Goal: Communication & Community: Answer question/provide support

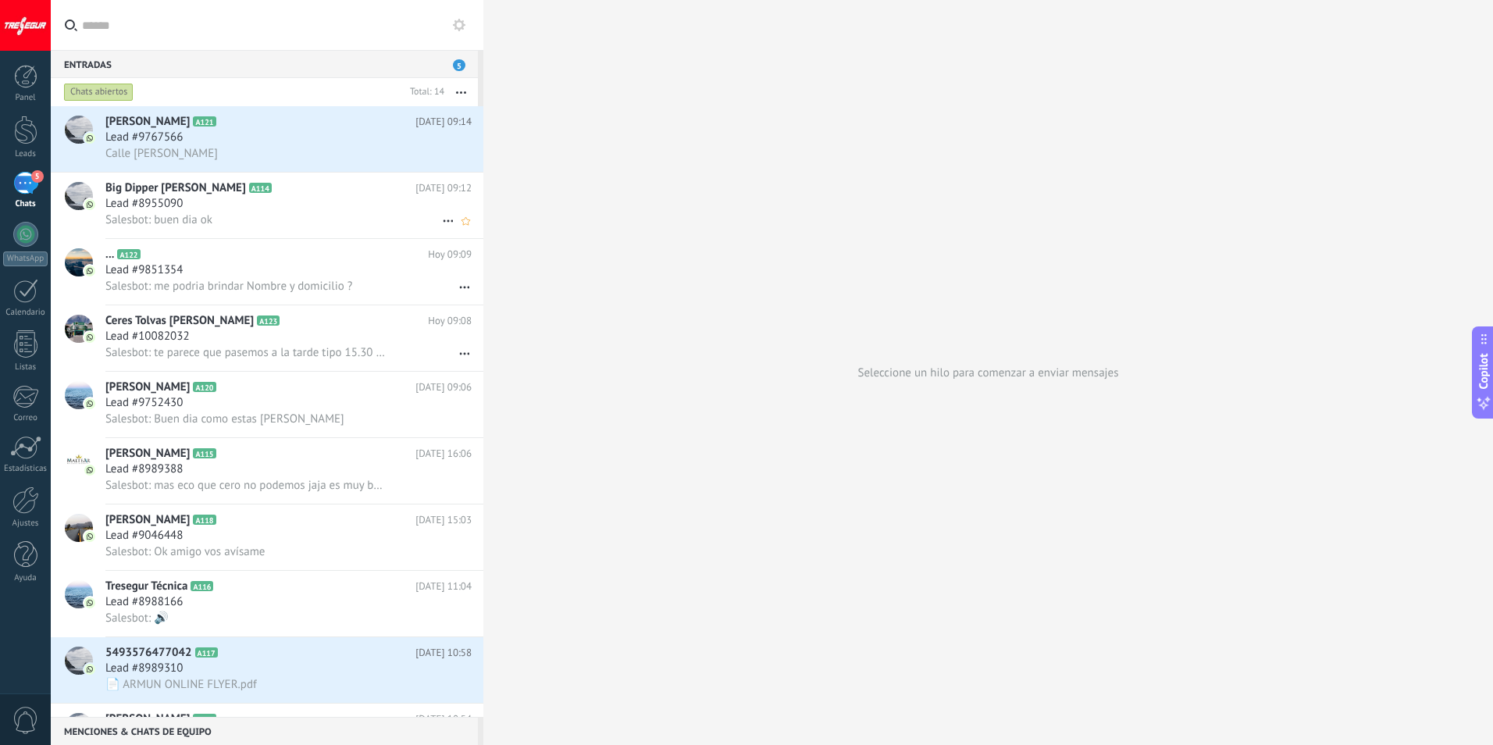
click at [439, 219] on icon at bounding box center [448, 221] width 19 height 19
click at [646, 140] on div at bounding box center [746, 372] width 1493 height 745
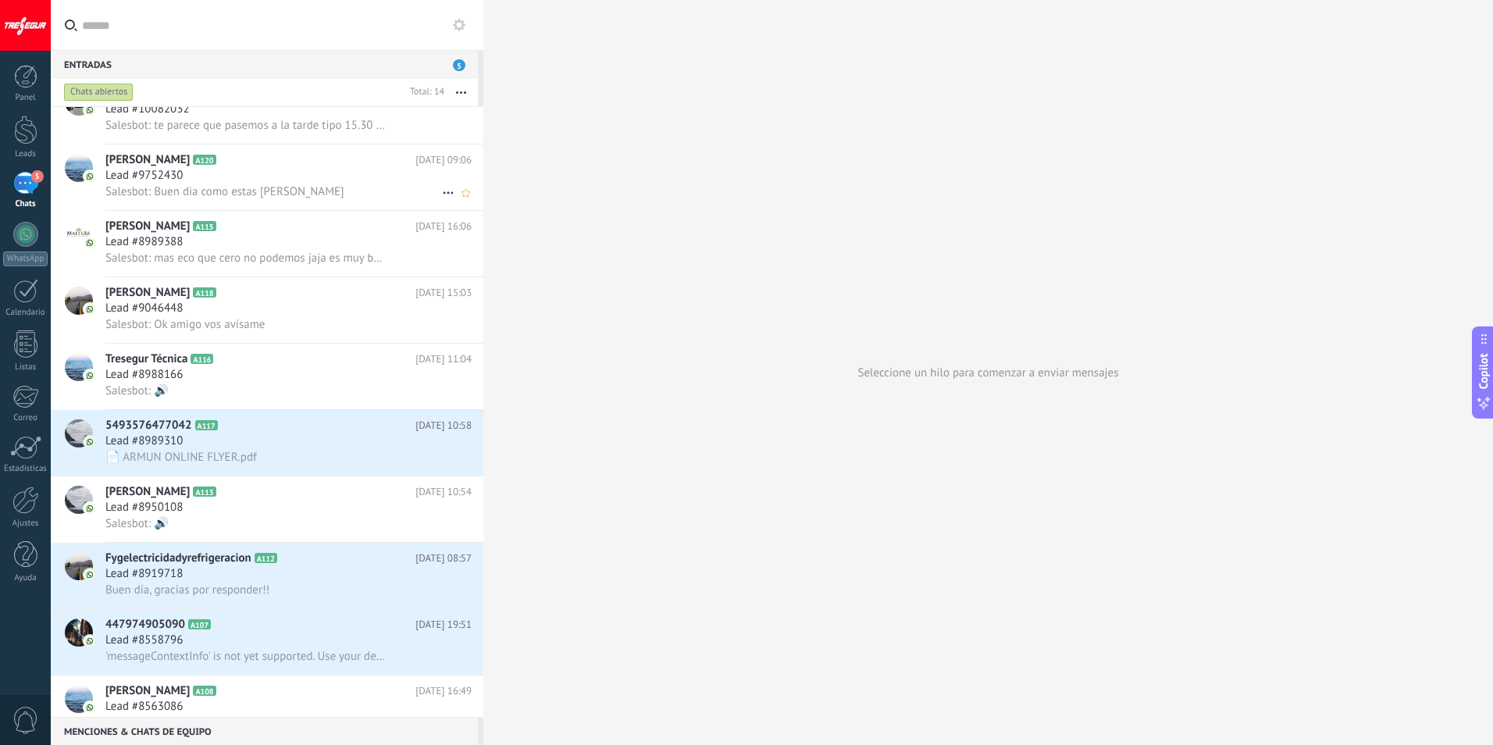
scroll to position [235, 0]
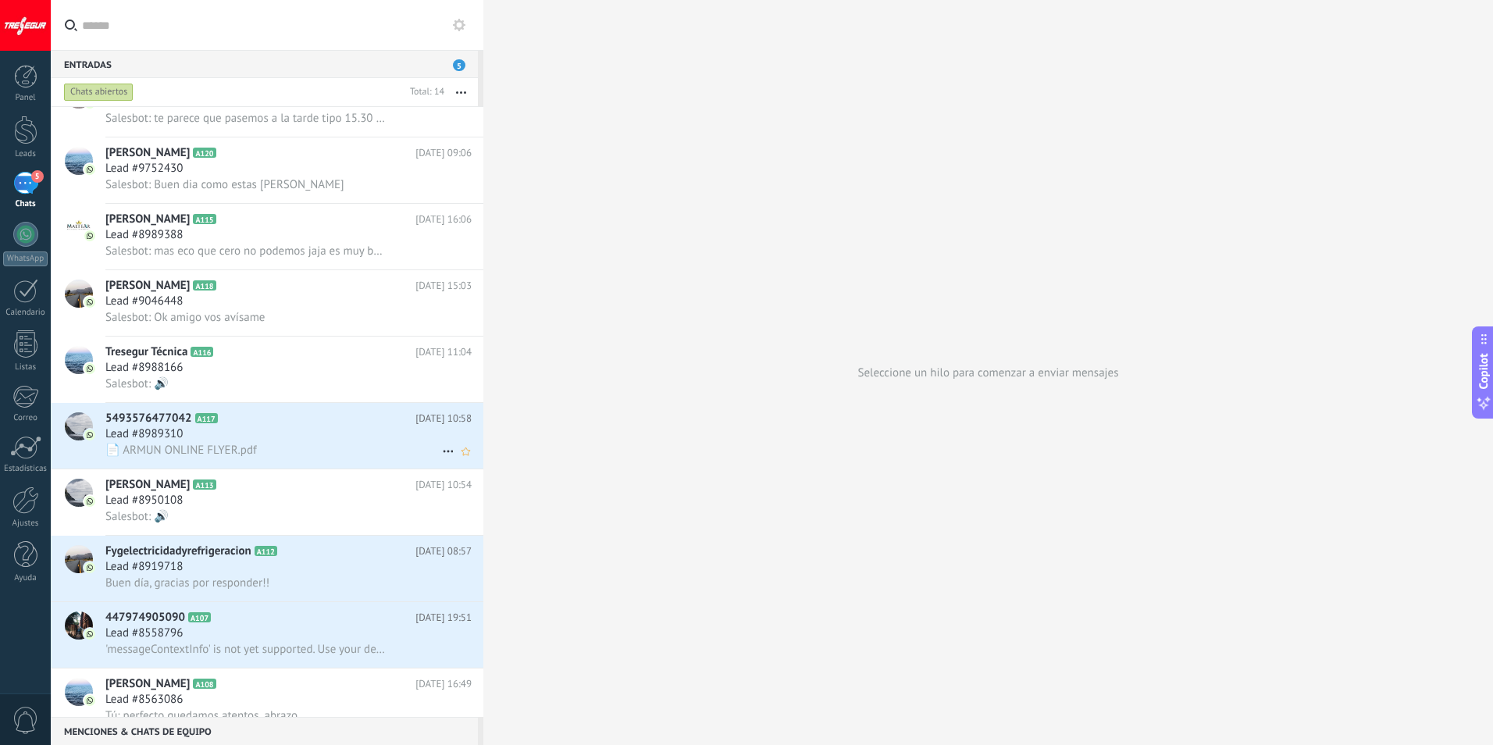
click at [243, 448] on span "📄 ARMUN ONLINE FLYER.pdf" at bounding box center [181, 450] width 152 height 15
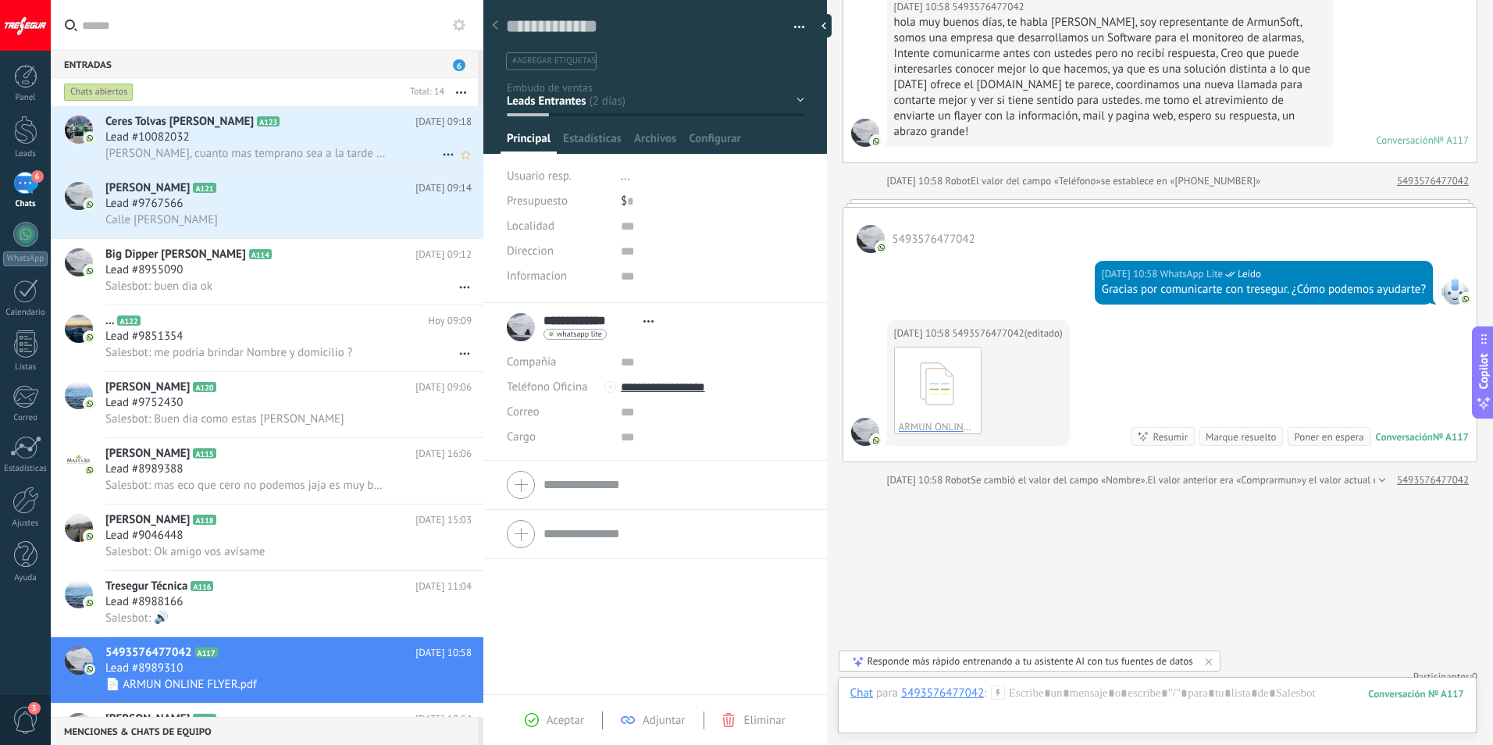
click at [244, 135] on div "Lead #10082032" at bounding box center [288, 138] width 366 height 16
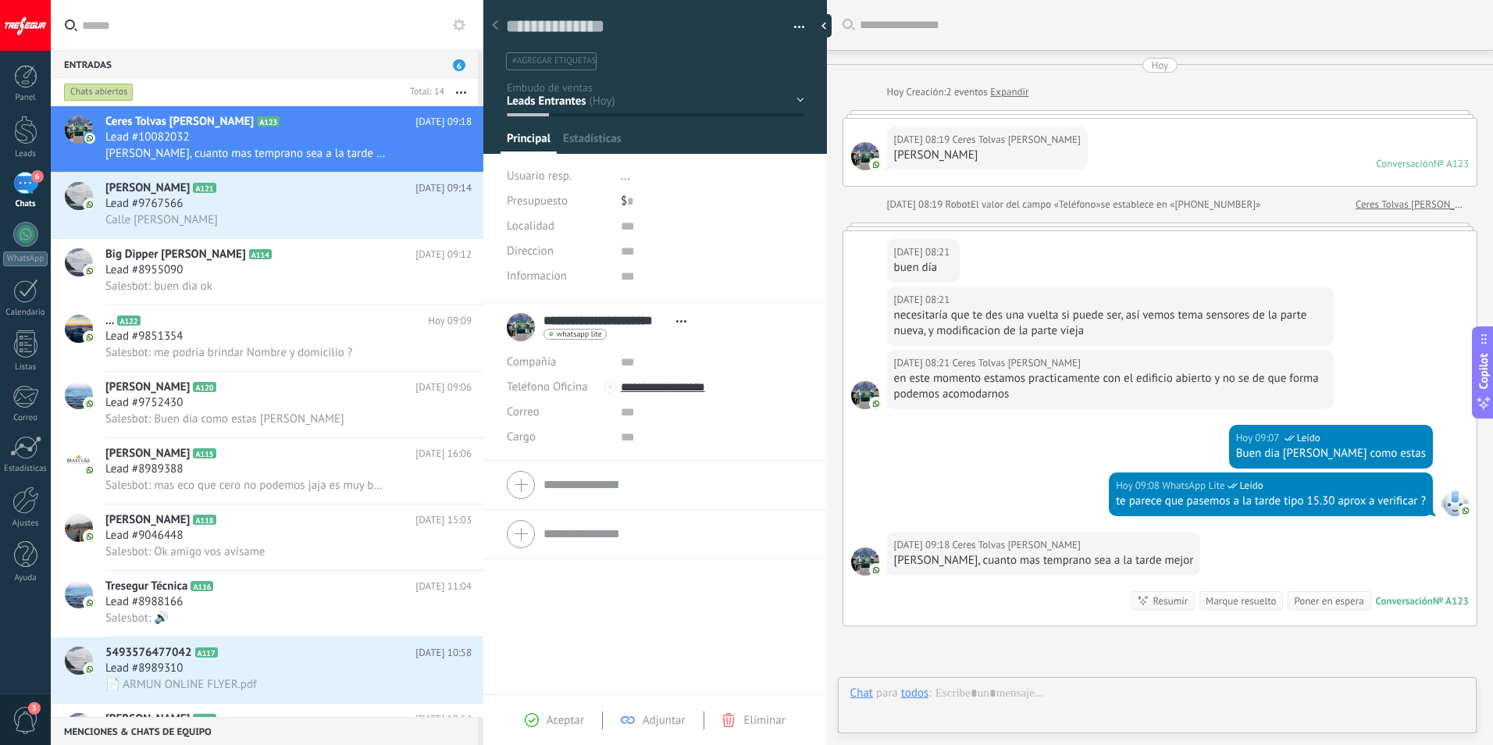
type textarea "**********"
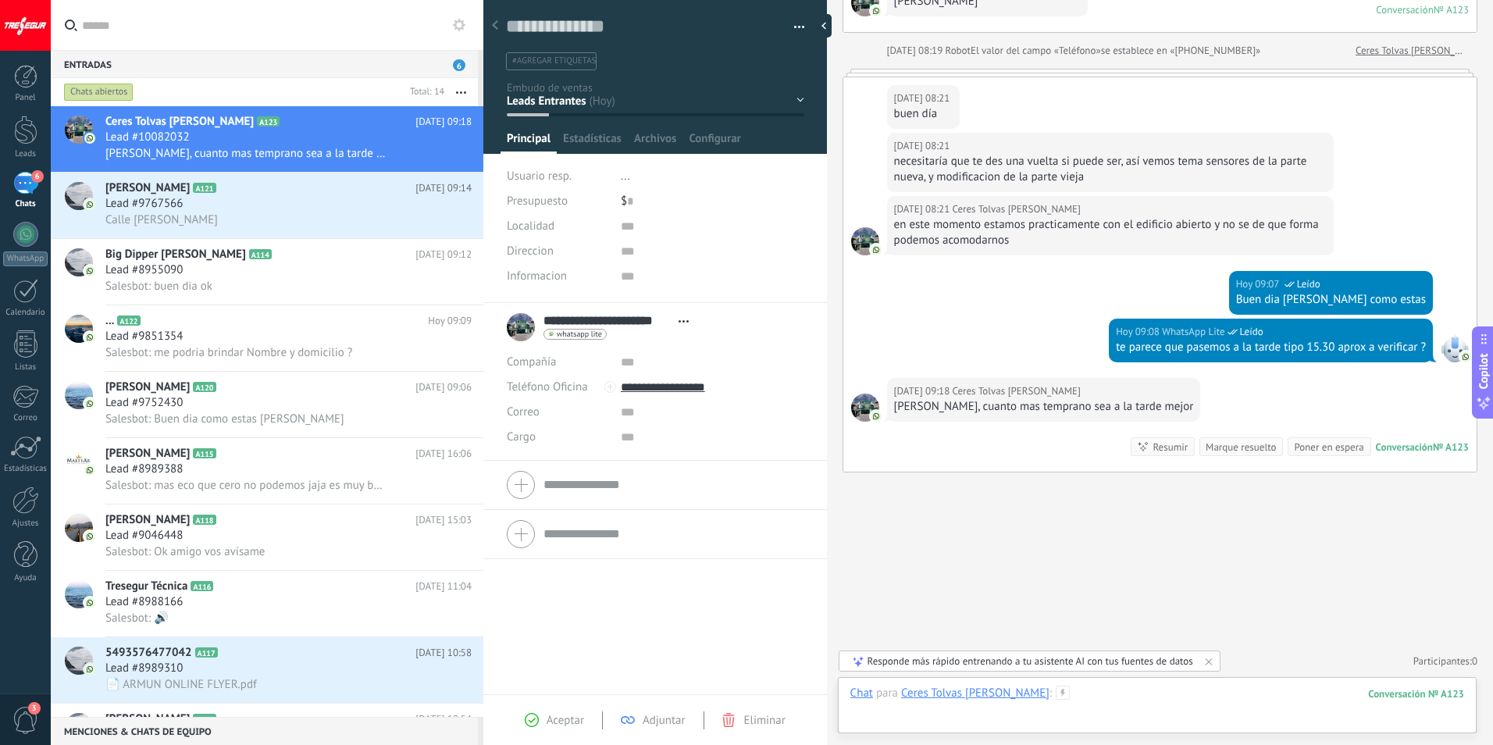
click at [955, 725] on div at bounding box center [1157, 709] width 614 height 47
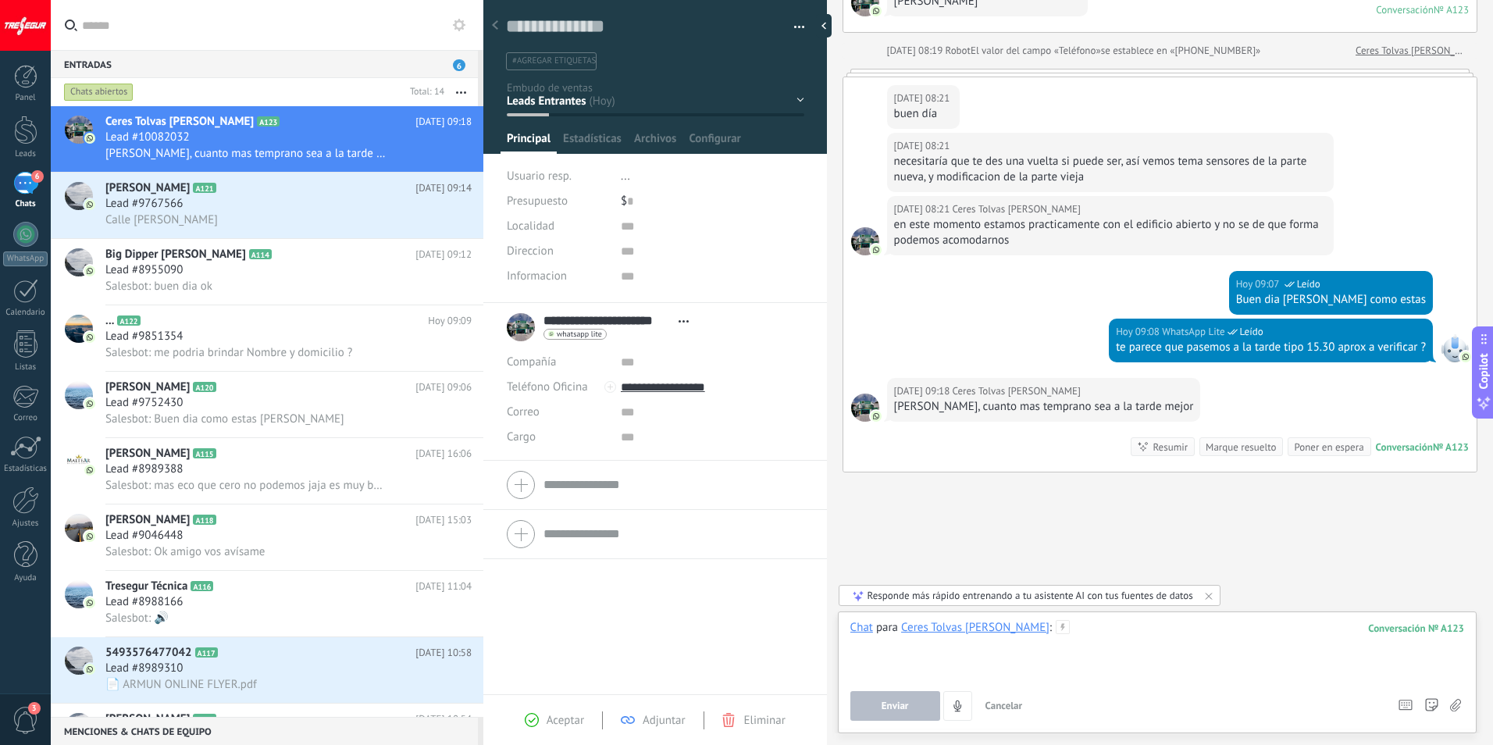
click at [973, 662] on div at bounding box center [1157, 649] width 614 height 59
click at [1189, 631] on div "**********" at bounding box center [1157, 649] width 614 height 59
click at [1256, 629] on div "**********" at bounding box center [1157, 649] width 614 height 59
click at [1054, 633] on div "**********" at bounding box center [1157, 649] width 614 height 59
drag, startPoint x: 1245, startPoint y: 636, endPoint x: 1126, endPoint y: 691, distance: 130.7
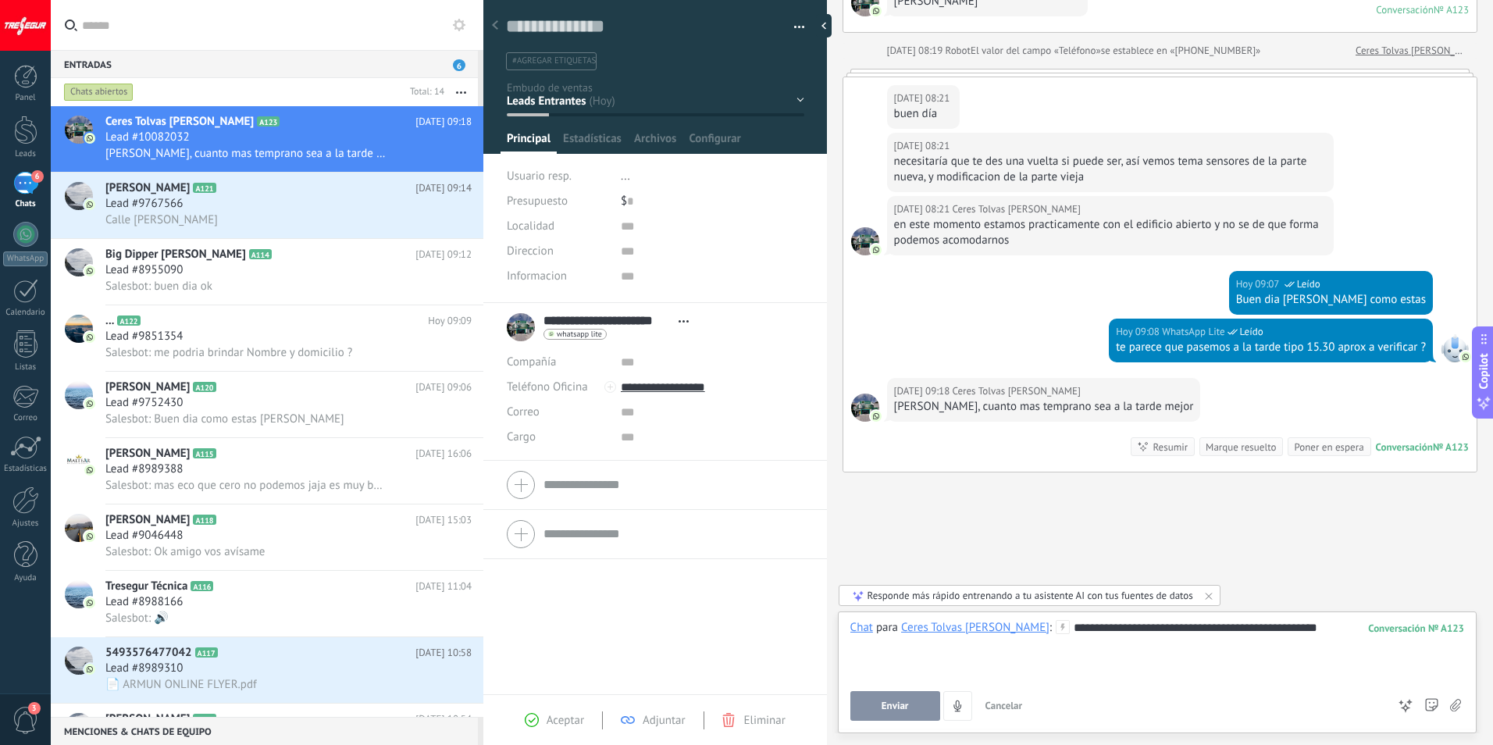
click at [1126, 691] on div "Enviar Cancelar Rastrear clics en links ? Reducir links largos y rastrear clics…" at bounding box center [1118, 706] width 537 height 30
click at [1256, 629] on div "**********" at bounding box center [1157, 649] width 614 height 59
click at [899, 645] on div "**********" at bounding box center [1157, 649] width 614 height 59
click at [897, 706] on span "Enviar" at bounding box center [895, 705] width 27 height 11
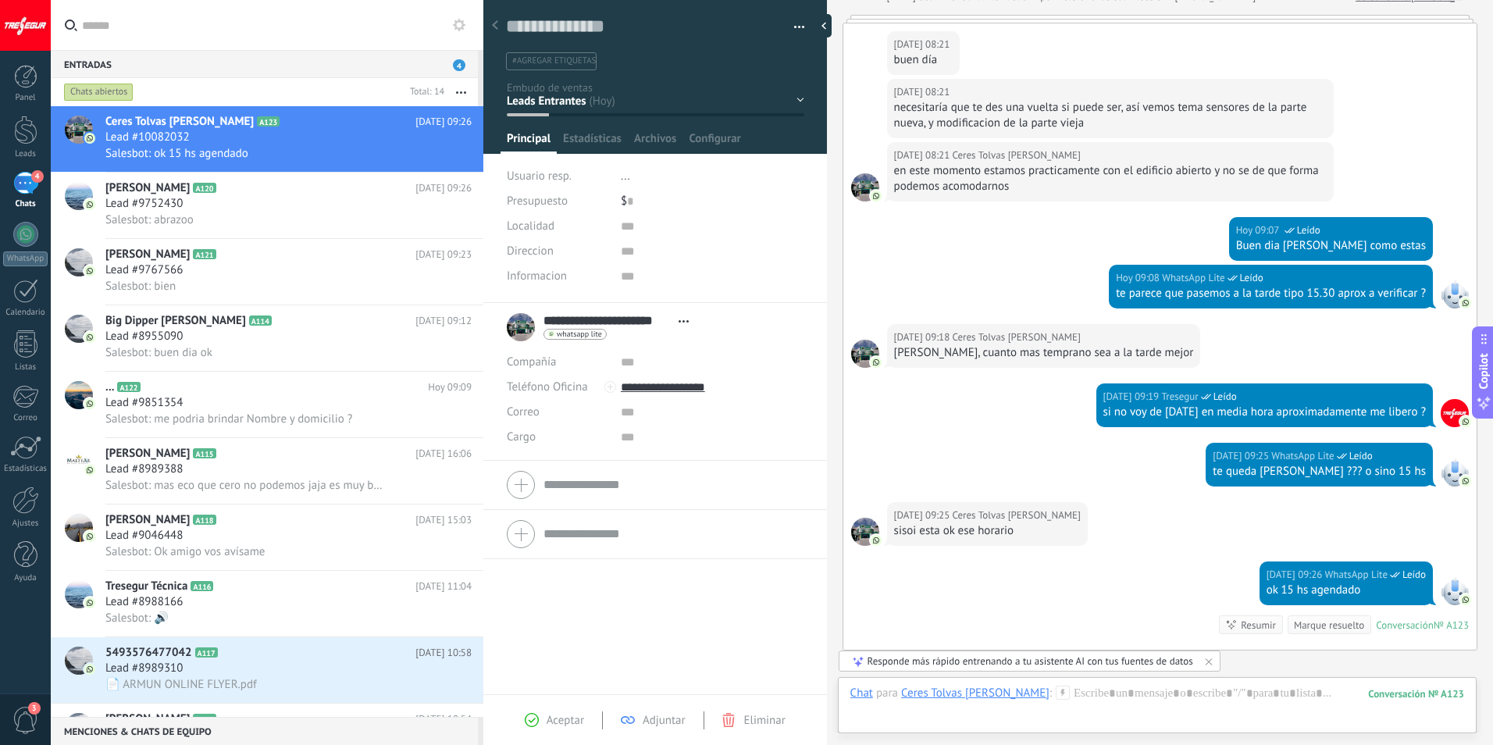
scroll to position [386, 0]
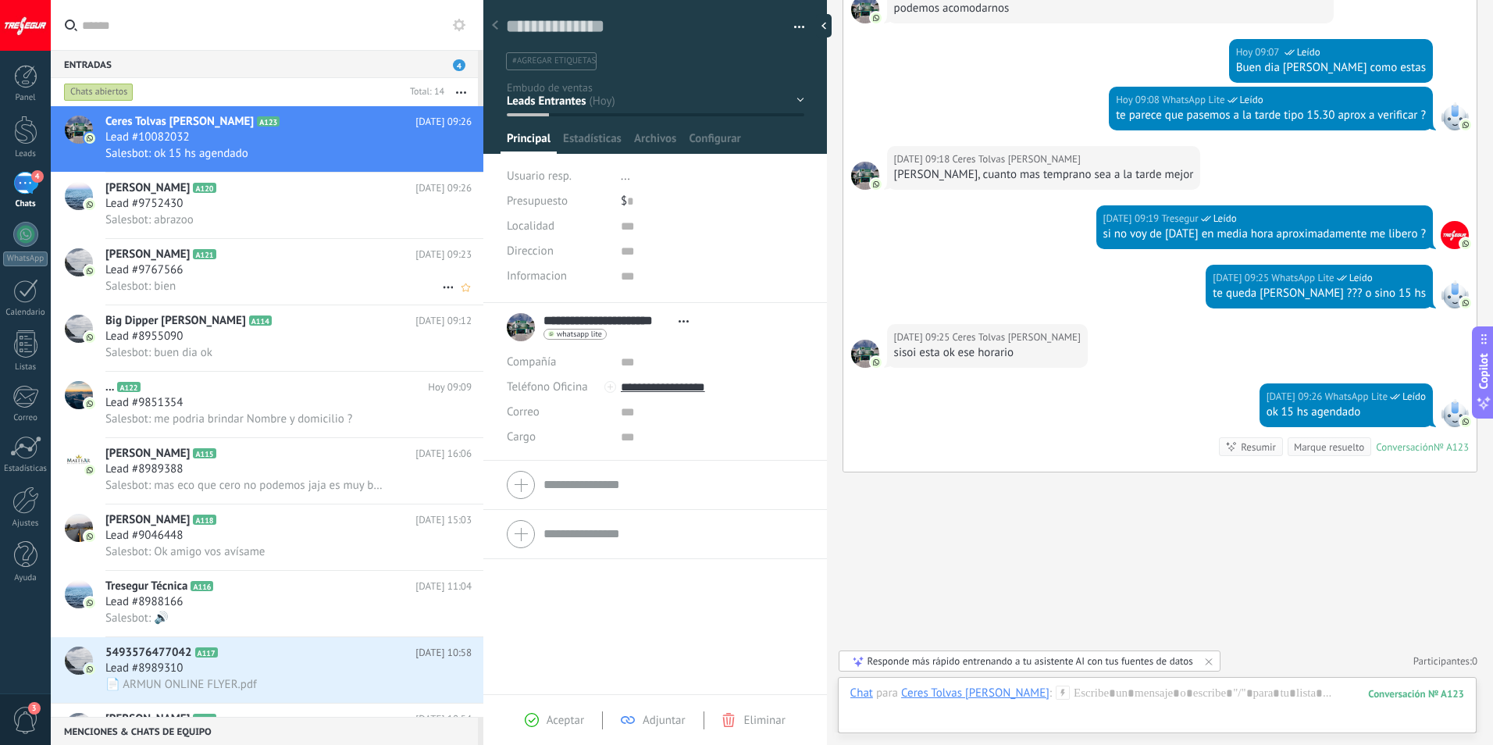
click at [232, 249] on h2 "[PERSON_NAME] A121" at bounding box center [260, 255] width 310 height 16
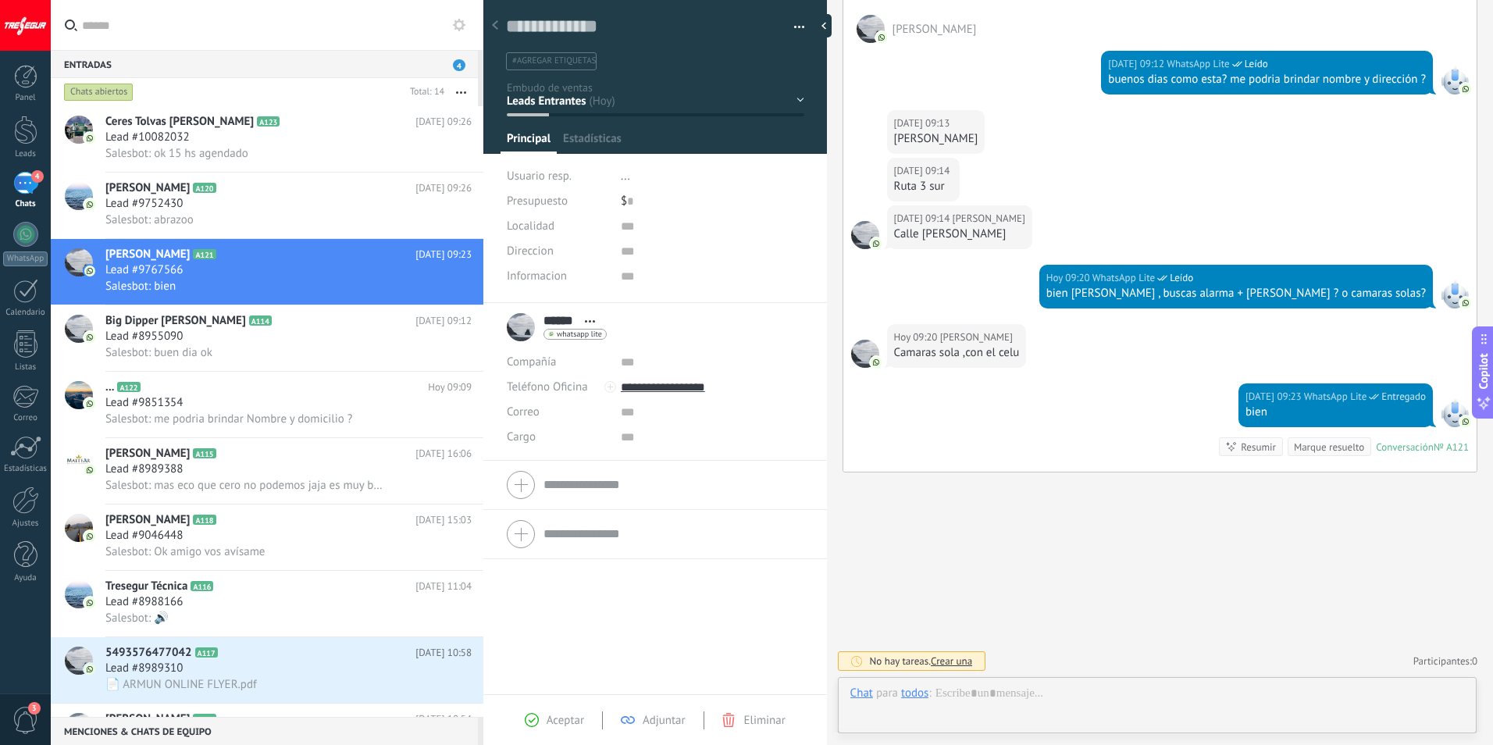
scroll to position [23, 0]
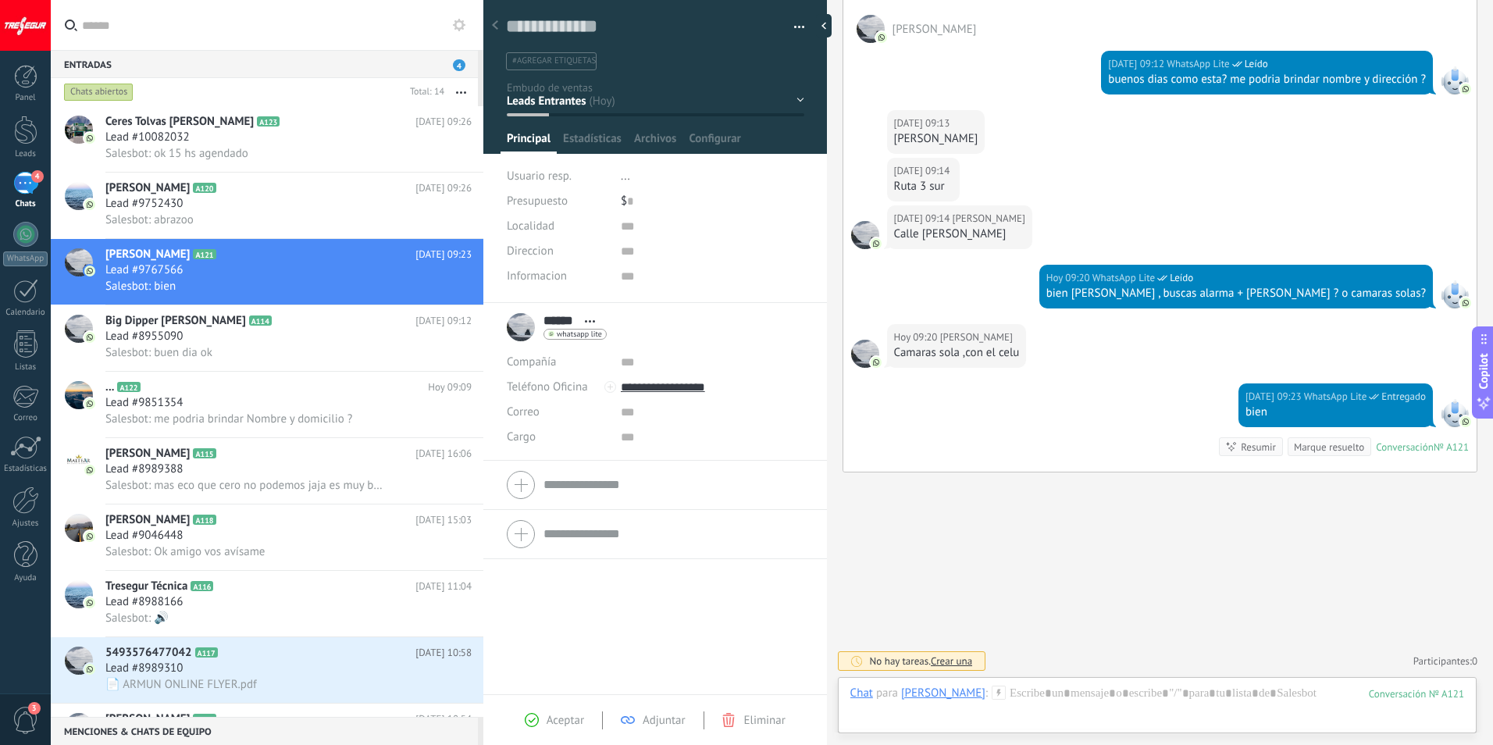
click at [1028, 679] on div "Chat Correo Nota Tarea Chat para [PERSON_NAME] : 121 Enviar Cancelar Rastrear c…" at bounding box center [1157, 705] width 639 height 56
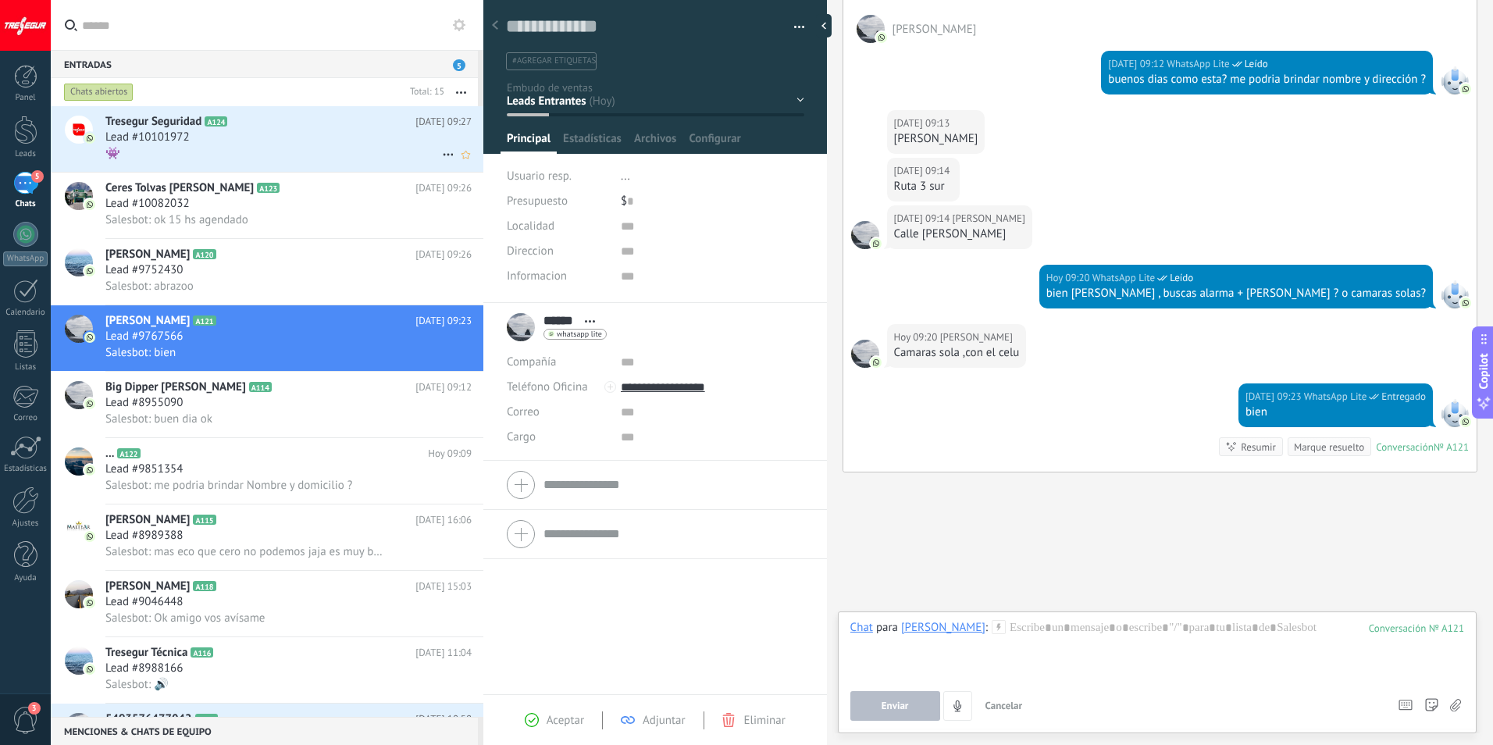
click at [238, 135] on div "Lead #10101972" at bounding box center [288, 138] width 366 height 16
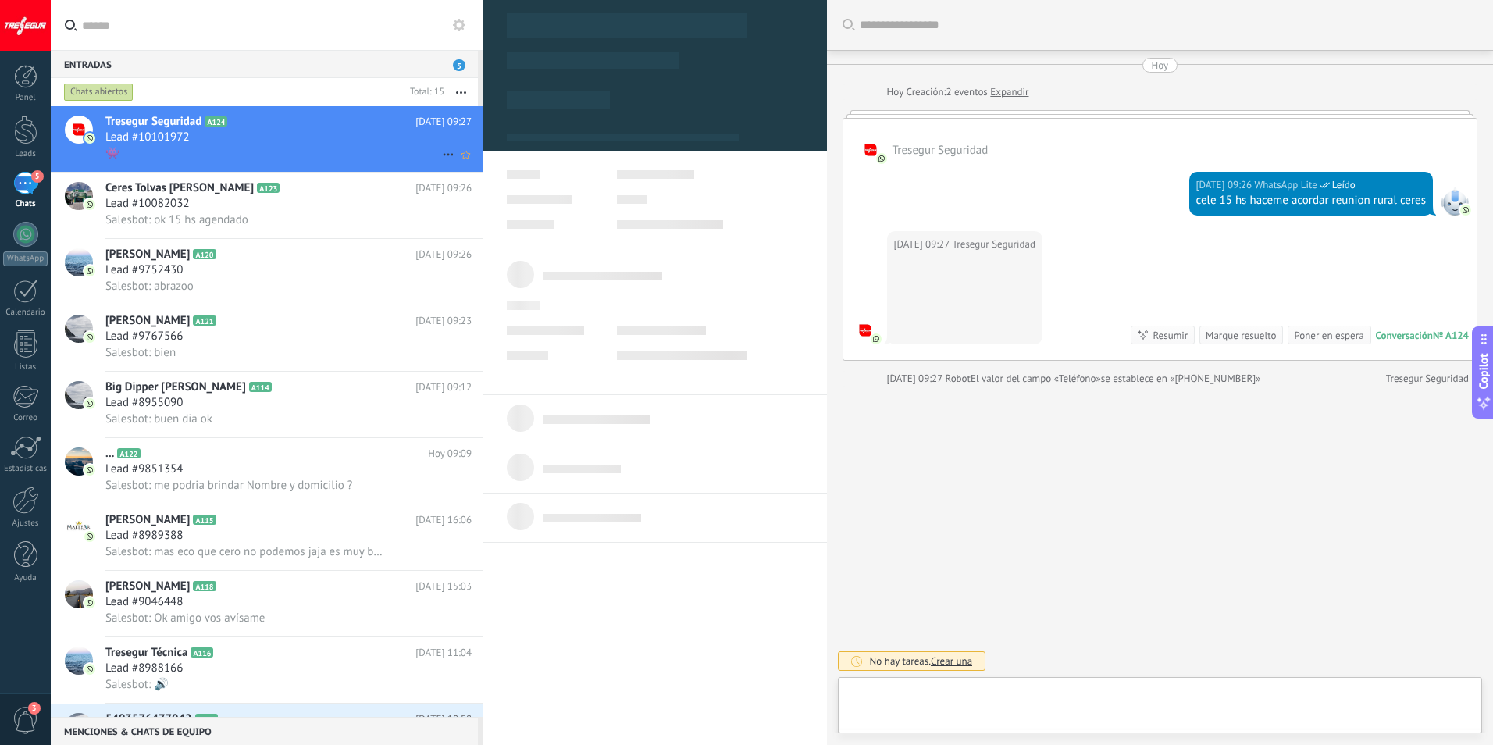
scroll to position [23, 0]
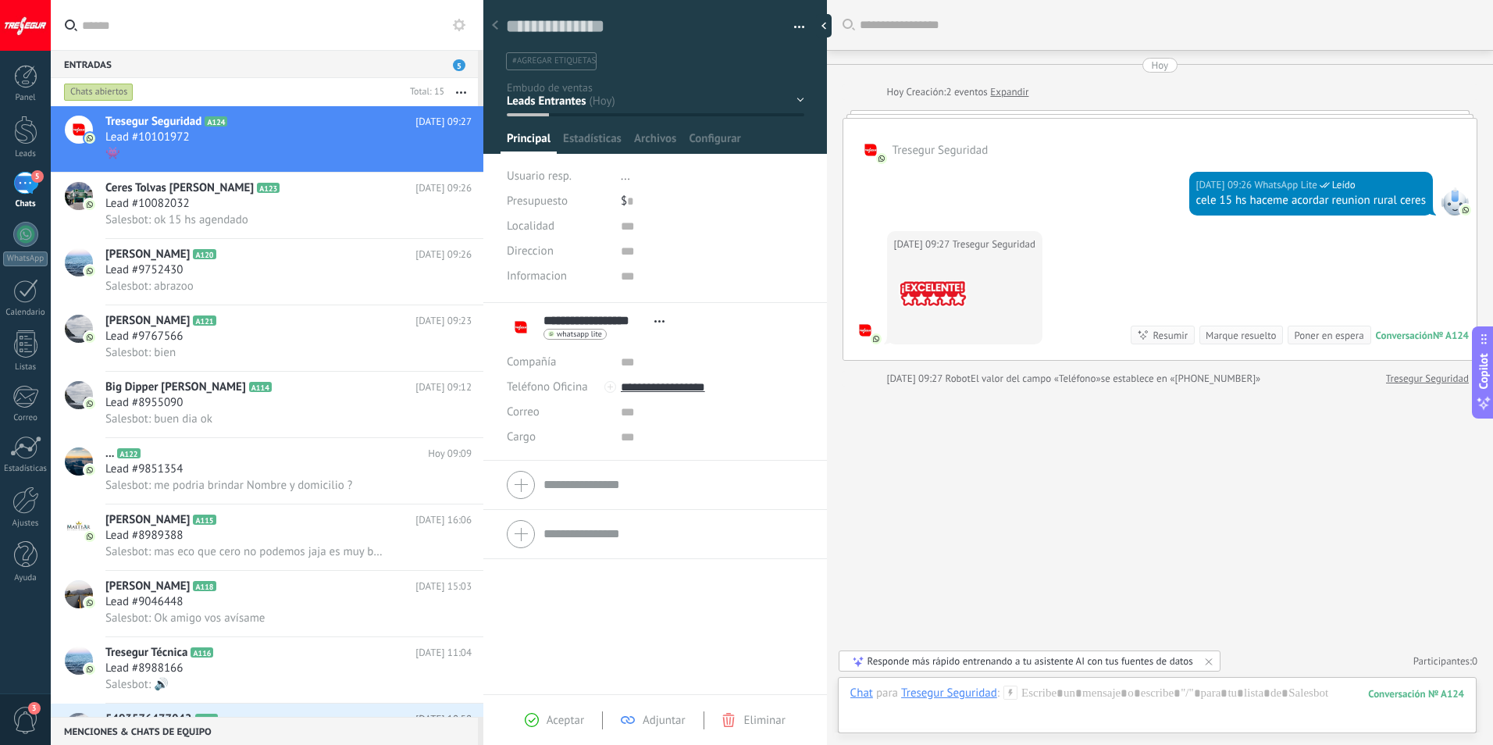
drag, startPoint x: 238, startPoint y: 135, endPoint x: 1136, endPoint y: 337, distance: 920.4
click at [1137, 337] on icon at bounding box center [1143, 335] width 12 height 12
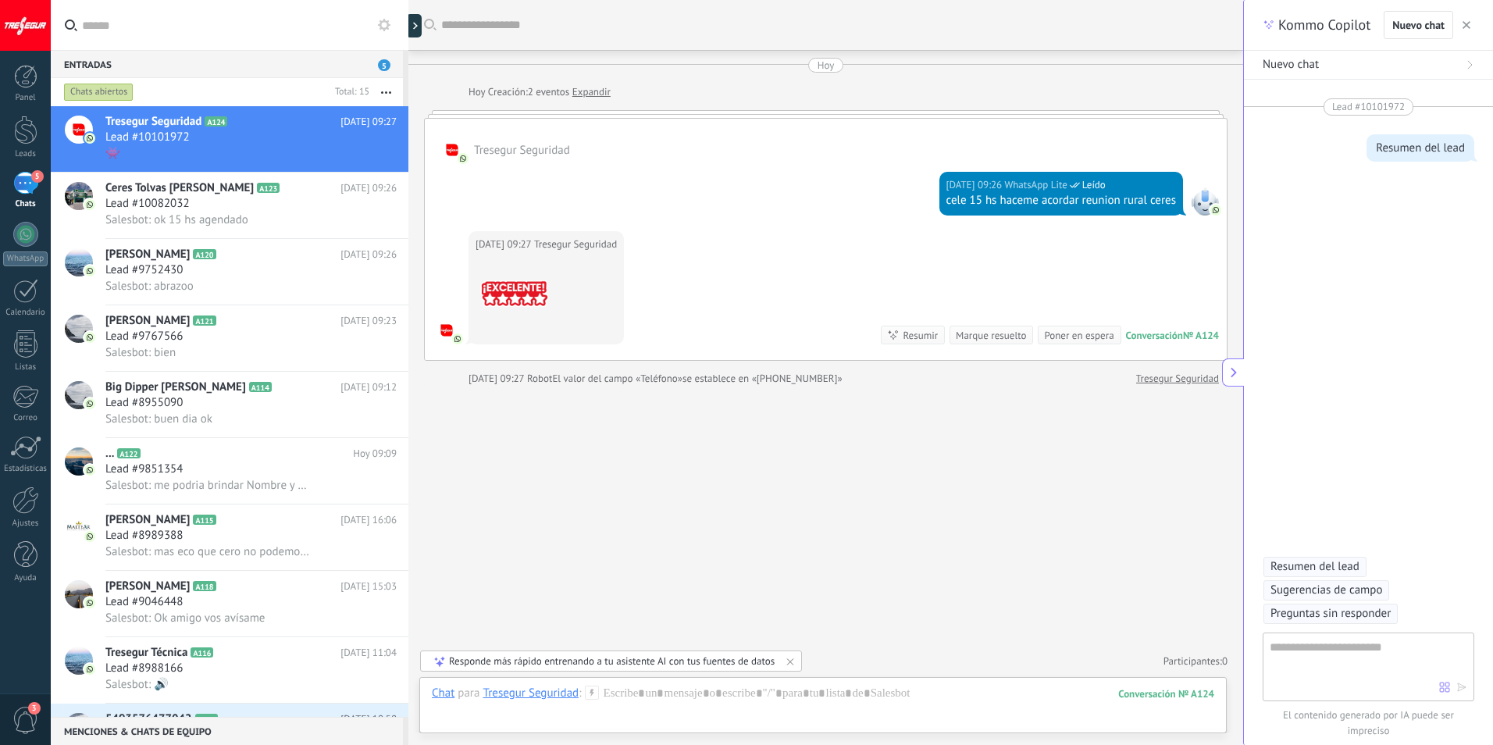
scroll to position [70, 0]
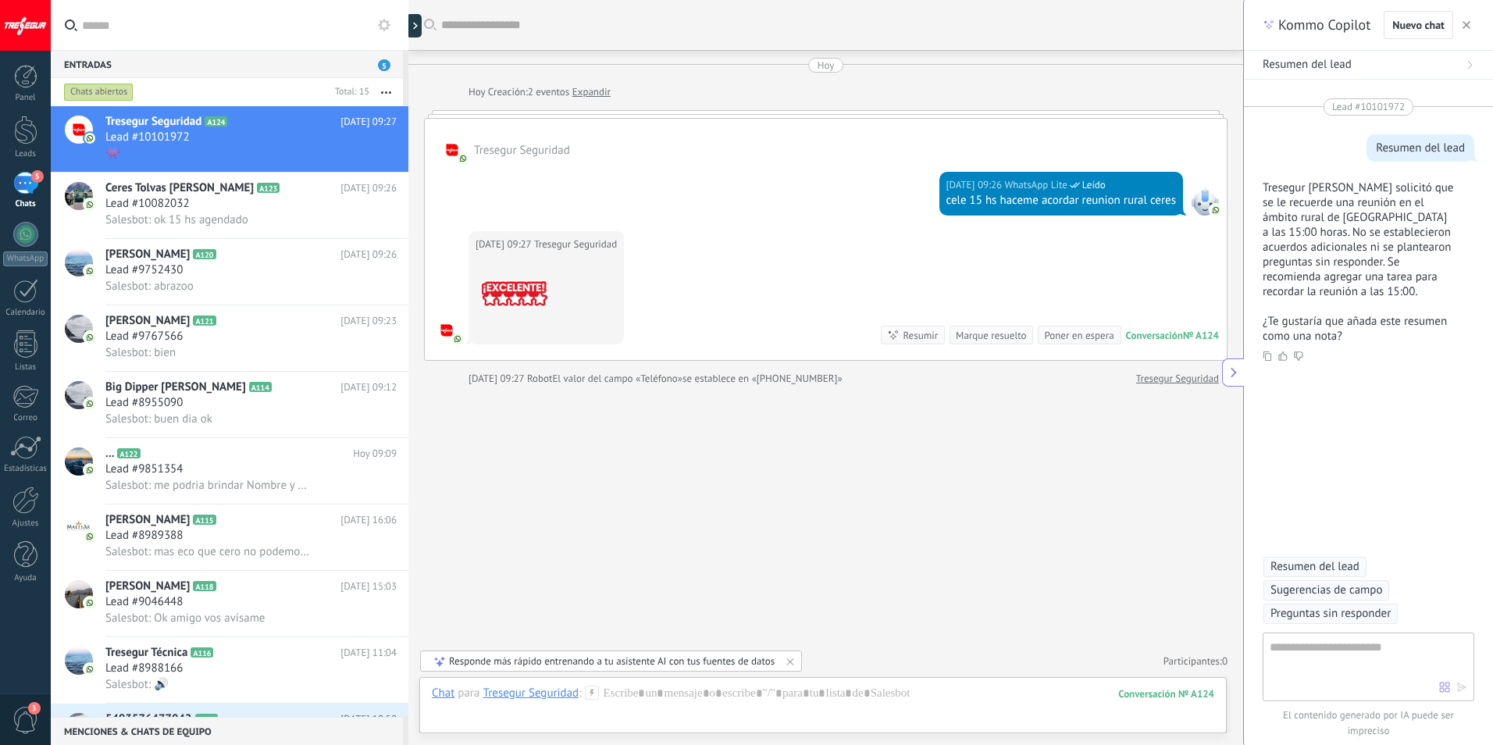
click at [1472, 23] on button "button" at bounding box center [1467, 25] width 16 height 19
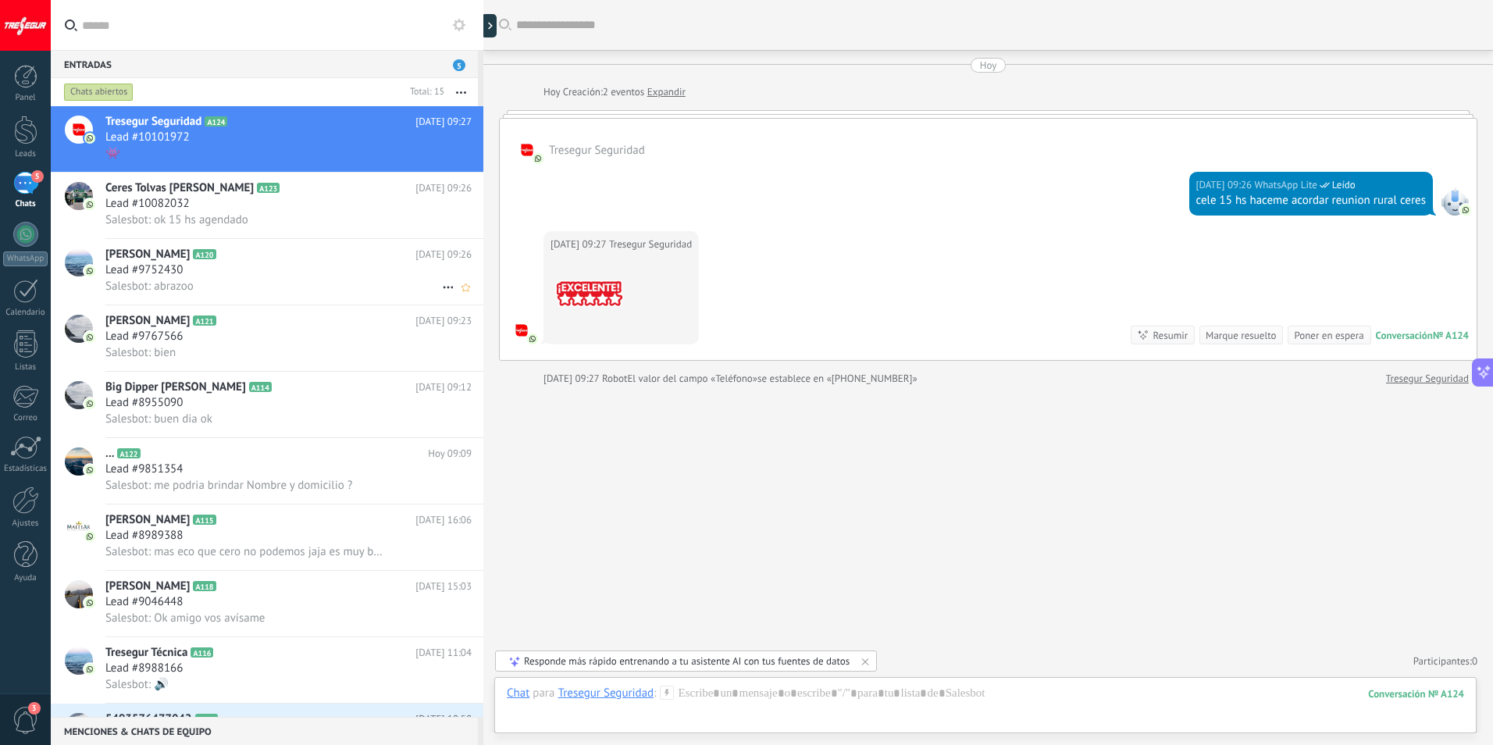
click at [190, 258] on span "[PERSON_NAME]" at bounding box center [147, 255] width 84 height 16
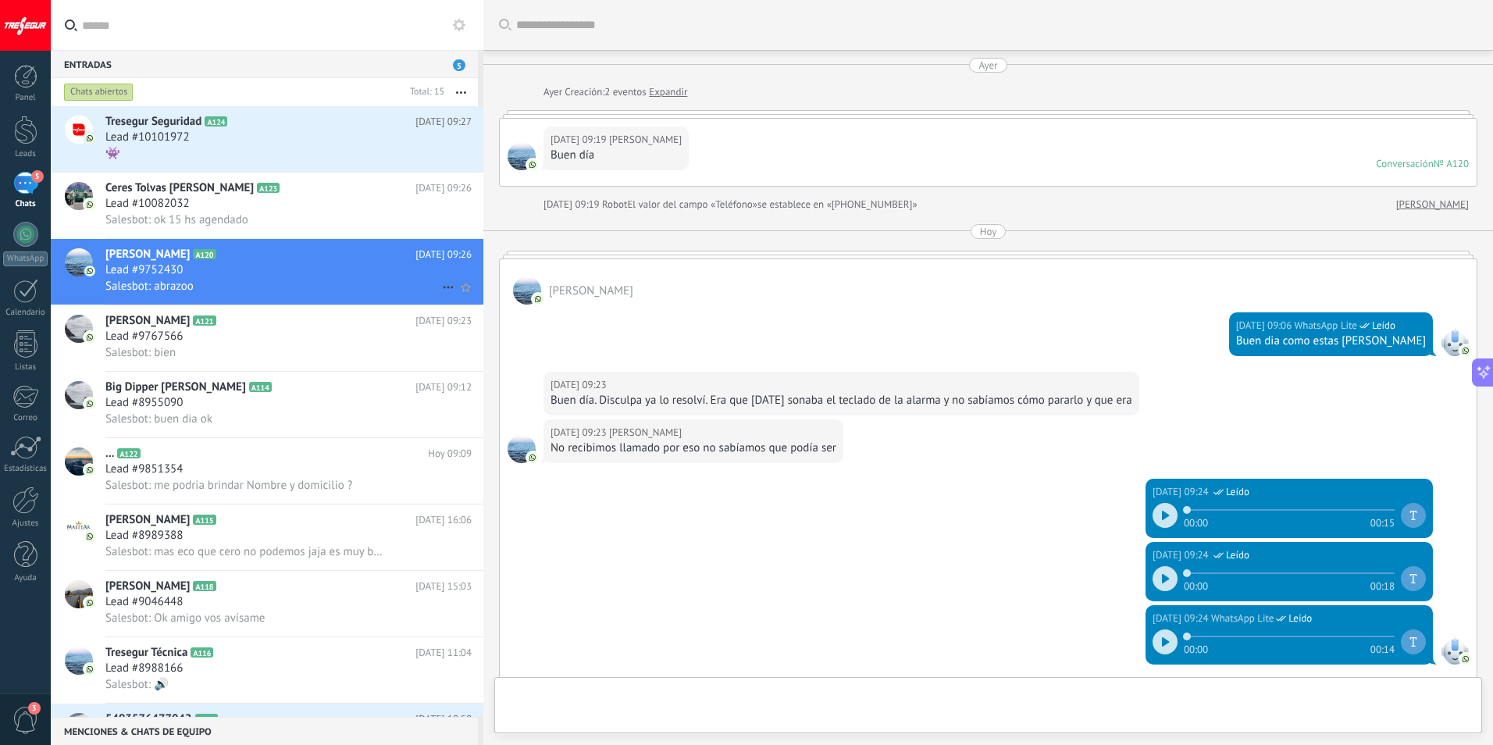
scroll to position [419, 0]
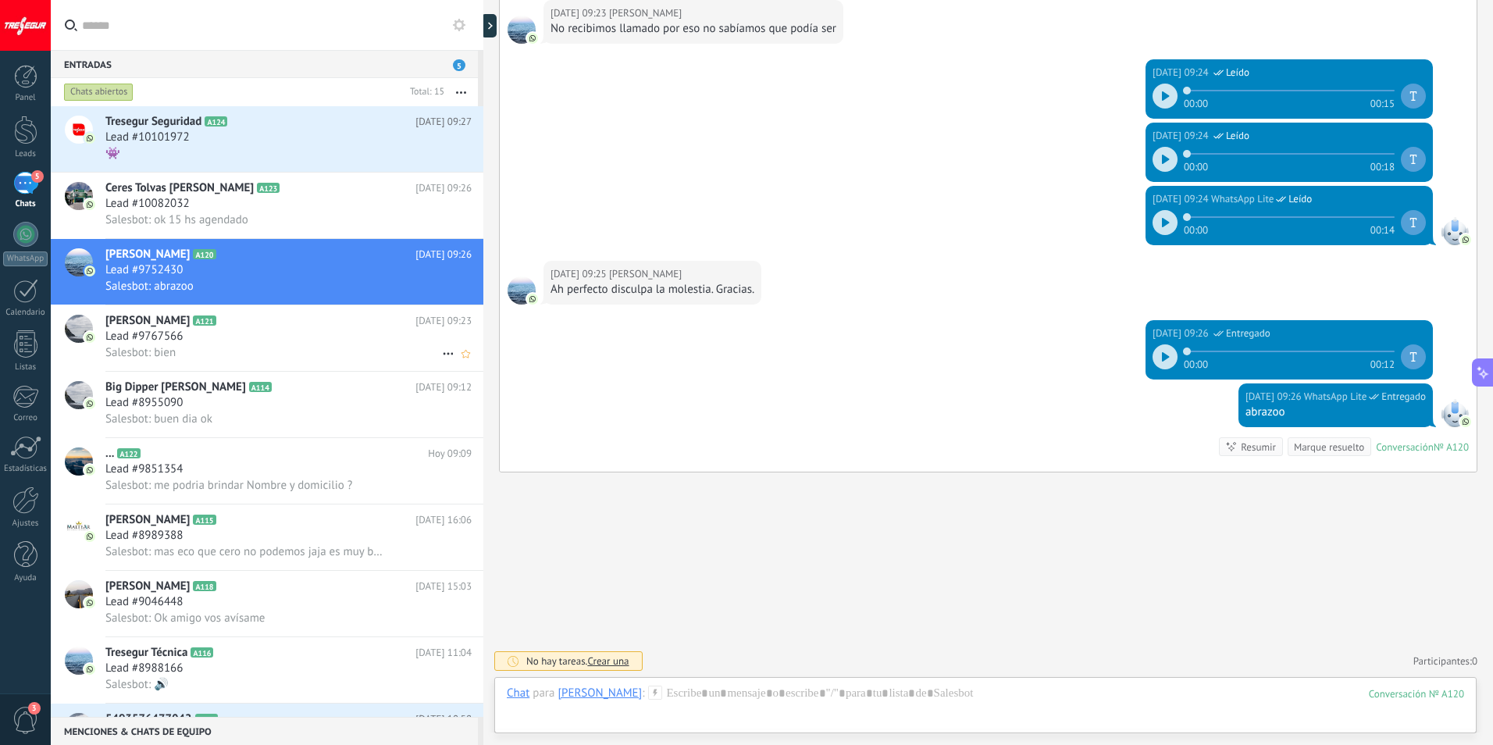
click at [191, 334] on h3 "Lead #9767566" at bounding box center [147, 337] width 85 height 16
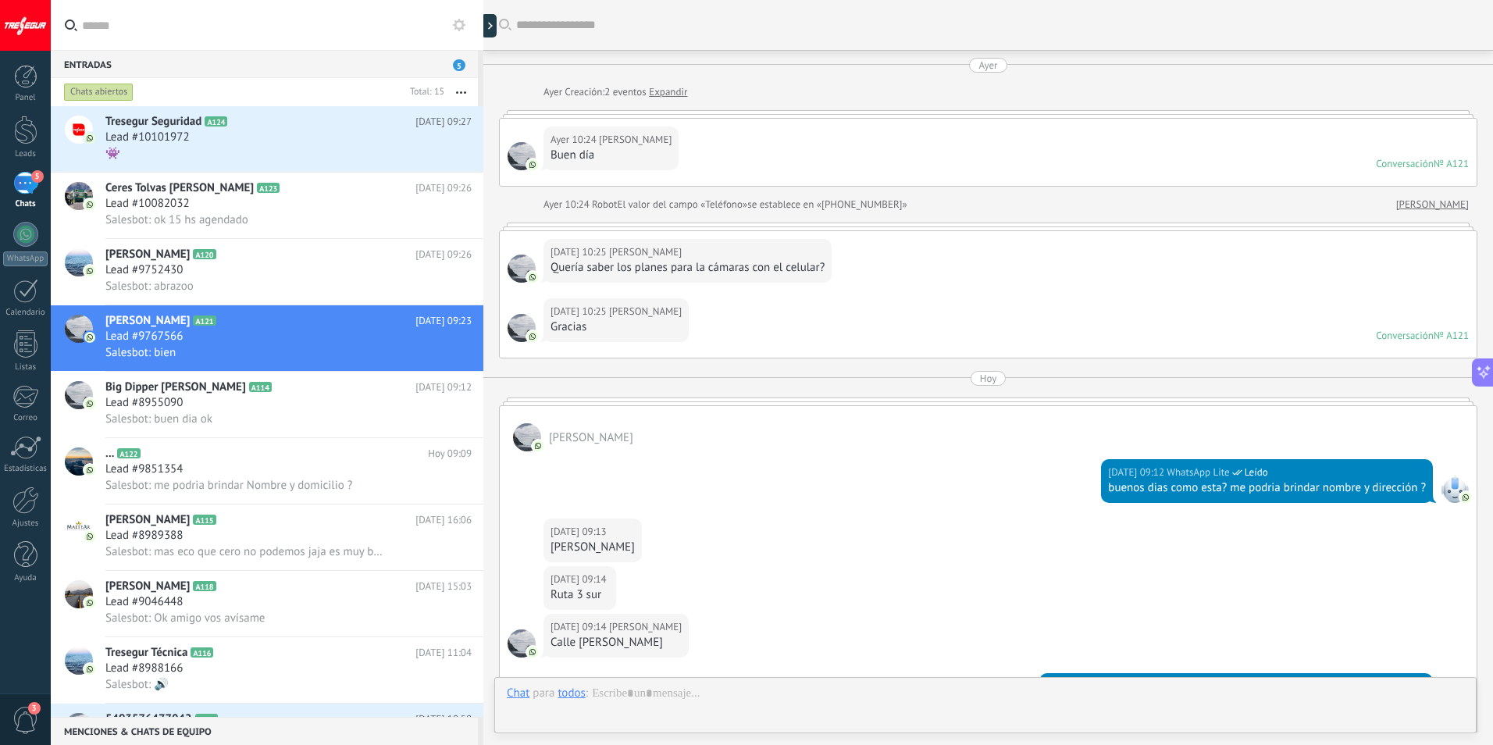
scroll to position [408, 0]
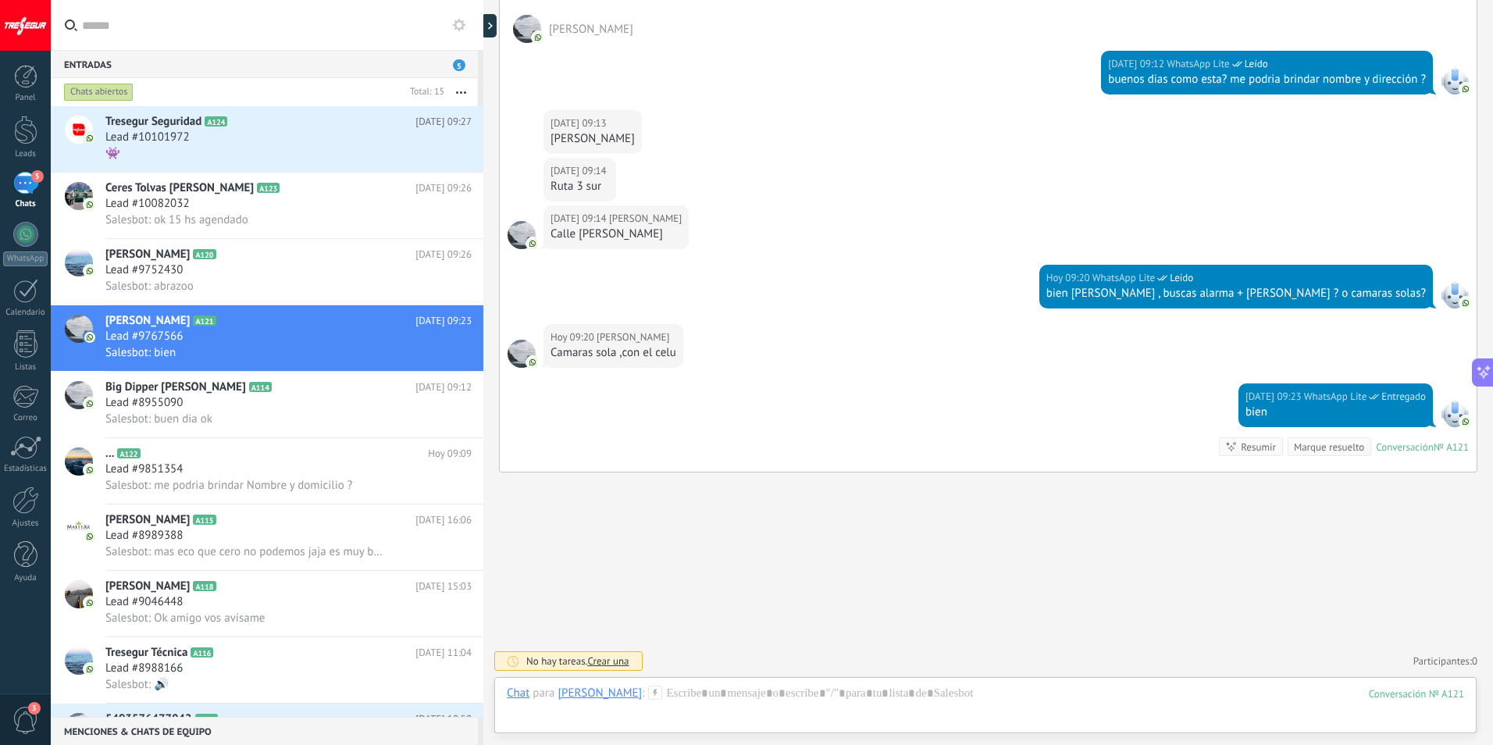
click at [1228, 440] on icon at bounding box center [1231, 446] width 12 height 12
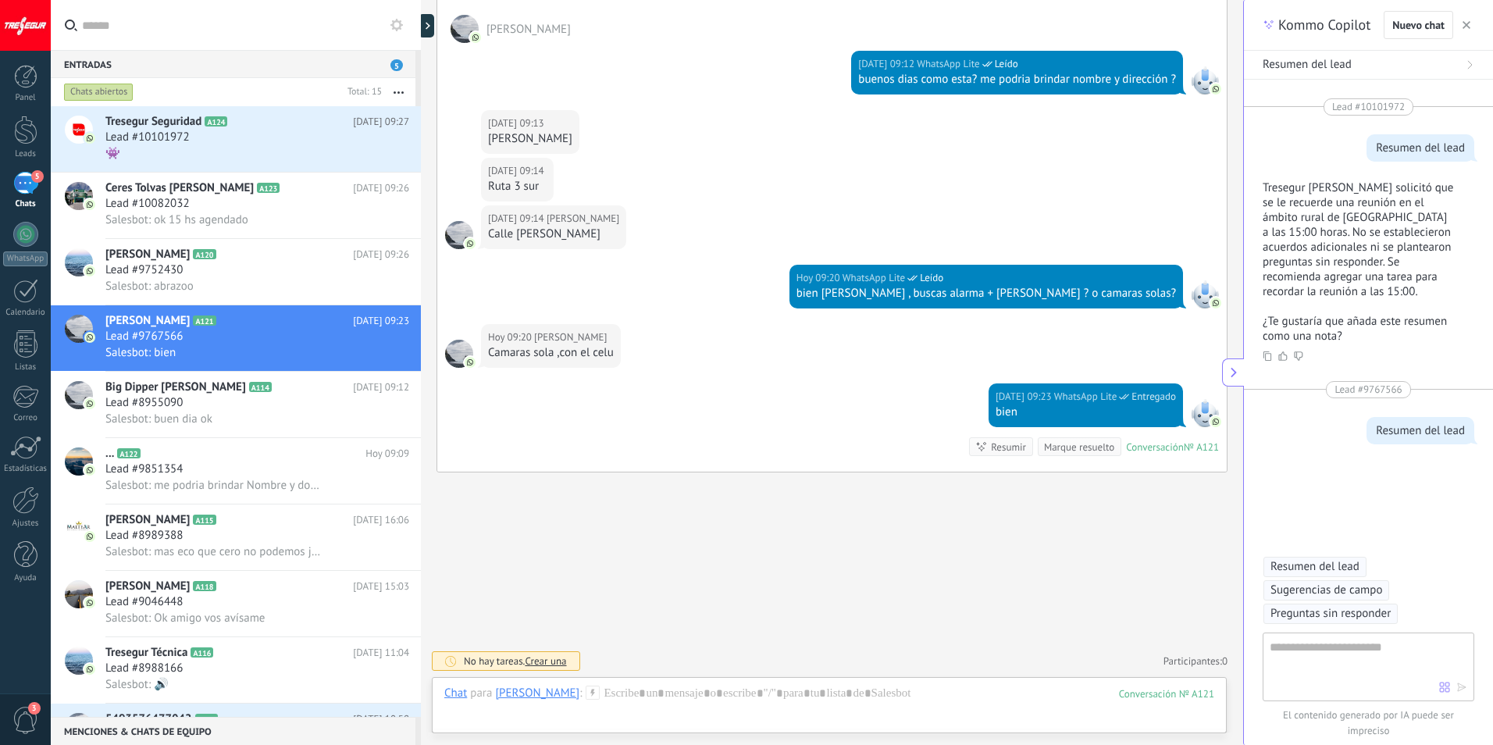
type textarea "**********"
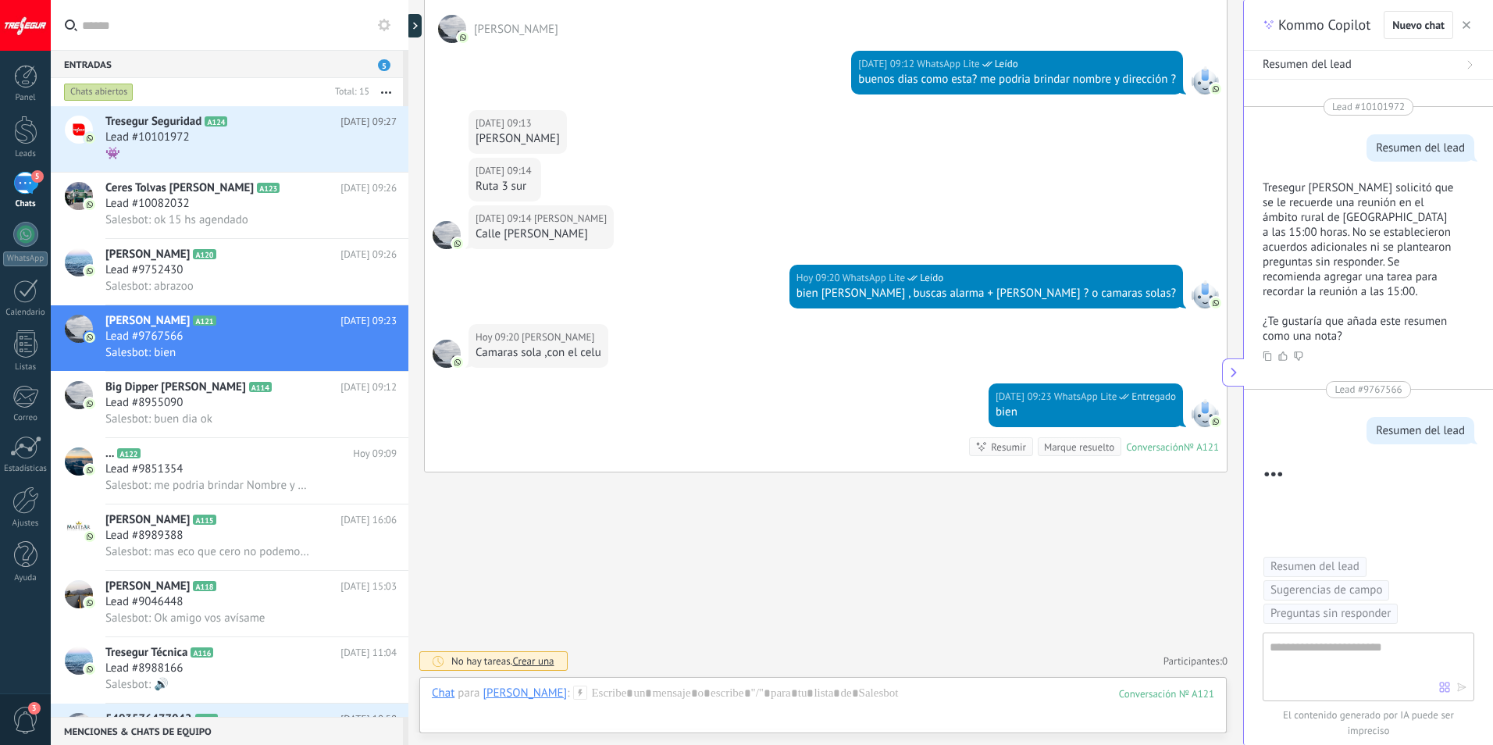
scroll to position [205, 0]
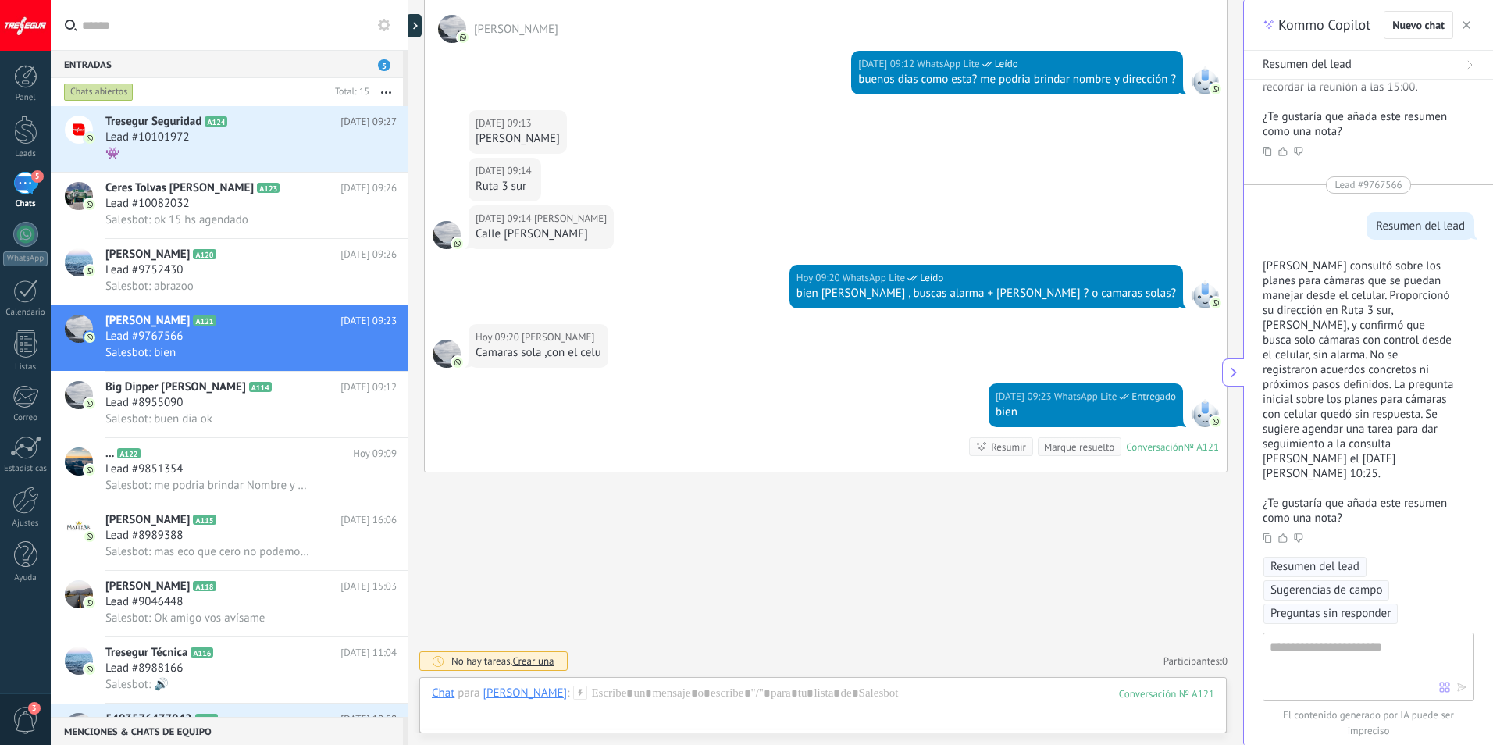
click at [1468, 18] on button "button" at bounding box center [1467, 25] width 16 height 19
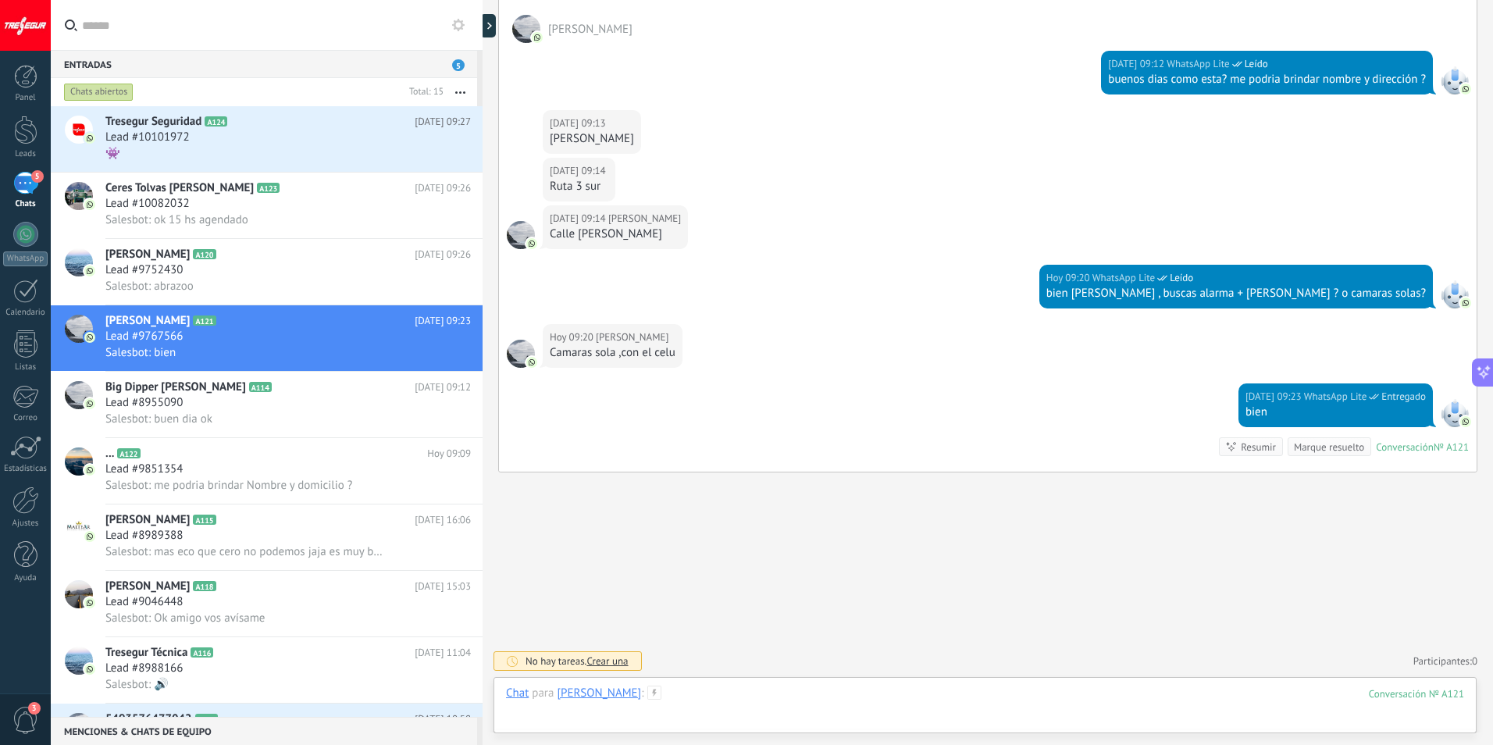
click at [679, 696] on div at bounding box center [985, 709] width 958 height 47
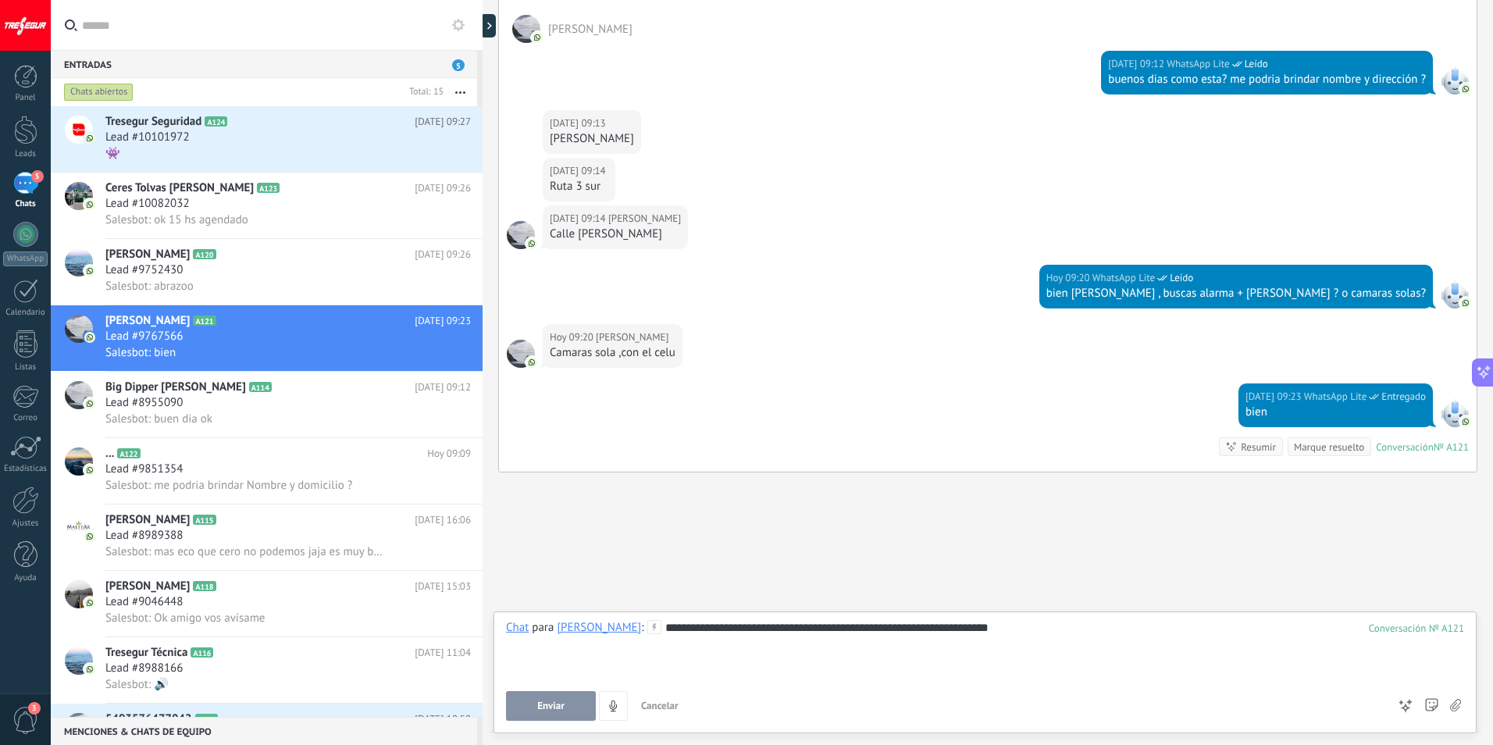
click at [961, 630] on div "**********" at bounding box center [985, 649] width 958 height 59
click at [526, 704] on button "Enviar" at bounding box center [551, 706] width 90 height 30
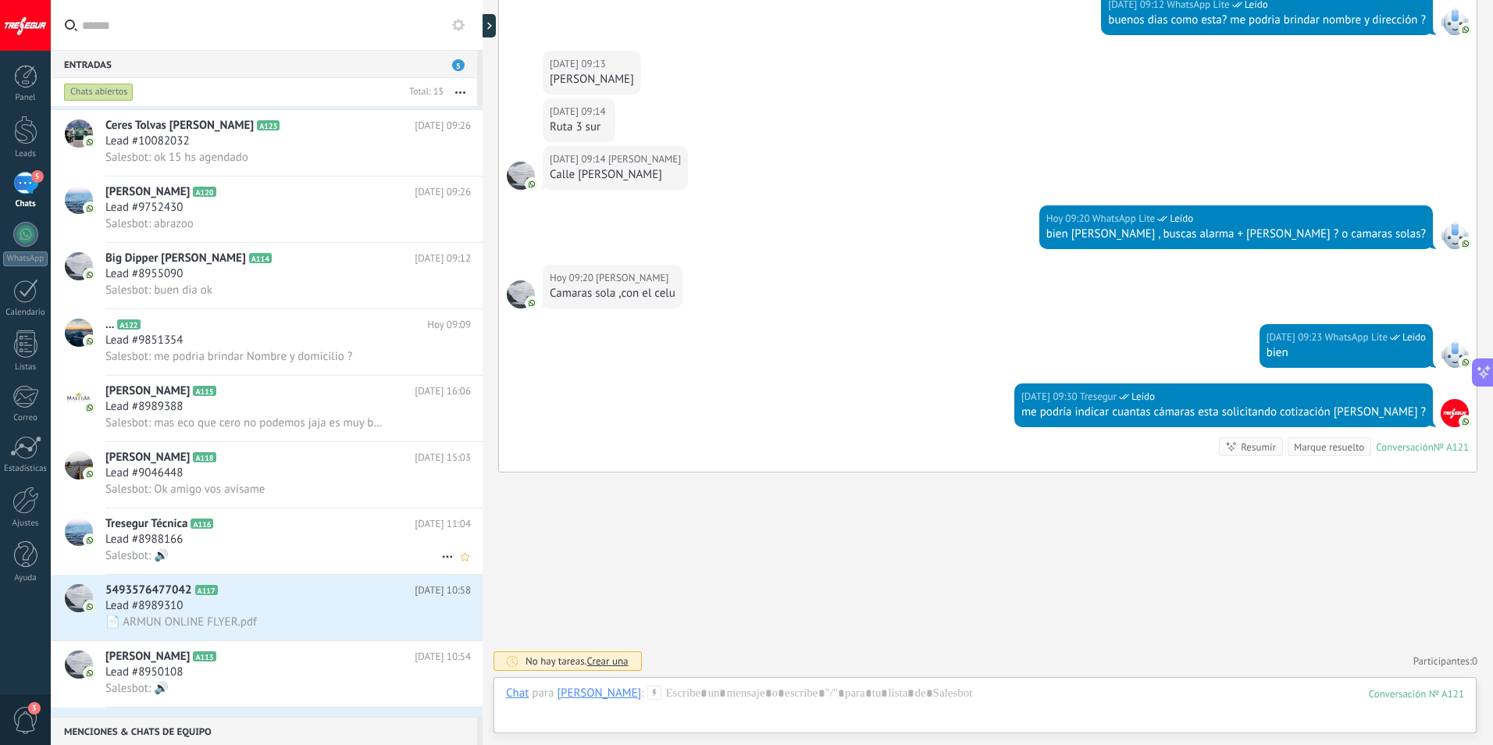
scroll to position [157, 0]
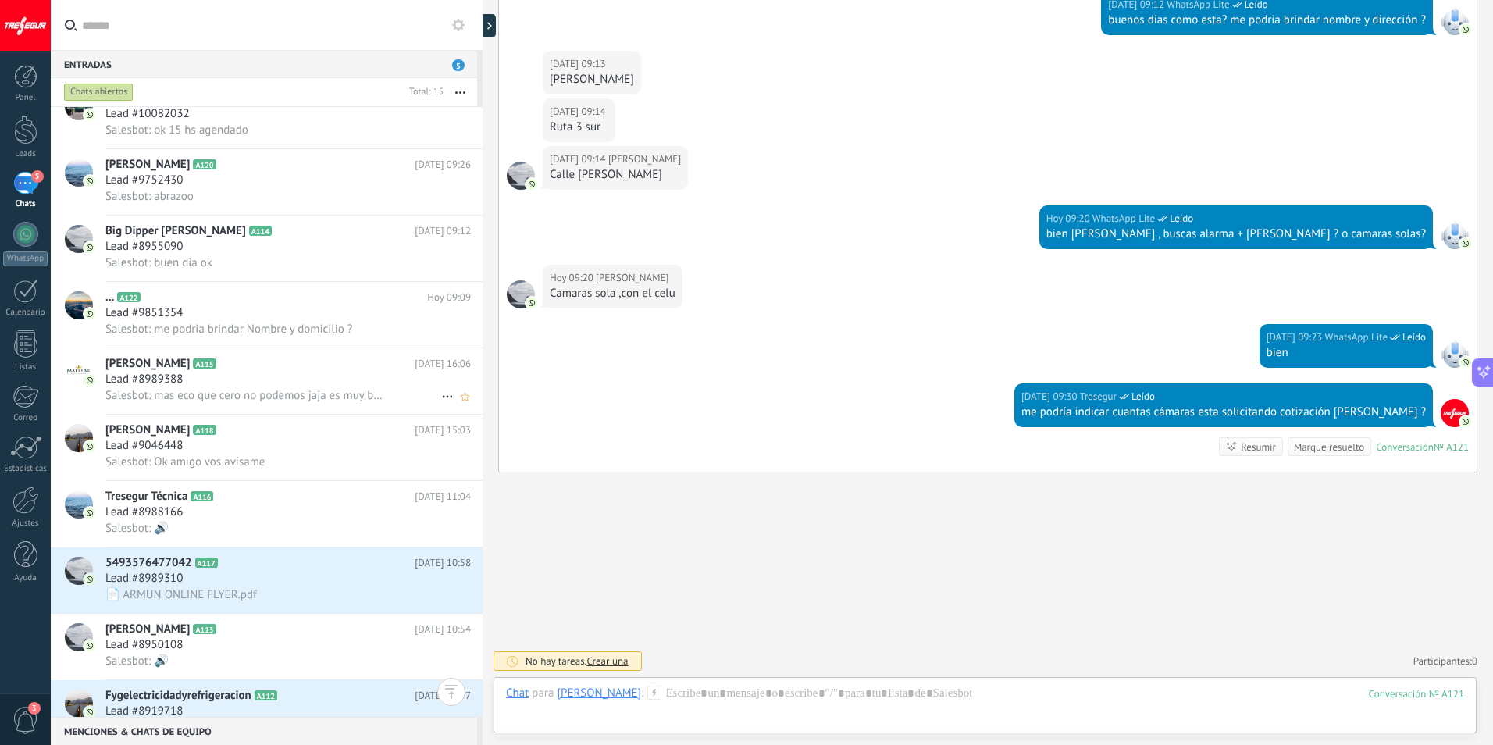
click at [291, 375] on div "Lead #8989388" at bounding box center [287, 380] width 365 height 16
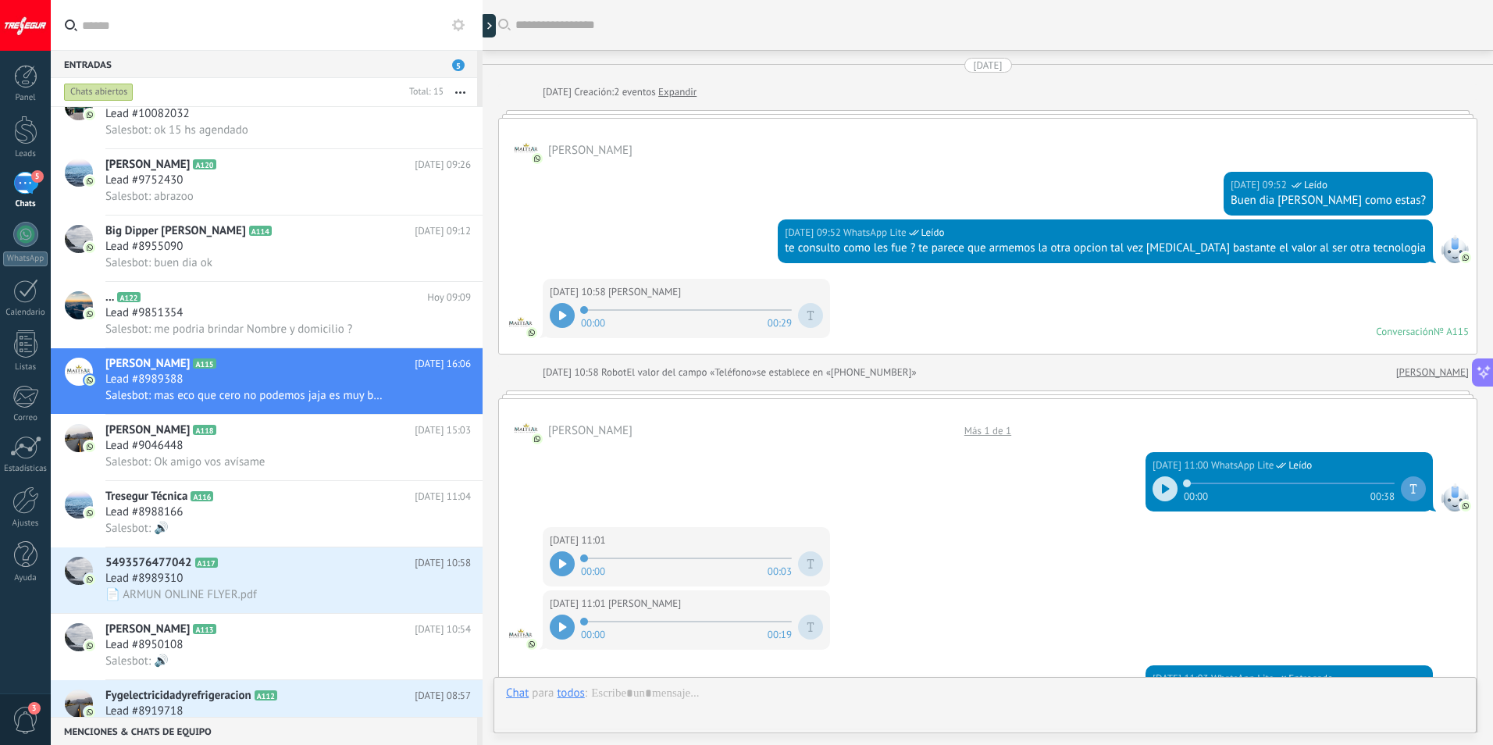
scroll to position [704, 0]
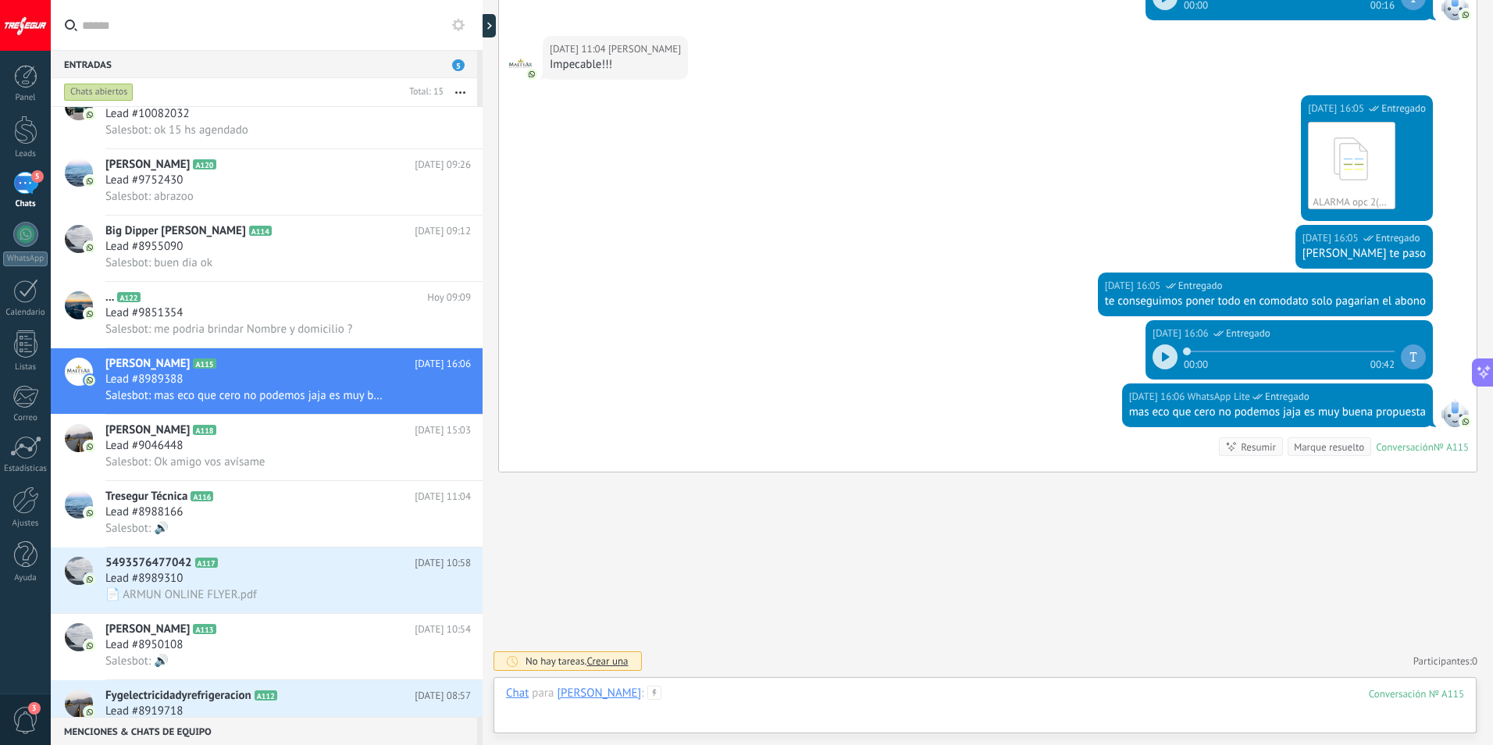
click at [690, 691] on div at bounding box center [985, 709] width 958 height 47
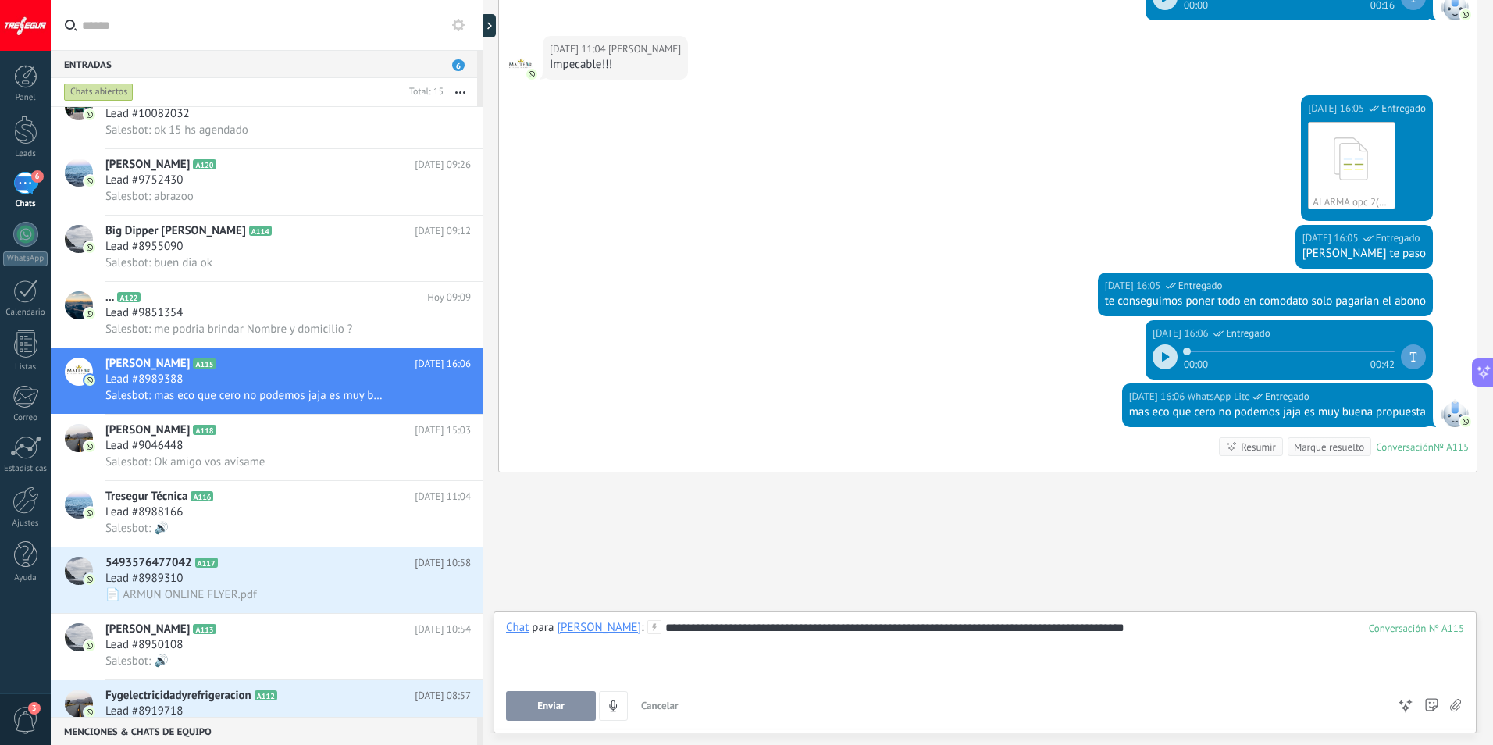
click at [560, 703] on span "Enviar" at bounding box center [550, 705] width 27 height 11
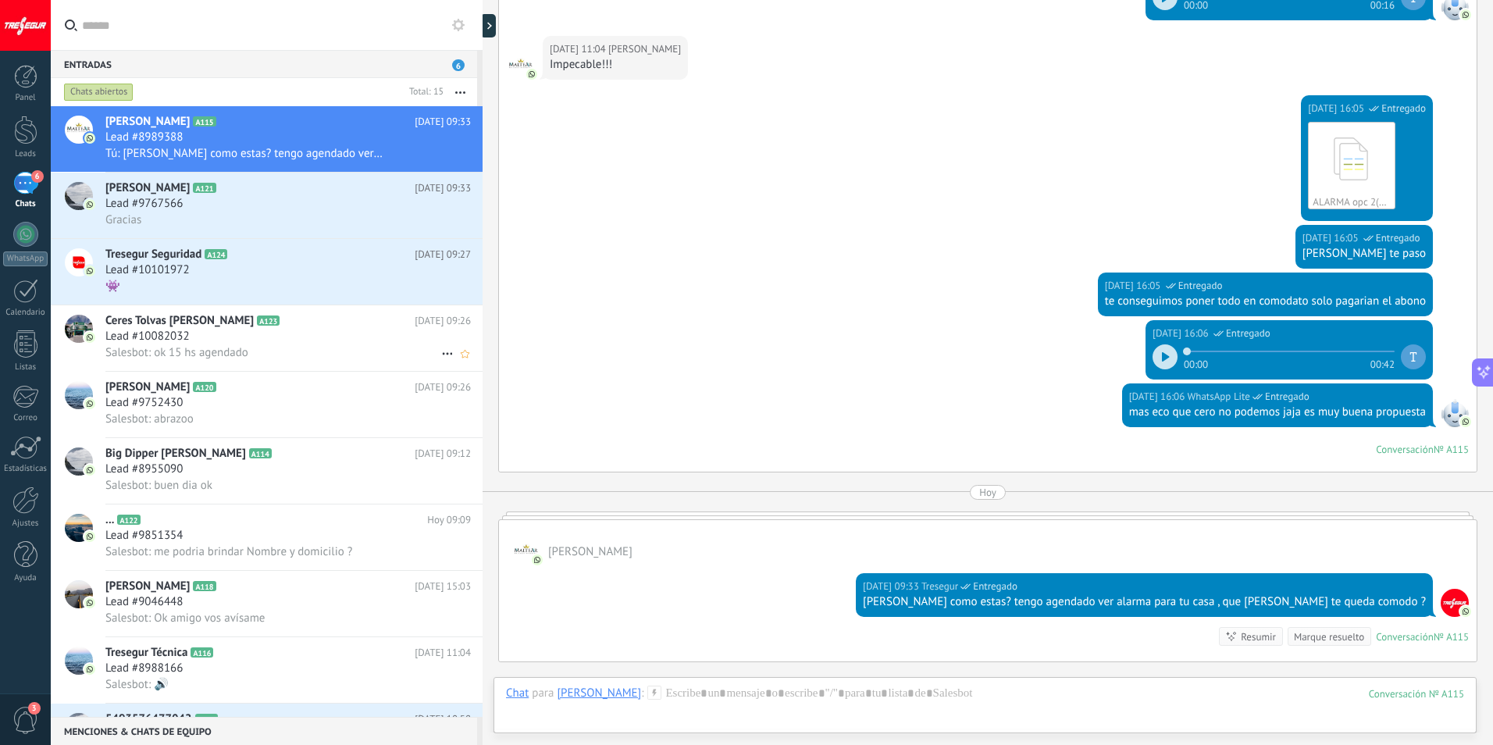
click at [295, 329] on div "Lead #10082032" at bounding box center [287, 337] width 365 height 16
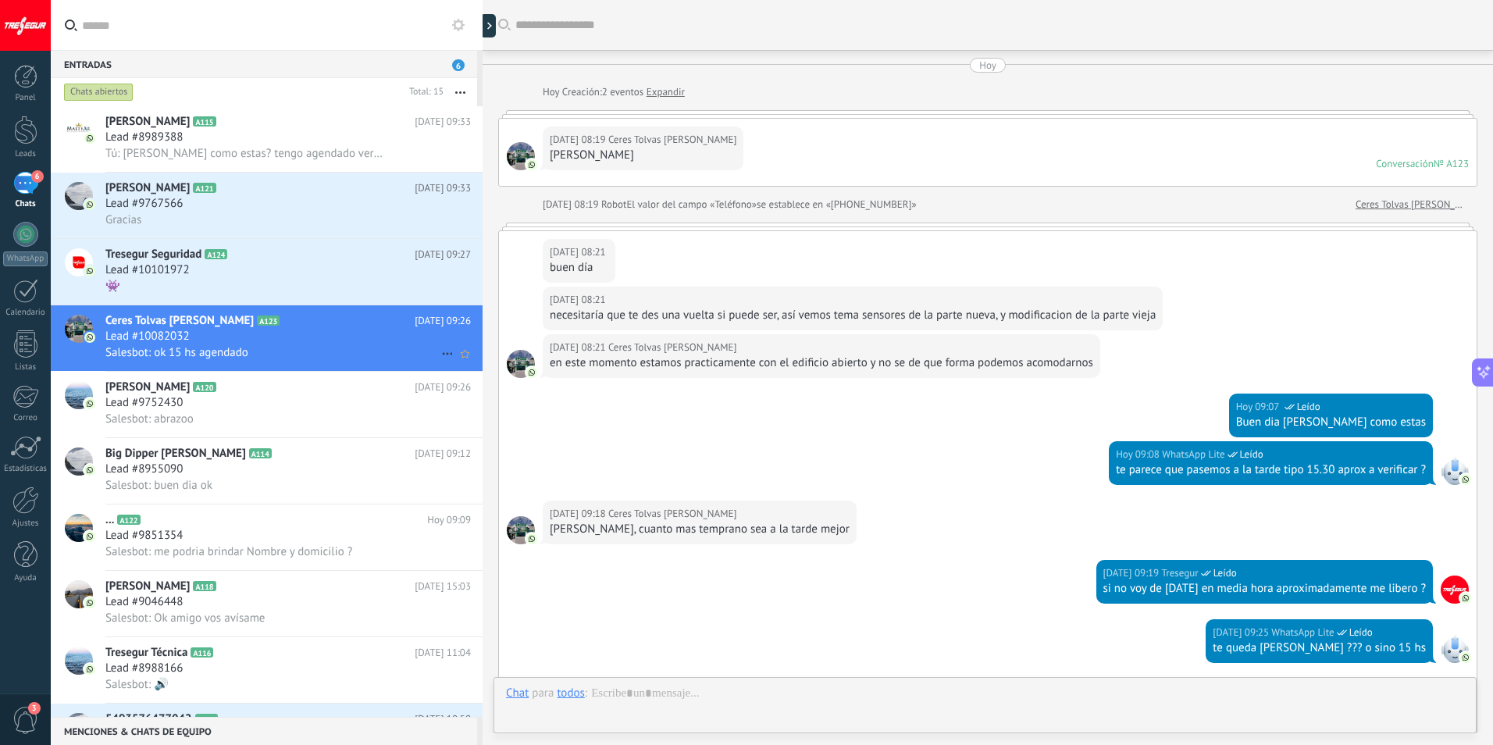
scroll to position [355, 0]
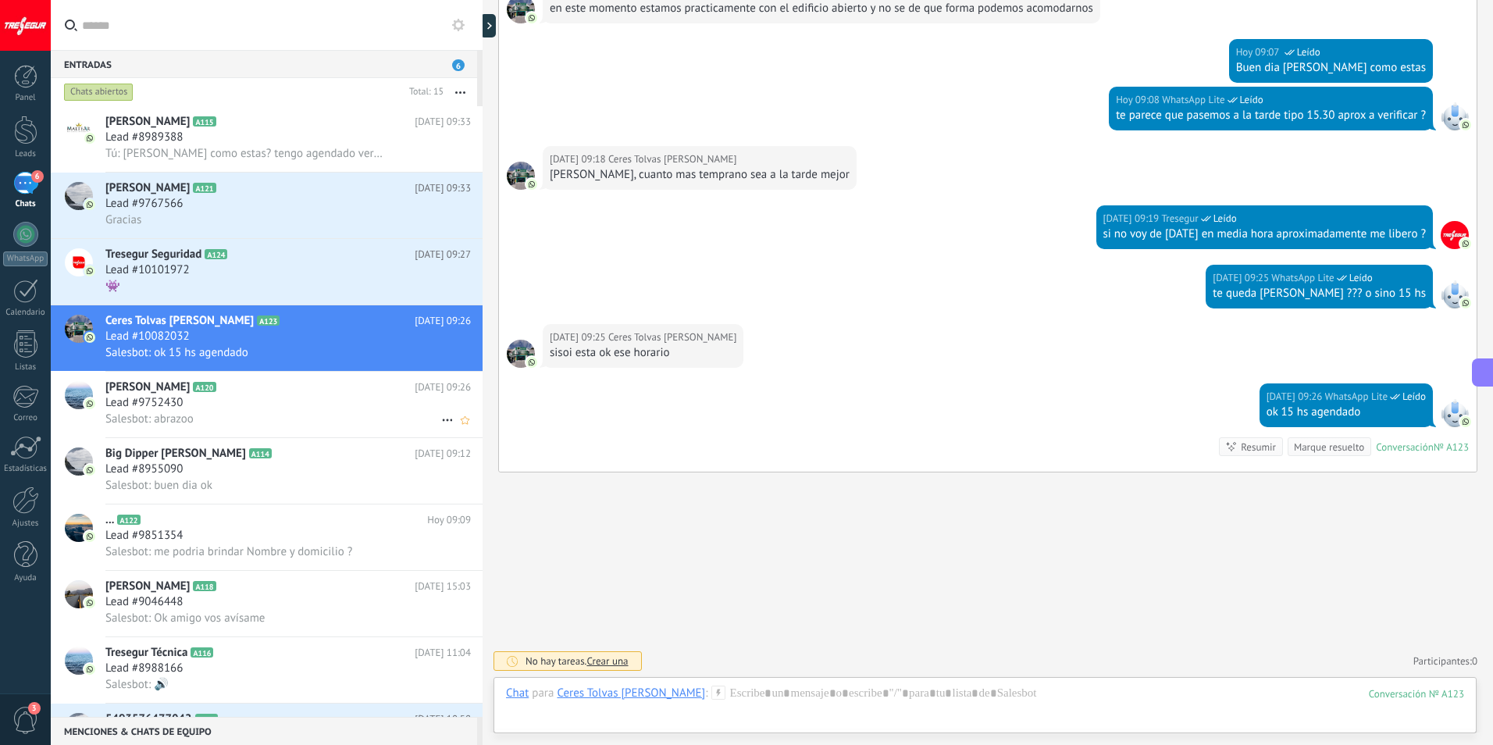
click at [150, 409] on span "Lead #9752430" at bounding box center [143, 403] width 77 height 16
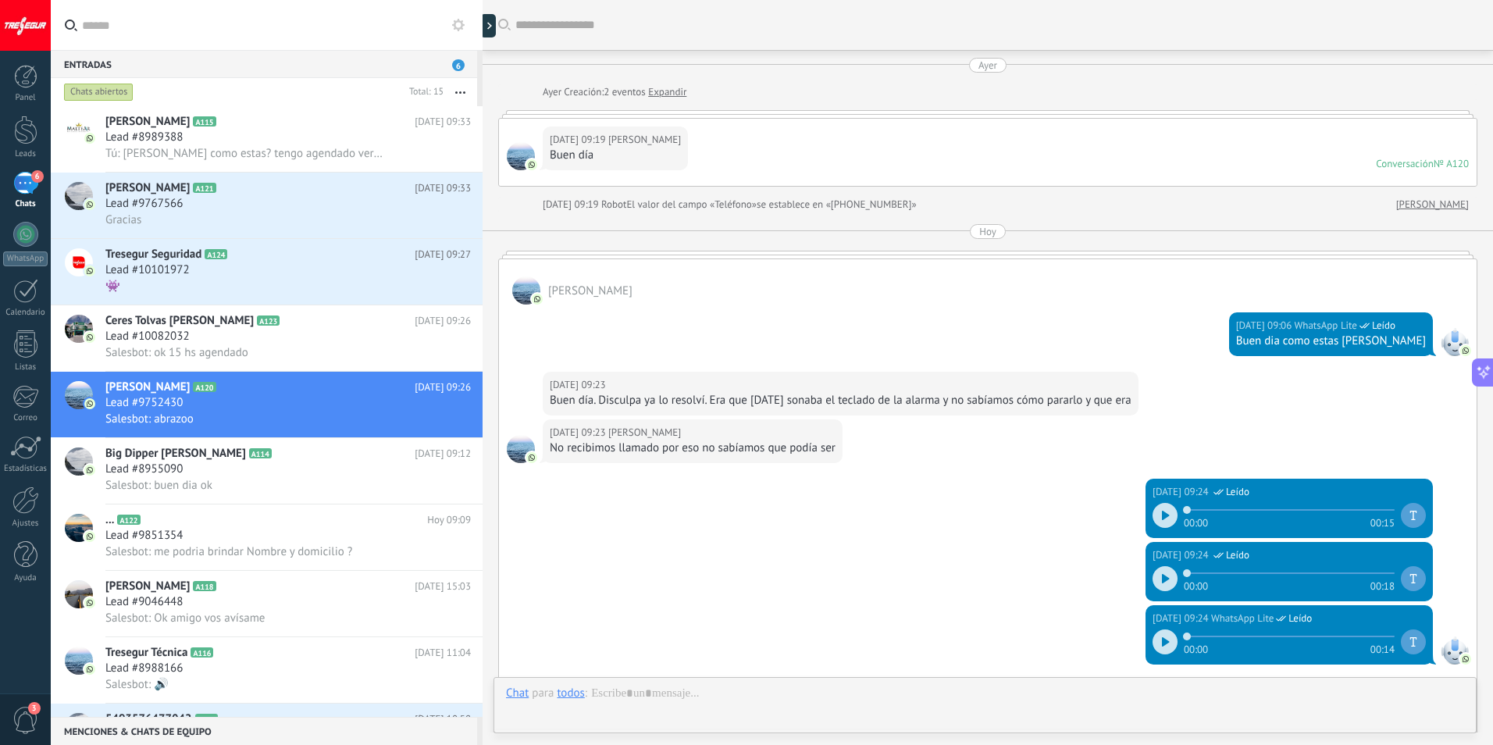
scroll to position [419, 0]
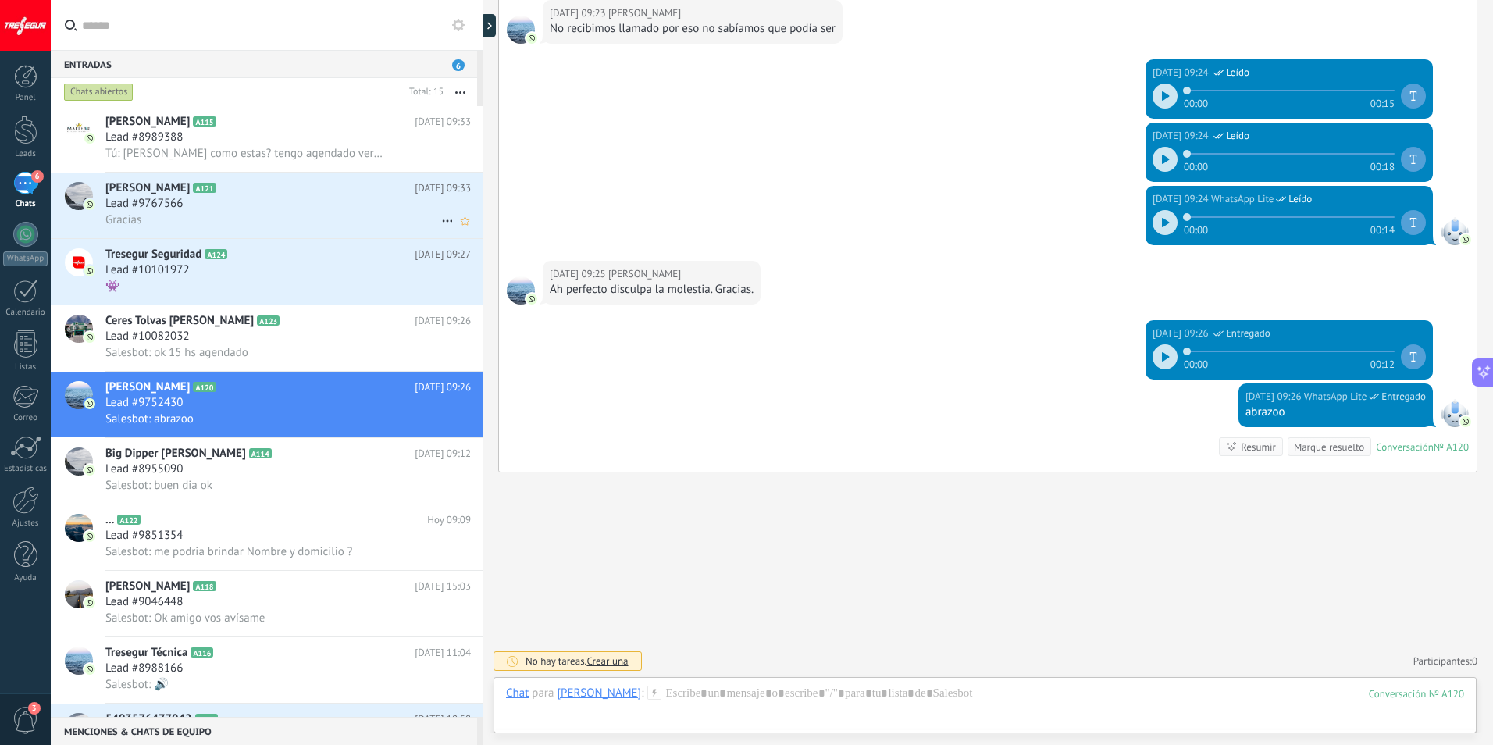
click at [191, 200] on div "Lead #9767566" at bounding box center [287, 204] width 365 height 16
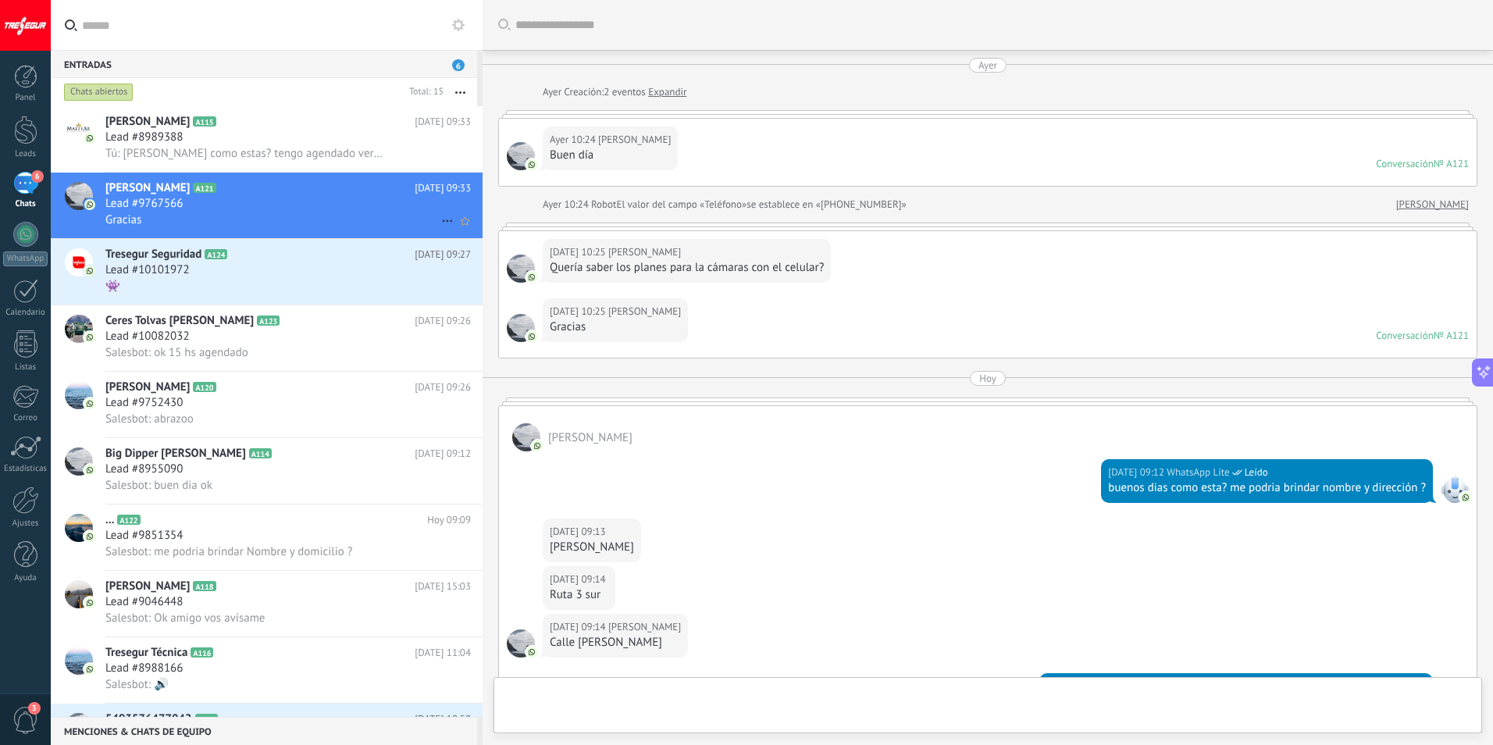
scroll to position [546, 0]
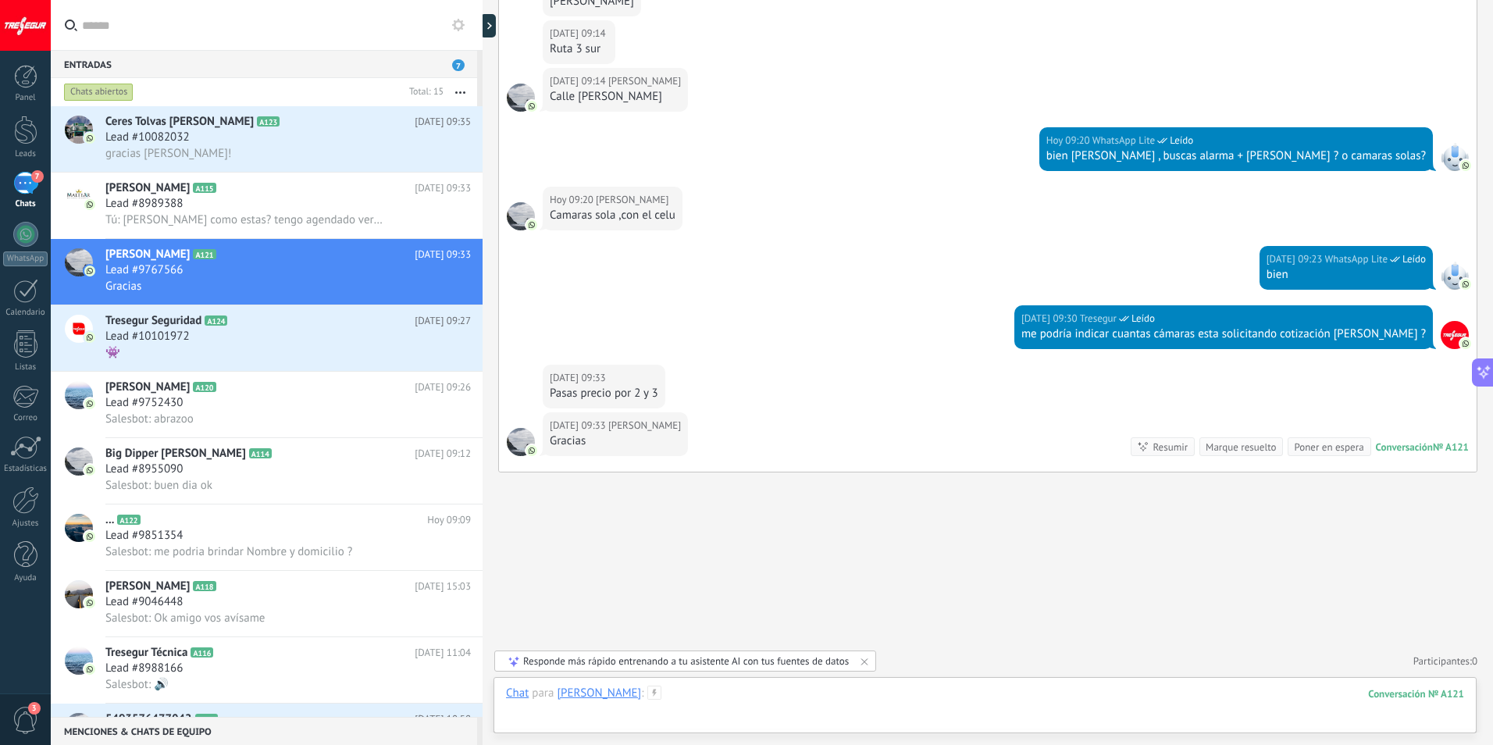
click at [661, 700] on div at bounding box center [985, 709] width 958 height 47
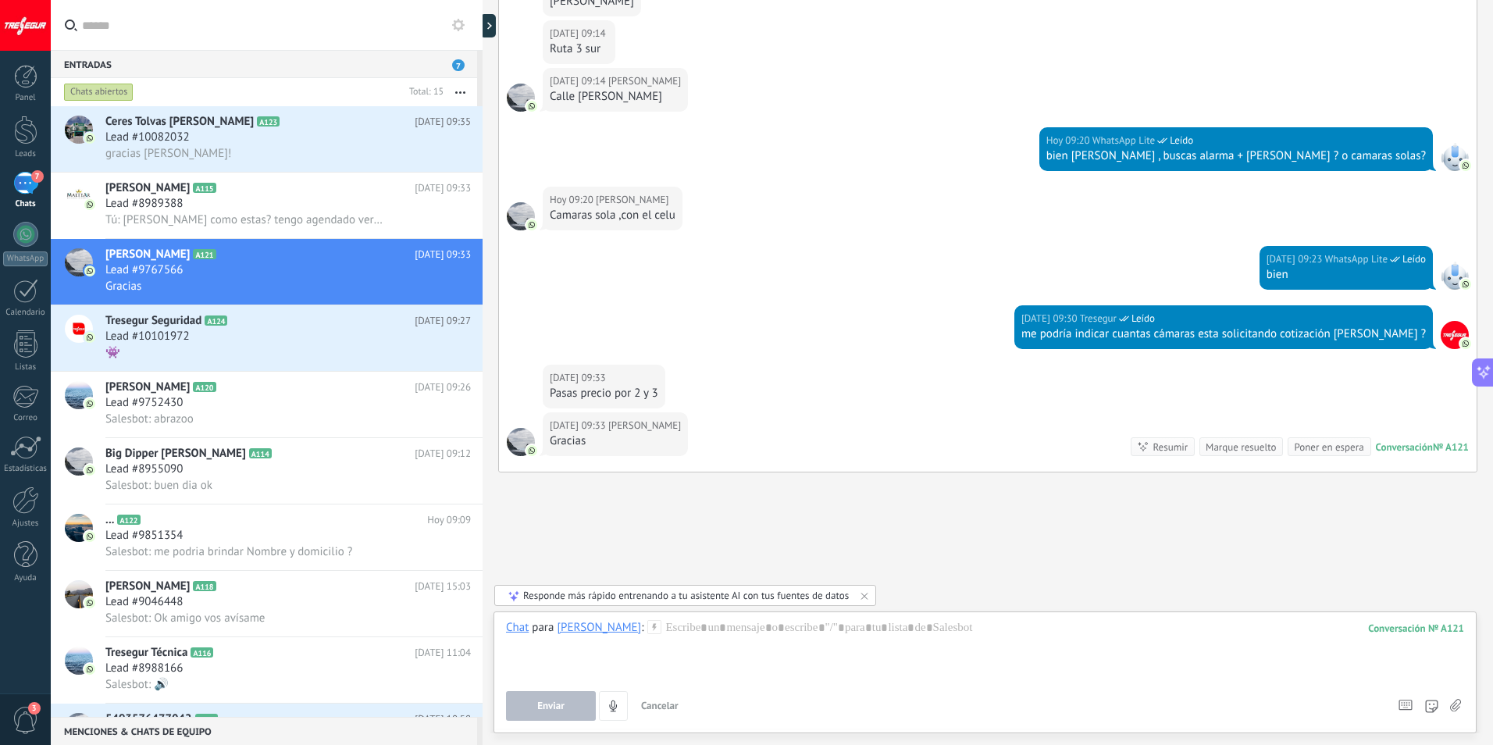
click at [1456, 698] on label at bounding box center [1454, 706] width 11 height 30
click at [0, 0] on input "file" at bounding box center [0, 0] width 0 height 0
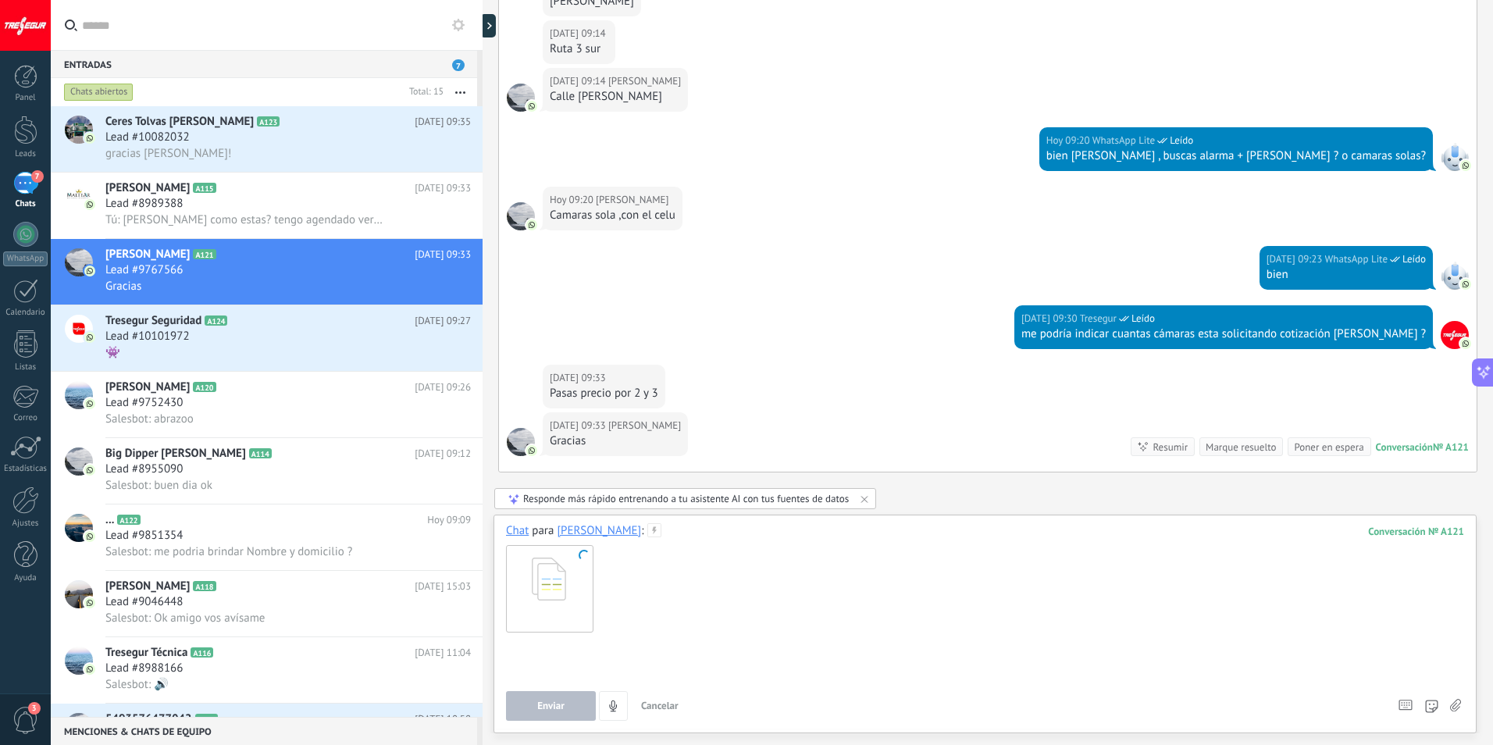
click at [634, 649] on div at bounding box center [985, 666] width 958 height 59
click at [984, 645] on div "**********" at bounding box center [982, 666] width 953 height 59
click at [1009, 648] on div "**********" at bounding box center [982, 666] width 953 height 59
click at [1076, 638] on div "**********" at bounding box center [982, 666] width 953 height 59
click at [590, 647] on div "**********" at bounding box center [982, 666] width 953 height 59
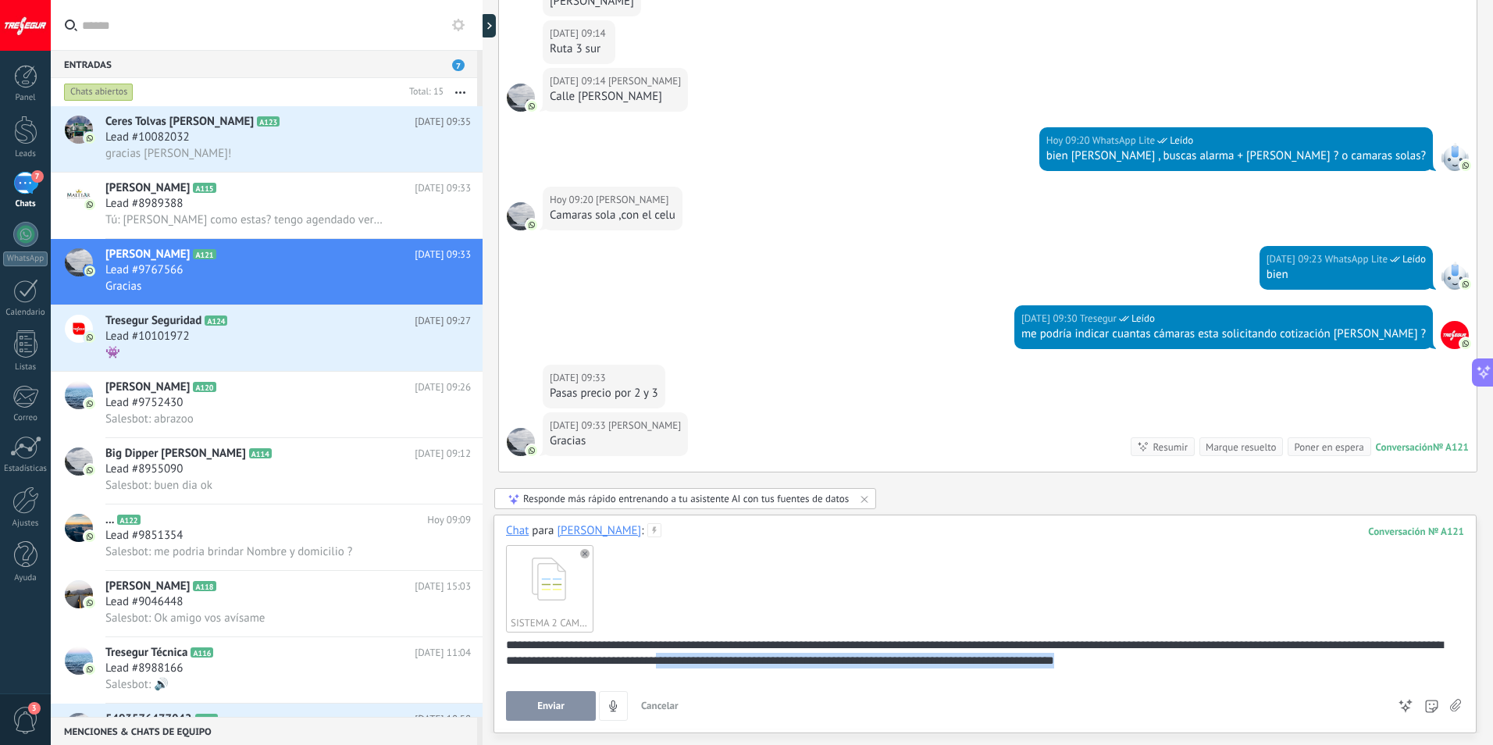
drag, startPoint x: 712, startPoint y: 658, endPoint x: 1161, endPoint y: 658, distance: 449.0
click at [1161, 658] on div "**********" at bounding box center [982, 666] width 953 height 59
copy div "**********"
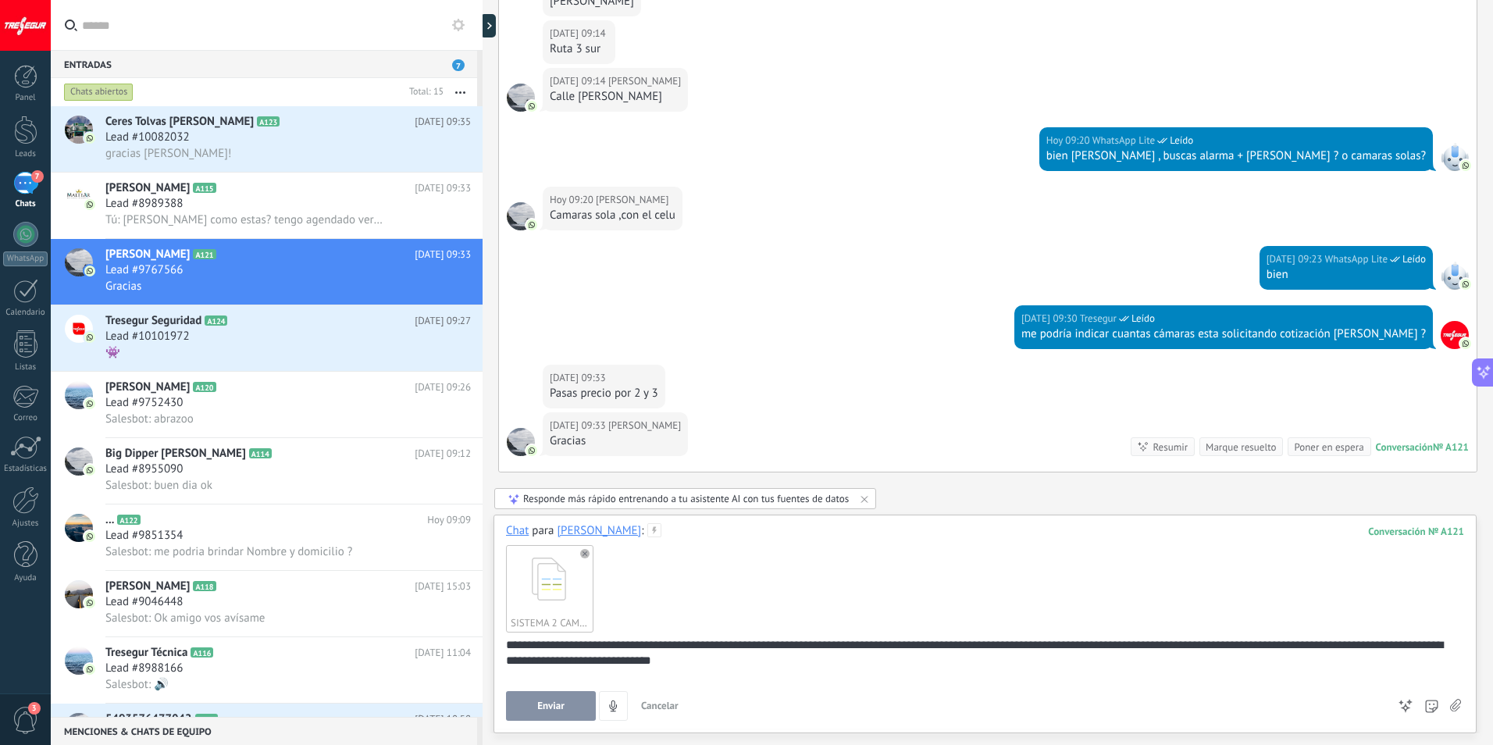
click at [607, 667] on div "**********" at bounding box center [982, 666] width 953 height 59
click at [635, 658] on div "**********" at bounding box center [982, 666] width 953 height 59
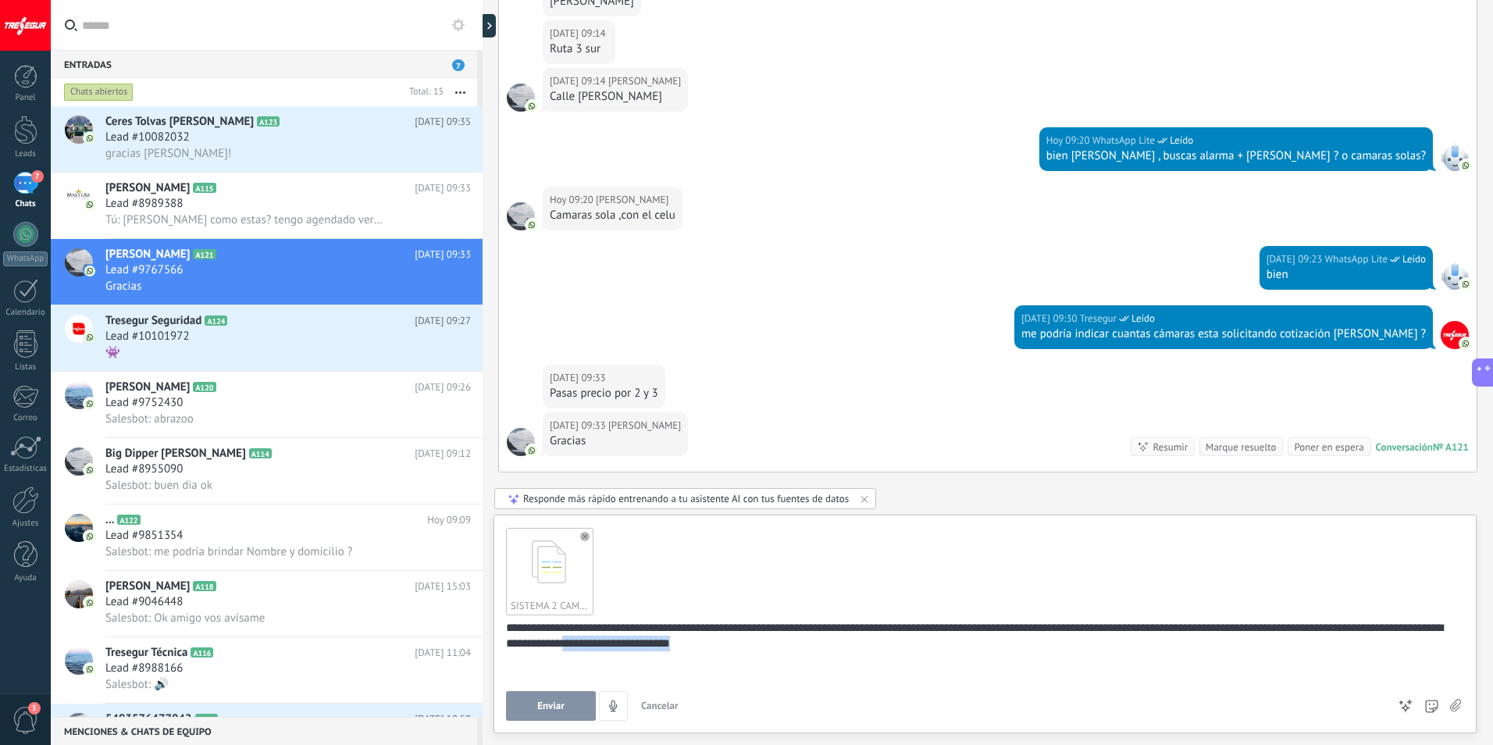
drag, startPoint x: 738, startPoint y: 663, endPoint x: 621, endPoint y: 665, distance: 117.2
click at [621, 665] on div "**********" at bounding box center [982, 649] width 953 height 59
click at [530, 705] on button "Enviar" at bounding box center [551, 706] width 90 height 30
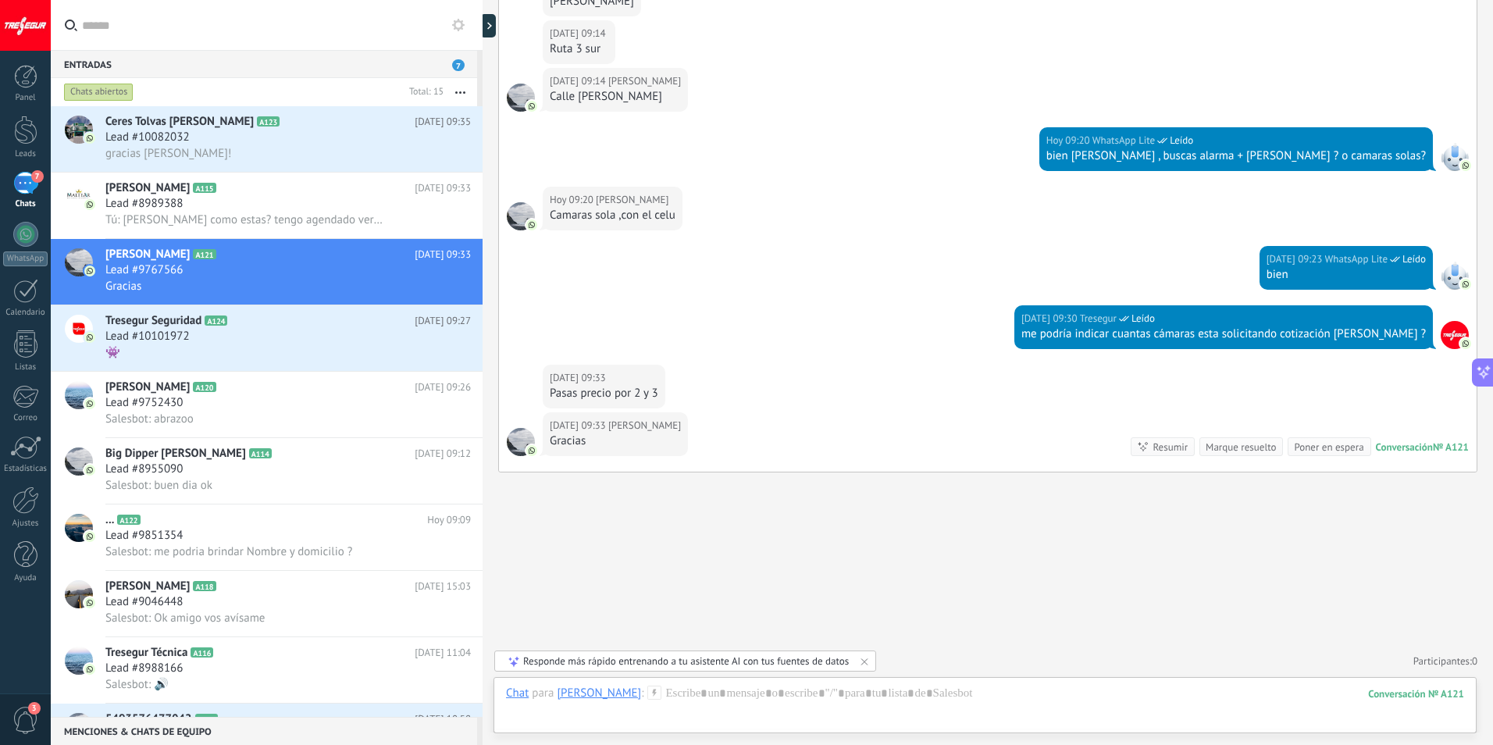
scroll to position [747, 0]
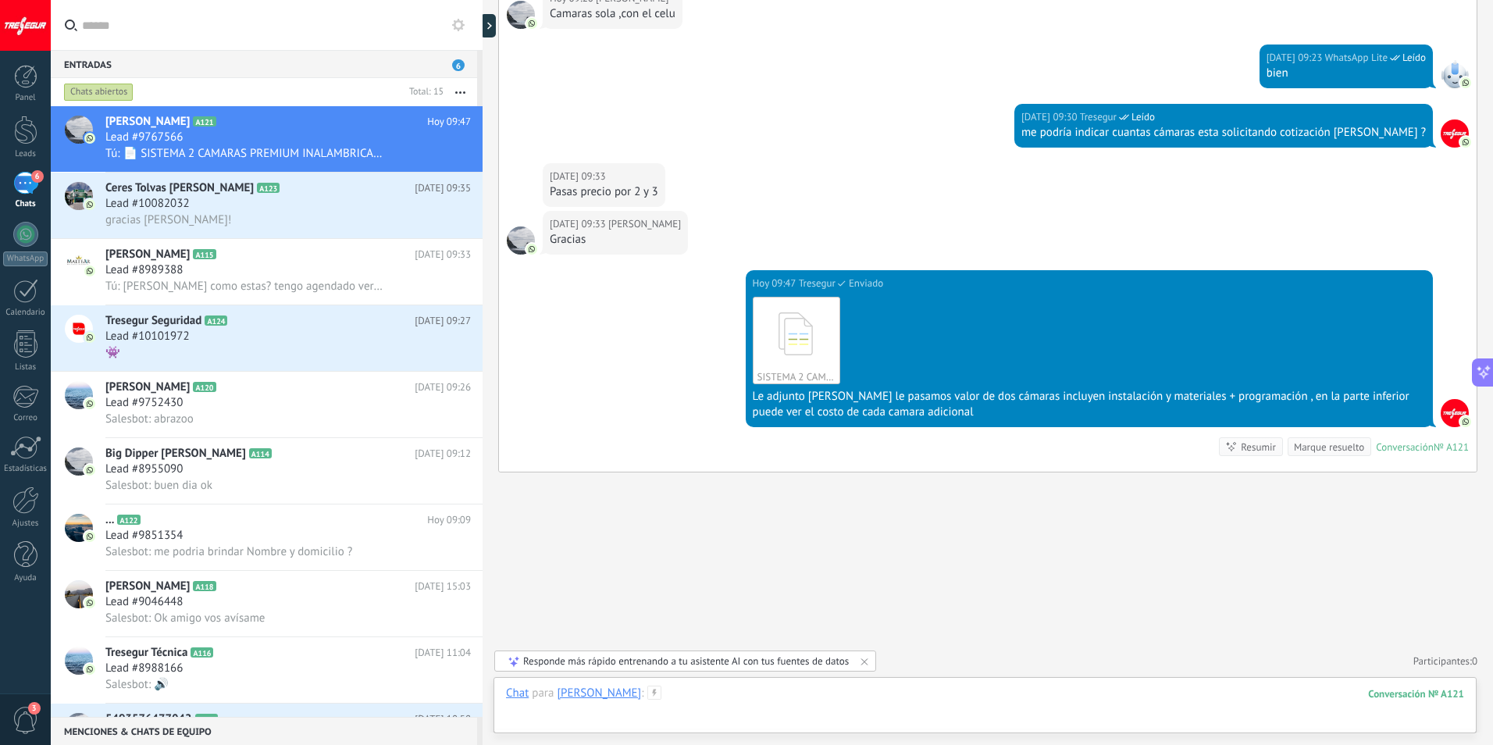
click at [640, 692] on div at bounding box center [985, 709] width 958 height 47
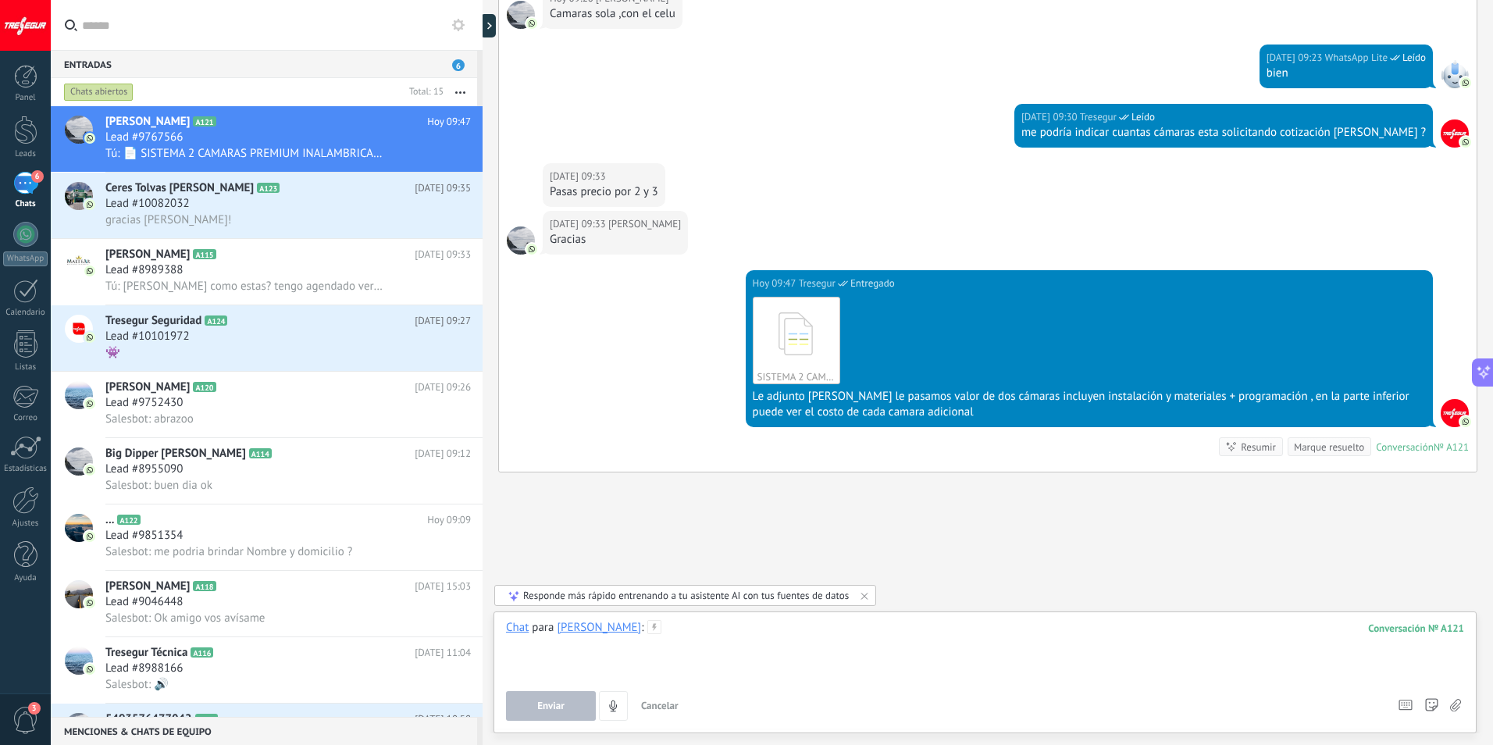
drag, startPoint x: 646, startPoint y: 690, endPoint x: 621, endPoint y: 627, distance: 68.0
click at [621, 627] on div at bounding box center [985, 649] width 958 height 59
paste div
click at [612, 628] on div "**********" at bounding box center [985, 649] width 958 height 59
click at [1139, 629] on div "**********" at bounding box center [985, 649] width 958 height 59
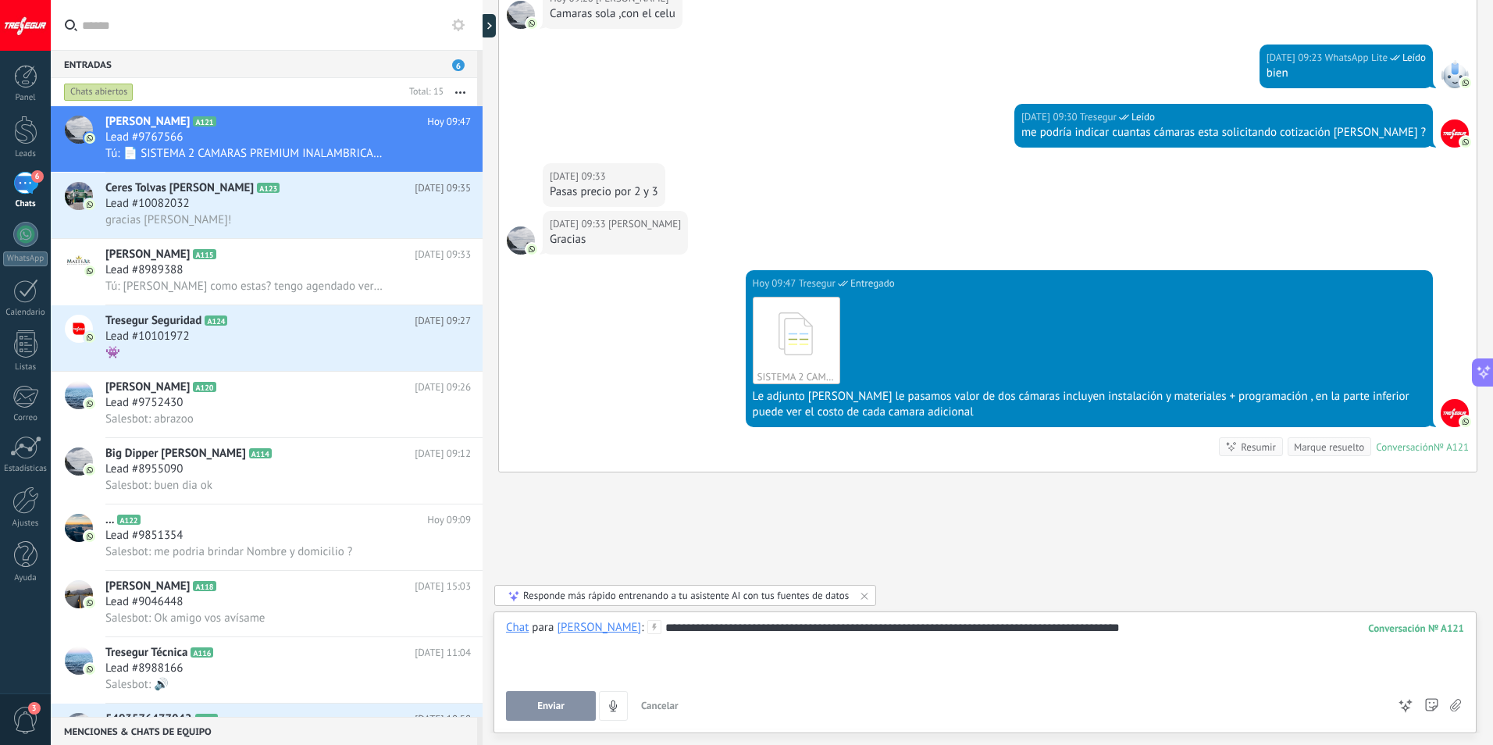
click at [558, 707] on span "Enviar" at bounding box center [550, 705] width 27 height 11
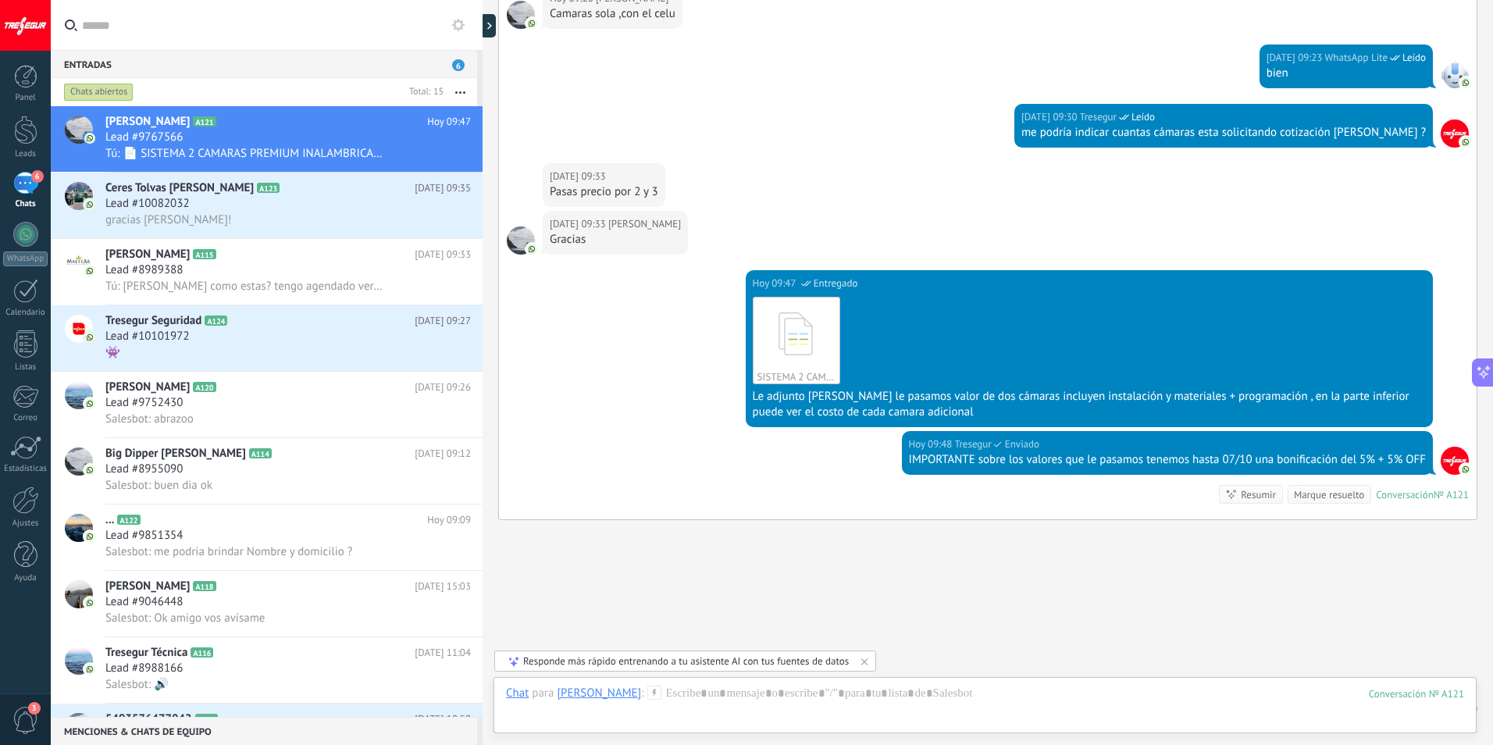
scroll to position [795, 0]
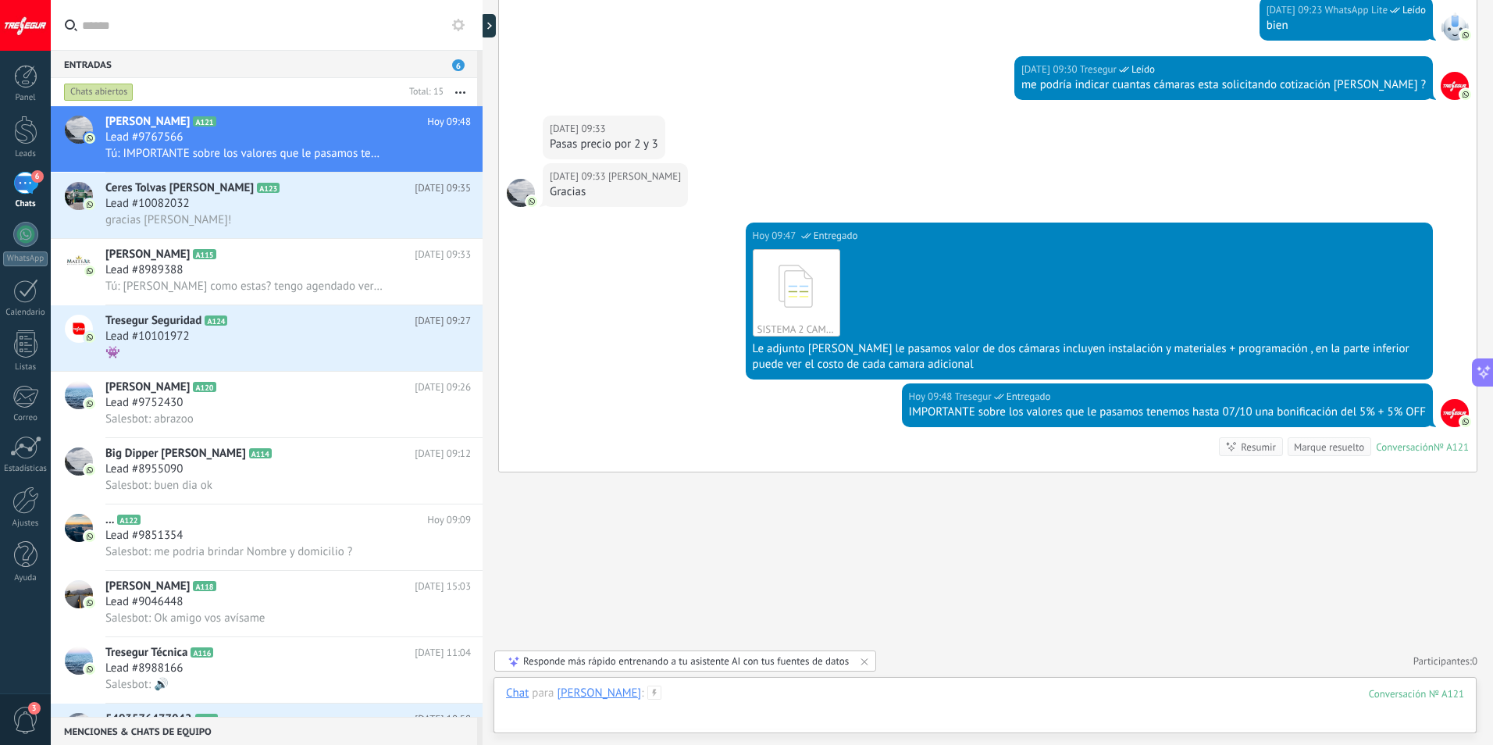
click at [701, 704] on div at bounding box center [985, 709] width 958 height 47
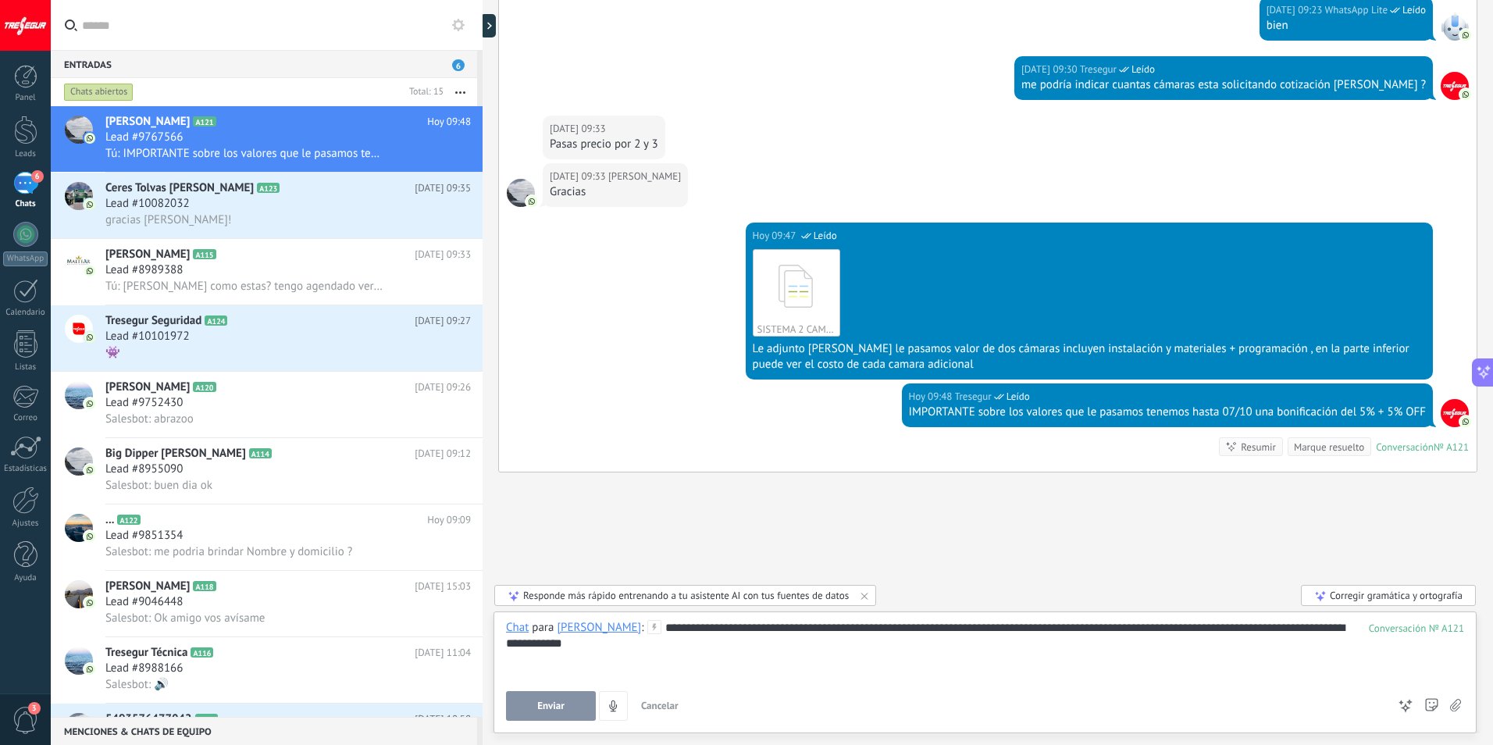
click at [629, 658] on div "**********" at bounding box center [985, 649] width 958 height 59
drag, startPoint x: 1204, startPoint y: 622, endPoint x: 1207, endPoint y: 630, distance: 8.4
drag, startPoint x: 956, startPoint y: 635, endPoint x: 1126, endPoint y: 656, distance: 171.5
click at [1126, 656] on div "**********" at bounding box center [985, 649] width 958 height 59
click at [563, 709] on span "Enviar" at bounding box center [550, 705] width 27 height 11
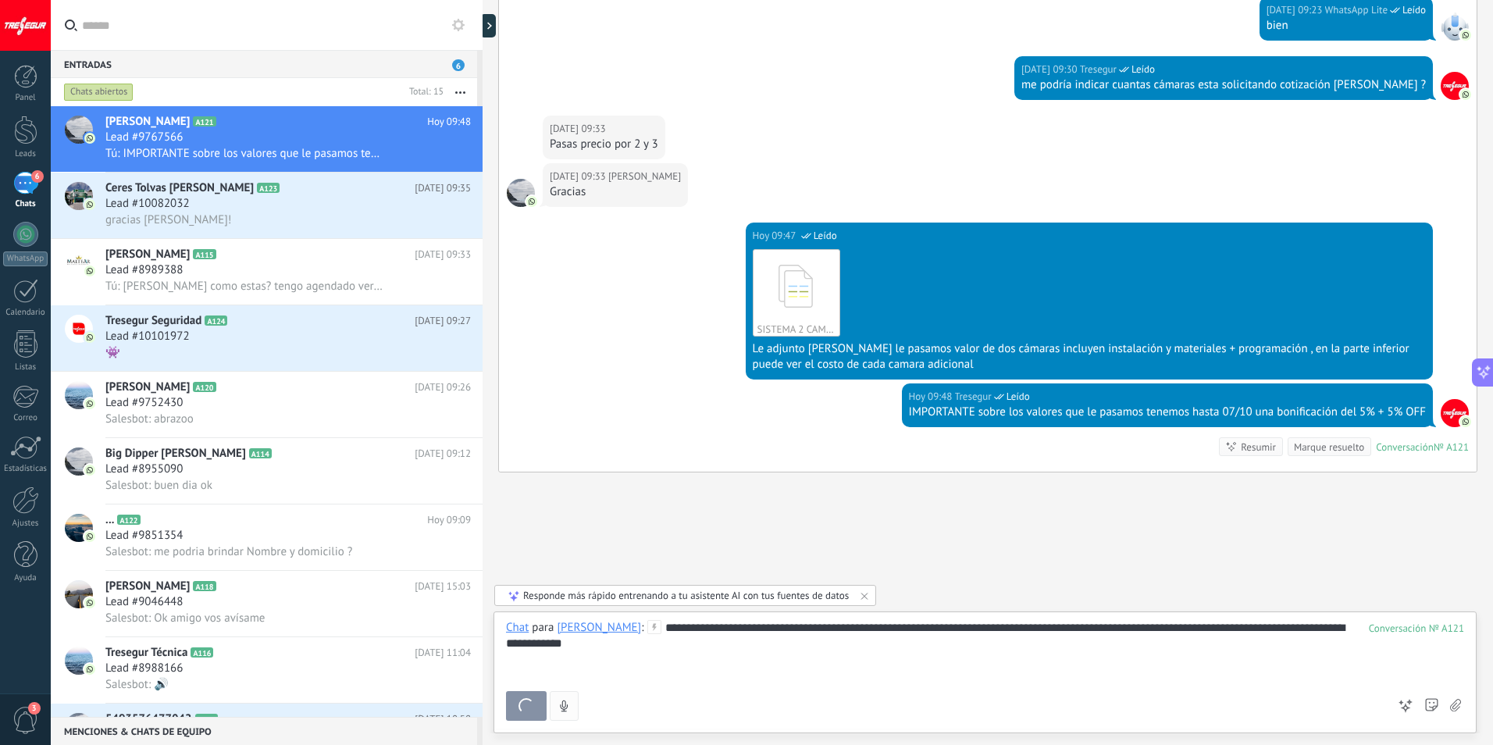
scroll to position [858, 0]
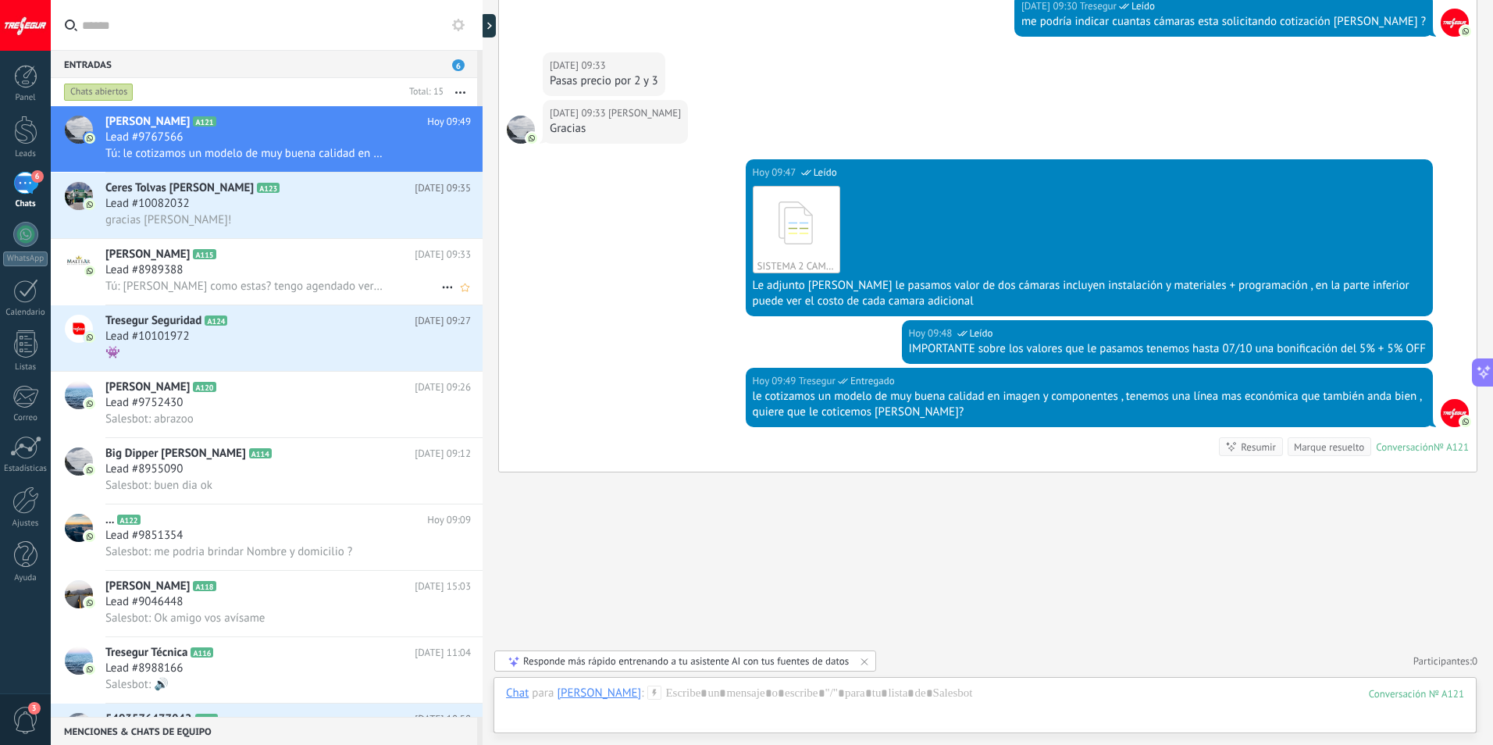
click at [237, 253] on h2 "[PERSON_NAME] A115" at bounding box center [259, 255] width 309 height 16
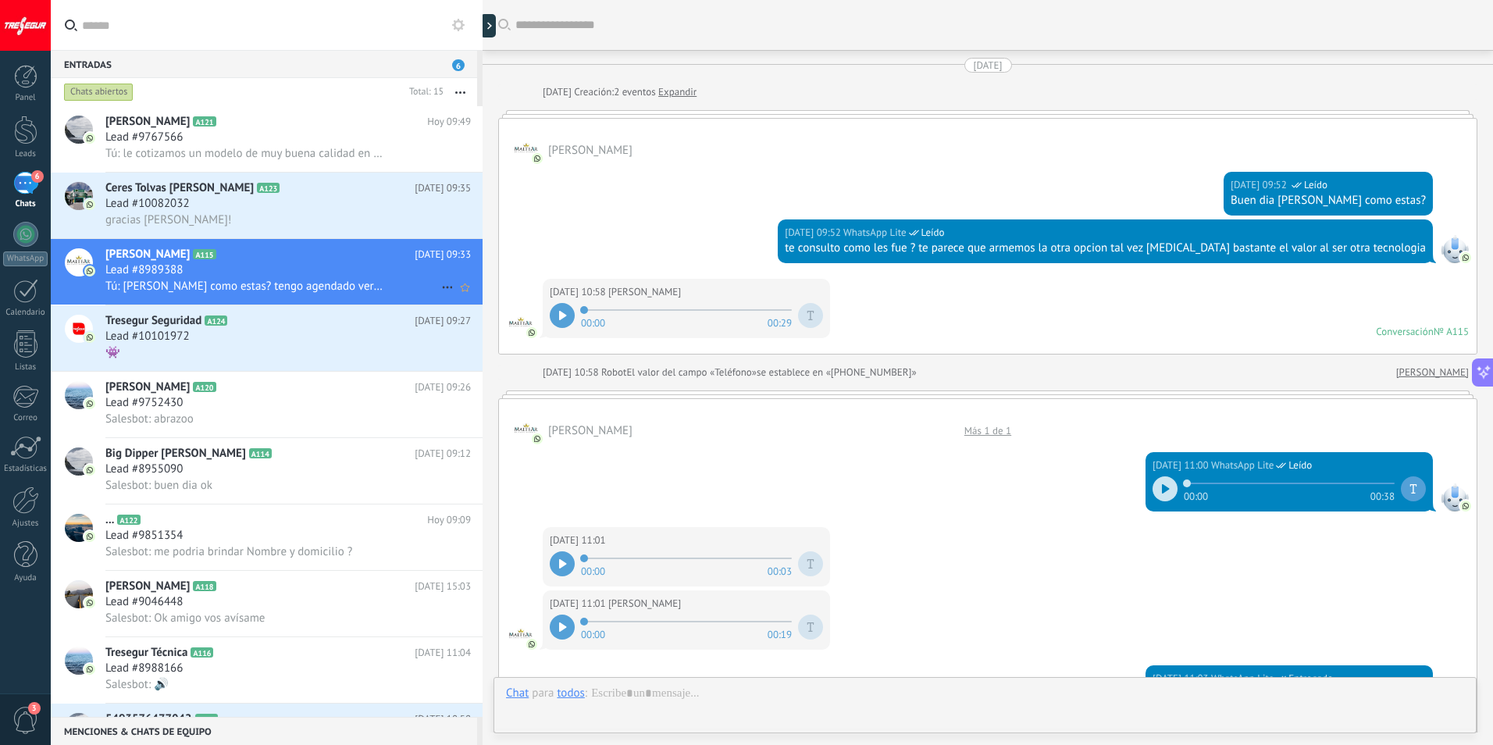
scroll to position [906, 0]
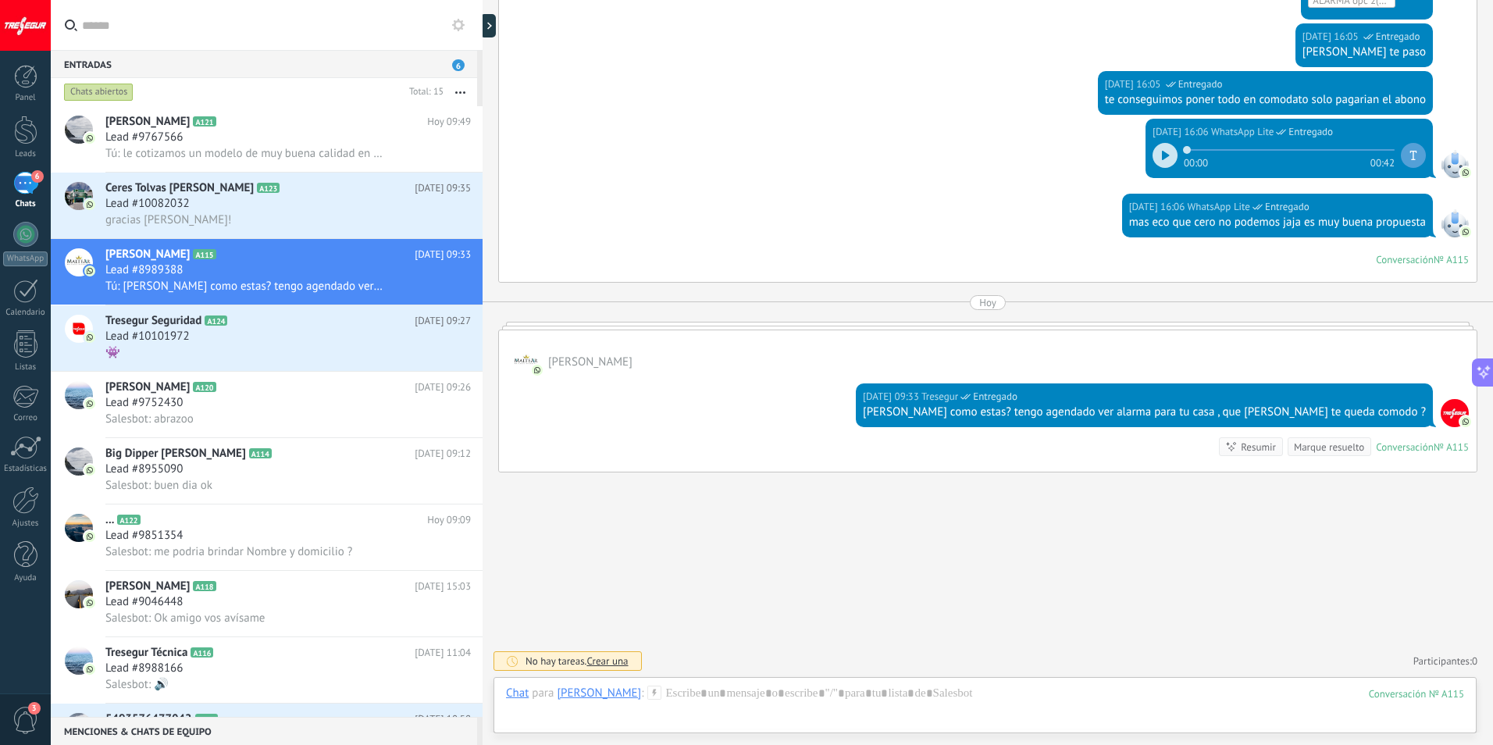
click at [454, 25] on use at bounding box center [458, 25] width 12 height 12
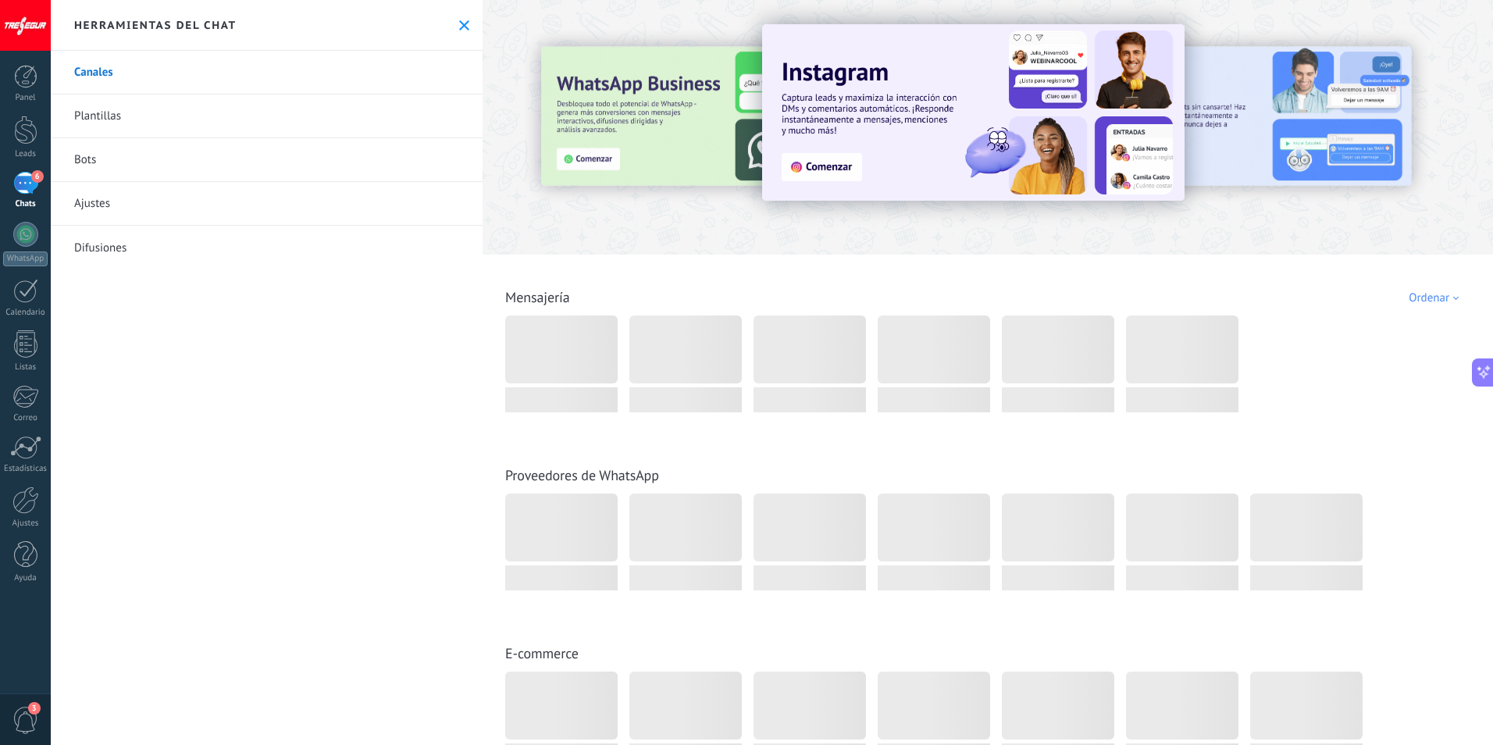
click at [119, 209] on link "Ajustes" at bounding box center [267, 204] width 432 height 44
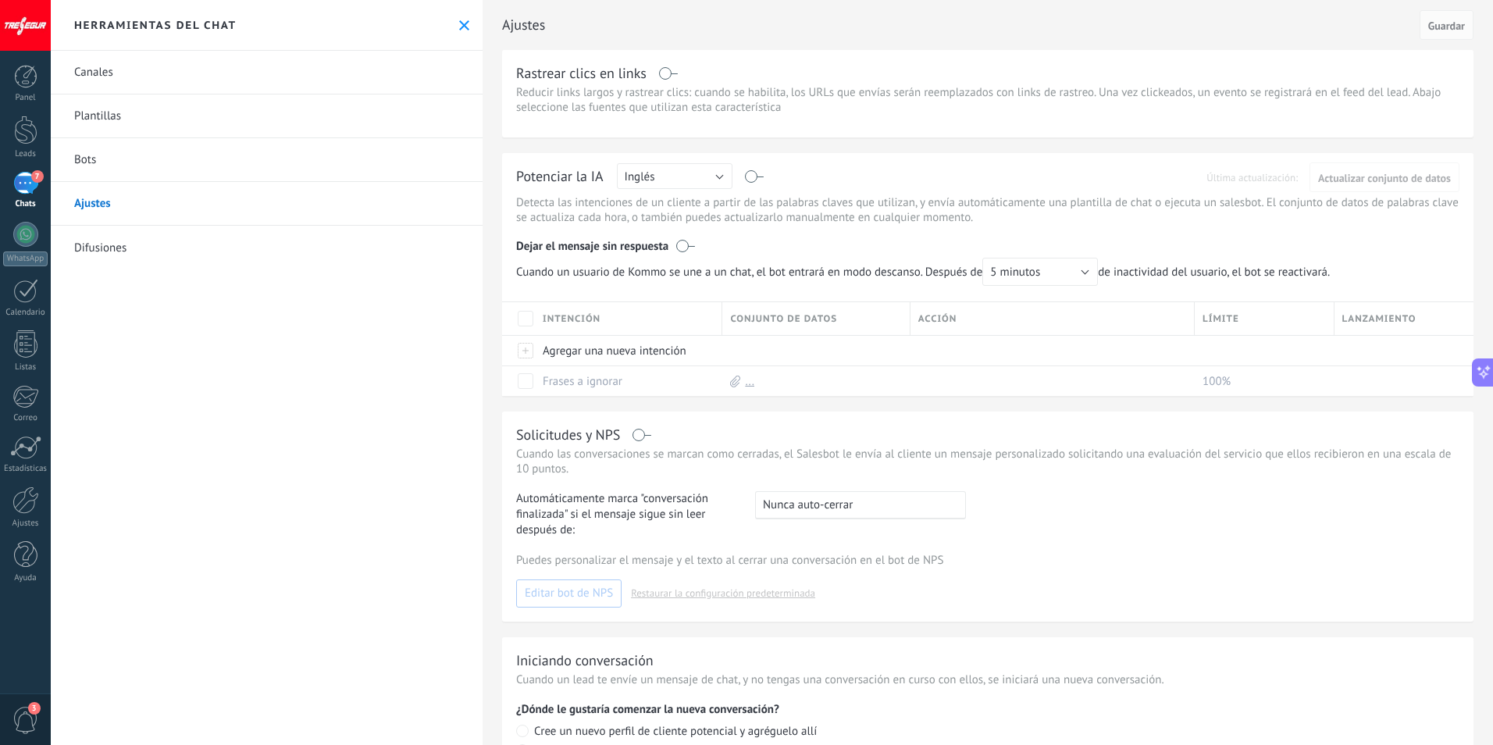
click at [41, 182] on link "7 Chats" at bounding box center [25, 190] width 51 height 37
click at [461, 23] on use at bounding box center [464, 25] width 10 height 10
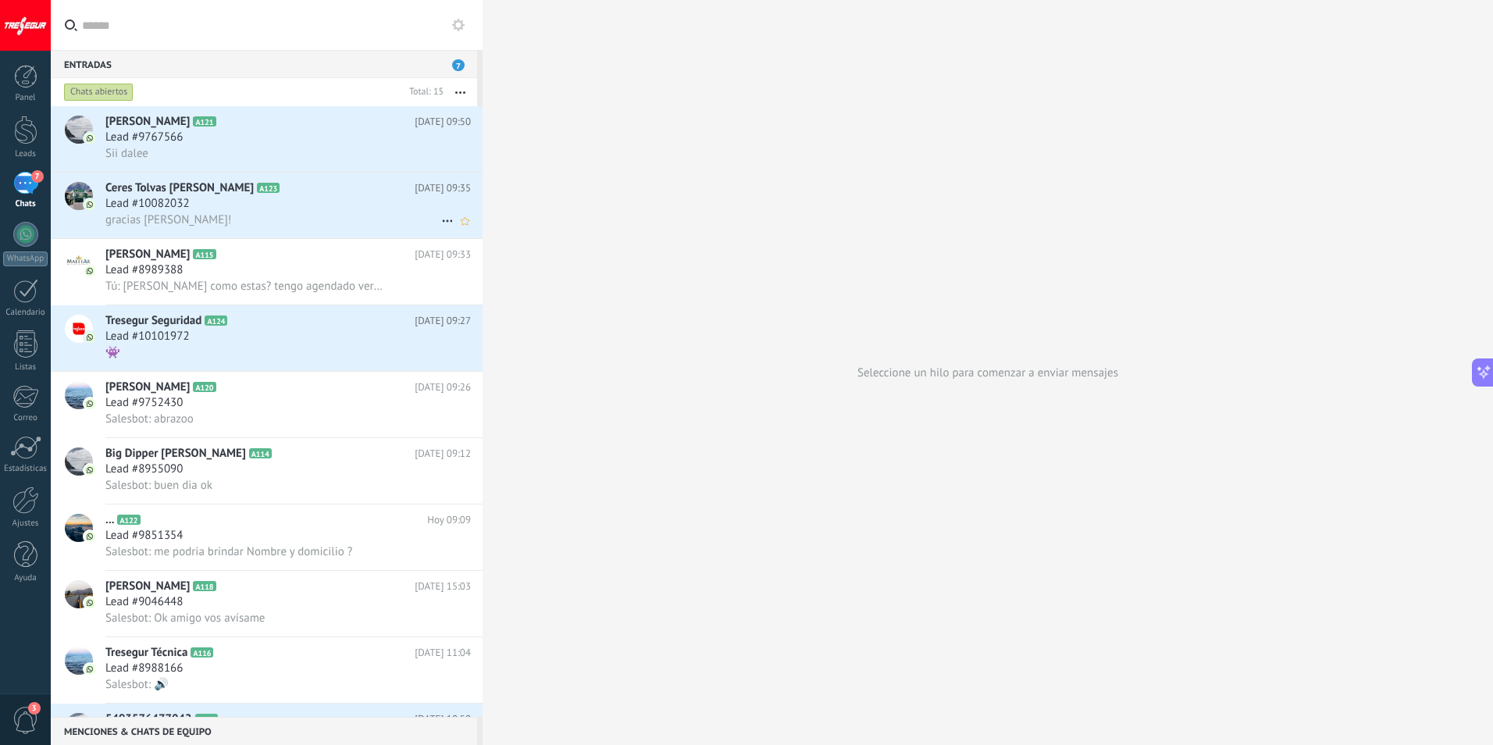
click at [169, 219] on span "gracias [PERSON_NAME]!" at bounding box center [168, 219] width 126 height 15
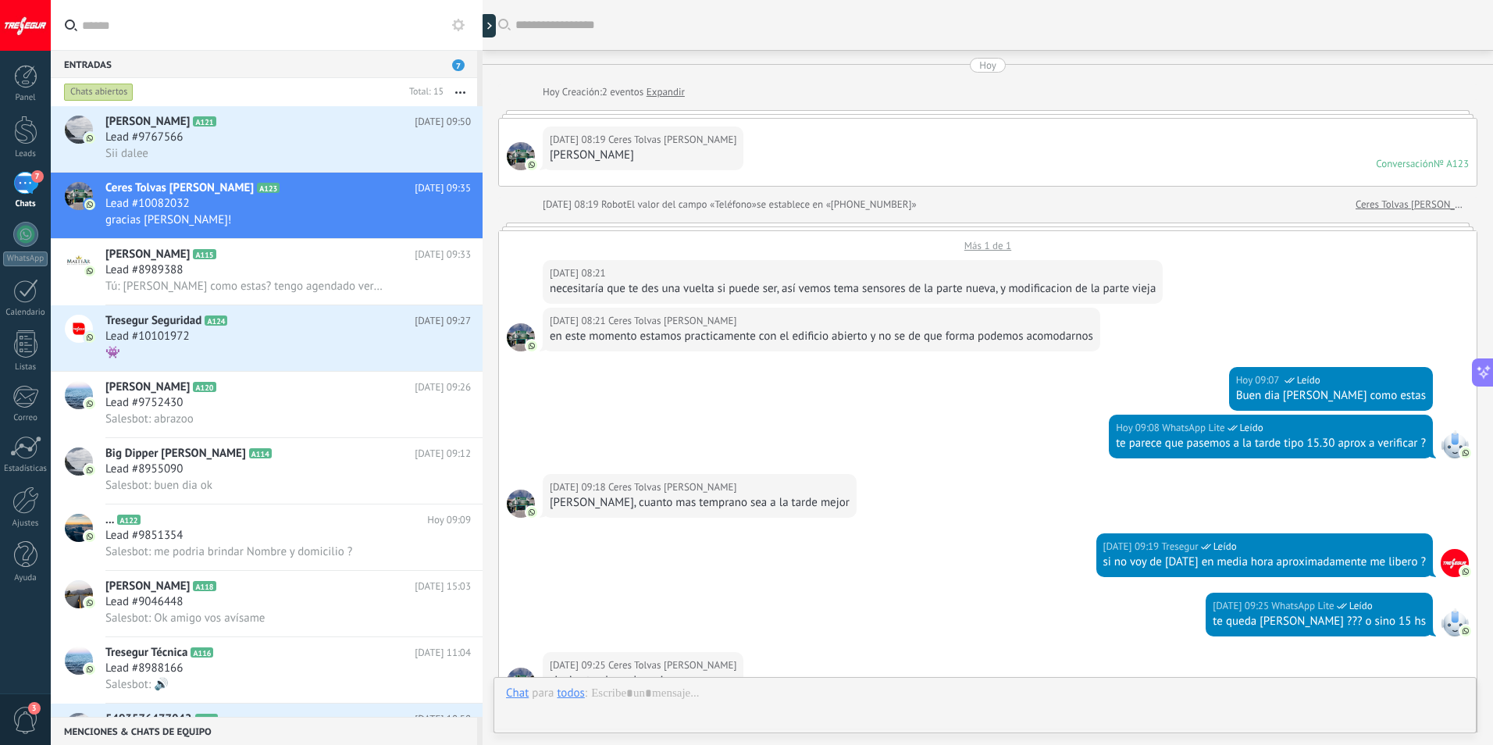
scroll to position [358, 0]
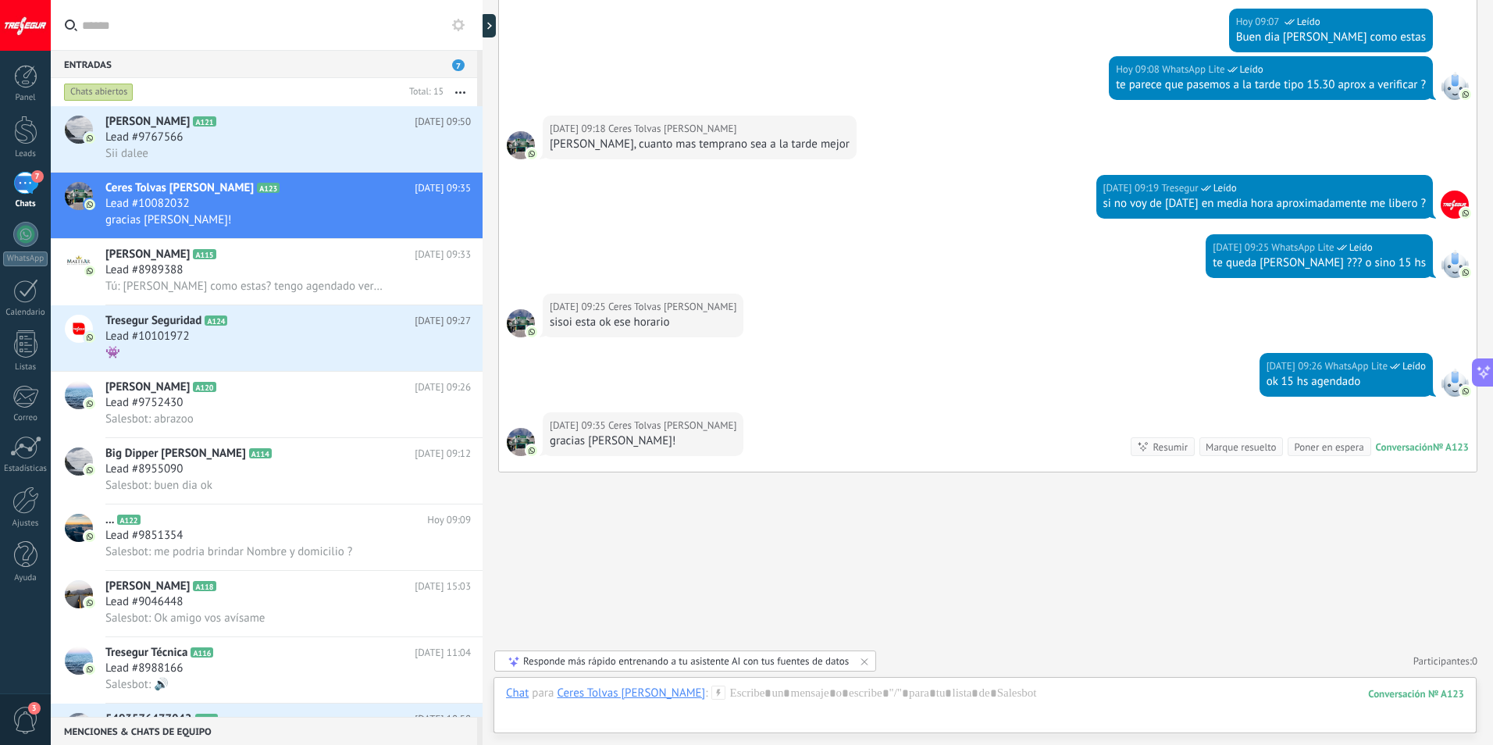
click at [640, 433] on div "[DATE] 09:35 Ceres Tolvas [PERSON_NAME] gracias [PERSON_NAME]!" at bounding box center [643, 434] width 201 height 44
drag, startPoint x: 640, startPoint y: 433, endPoint x: 647, endPoint y: 447, distance: 16.1
click at [647, 447] on div "gracias [PERSON_NAME]!" at bounding box center [643, 441] width 187 height 16
click at [661, 441] on div "gracias [PERSON_NAME]!" at bounding box center [643, 441] width 187 height 16
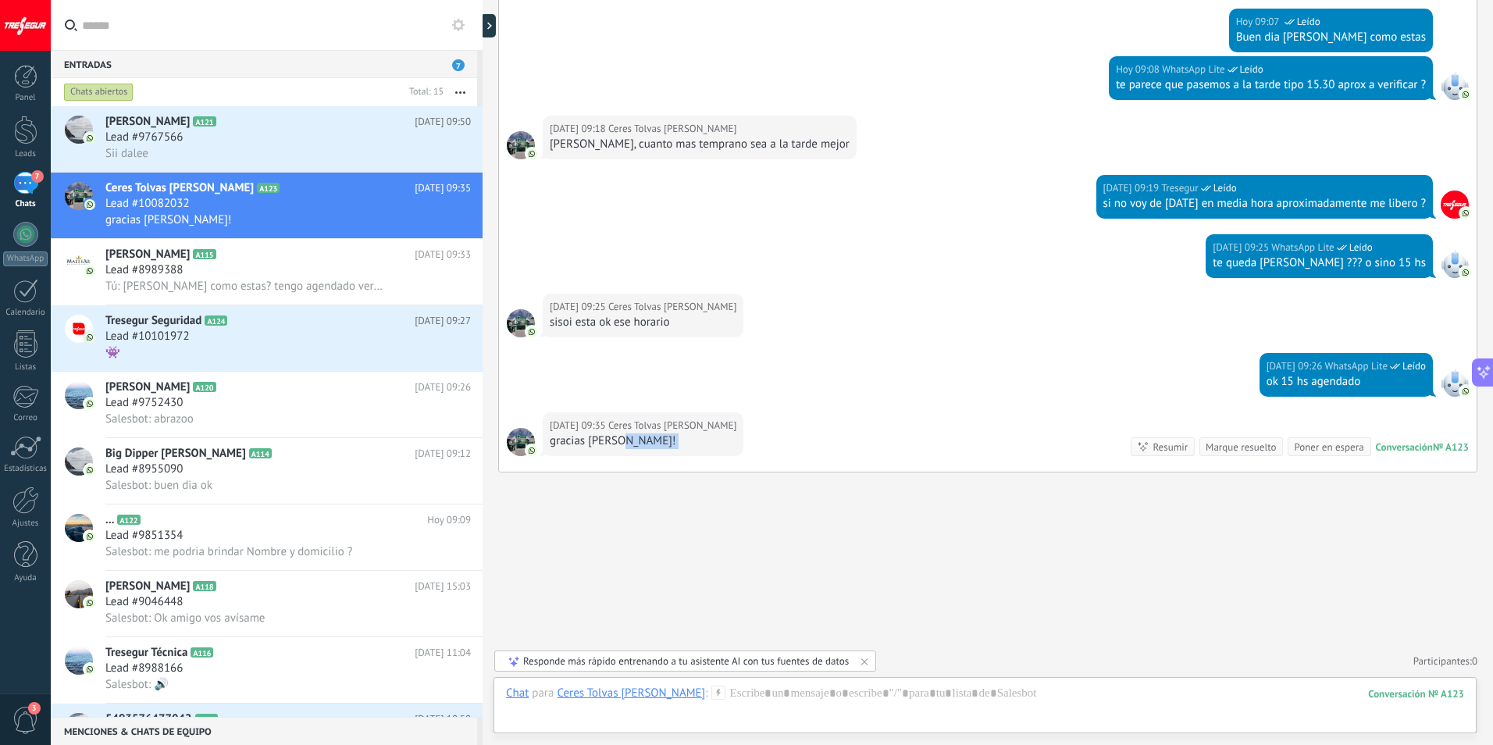
click at [662, 441] on div "gracias [PERSON_NAME]!" at bounding box center [643, 441] width 187 height 16
click at [295, 157] on div "Sii dalee" at bounding box center [287, 153] width 365 height 16
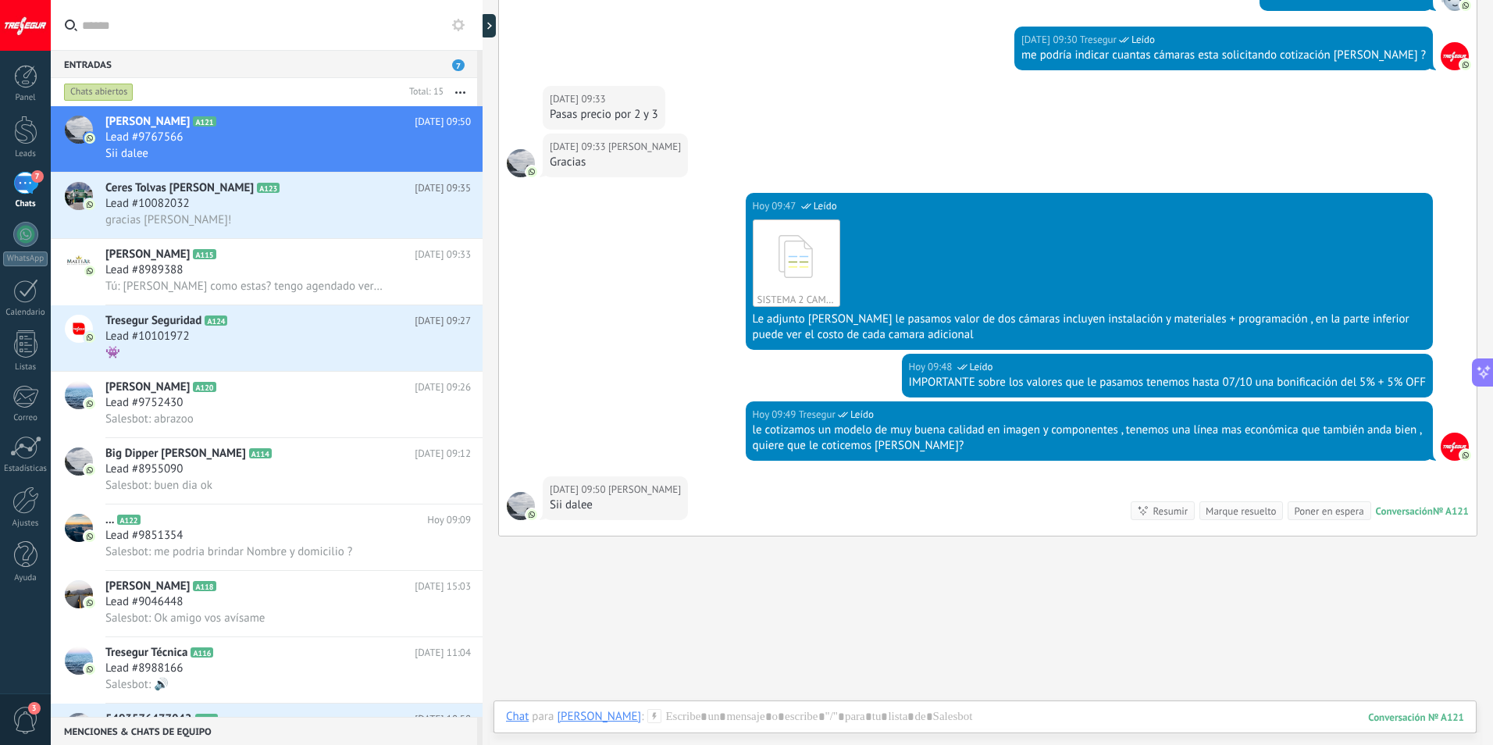
scroll to position [675, 0]
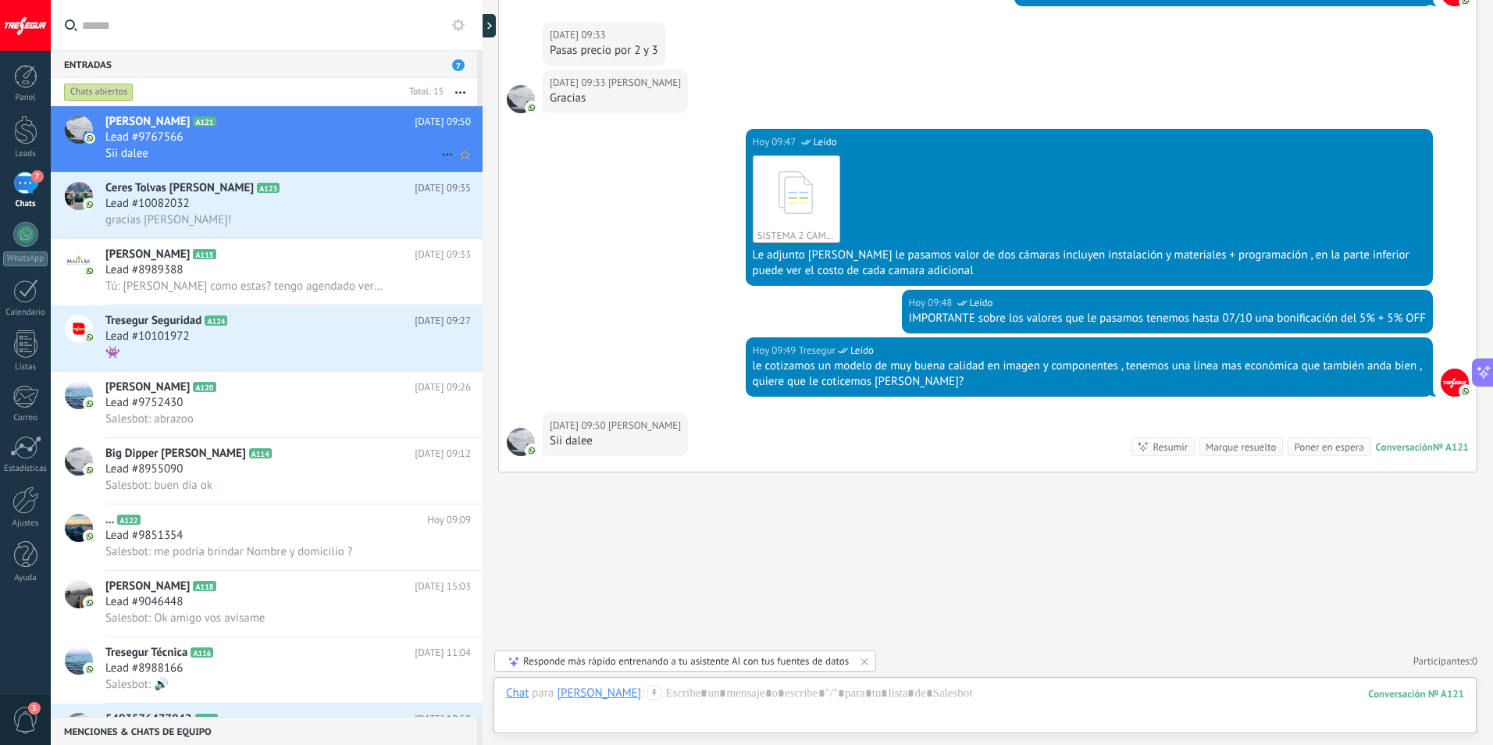
click at [291, 116] on h2 "[PERSON_NAME] A121" at bounding box center [259, 122] width 309 height 16
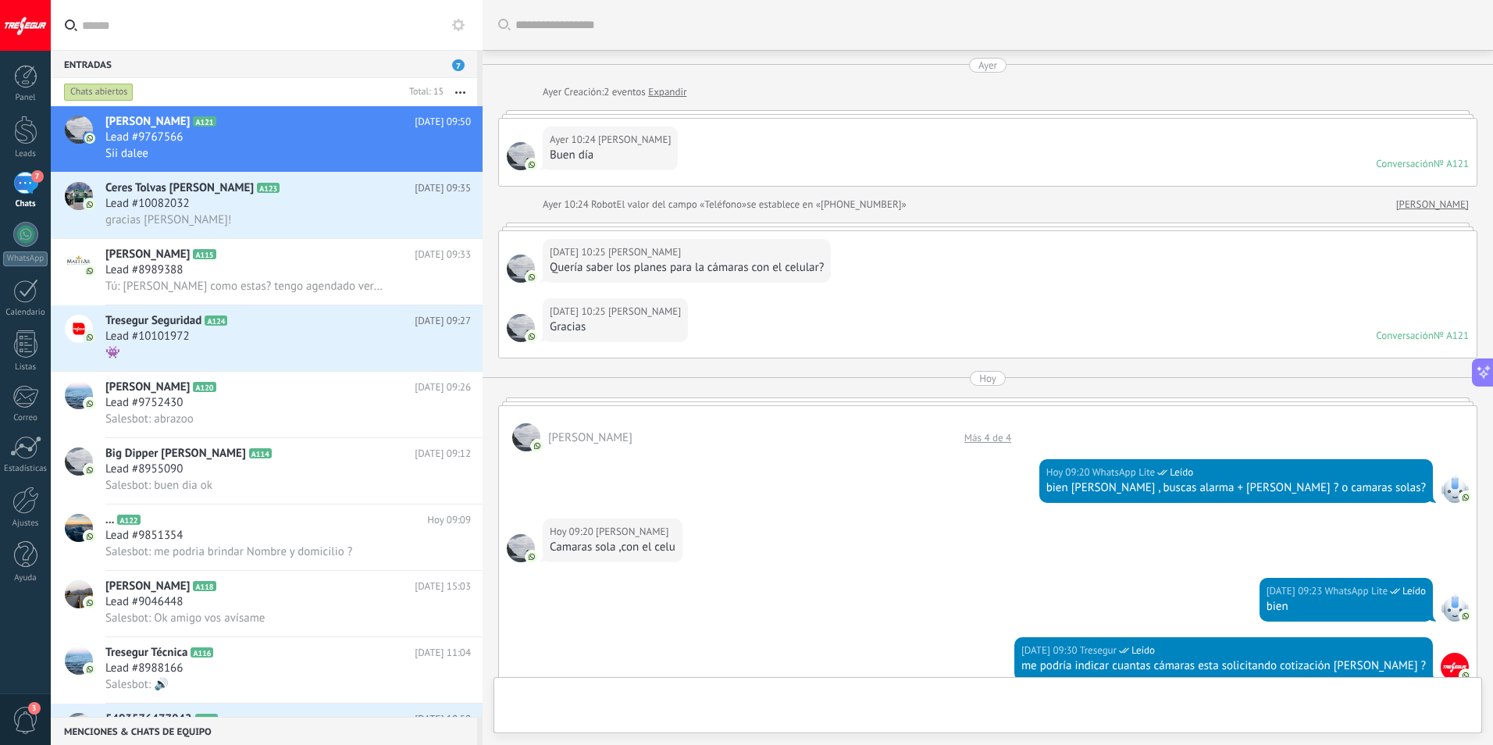
scroll to position [675, 0]
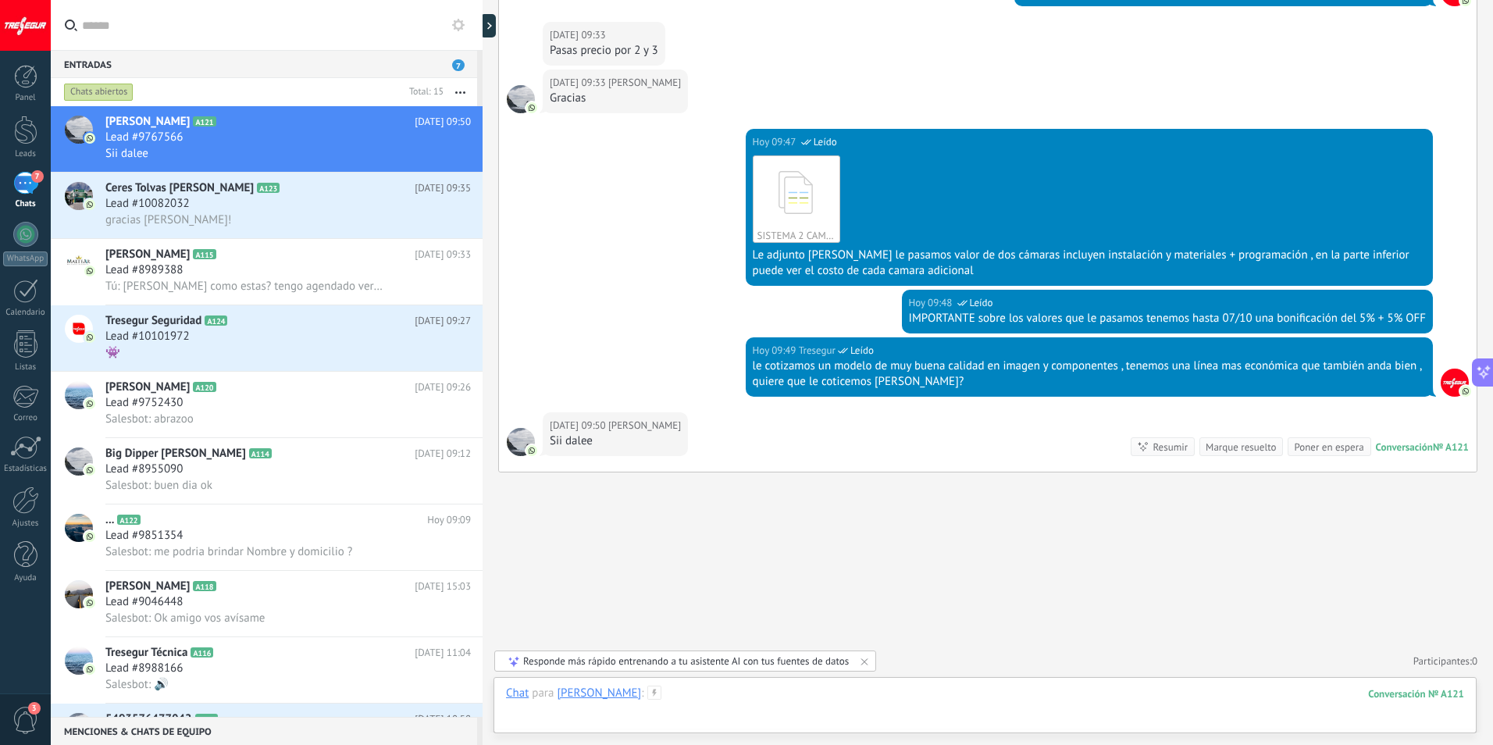
click at [866, 698] on div at bounding box center [985, 709] width 958 height 47
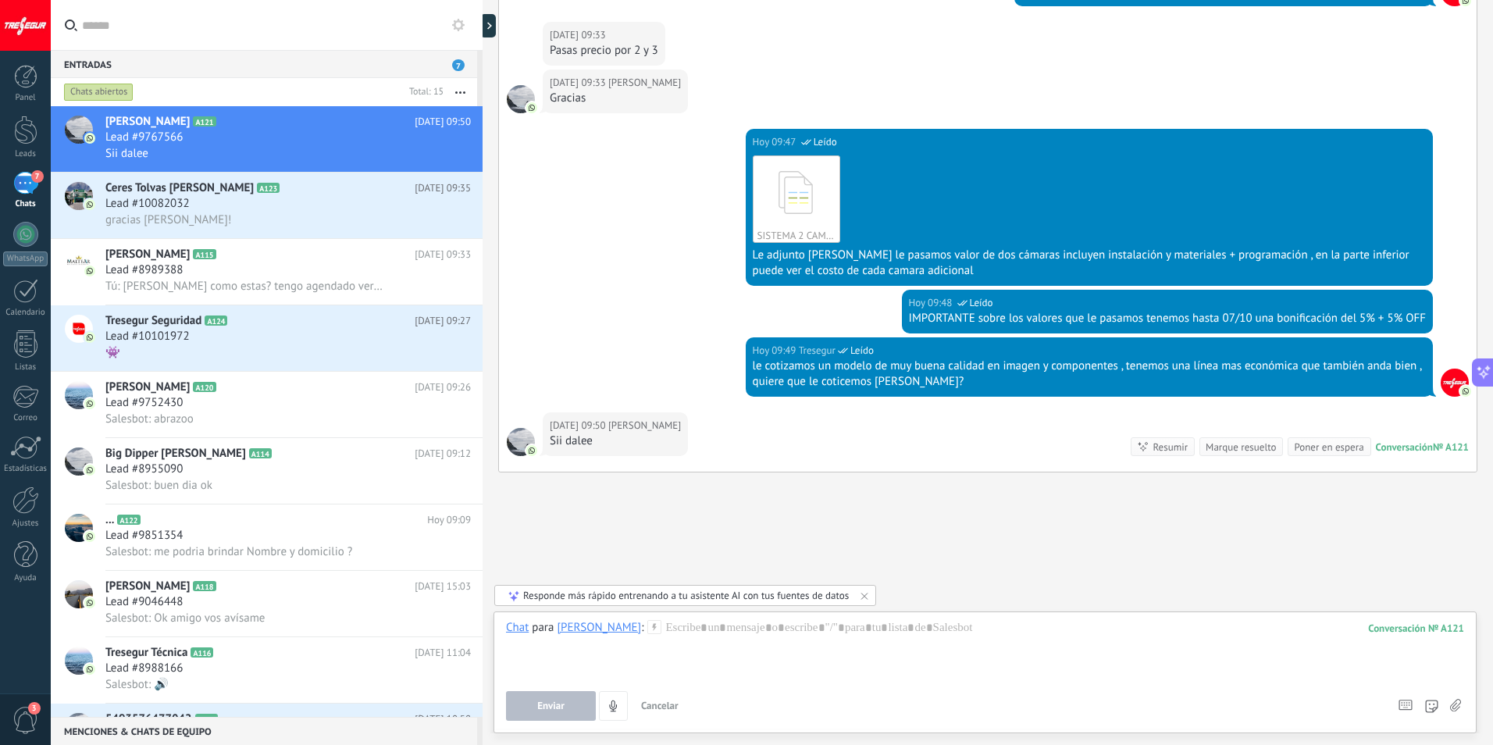
click at [1459, 704] on use at bounding box center [1455, 705] width 11 height 12
click at [0, 0] on input "file" at bounding box center [0, 0] width 0 height 0
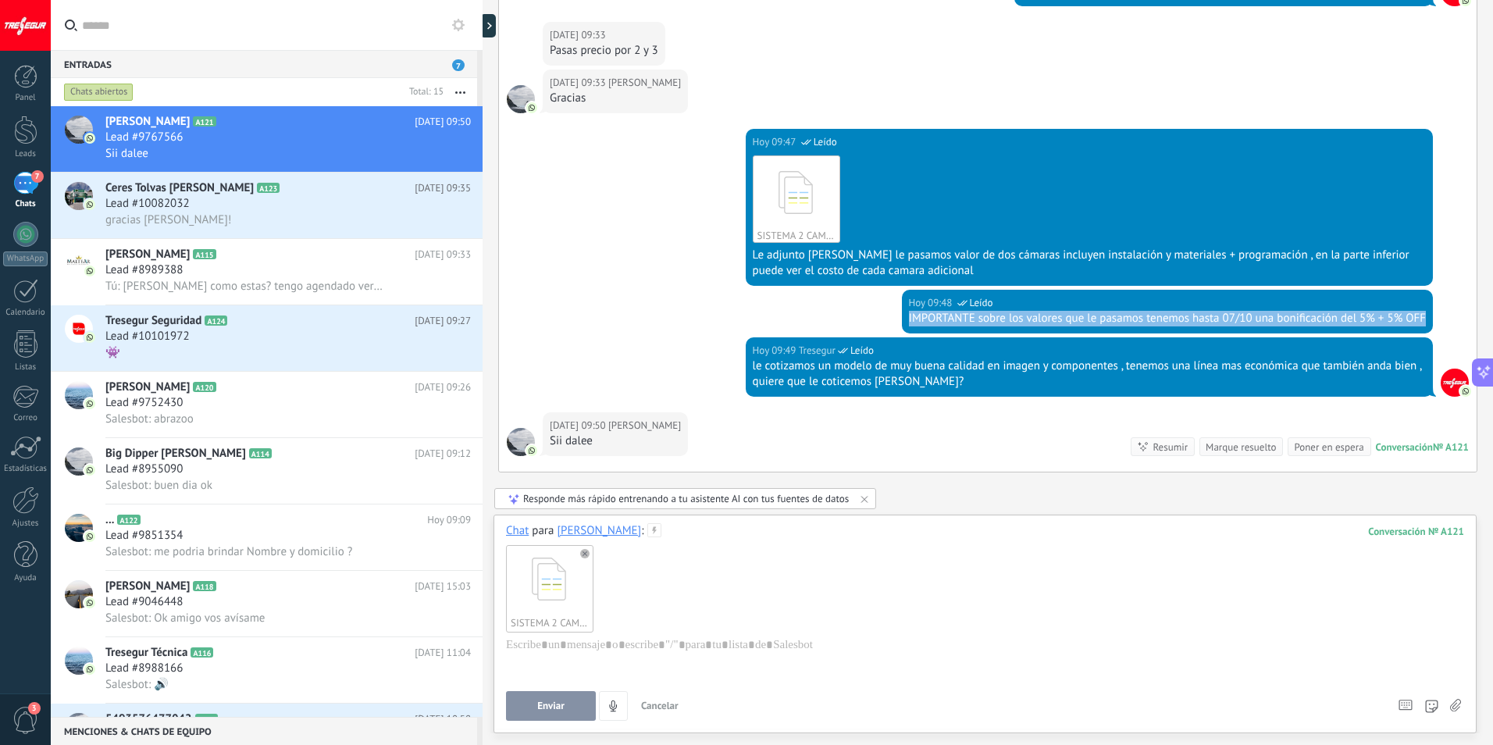
drag, startPoint x: 900, startPoint y: 317, endPoint x: 1423, endPoint y: 312, distance: 522.5
click at [1423, 312] on div "[DATE] 09:48 Tresegur Leído IMPORTANTE sobre los valores que le pasamos tenemos…" at bounding box center [1167, 312] width 531 height 44
drag, startPoint x: 1423, startPoint y: 312, endPoint x: 1371, endPoint y: 312, distance: 51.5
copy div "IMPORTANTE sobre los valores que le pasamos tenemos hasta 07/10 una bonificació…"
click at [636, 643] on div at bounding box center [985, 666] width 958 height 59
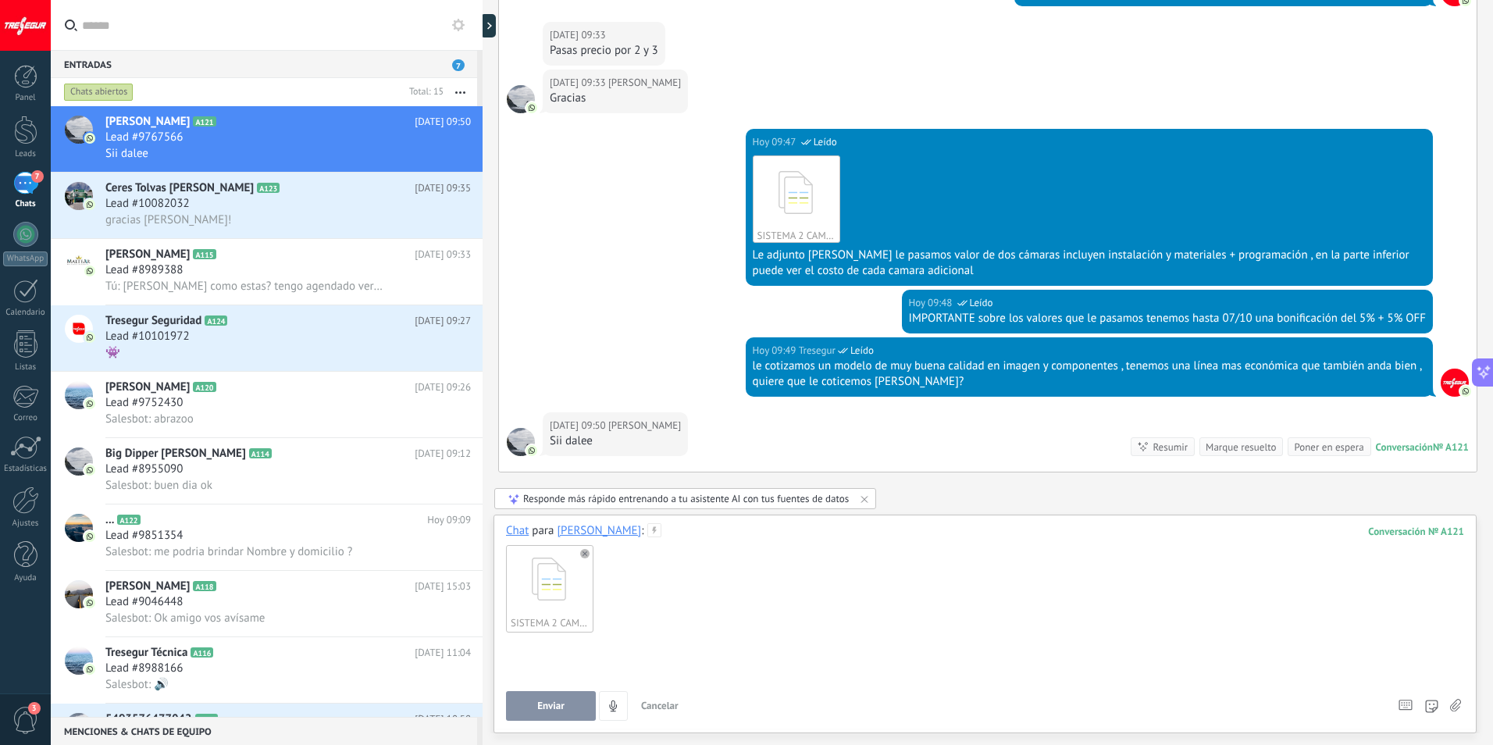
paste div
click at [558, 699] on button "Enviar" at bounding box center [551, 706] width 90 height 30
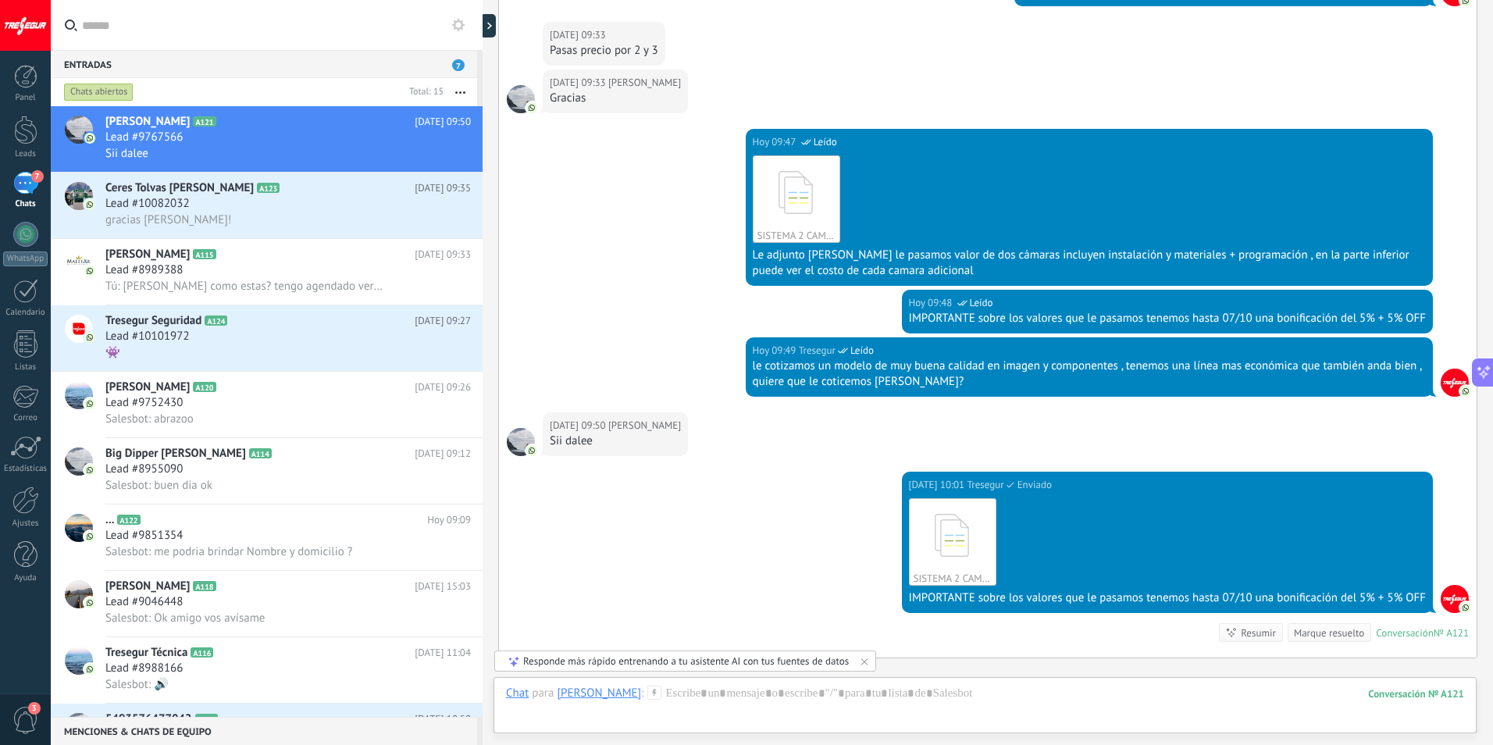
scroll to position [861, 0]
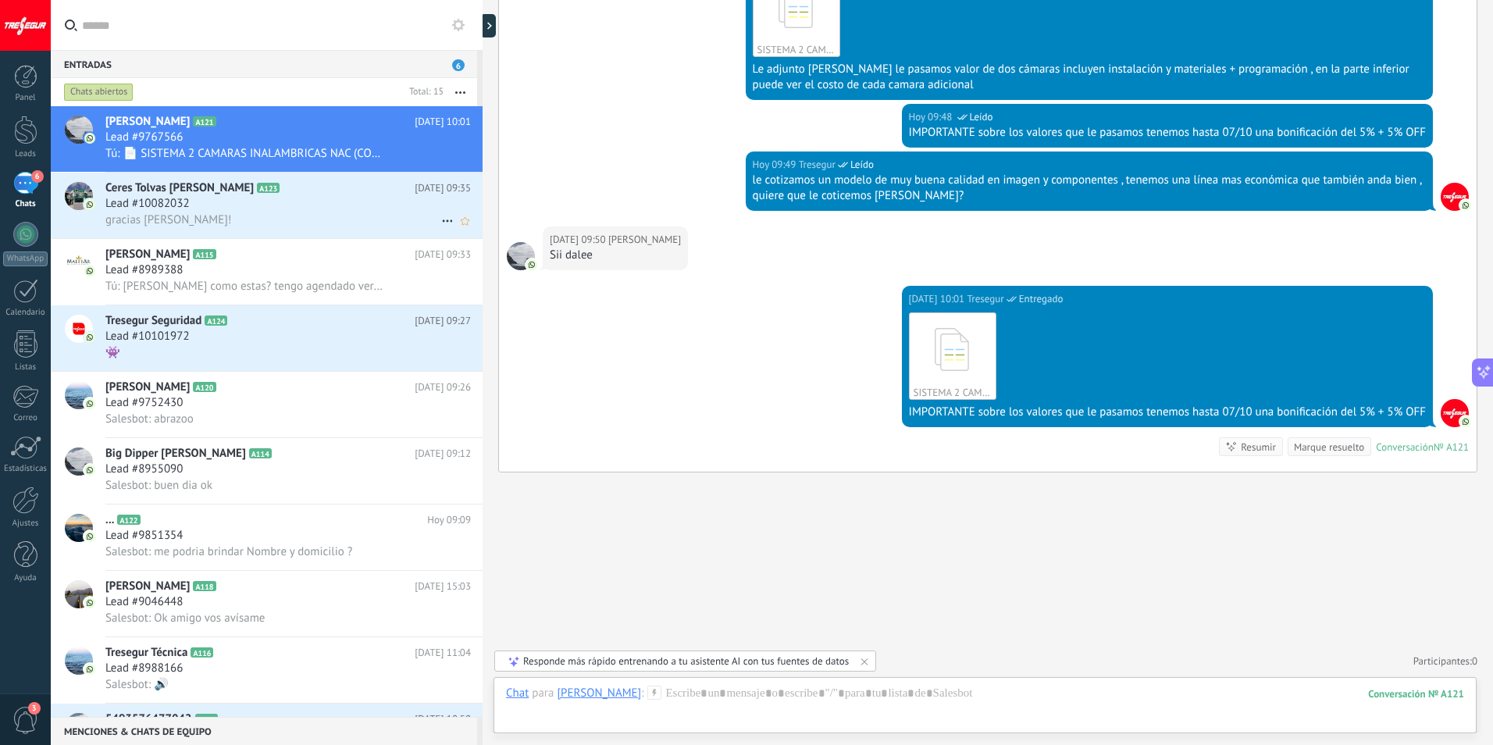
click at [283, 216] on div "gracias [PERSON_NAME]!" at bounding box center [287, 220] width 365 height 16
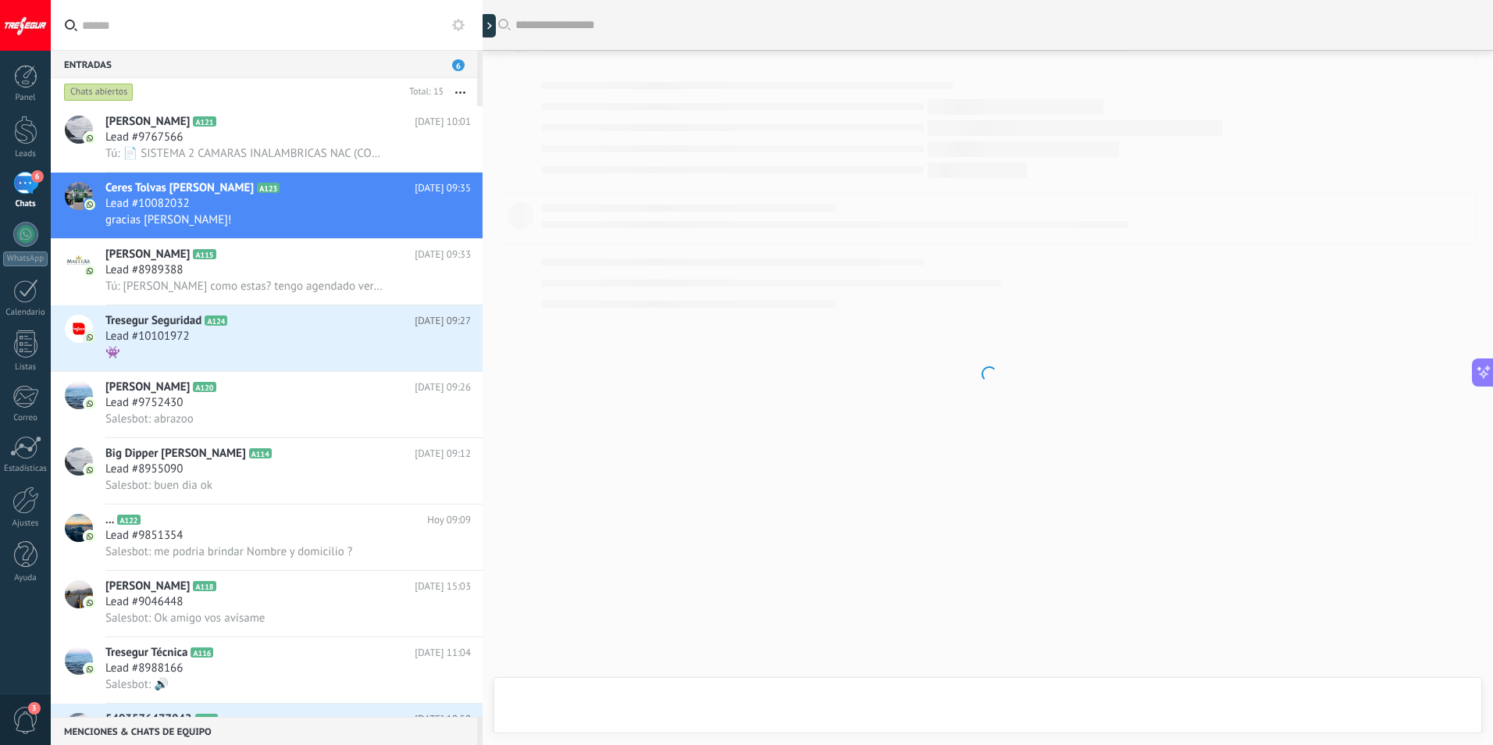
scroll to position [358, 0]
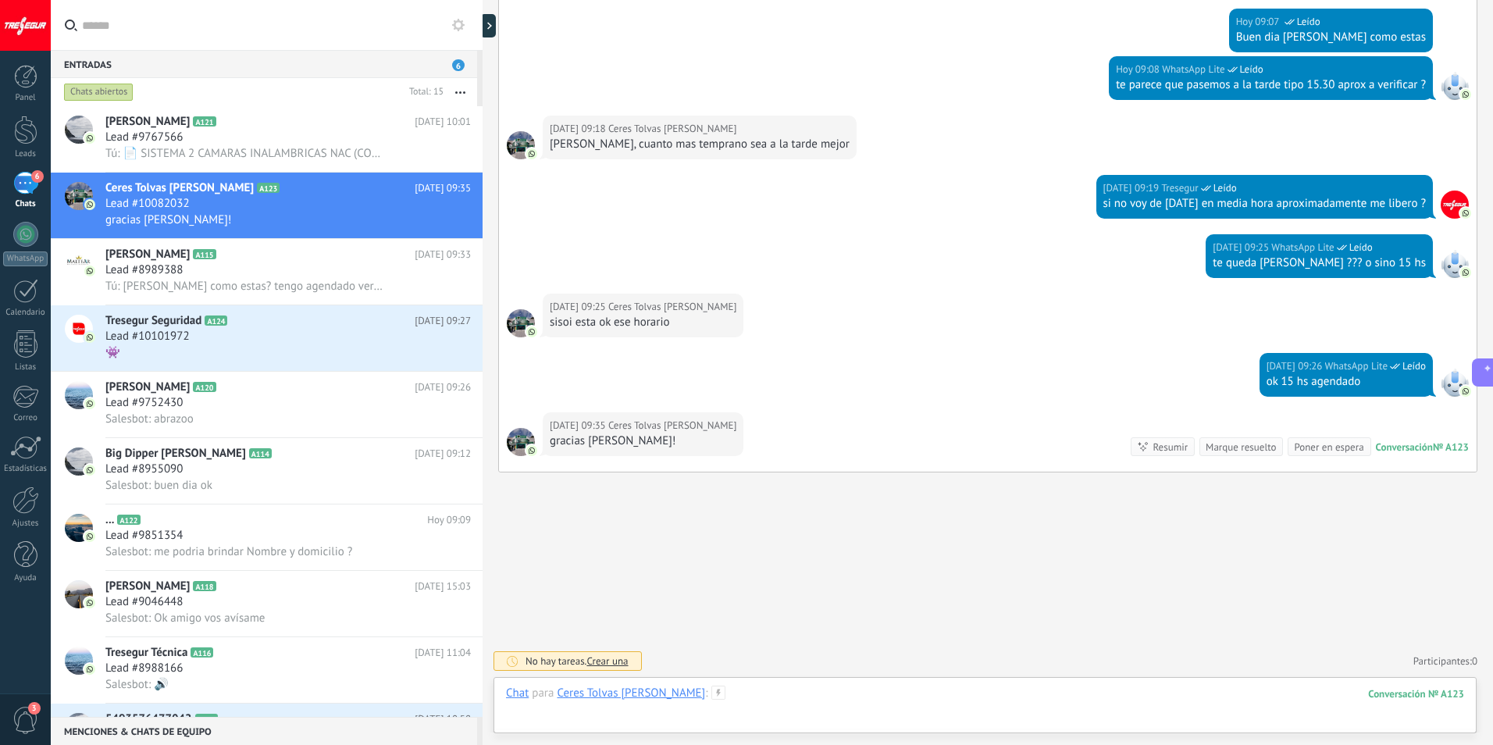
click at [733, 690] on div at bounding box center [985, 709] width 958 height 47
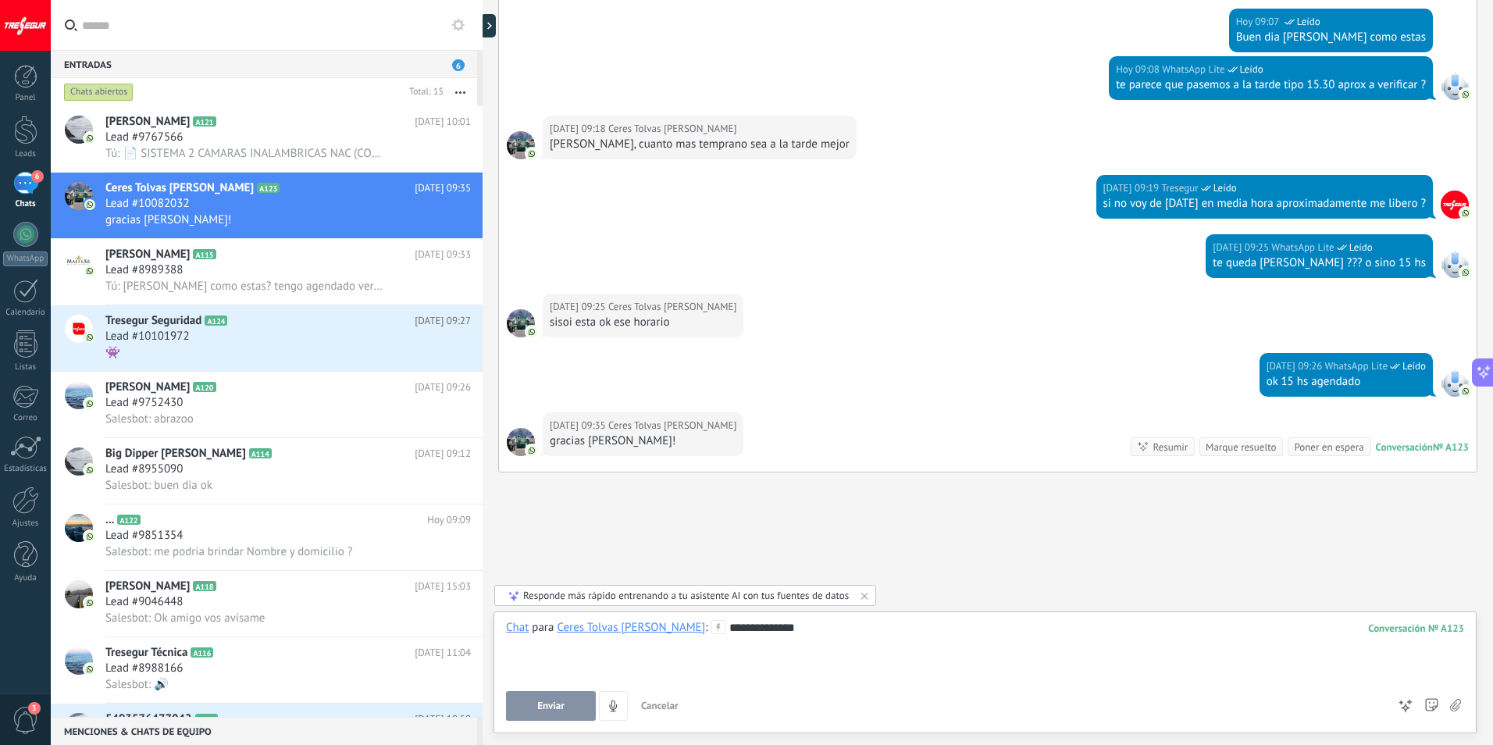
click at [540, 710] on span "Enviar" at bounding box center [550, 705] width 27 height 11
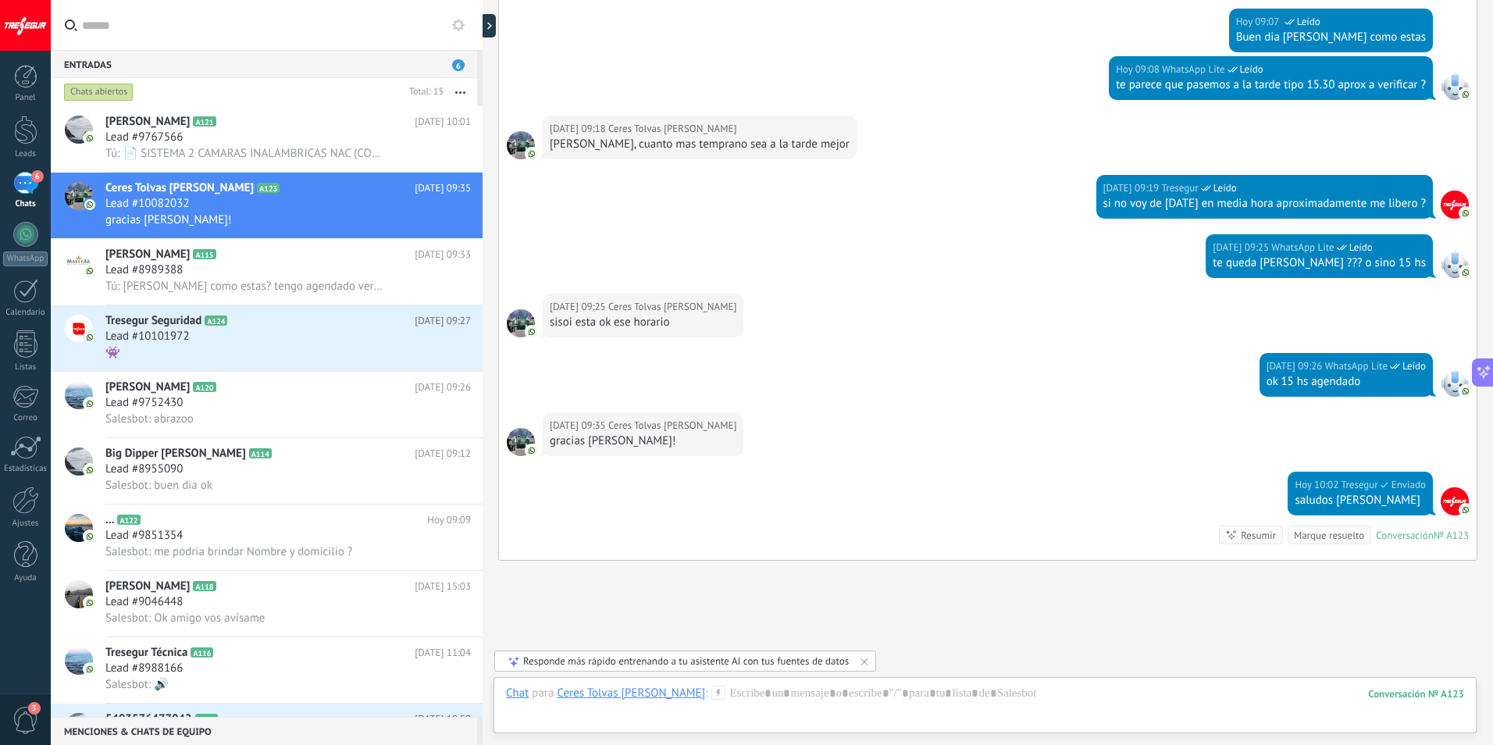
scroll to position [447, 0]
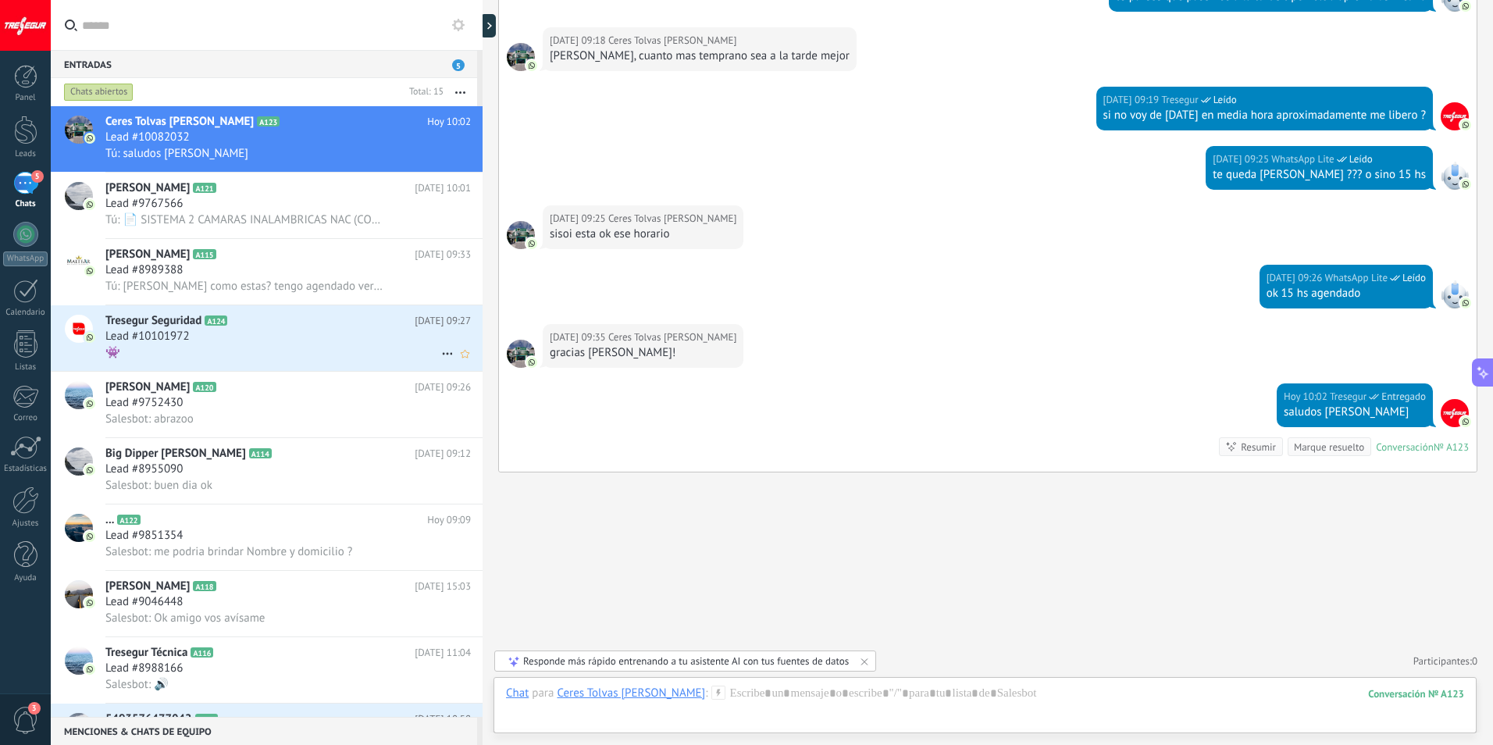
click at [301, 333] on div "Lead #10101972" at bounding box center [287, 337] width 365 height 16
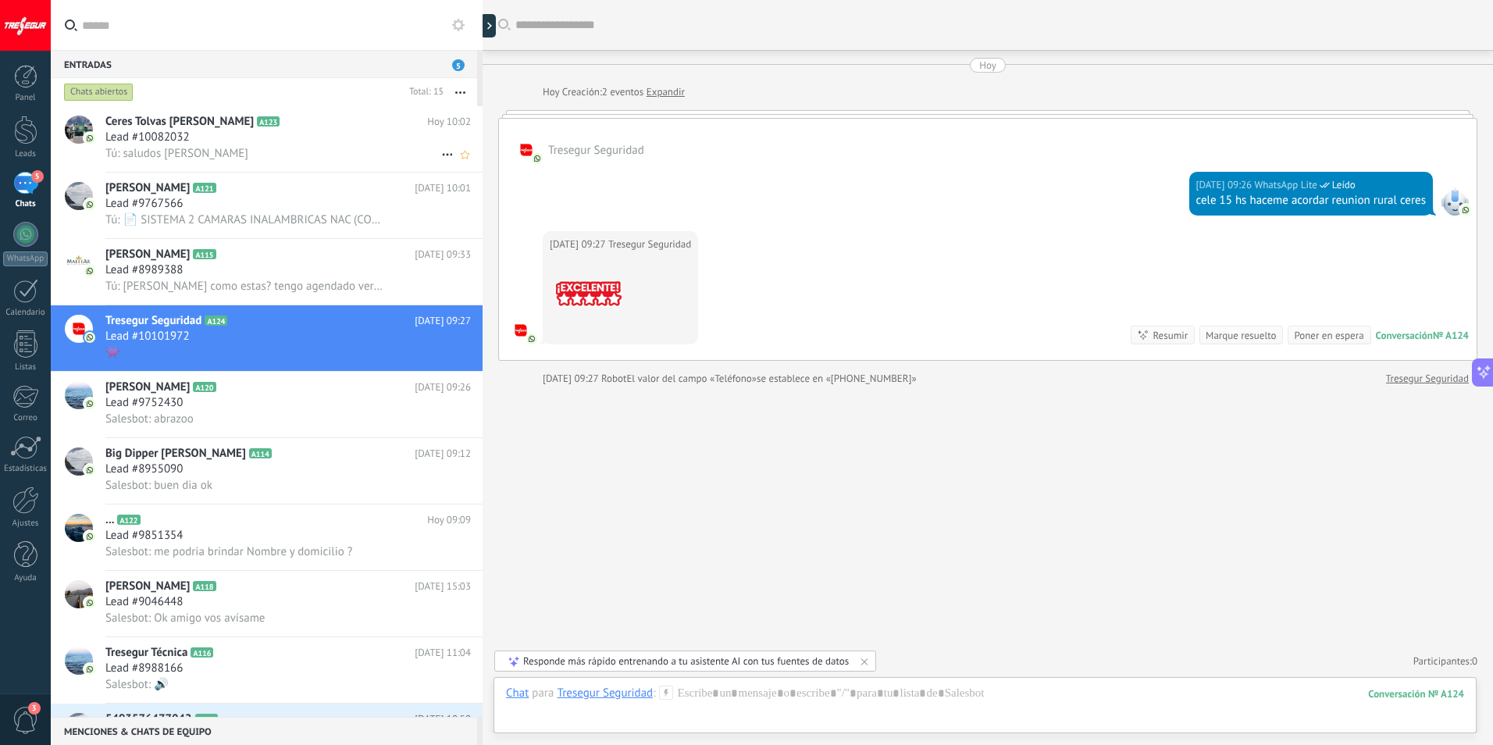
click at [265, 148] on div "Tú: saludos [PERSON_NAME]" at bounding box center [287, 153] width 365 height 16
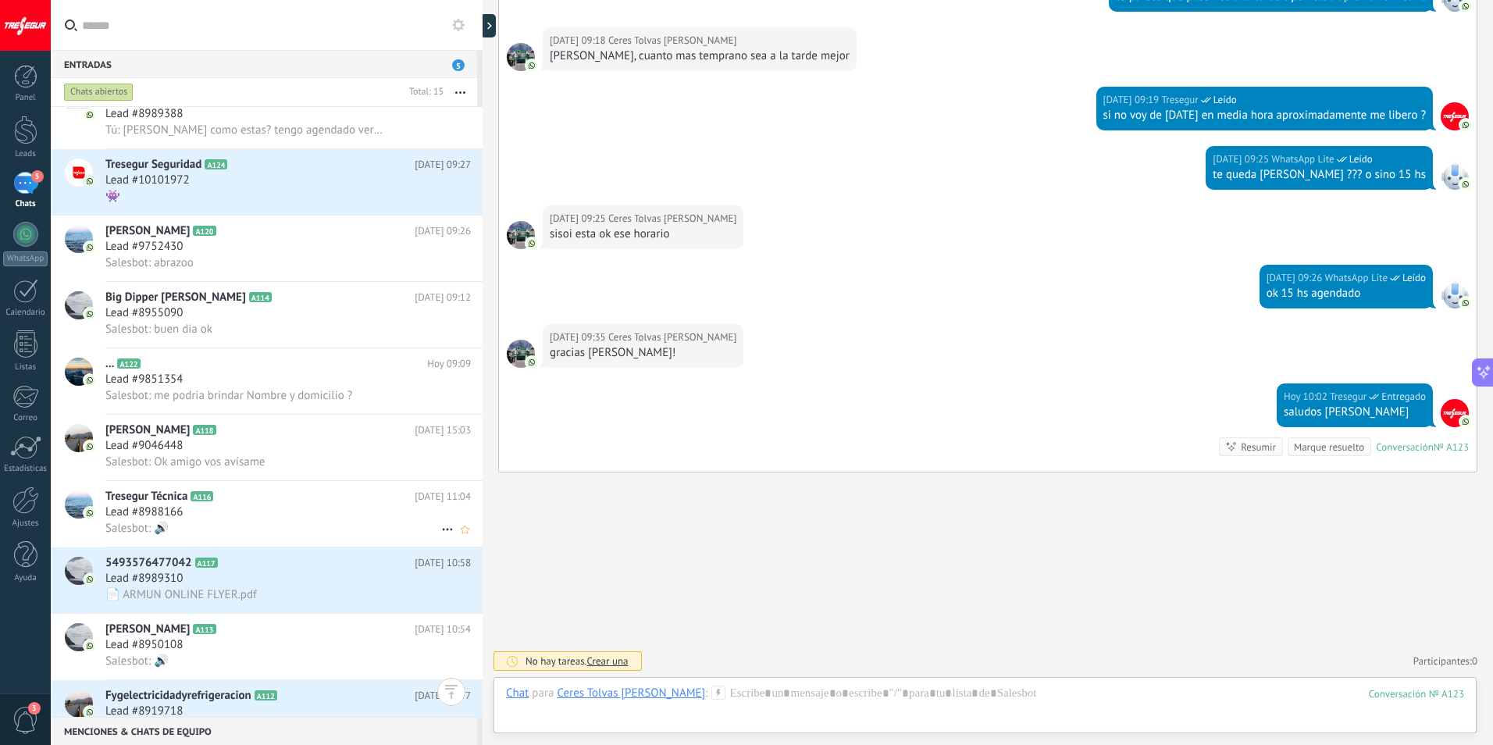
scroll to position [313, 0]
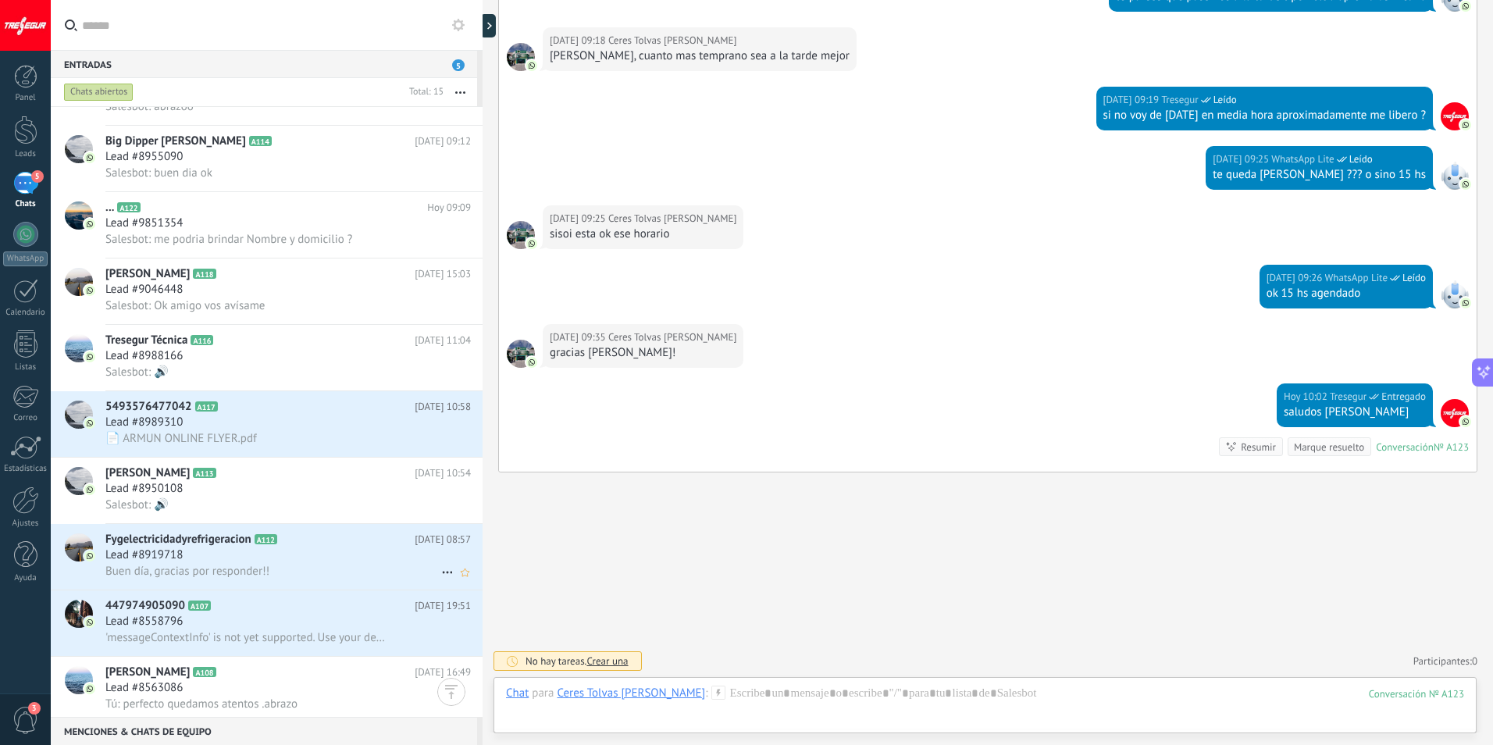
click at [148, 565] on span "Buen día, gracias por responder!!" at bounding box center [187, 571] width 164 height 15
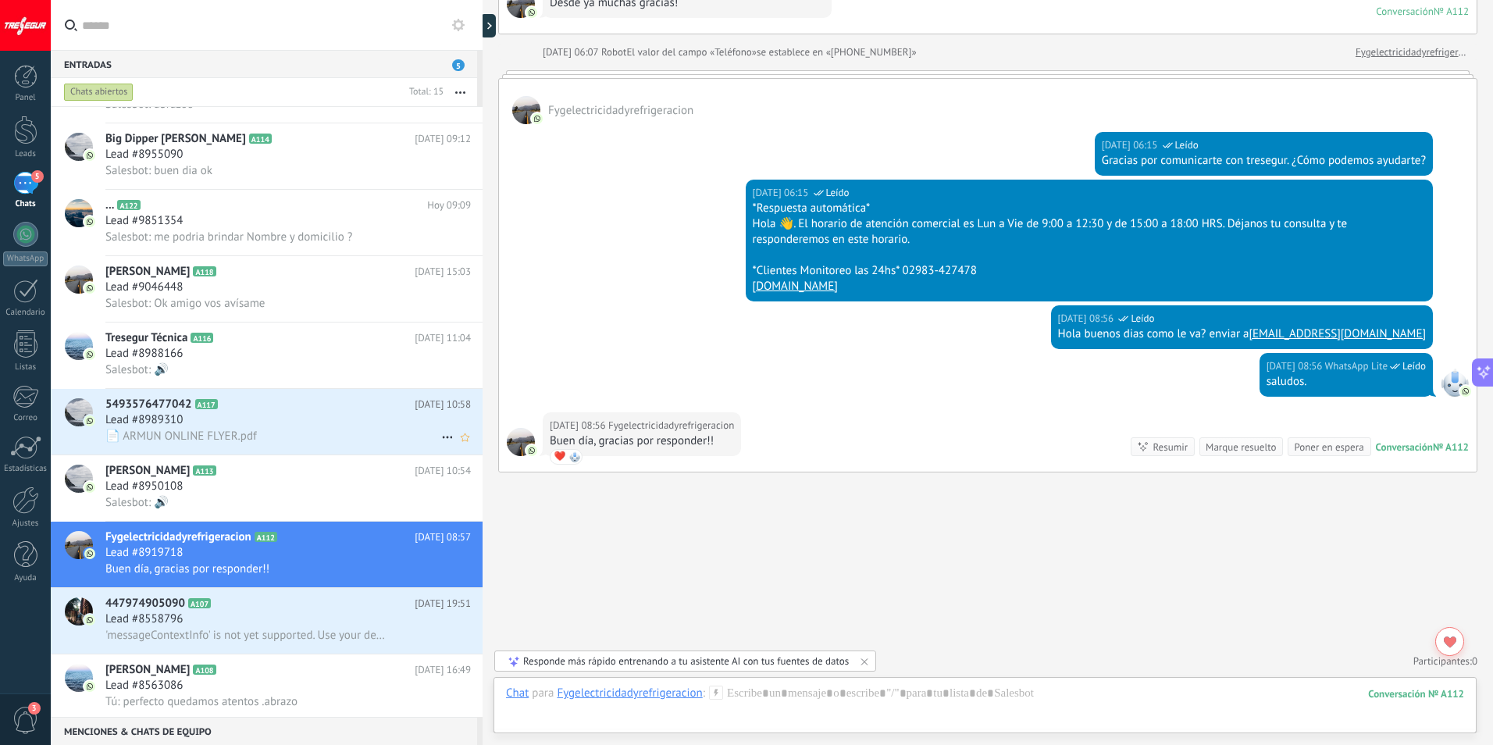
scroll to position [386, 0]
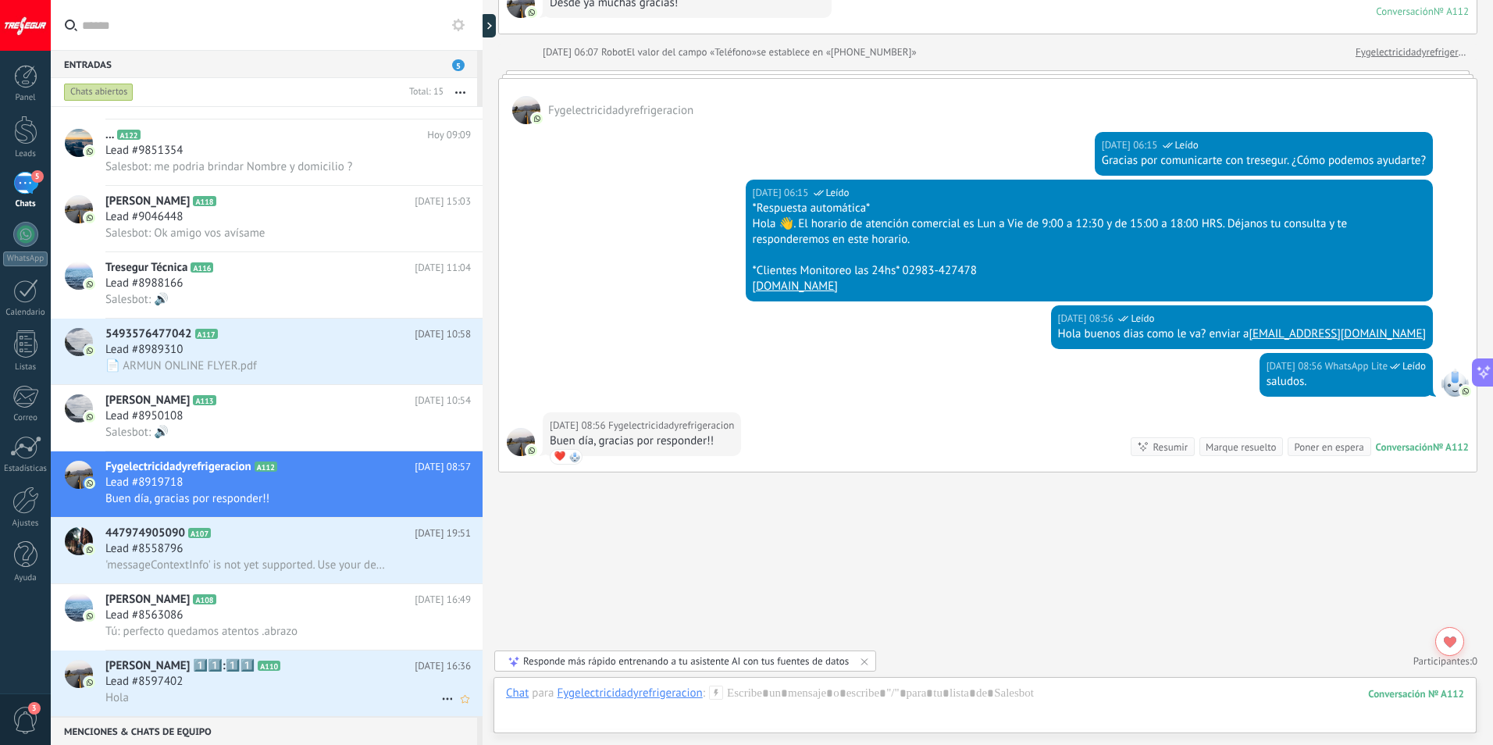
click at [260, 686] on div "Lead #8597402" at bounding box center [287, 682] width 365 height 16
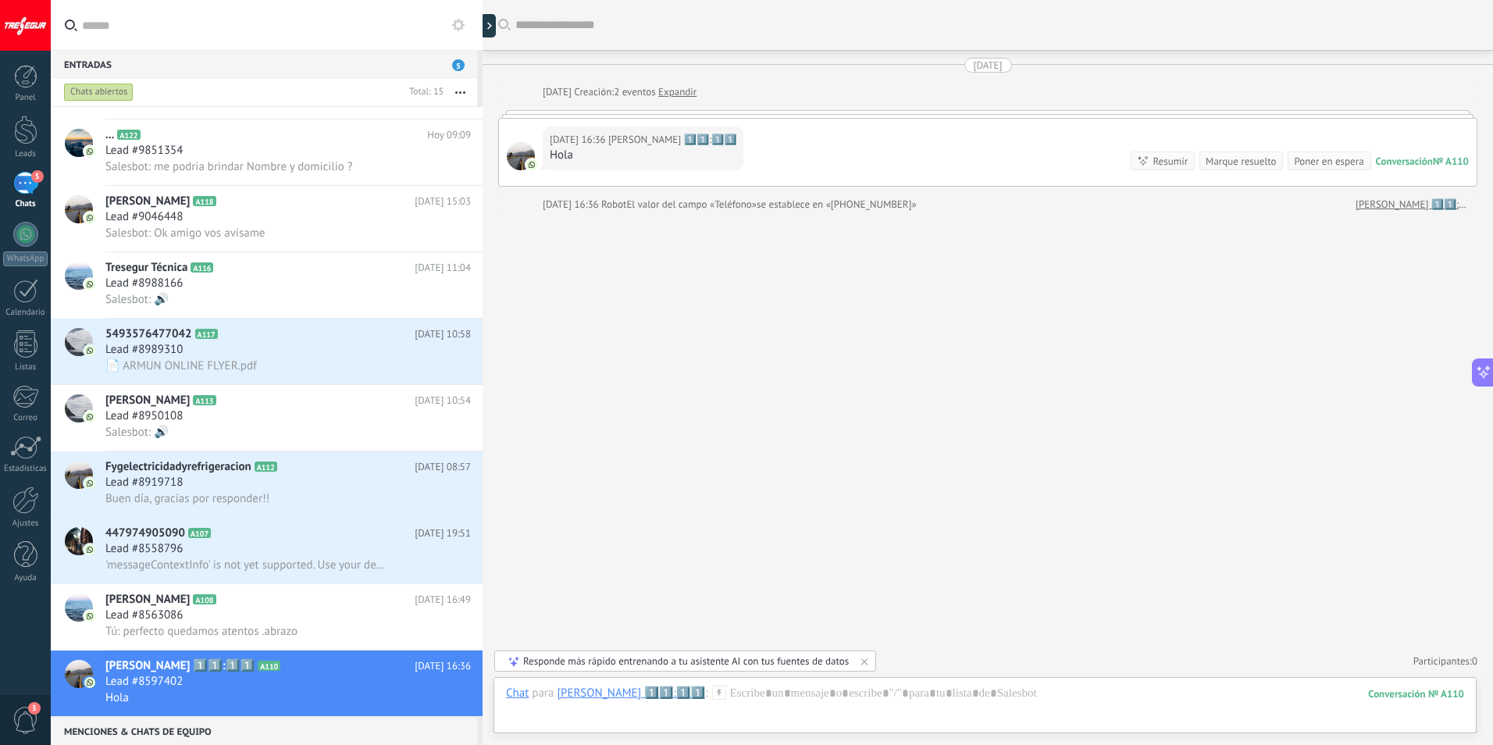
click at [597, 162] on div "Hola" at bounding box center [643, 156] width 187 height 16
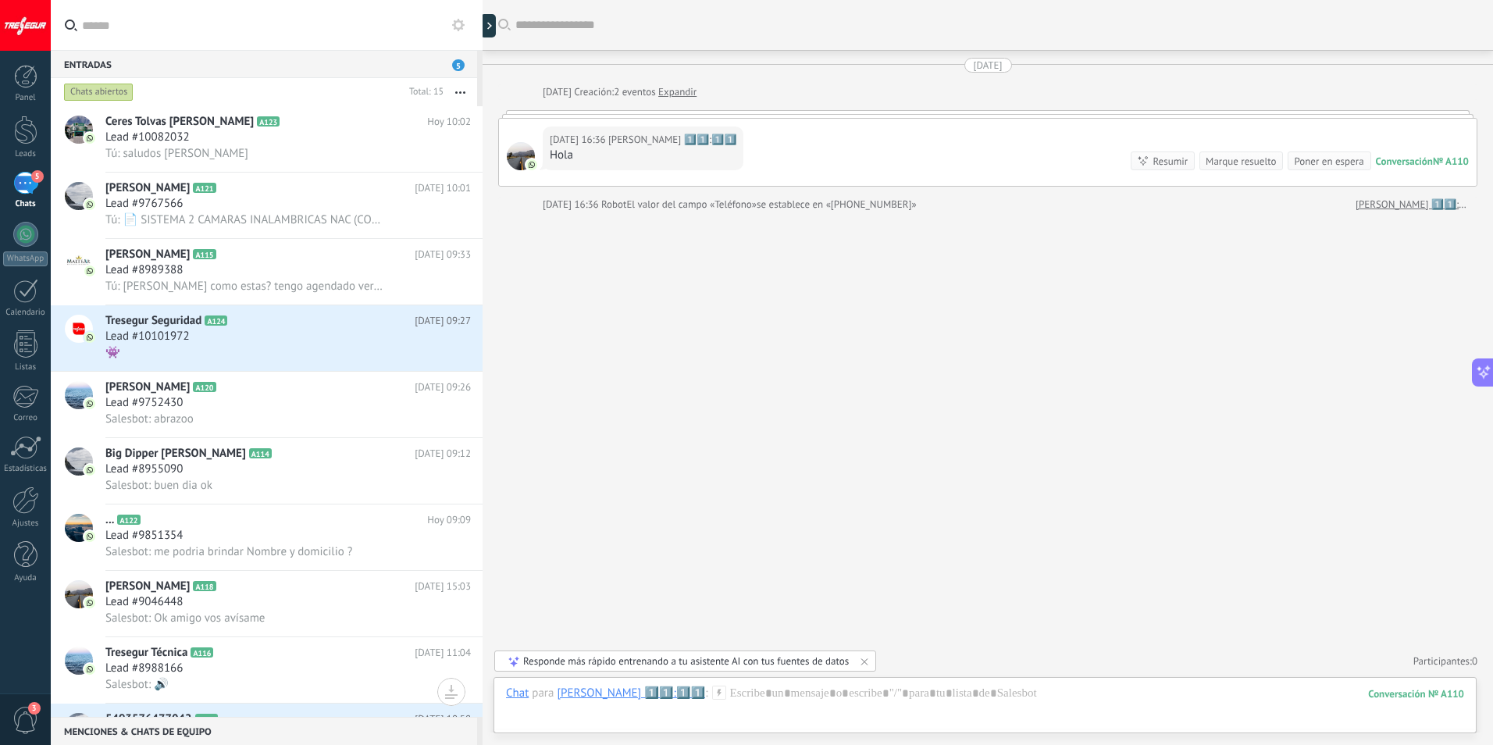
click at [38, 184] on link "5 Chats" at bounding box center [25, 190] width 51 height 37
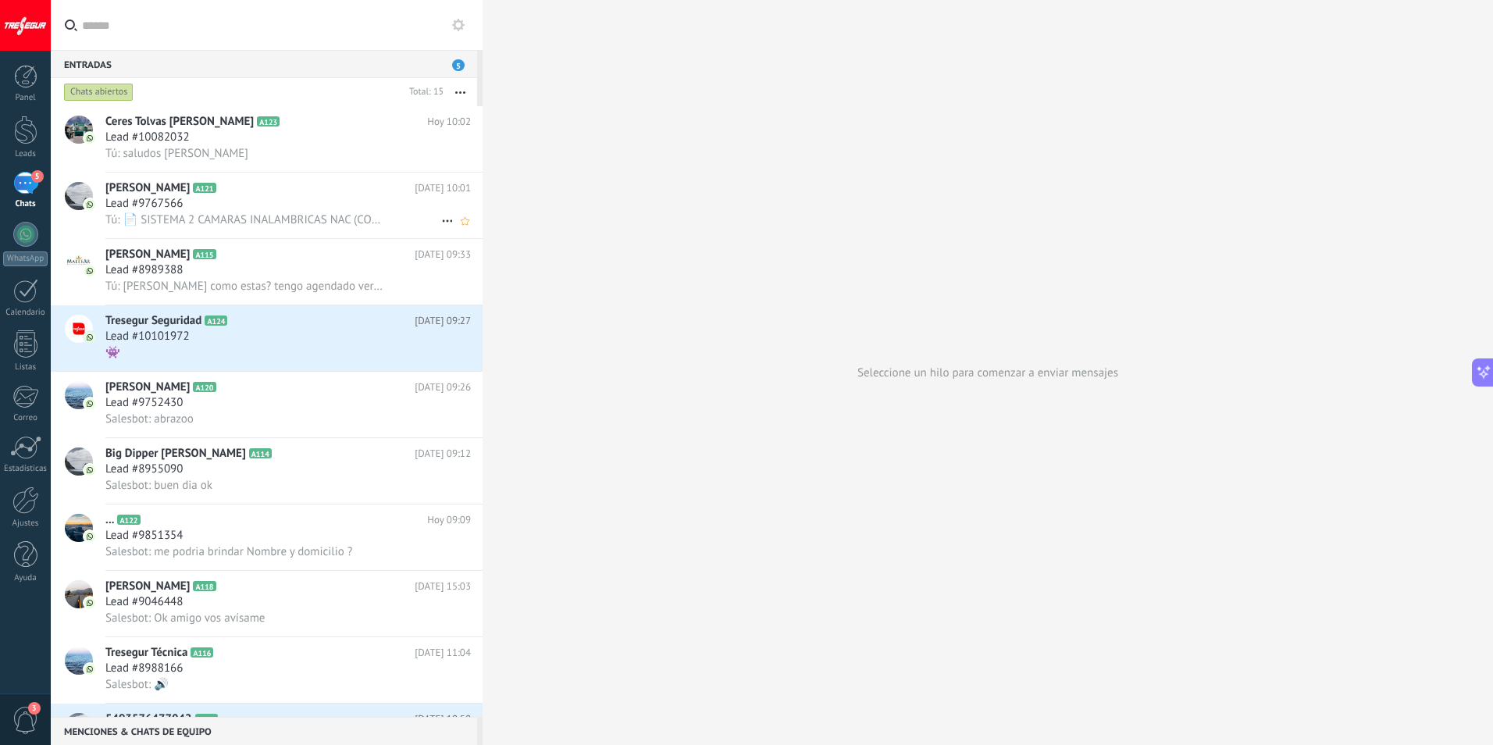
drag, startPoint x: 194, startPoint y: 198, endPoint x: 134, endPoint y: 205, distance: 59.8
drag, startPoint x: 134, startPoint y: 205, endPoint x: 358, endPoint y: 178, distance: 225.7
click at [358, 178] on div "[PERSON_NAME] A121 [DATE] 10:01 Lead #9767566 Tú: 📄 SISTEMA 2 CAMARAS INALAMBRI…" at bounding box center [293, 206] width 377 height 66
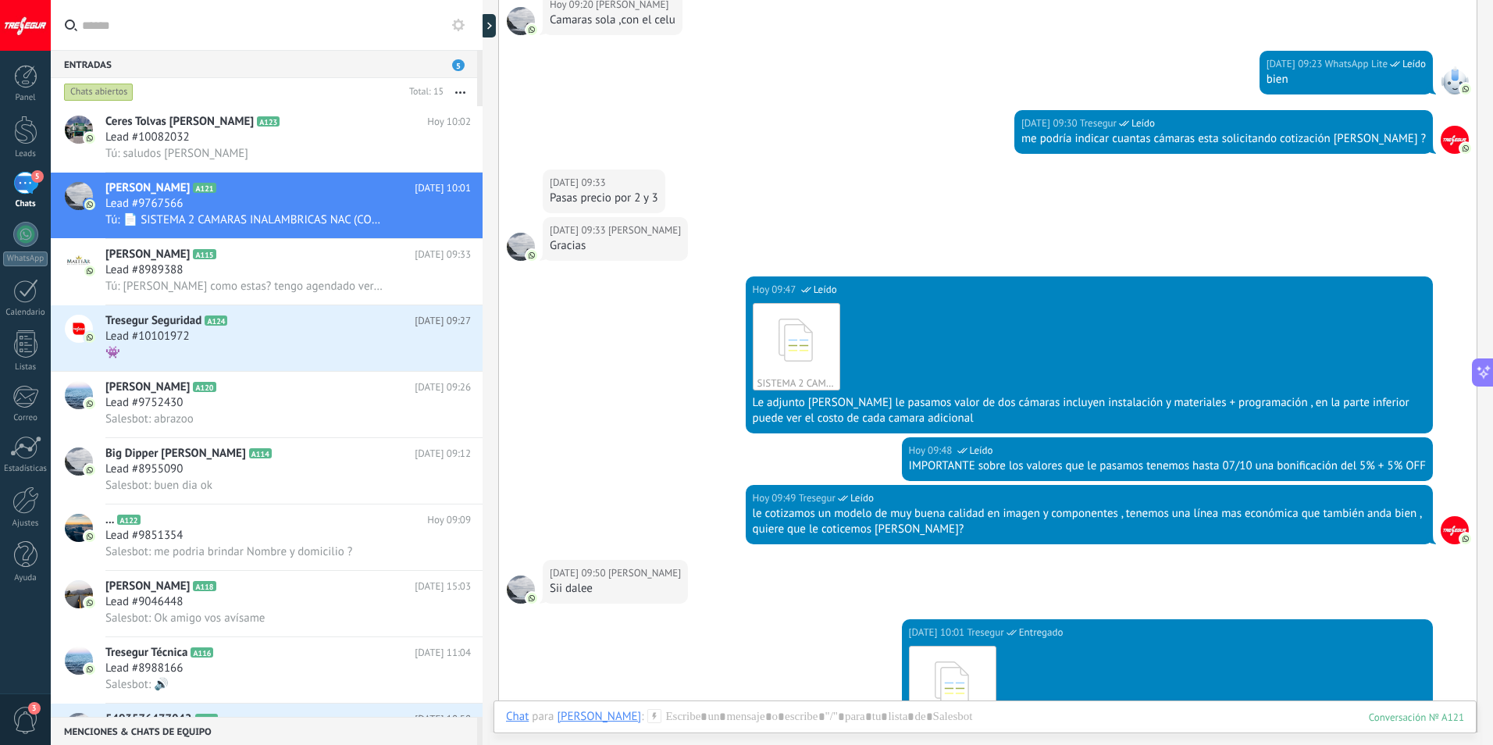
scroll to position [469, 0]
click at [31, 130] on div at bounding box center [25, 130] width 23 height 29
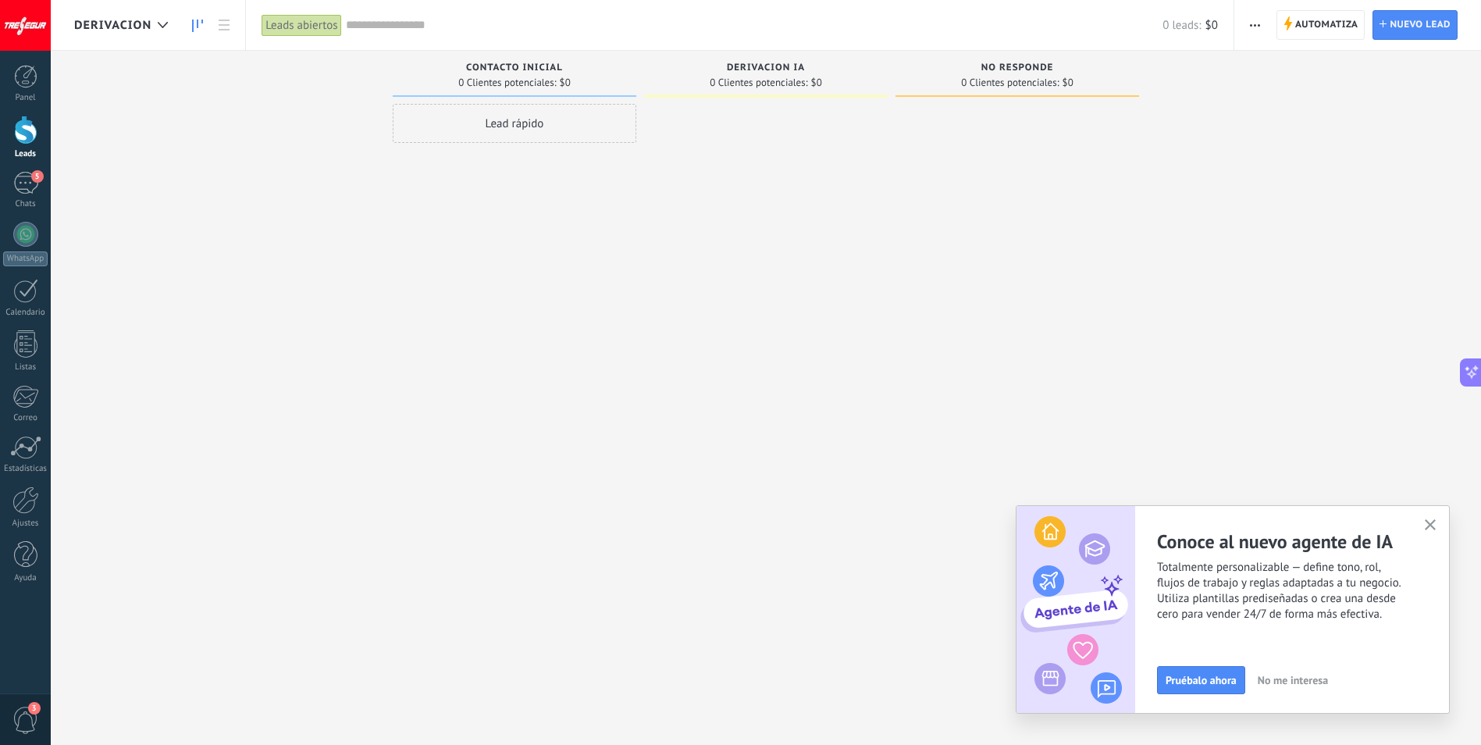
click at [1426, 526] on icon "button" at bounding box center [1431, 525] width 12 height 12
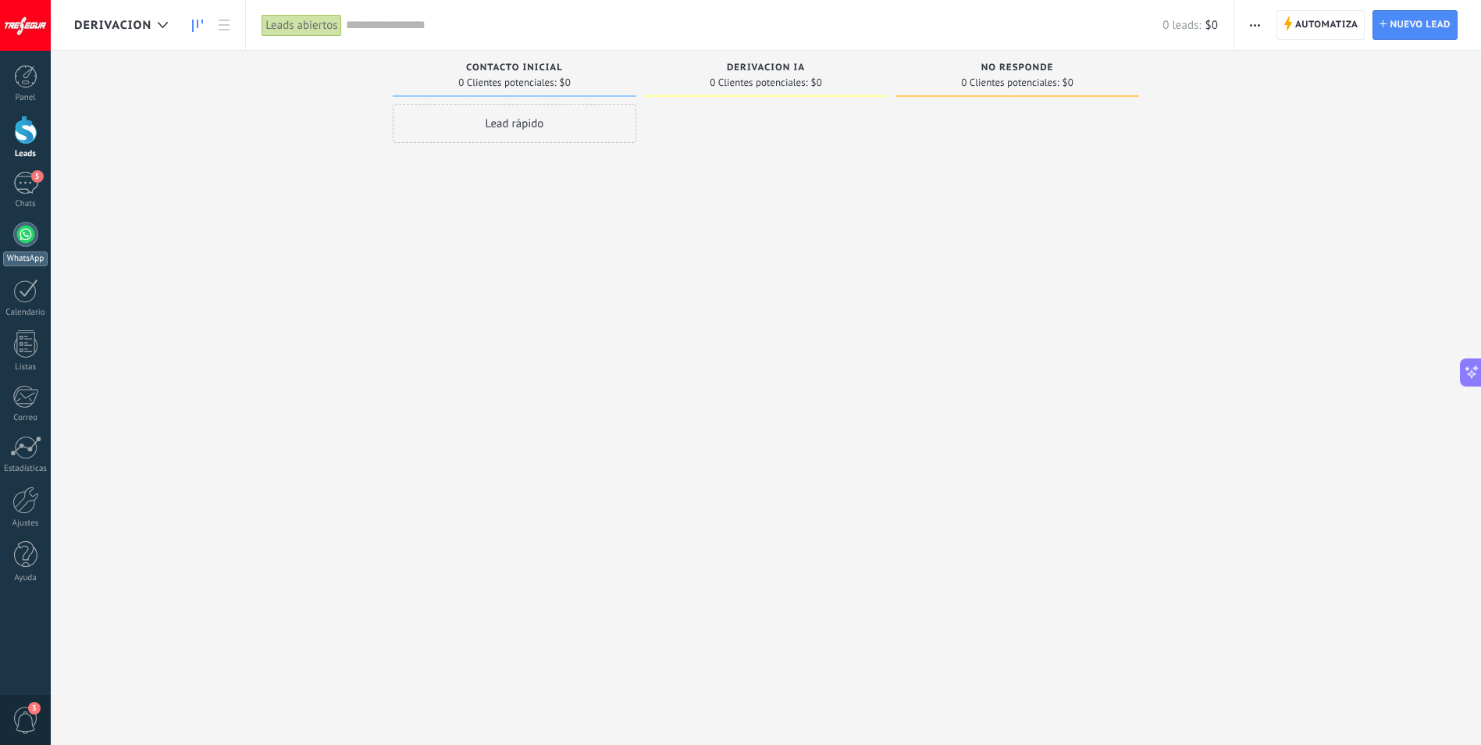
click at [25, 237] on div at bounding box center [25, 234] width 25 height 25
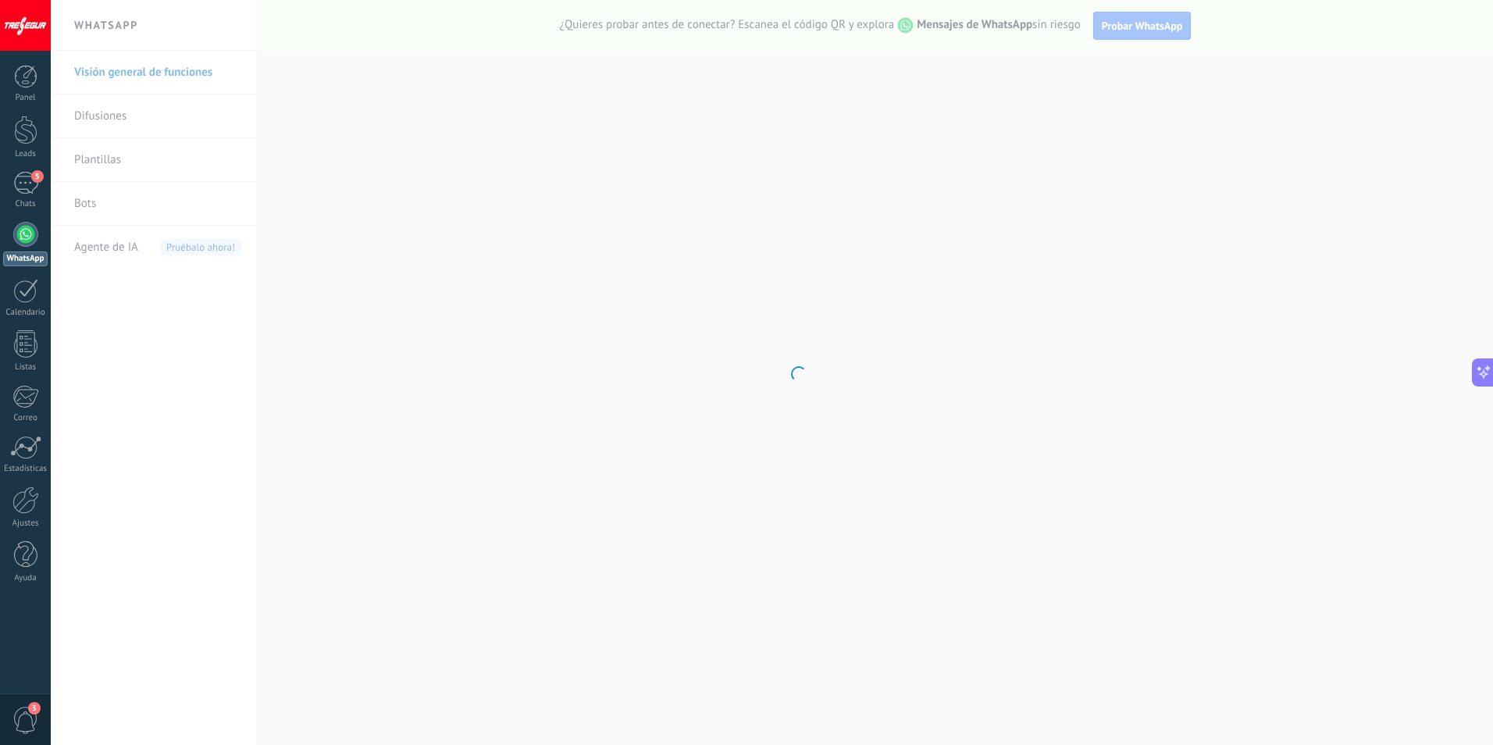
scroll to position [241, 0]
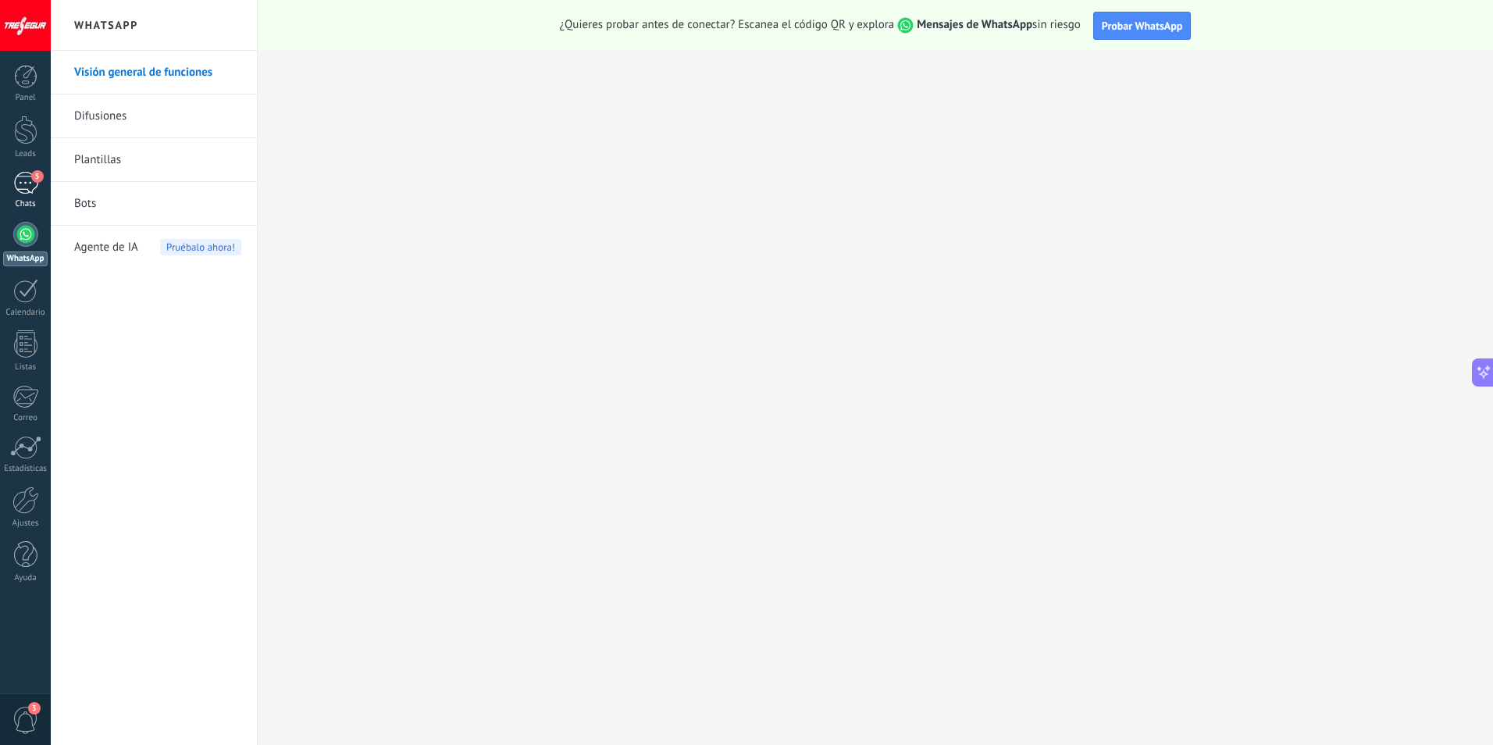
click at [20, 197] on link "5 Chats" at bounding box center [25, 190] width 51 height 37
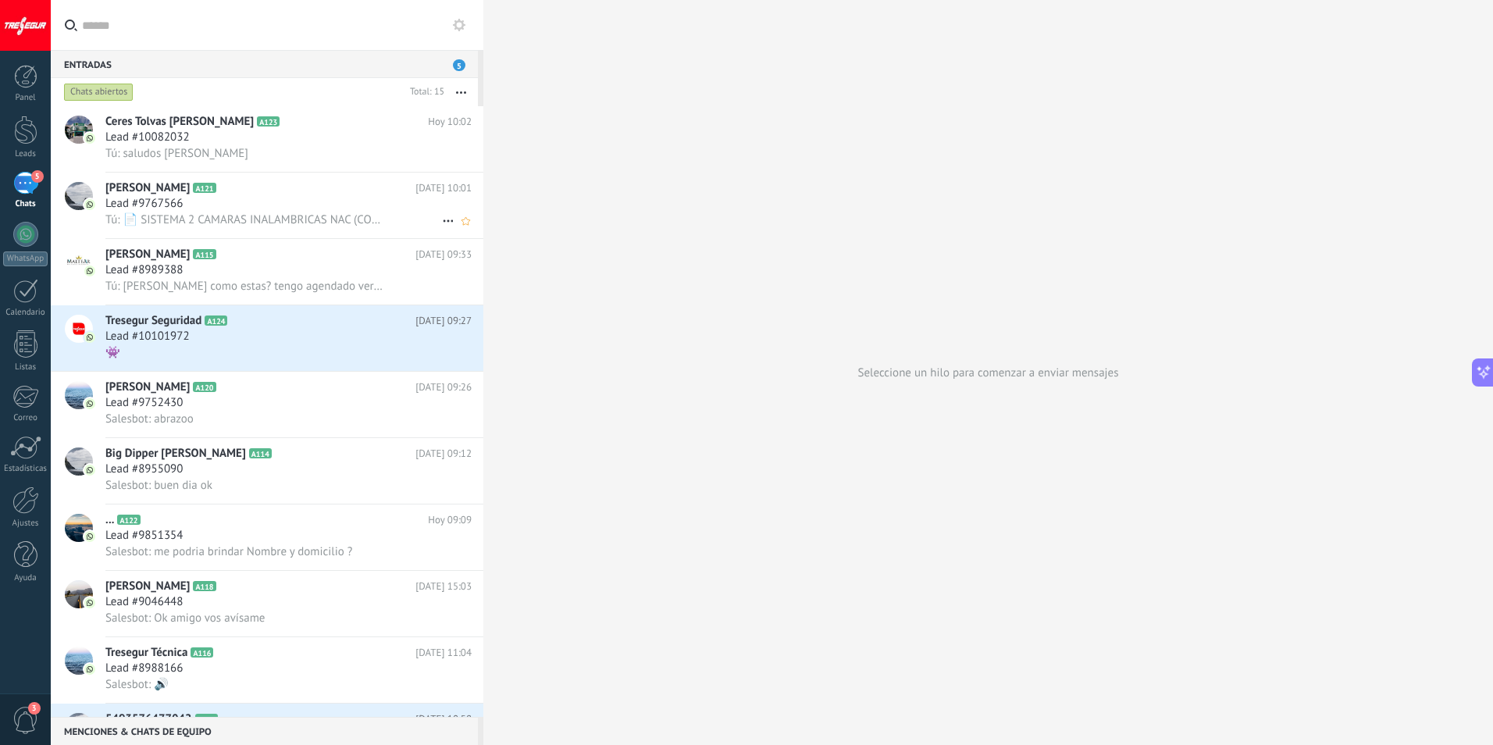
click at [440, 219] on icon at bounding box center [448, 221] width 19 height 19
click at [669, 160] on div at bounding box center [746, 372] width 1493 height 745
drag, startPoint x: 138, startPoint y: 210, endPoint x: 688, endPoint y: 94, distance: 562.0
click at [688, 94] on div "Seleccione un hilo para comenzar a enviar mensajes" at bounding box center [988, 372] width 1010 height 745
click at [21, 77] on div at bounding box center [25, 76] width 23 height 23
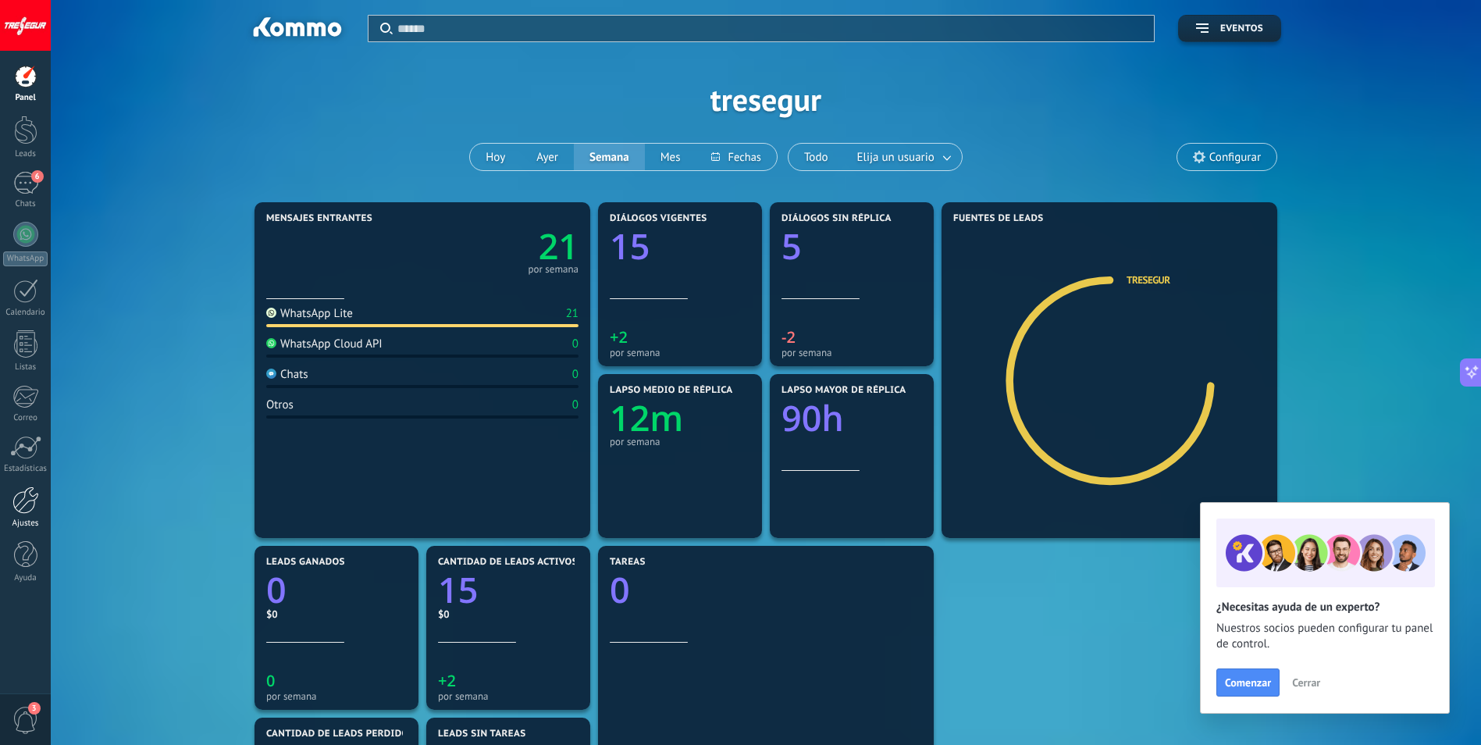
click at [33, 501] on div at bounding box center [25, 500] width 27 height 27
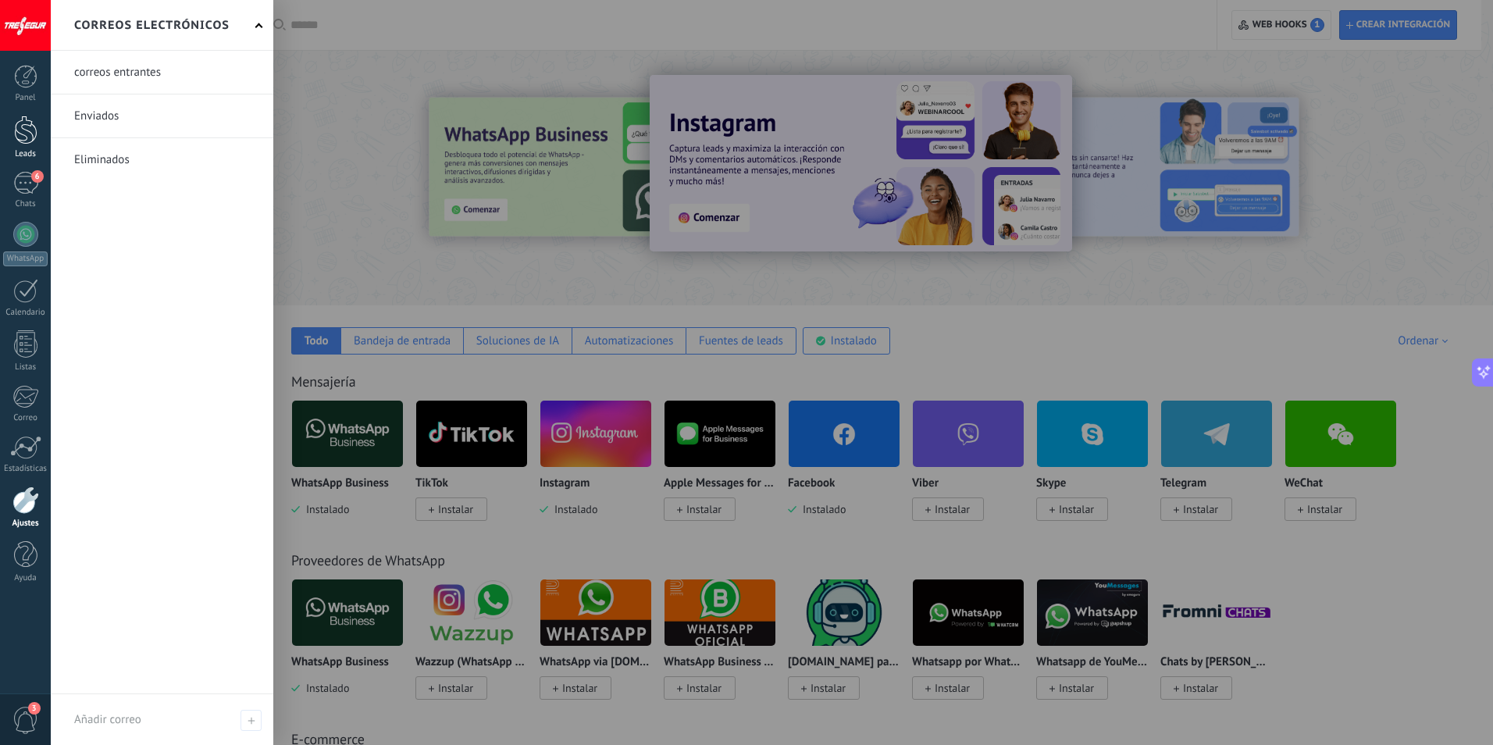
click at [36, 130] on div at bounding box center [25, 130] width 23 height 29
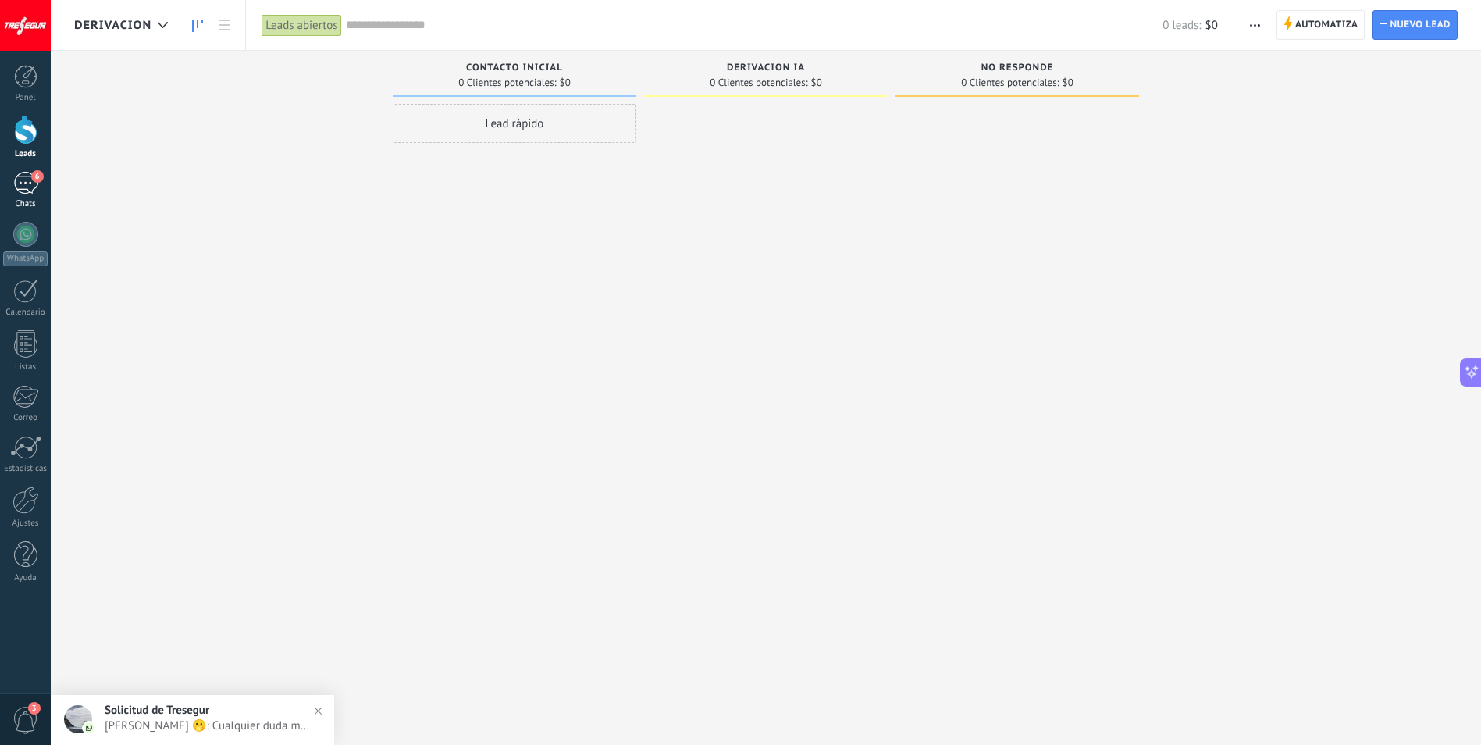
click at [29, 187] on div "6" at bounding box center [25, 183] width 25 height 23
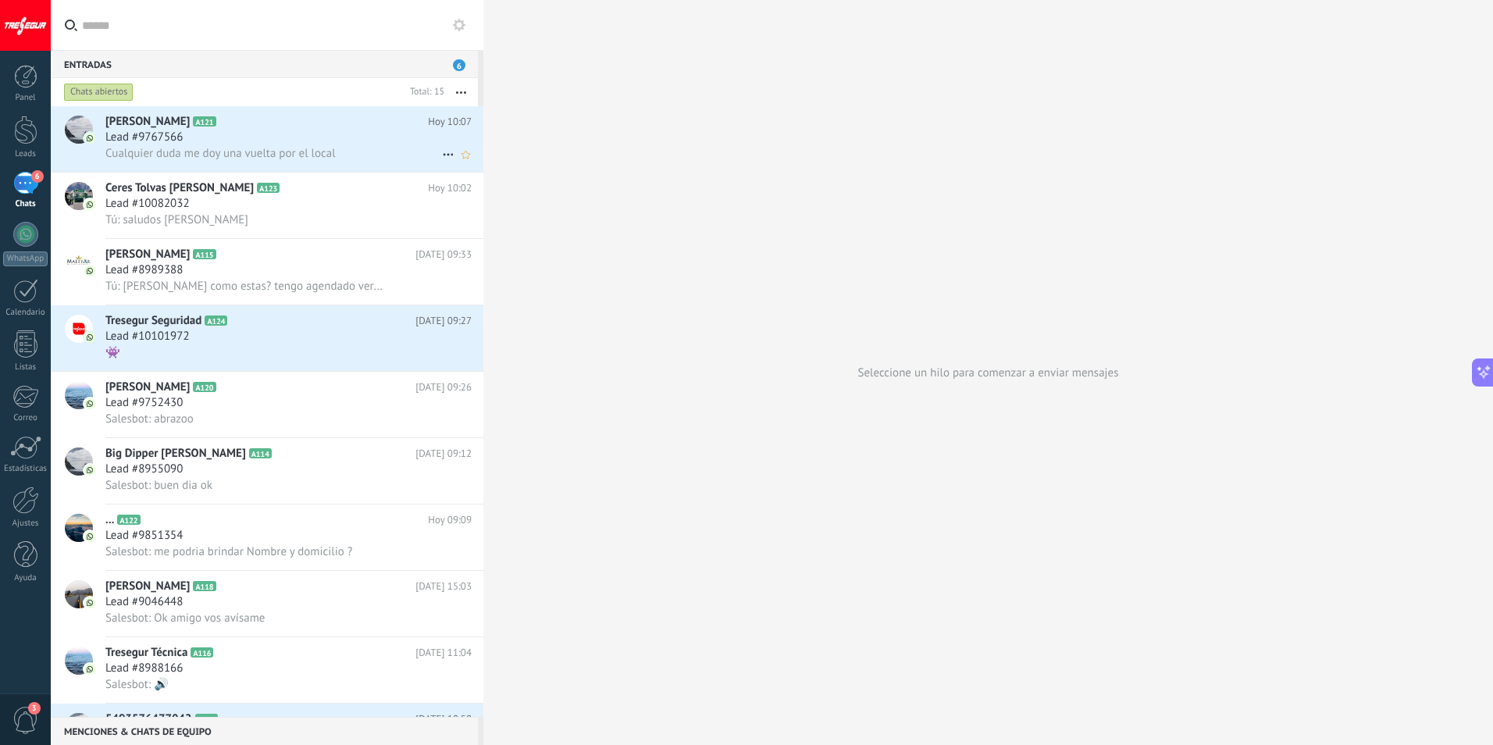
click at [294, 141] on div "Lead #9767566" at bounding box center [288, 138] width 366 height 16
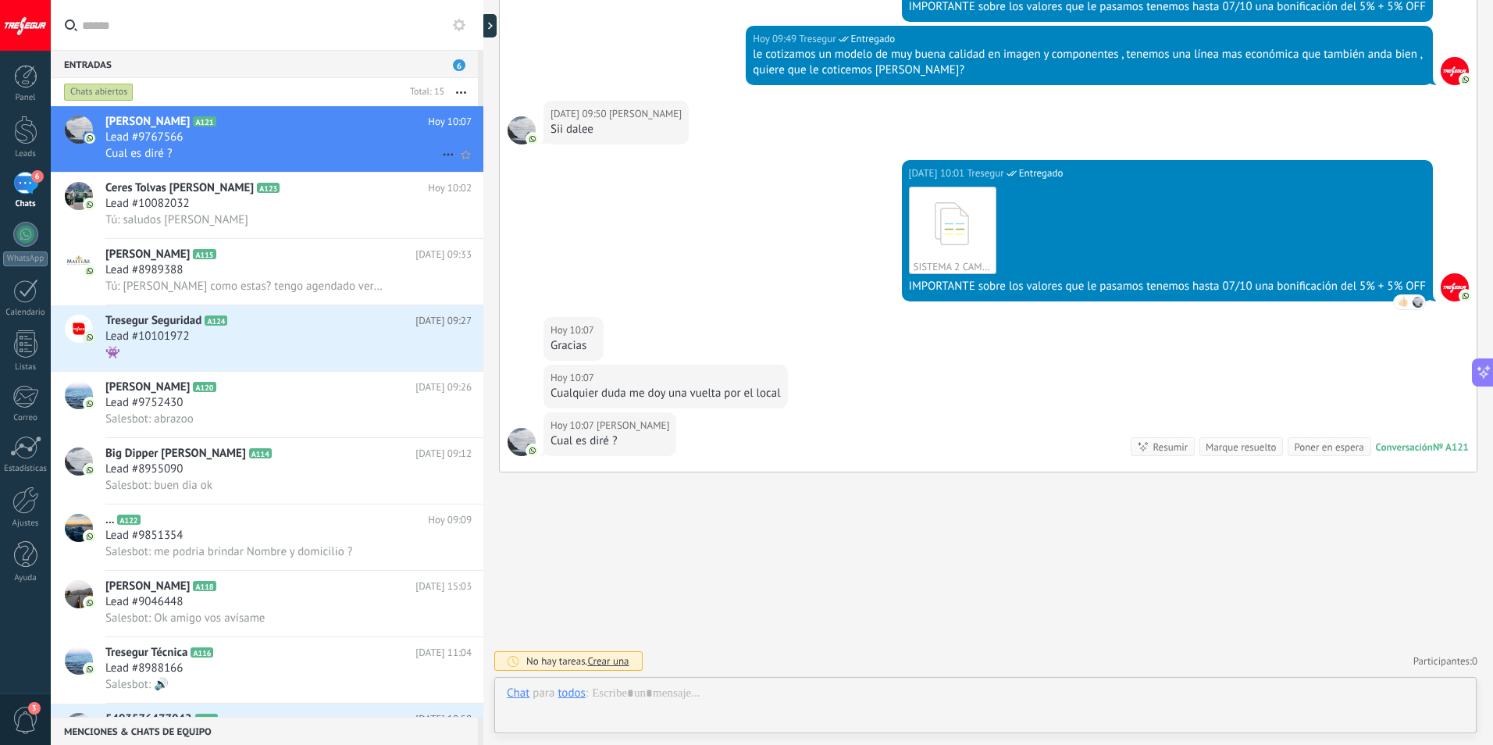
scroll to position [205, 0]
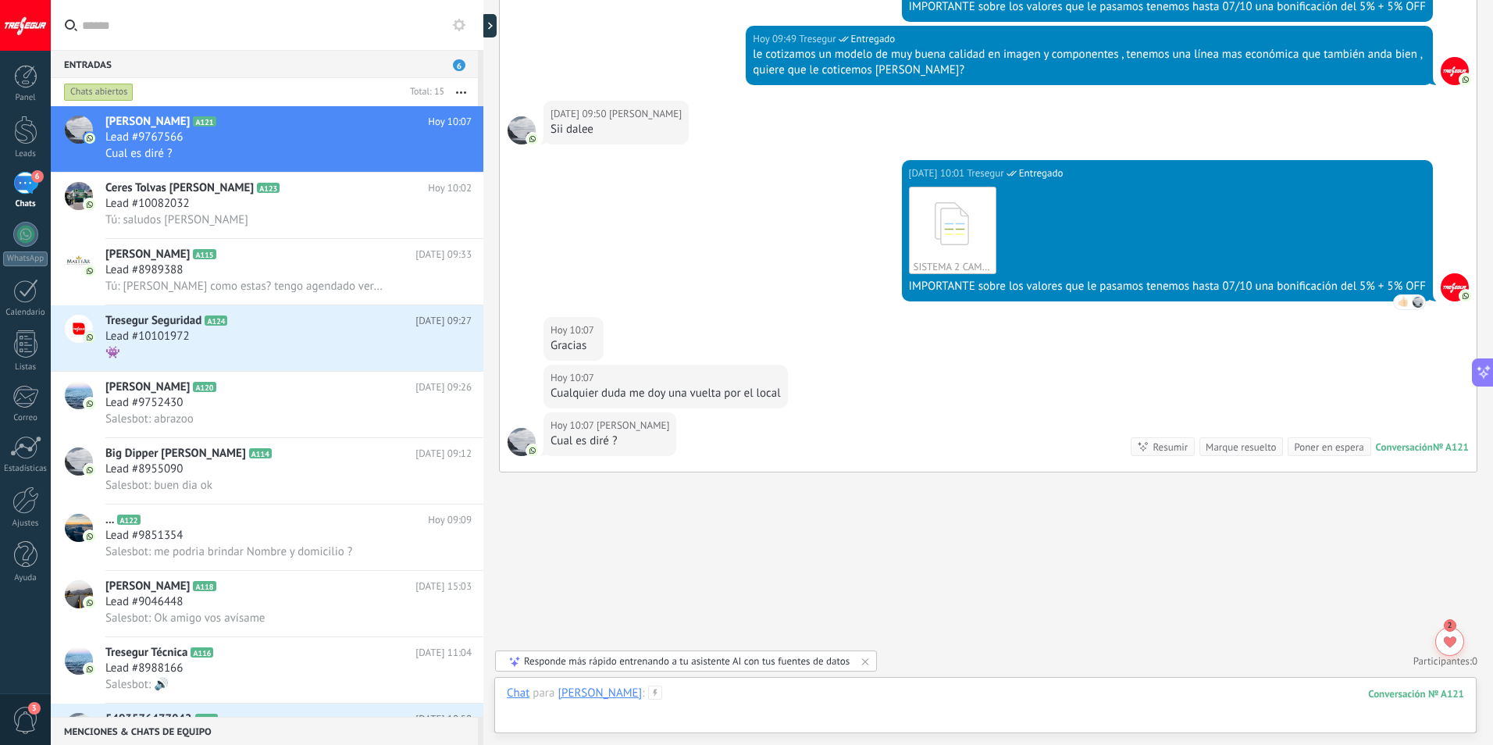
click at [691, 698] on div at bounding box center [985, 709] width 957 height 47
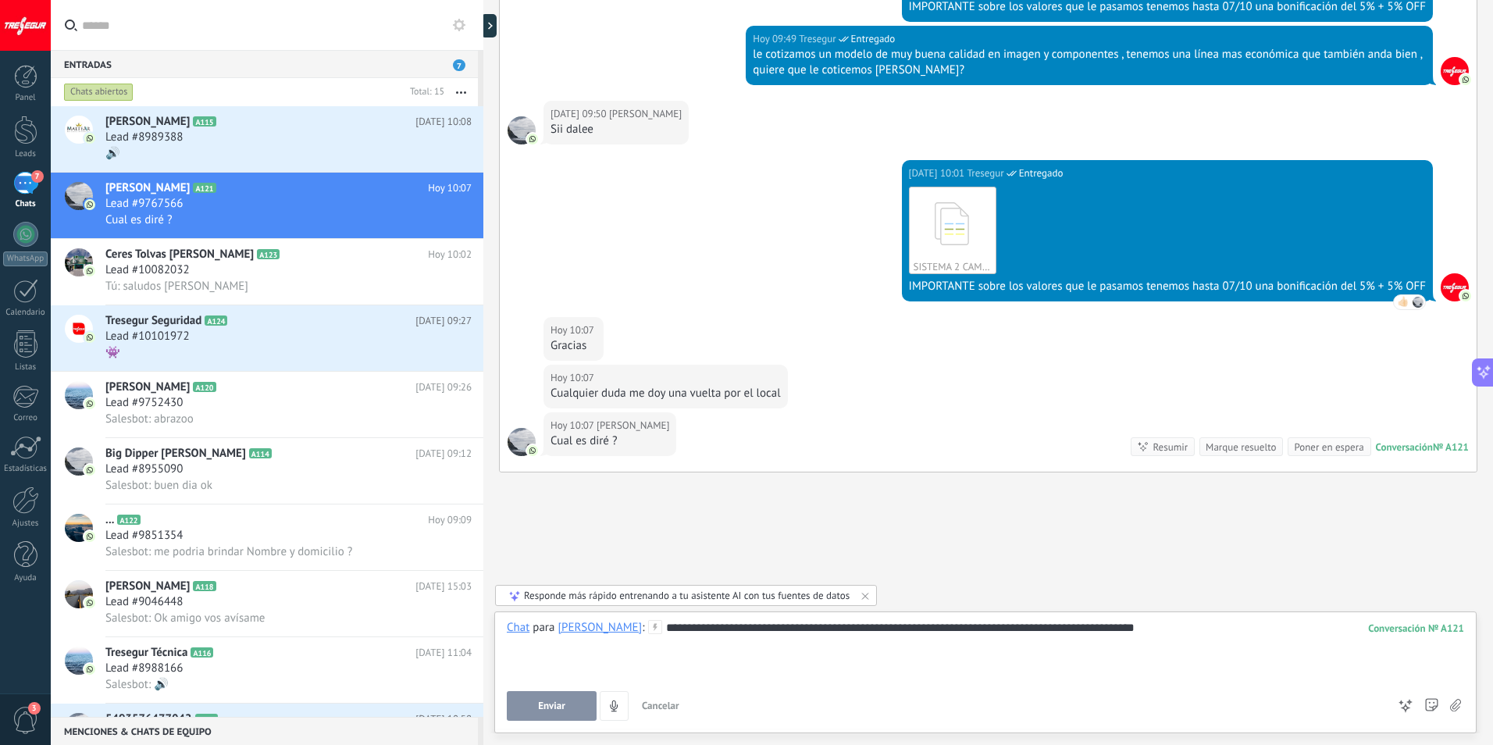
click at [511, 700] on button "Enviar" at bounding box center [552, 706] width 90 height 30
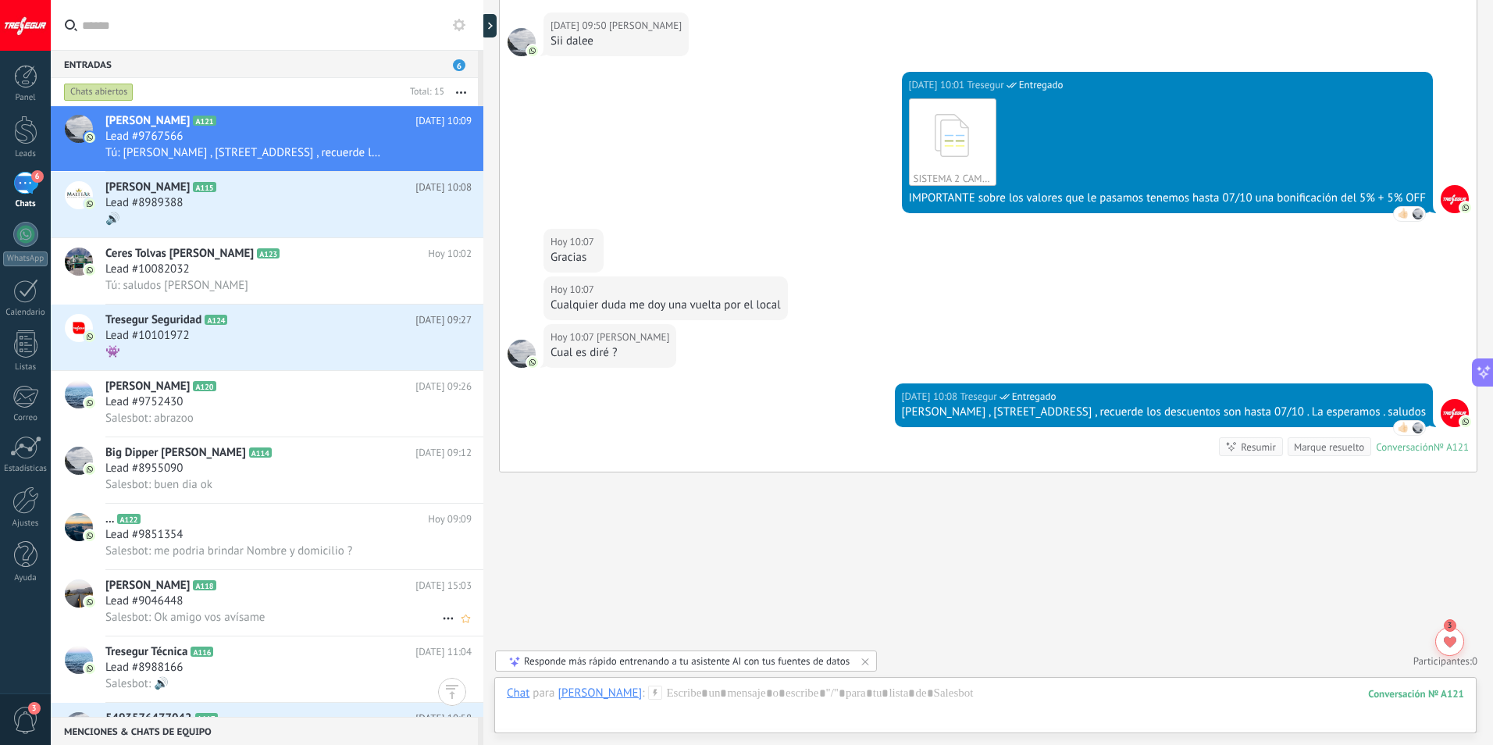
scroll to position [0, 0]
click at [461, 26] on icon at bounding box center [459, 25] width 12 height 12
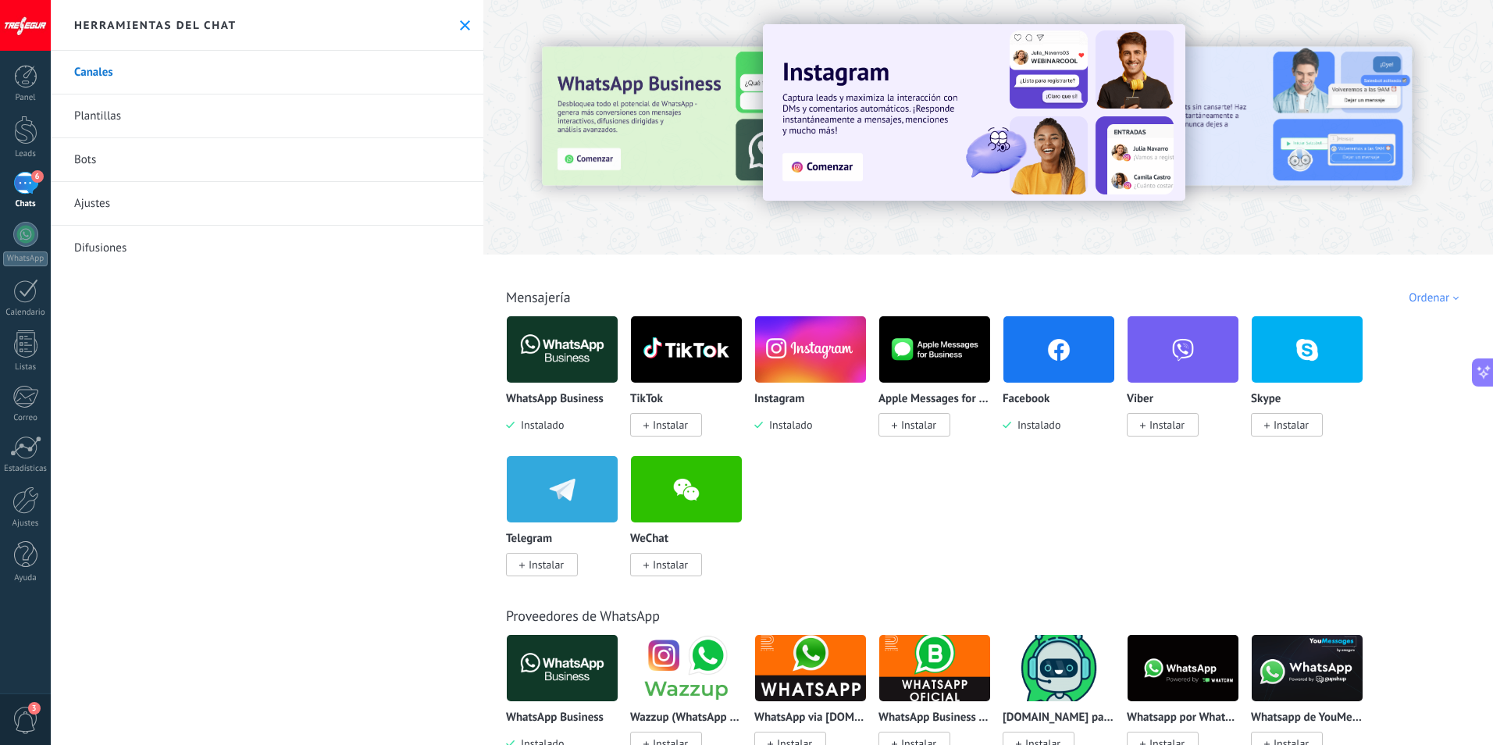
click at [460, 23] on icon at bounding box center [465, 25] width 10 height 10
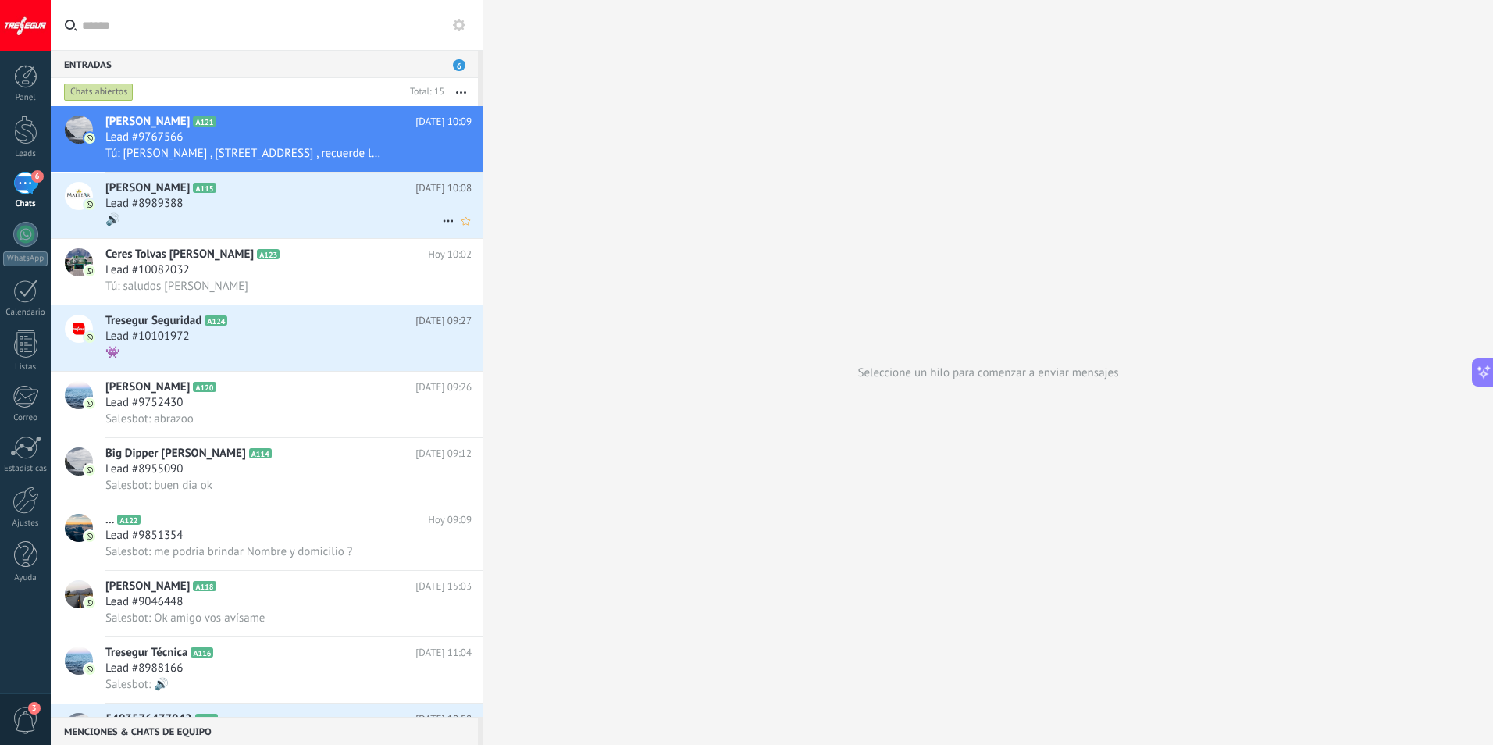
click at [443, 219] on icon at bounding box center [448, 221] width 19 height 19
click at [654, 212] on div at bounding box center [746, 372] width 1493 height 745
click at [16, 184] on div "6" at bounding box center [25, 183] width 25 height 23
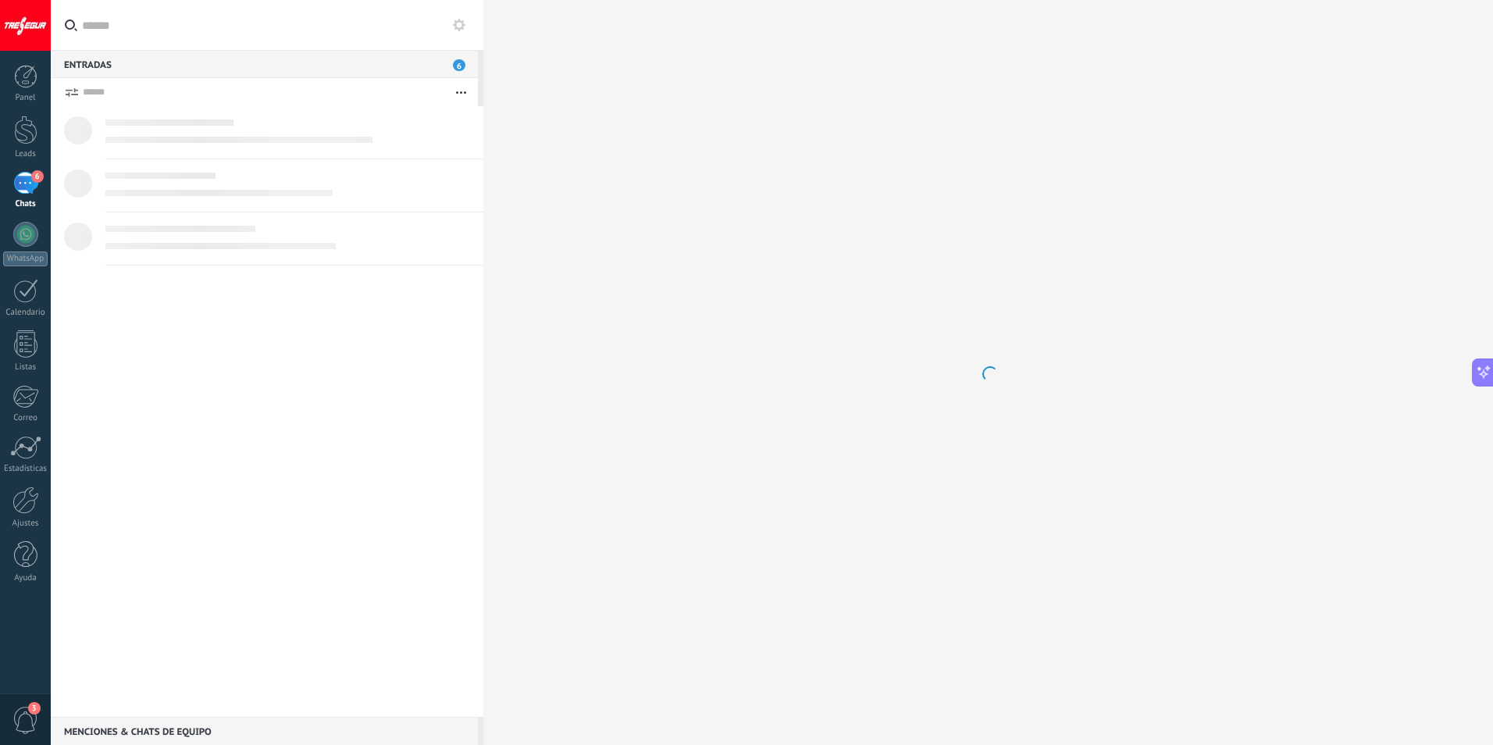
scroll to position [241, 0]
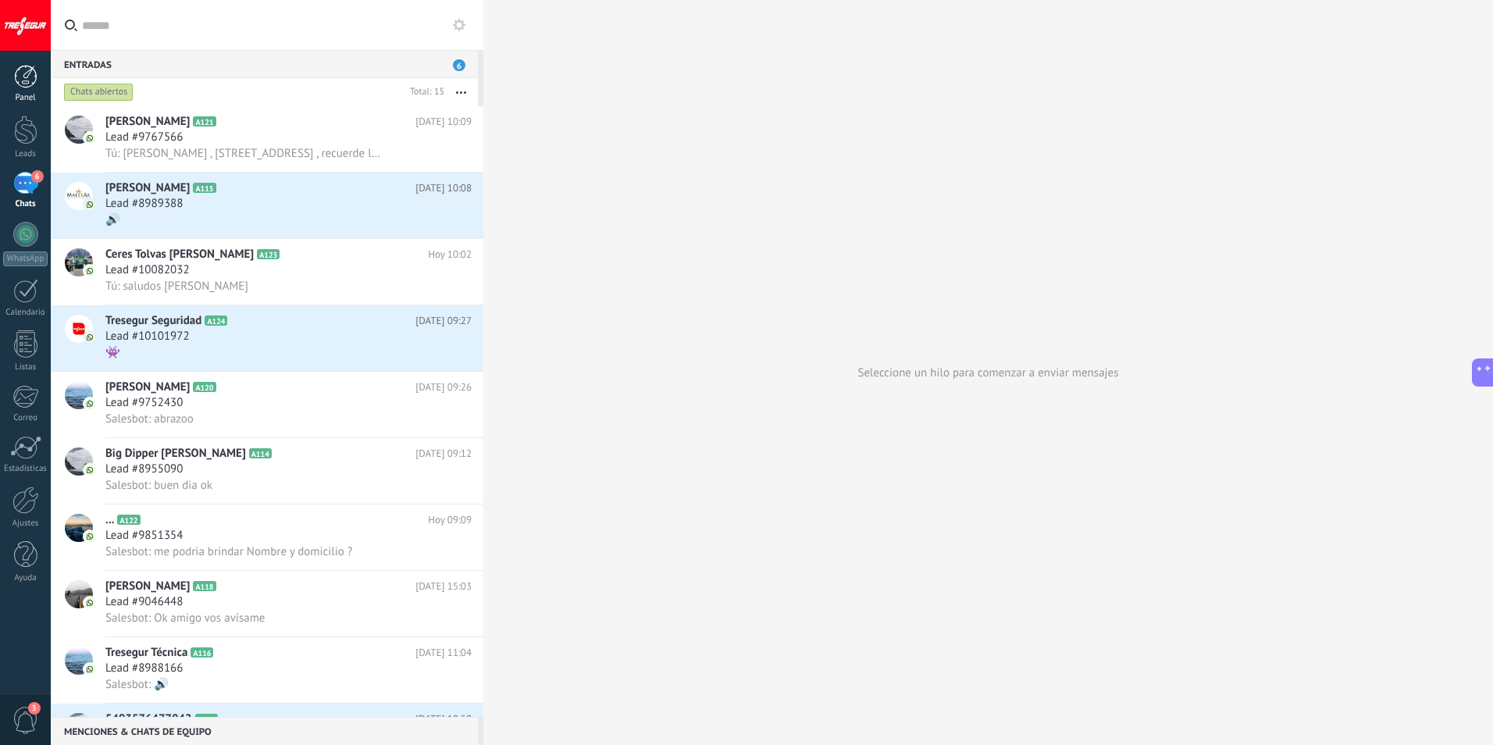
click at [27, 80] on div at bounding box center [25, 76] width 23 height 23
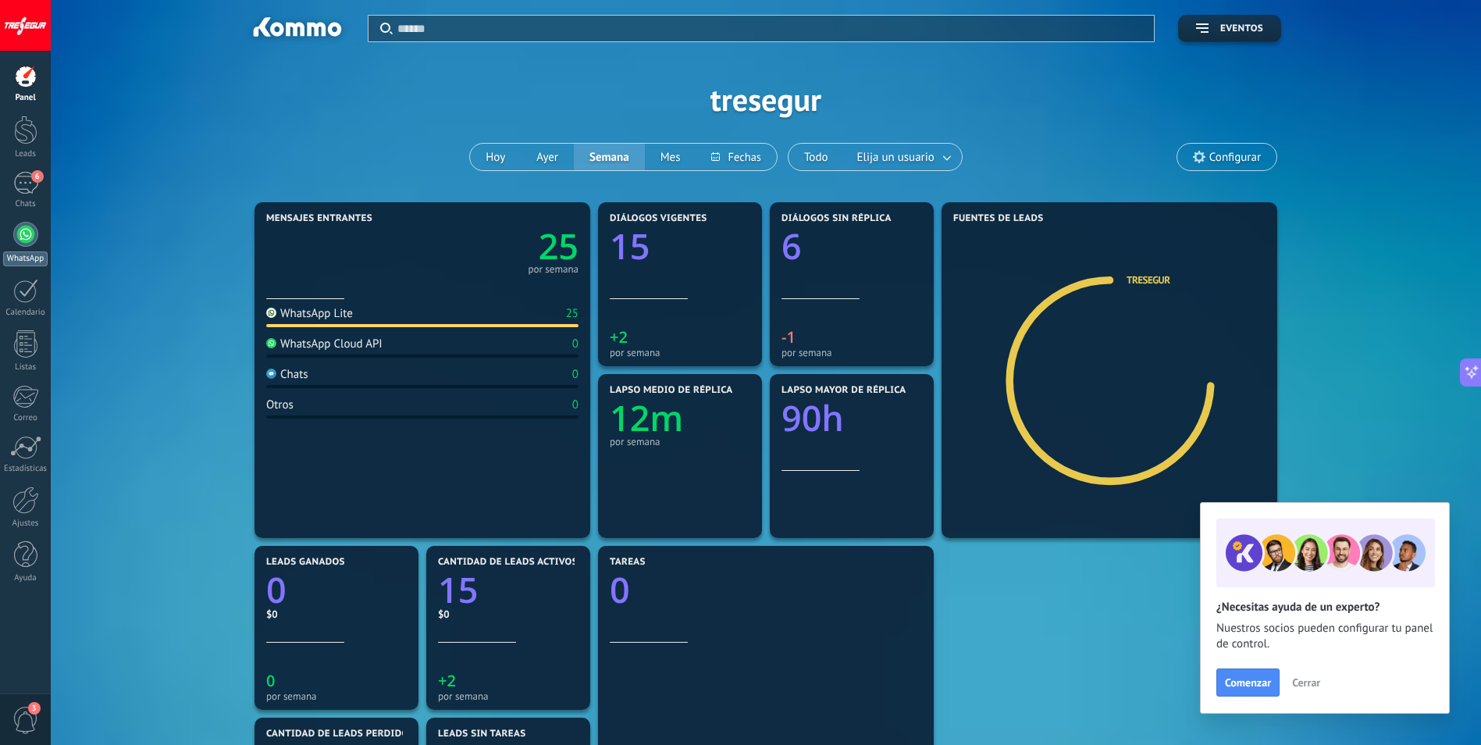
click at [23, 233] on div at bounding box center [25, 234] width 25 height 25
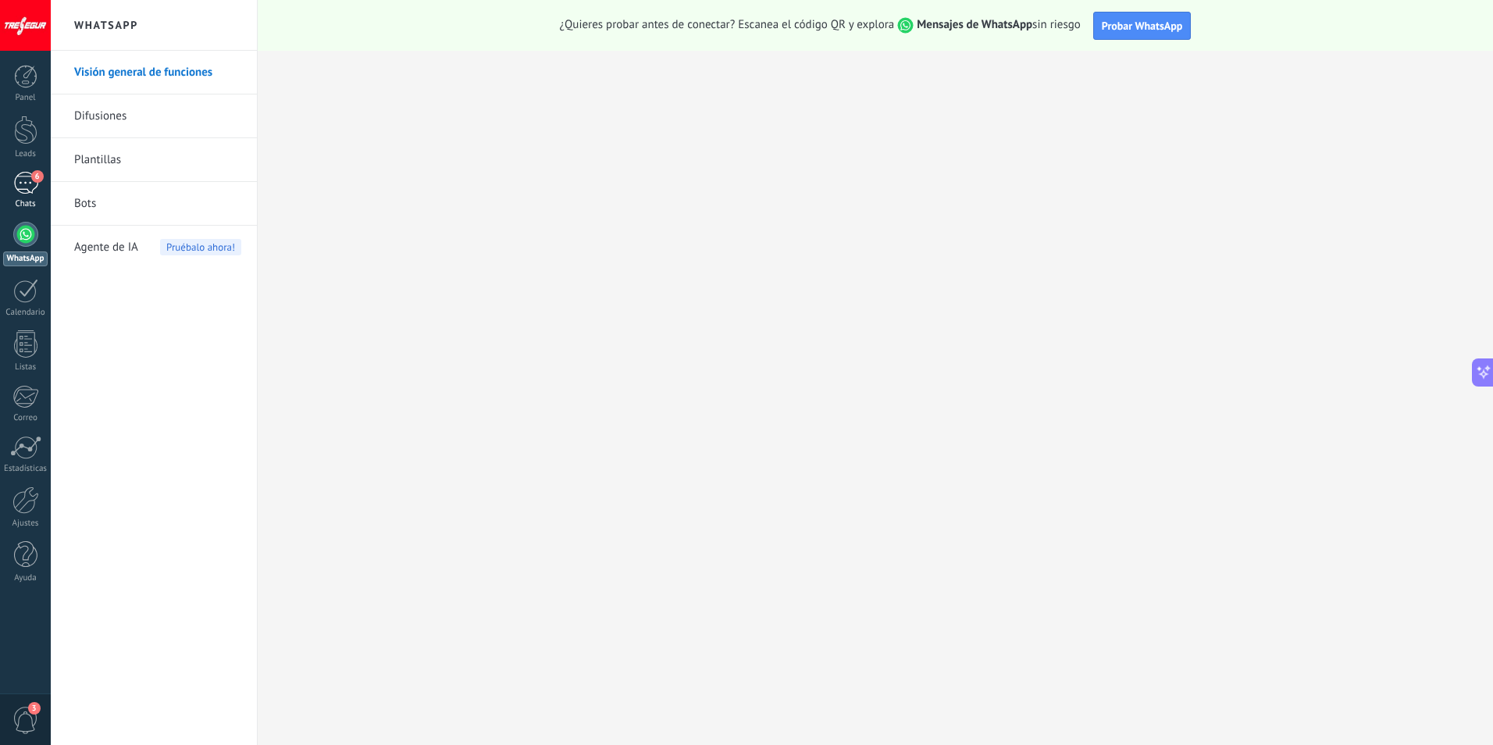
click at [28, 192] on div "6" at bounding box center [25, 183] width 25 height 23
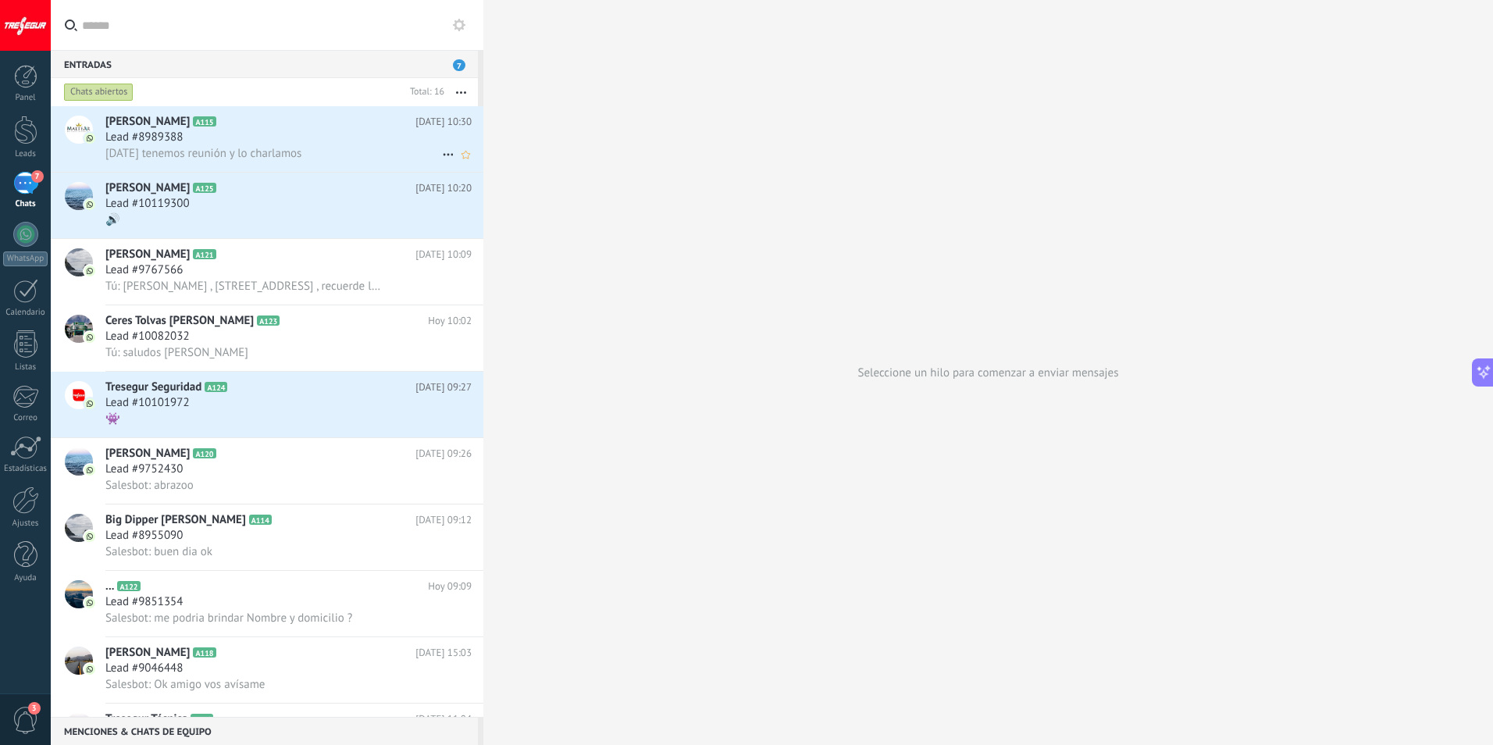
click at [242, 123] on h2 "[PERSON_NAME] A115" at bounding box center [260, 122] width 310 height 16
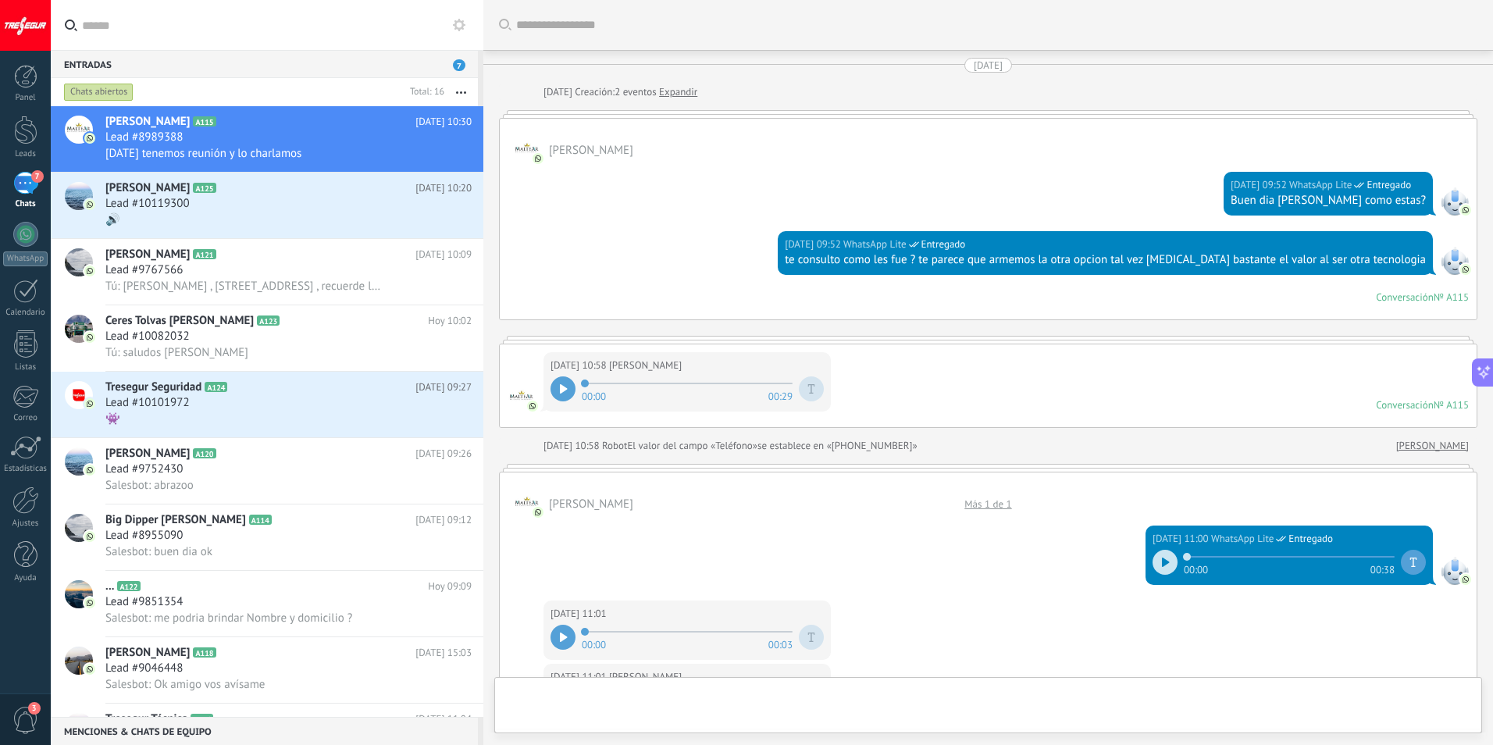
scroll to position [1570, 0]
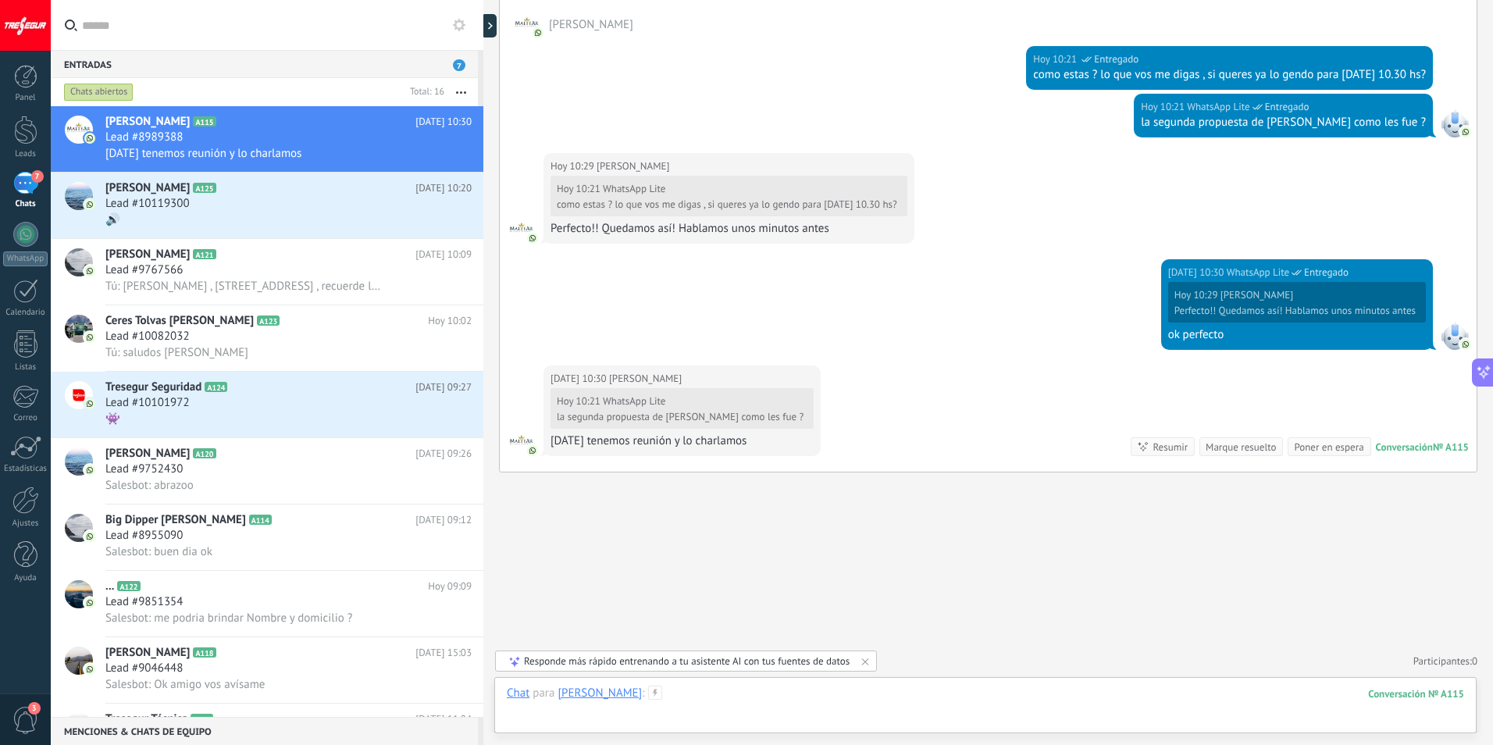
click at [683, 687] on div at bounding box center [985, 709] width 957 height 47
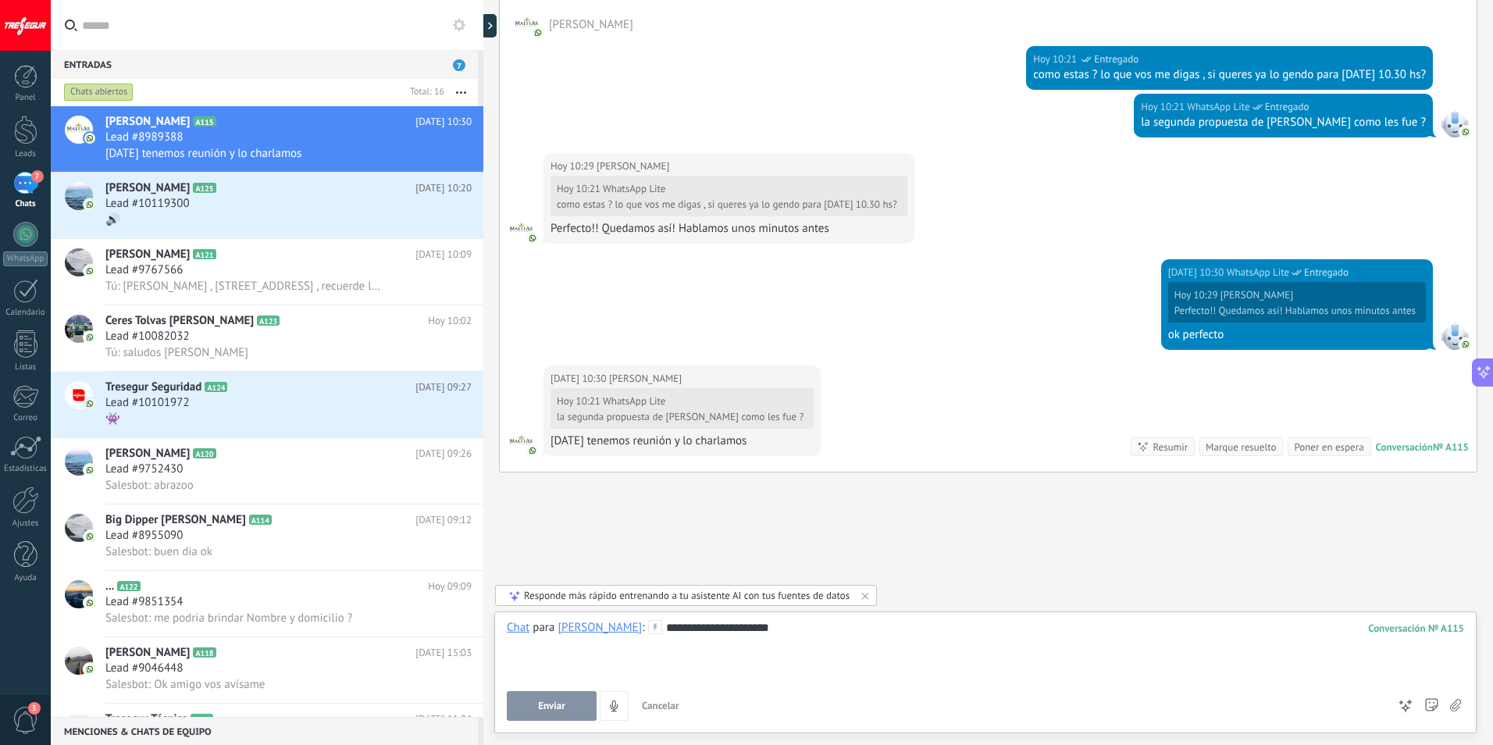
click at [760, 639] on div at bounding box center [985, 644] width 957 height 16
click at [747, 628] on div "**********" at bounding box center [985, 649] width 957 height 59
click at [568, 718] on button "Enviar" at bounding box center [552, 706] width 90 height 30
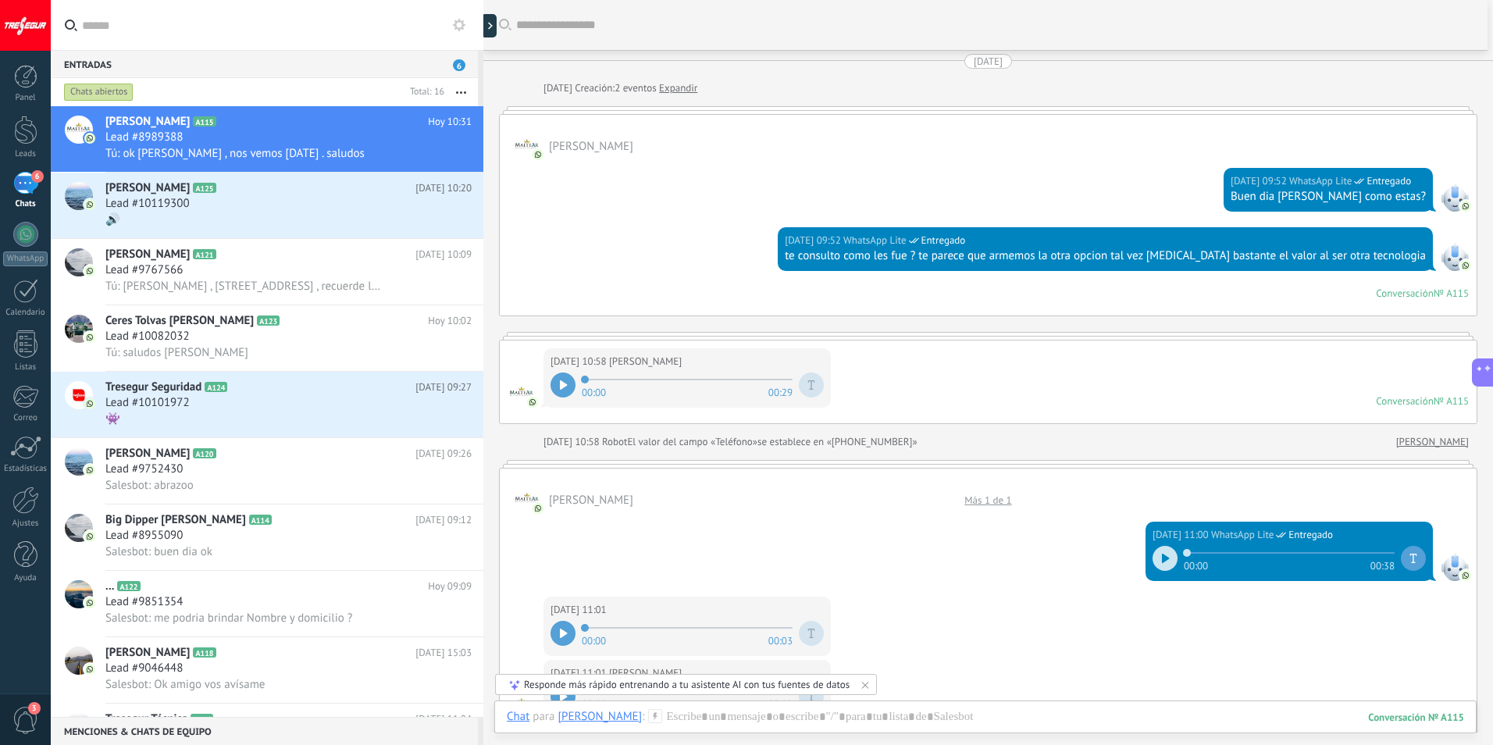
scroll to position [0, 0]
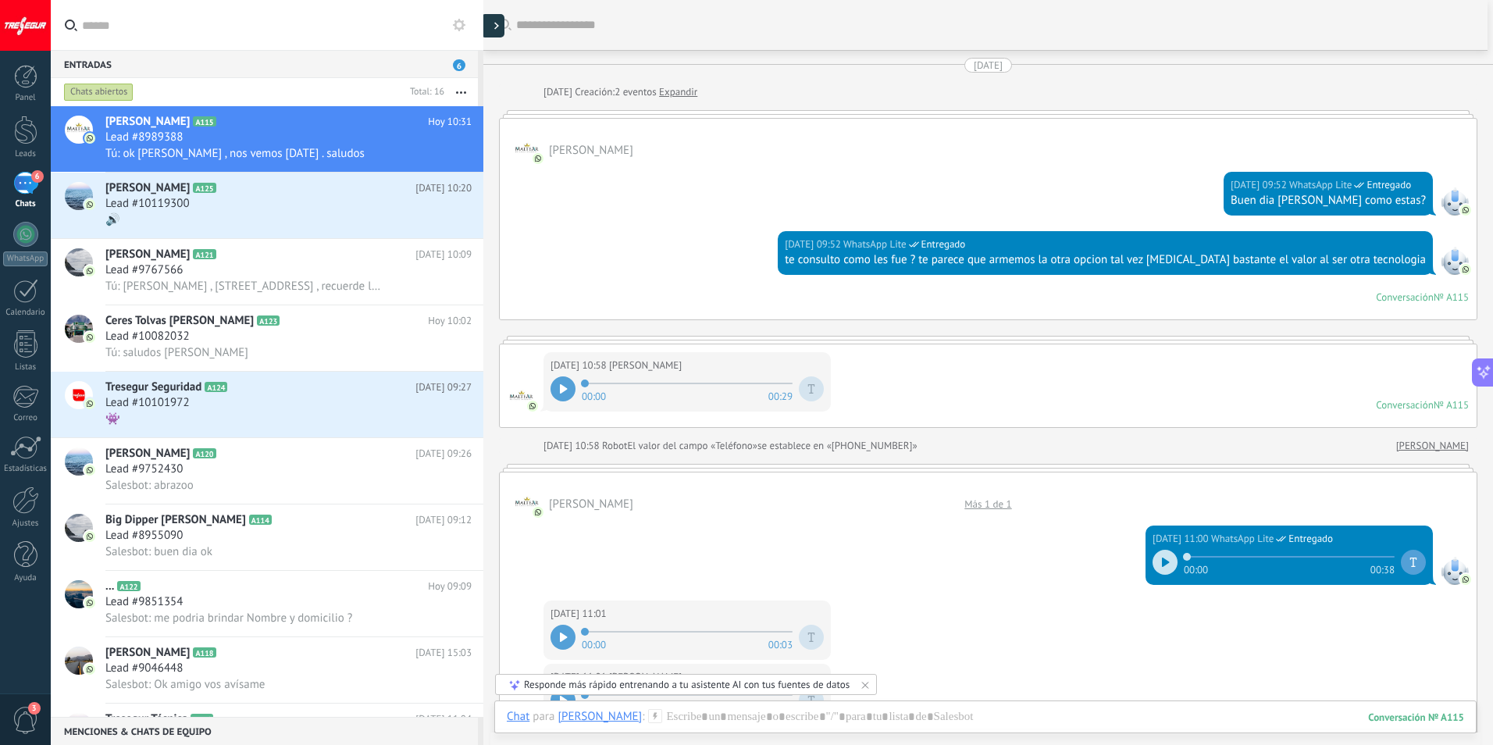
click at [494, 25] on div at bounding box center [492, 25] width 23 height 23
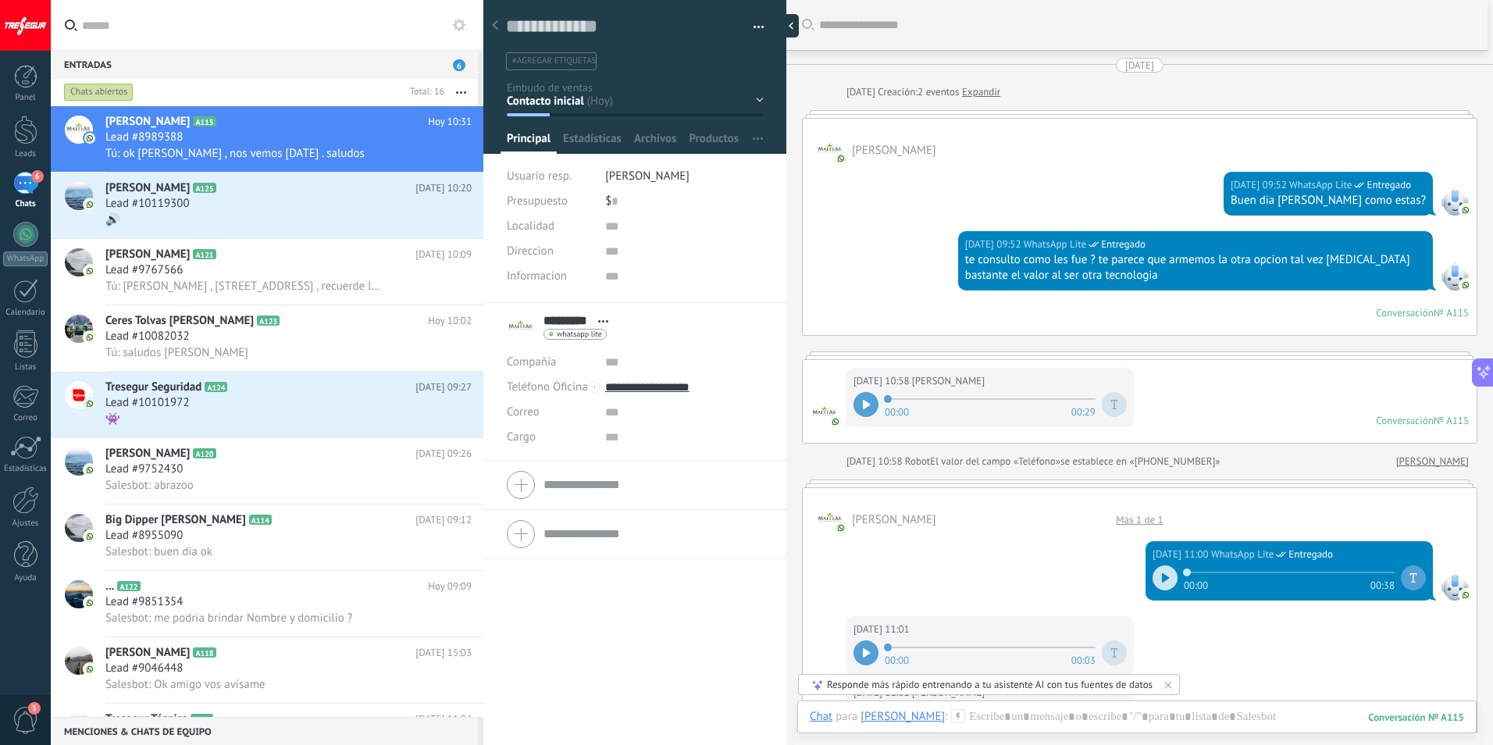
scroll to position [23, 0]
click at [755, 24] on button "button" at bounding box center [753, 27] width 23 height 23
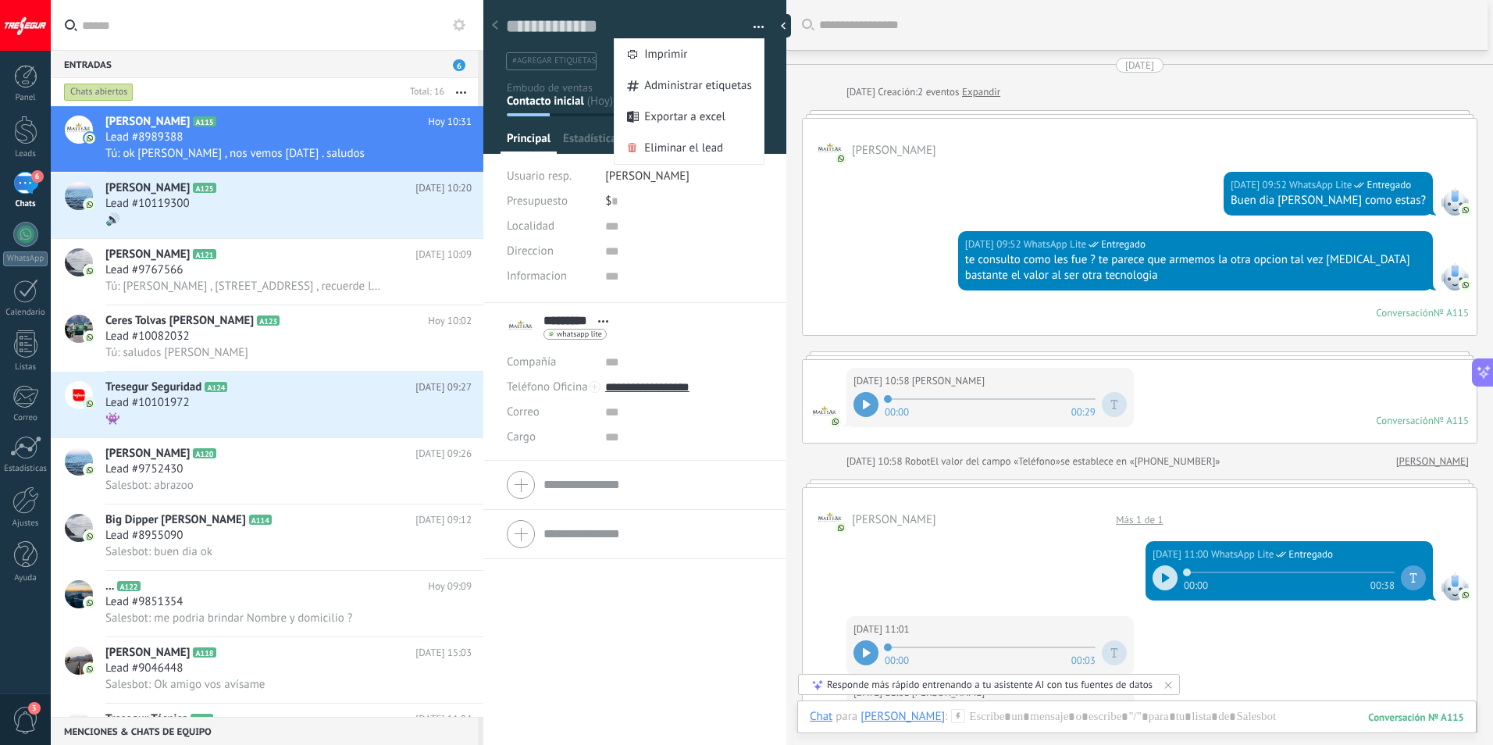
click at [755, 24] on button "button" at bounding box center [753, 27] width 23 height 23
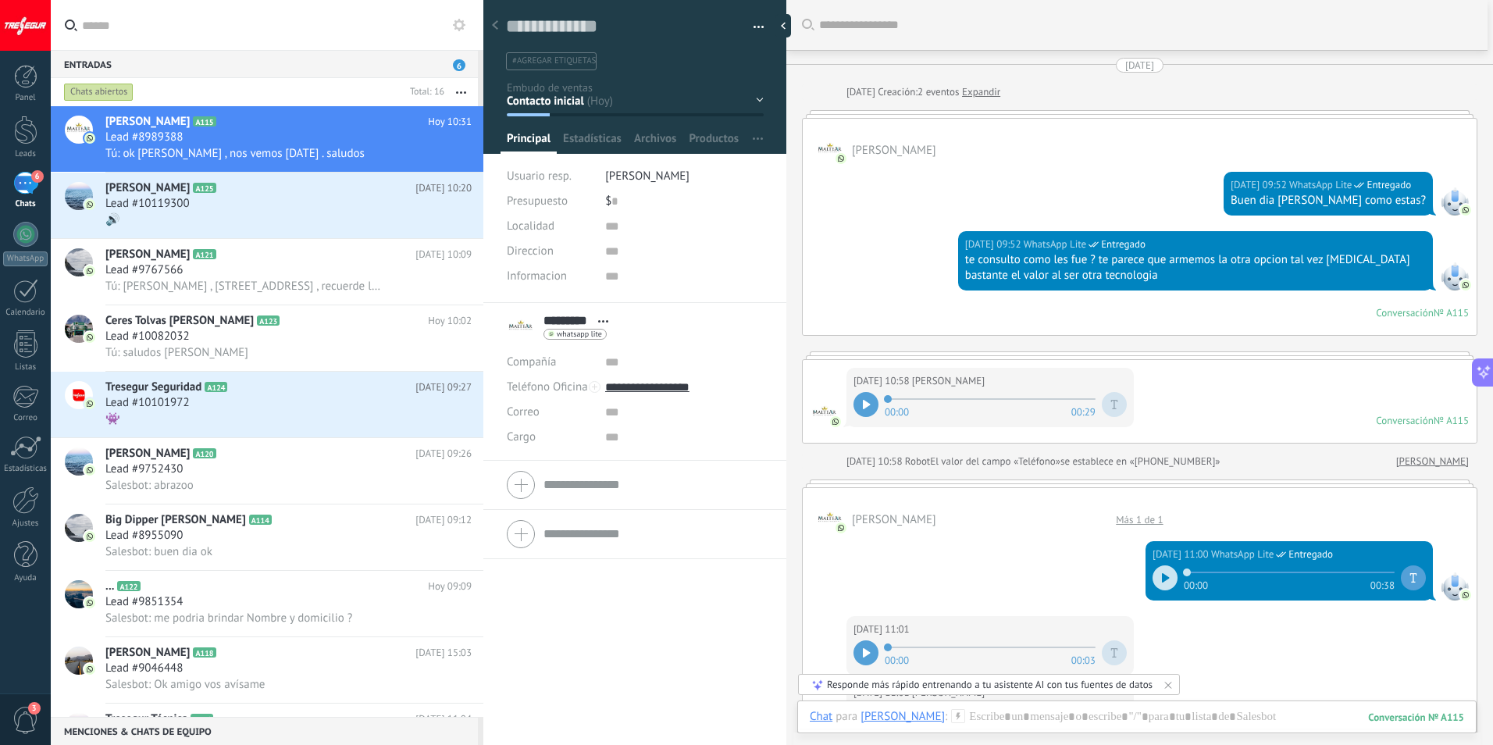
click at [0, 0] on div "Contacto inicial Seguimiento Presupuesto Visita Venta Logrado con éxito Ventas …" at bounding box center [0, 0] width 0 height 0
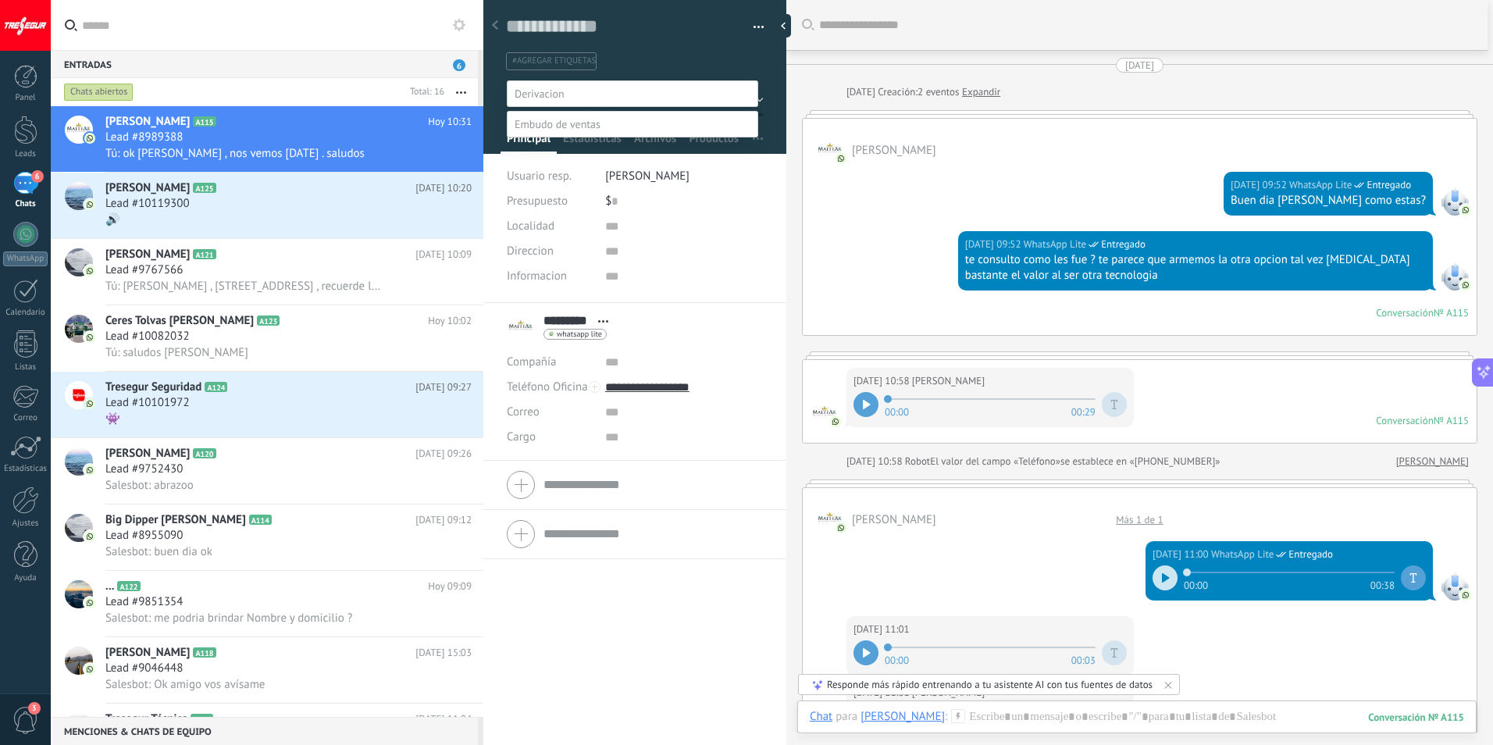
scroll to position [30, 0]
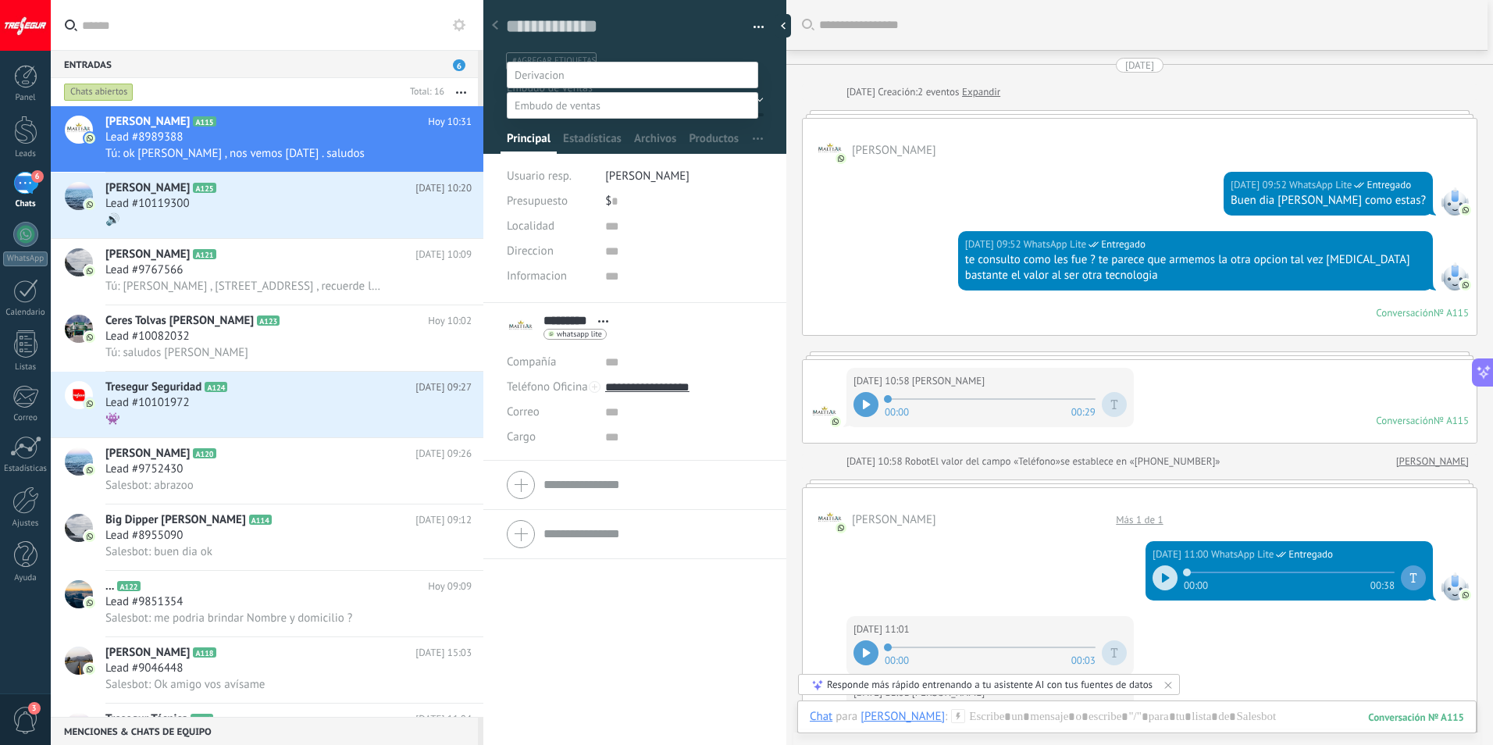
click at [0, 0] on label "Presupuesto" at bounding box center [0, 0] width 0 height 0
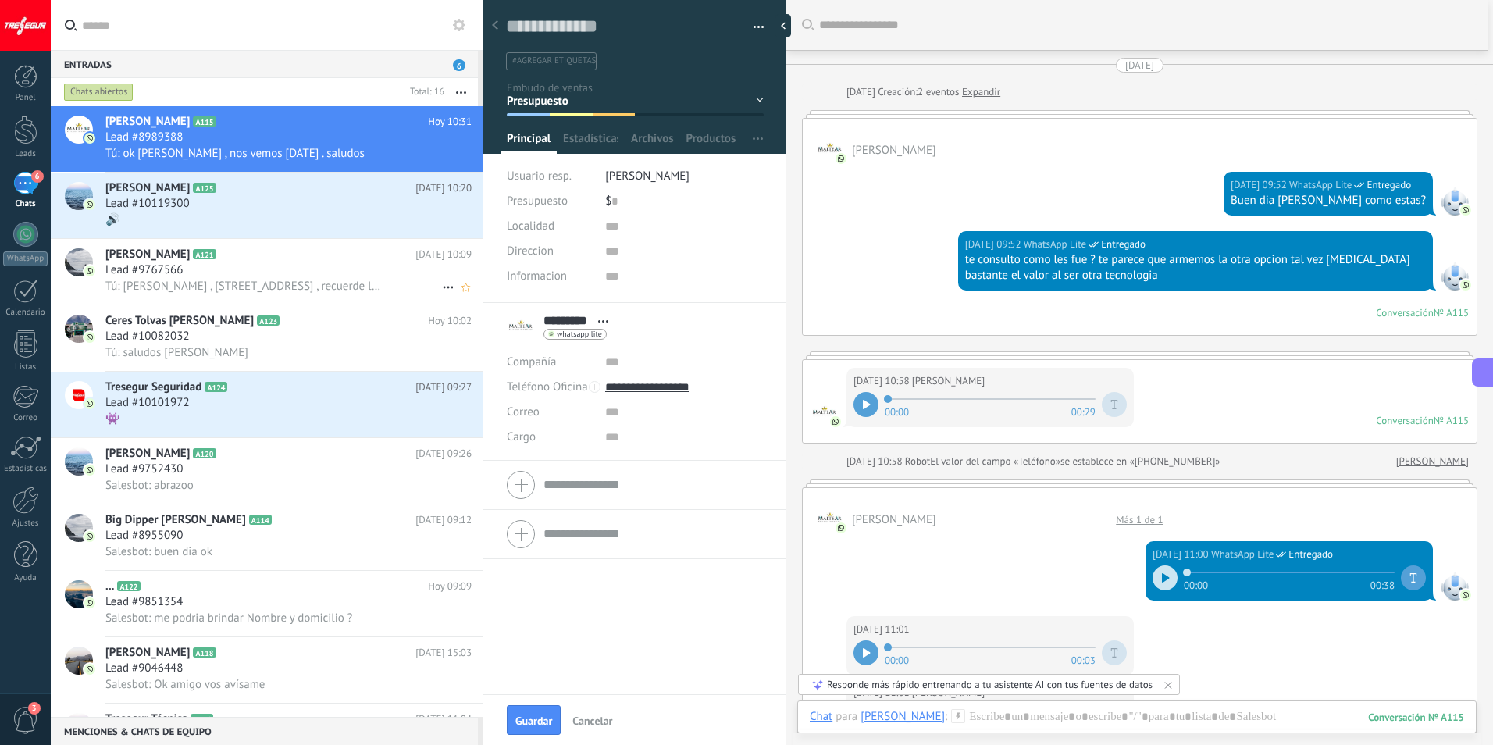
click at [318, 264] on div "Lead #9767566" at bounding box center [288, 270] width 366 height 16
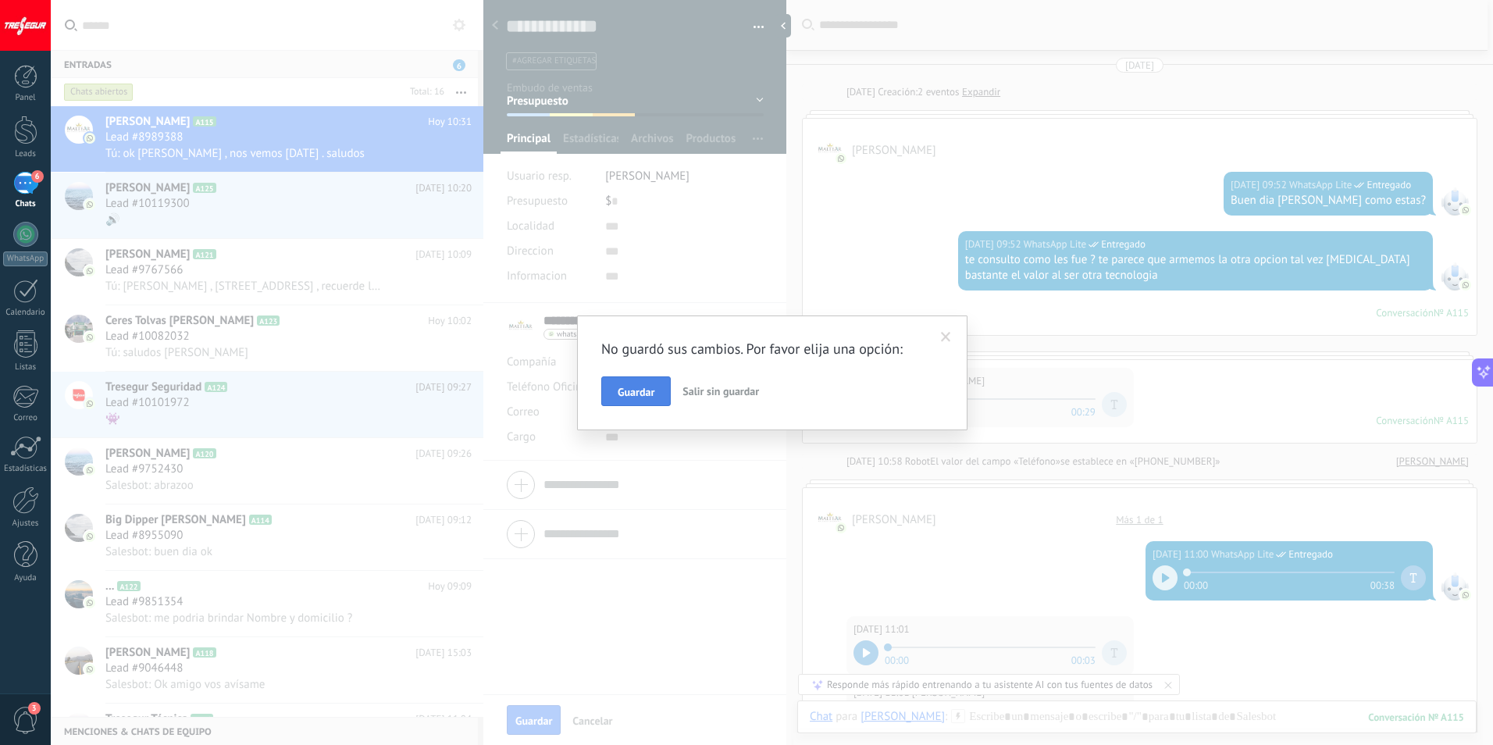
click at [627, 387] on span "Guardar" at bounding box center [636, 392] width 37 height 11
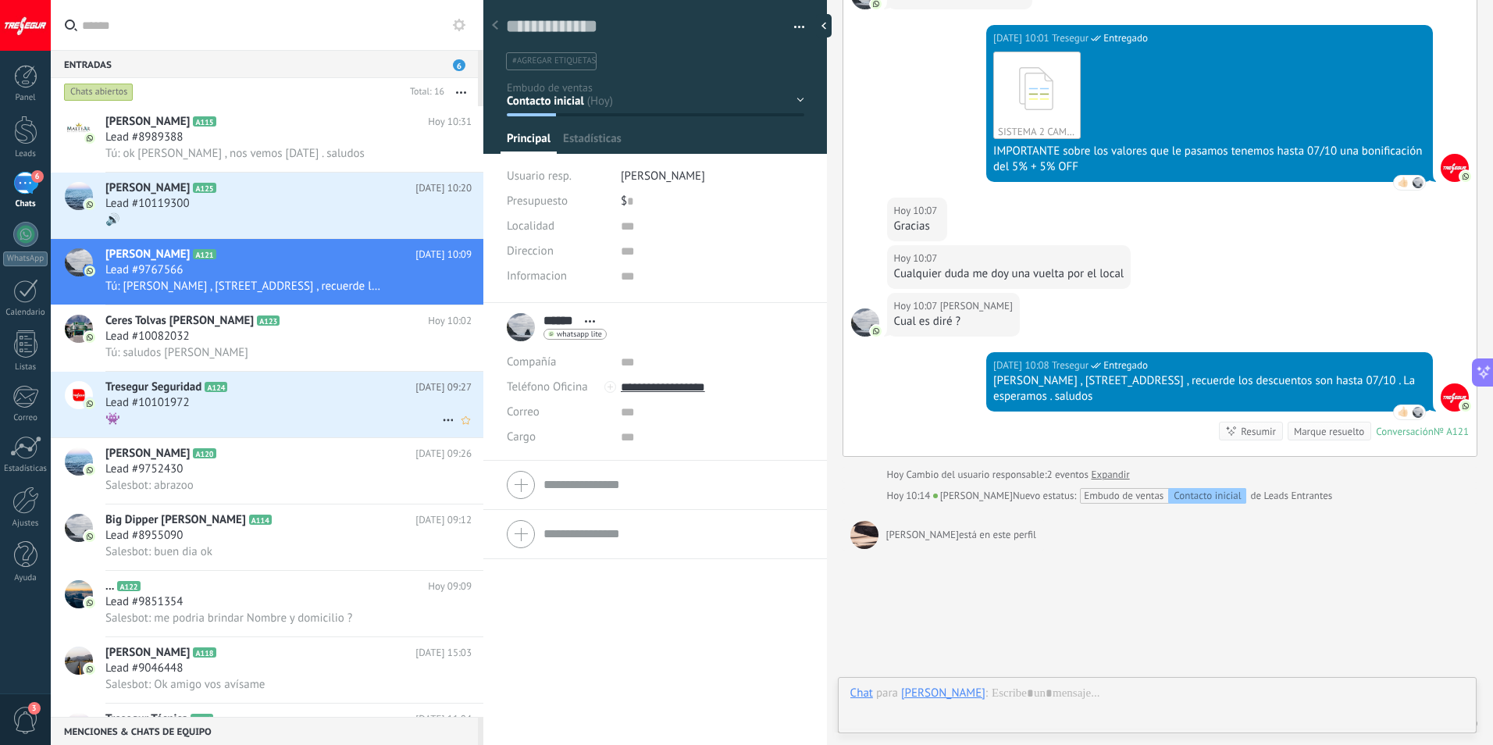
scroll to position [205, 0]
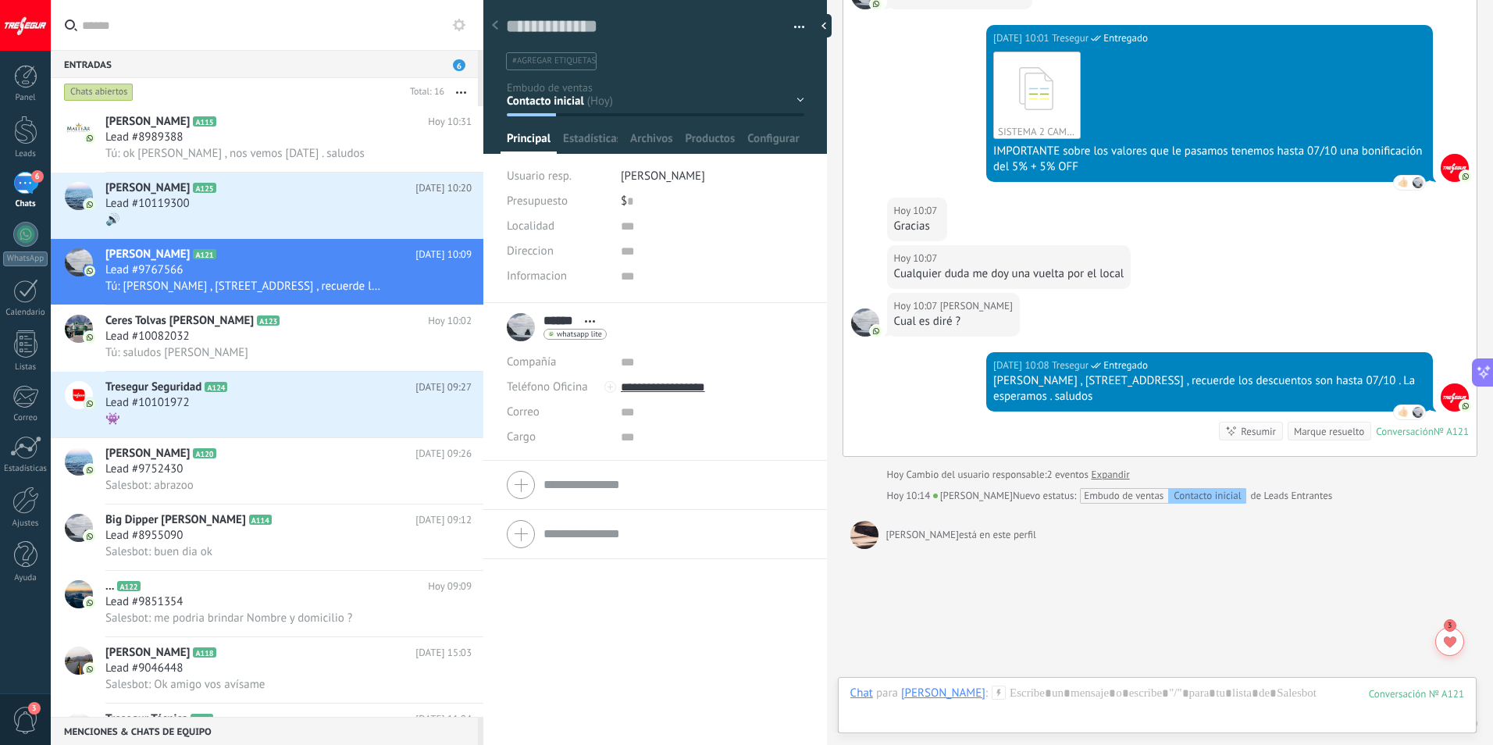
click at [0, 0] on div "Contacto inicial Seguimiento Presupuesto Visita Venta Logrado con éxito Ventas …" at bounding box center [0, 0] width 0 height 0
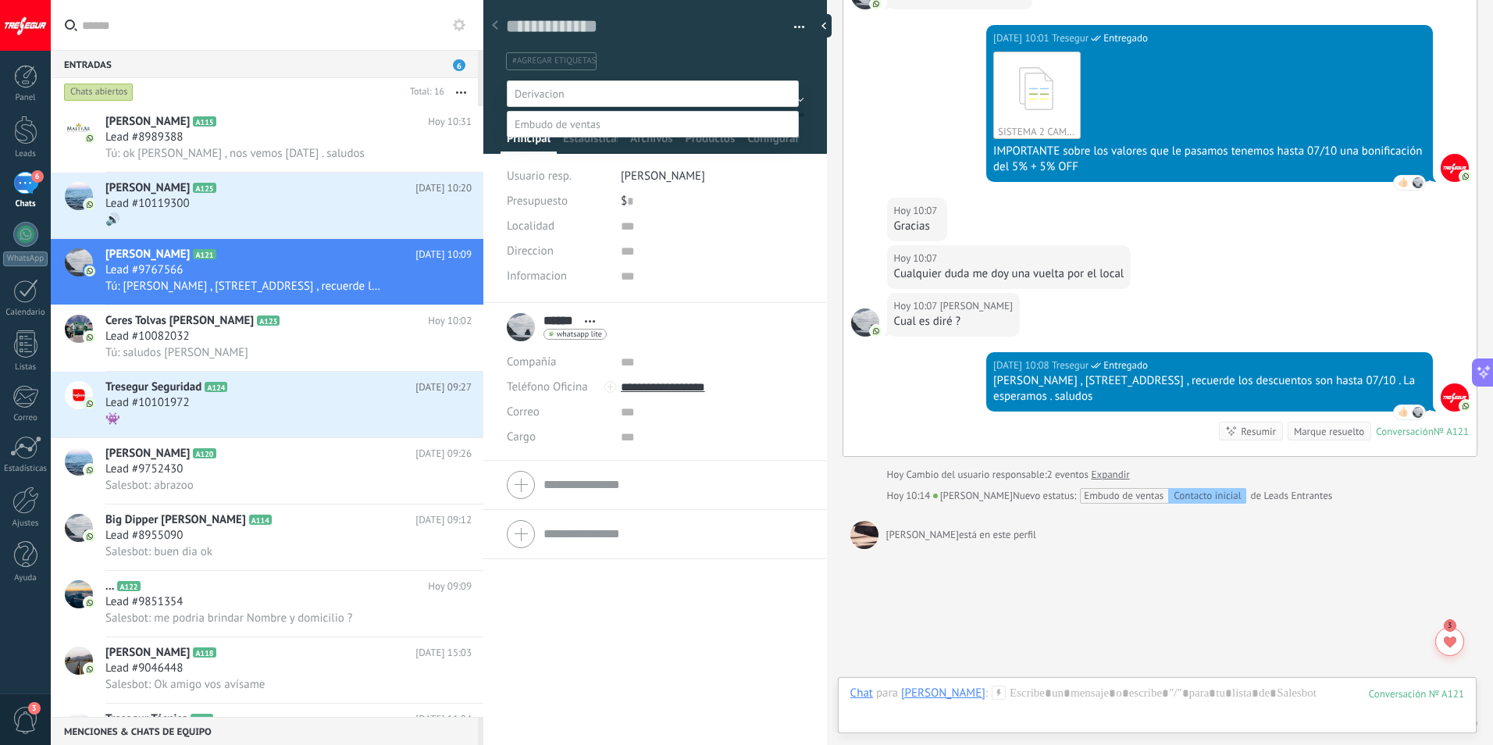
scroll to position [30, 0]
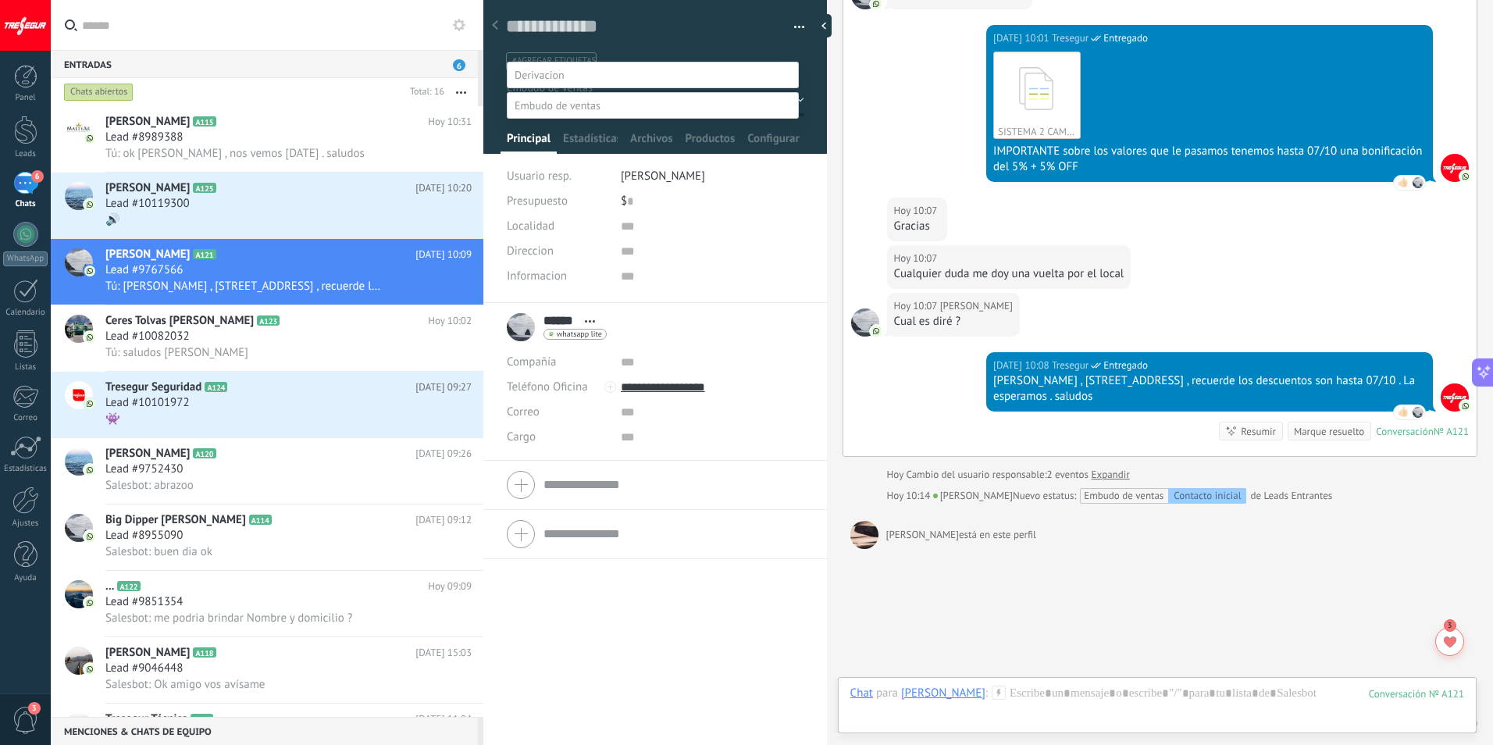
click at [0, 0] on label "Presupuesto" at bounding box center [0, 0] width 0 height 0
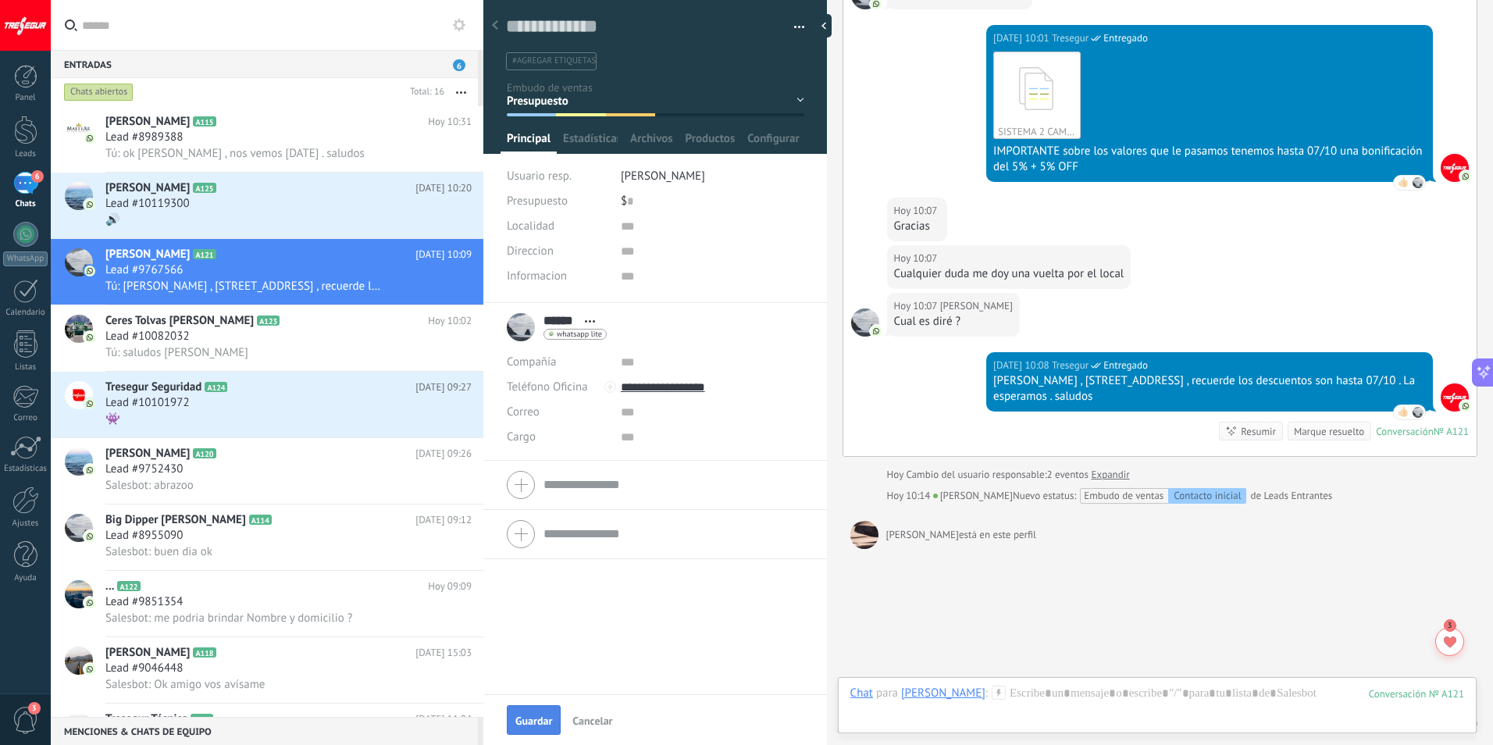
click at [553, 725] on button "Guardar" at bounding box center [534, 720] width 54 height 30
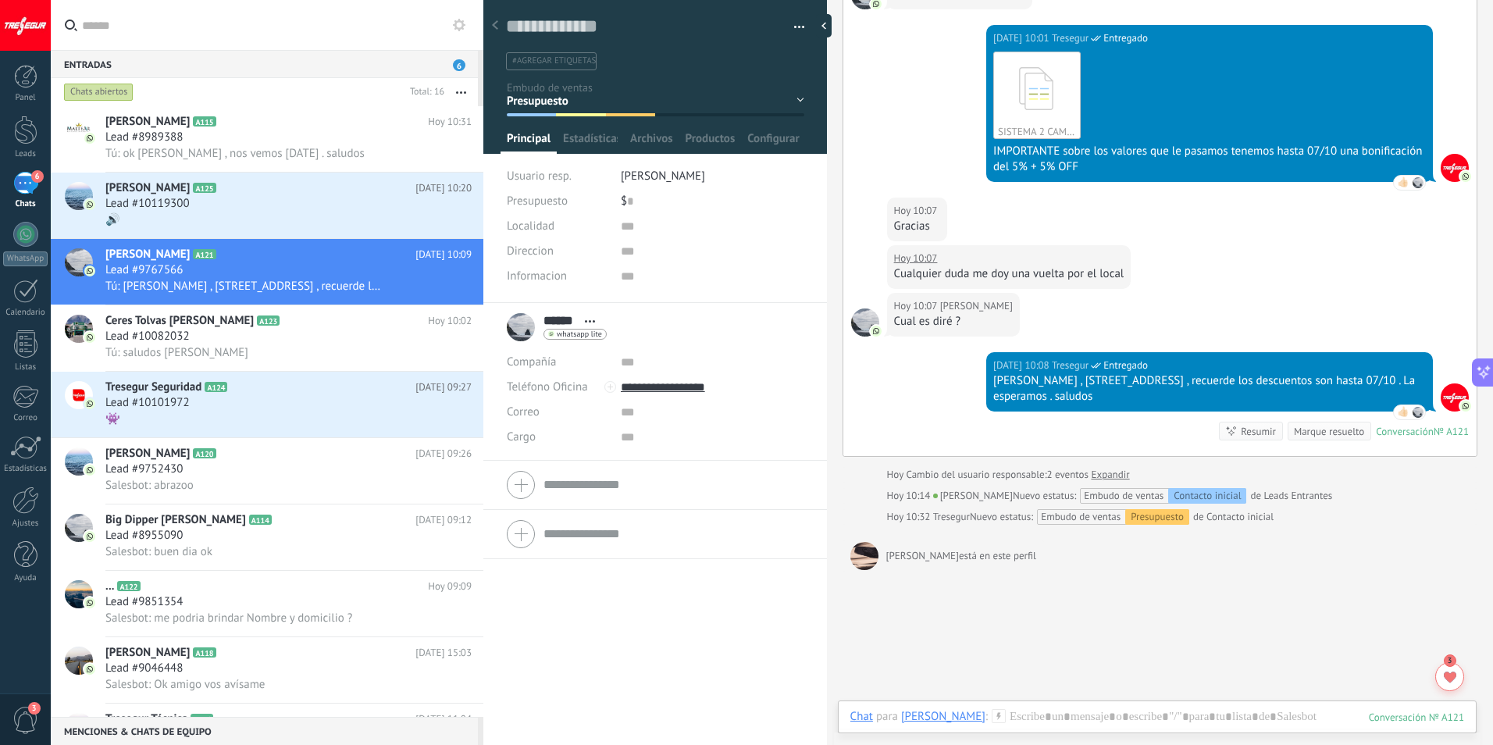
scroll to position [916, 0]
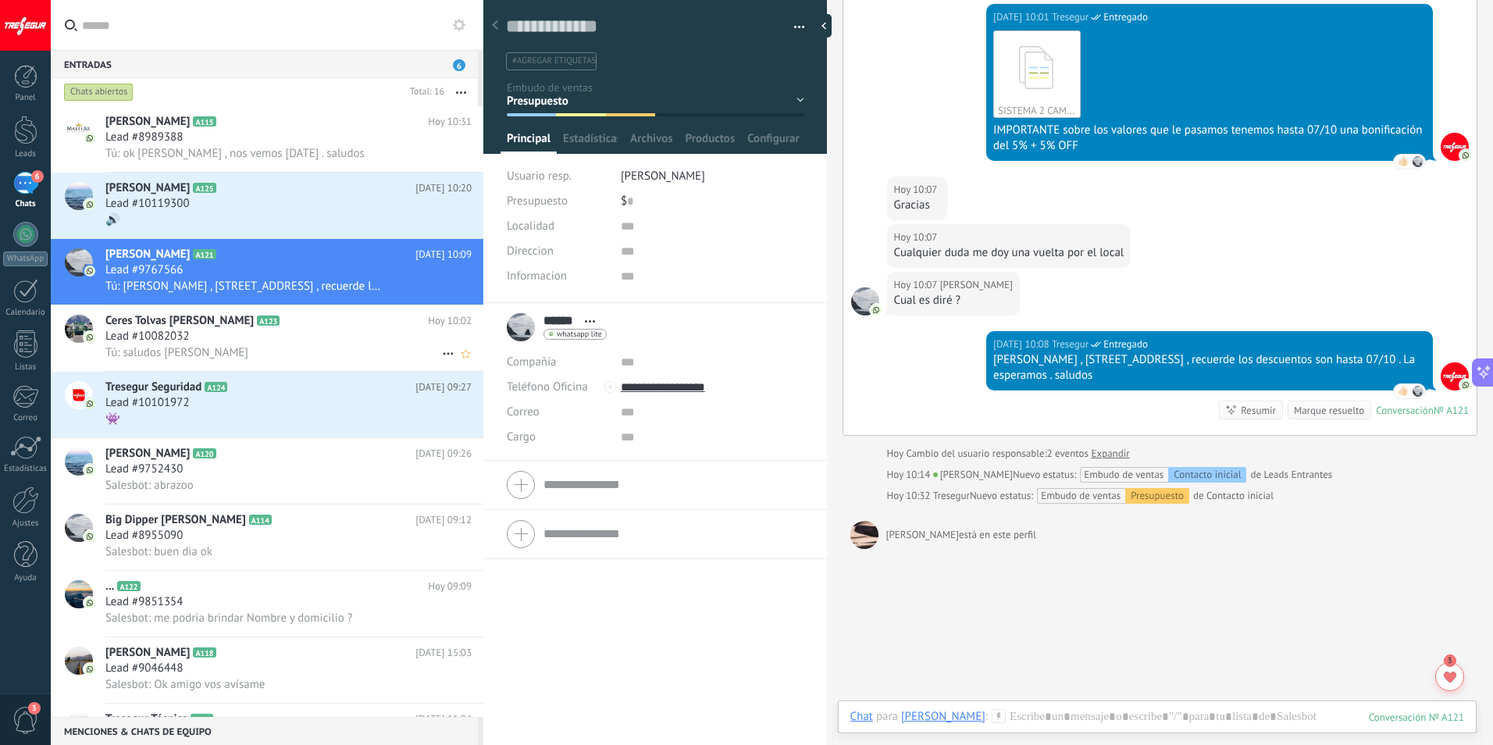
click at [172, 340] on span "Lead #10082032" at bounding box center [147, 337] width 84 height 16
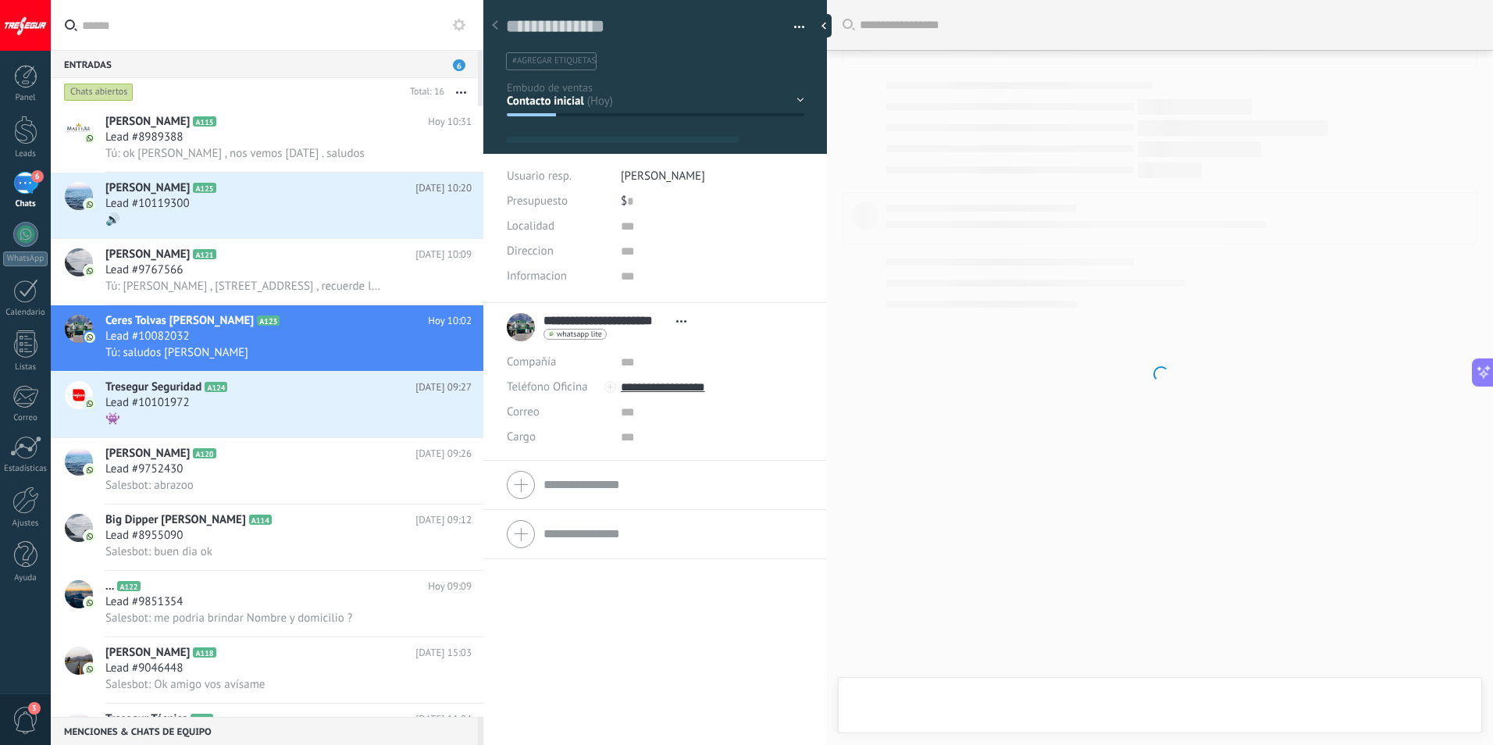
scroll to position [23, 0]
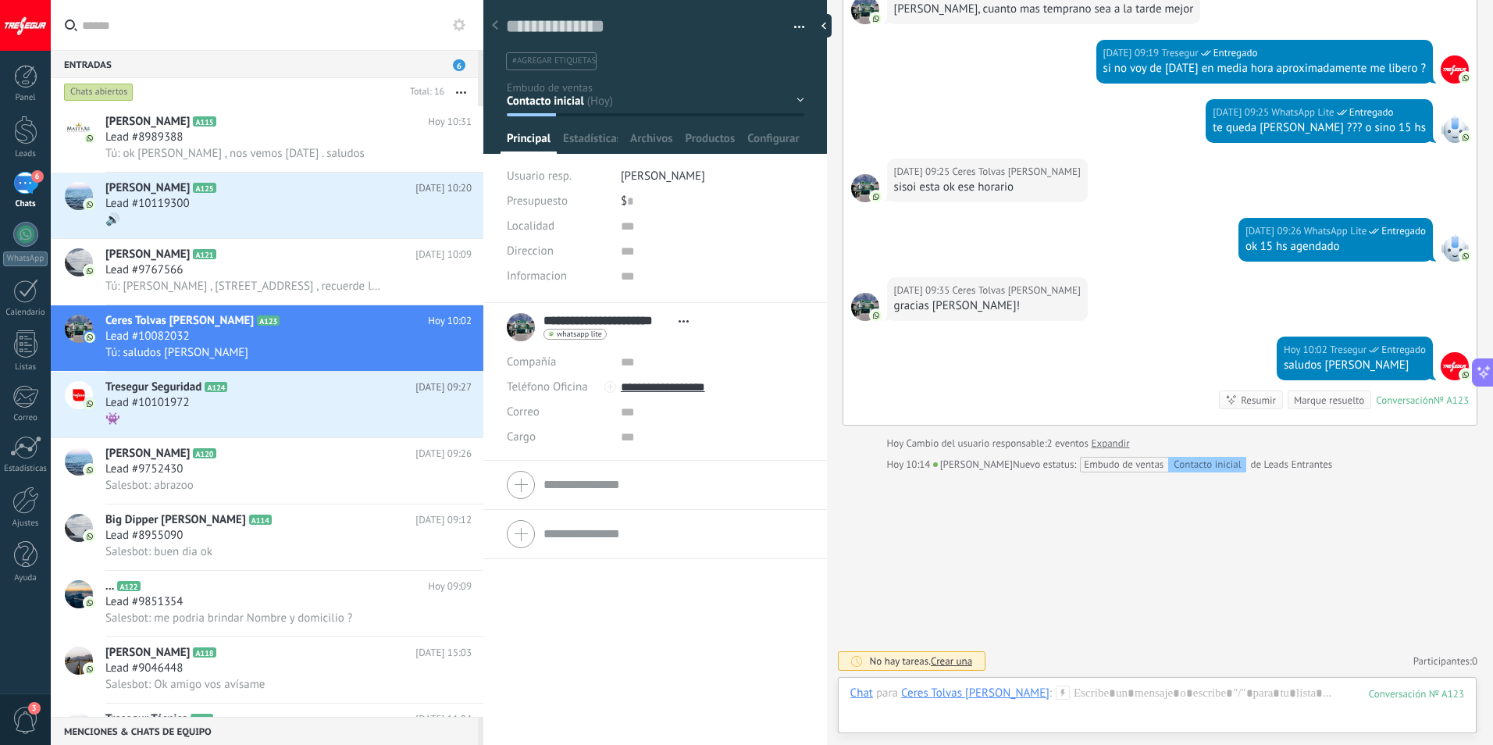
click at [0, 0] on div "Contacto inicial Seguimiento Presupuesto Visita Venta Logrado con éxito Ventas …" at bounding box center [0, 0] width 0 height 0
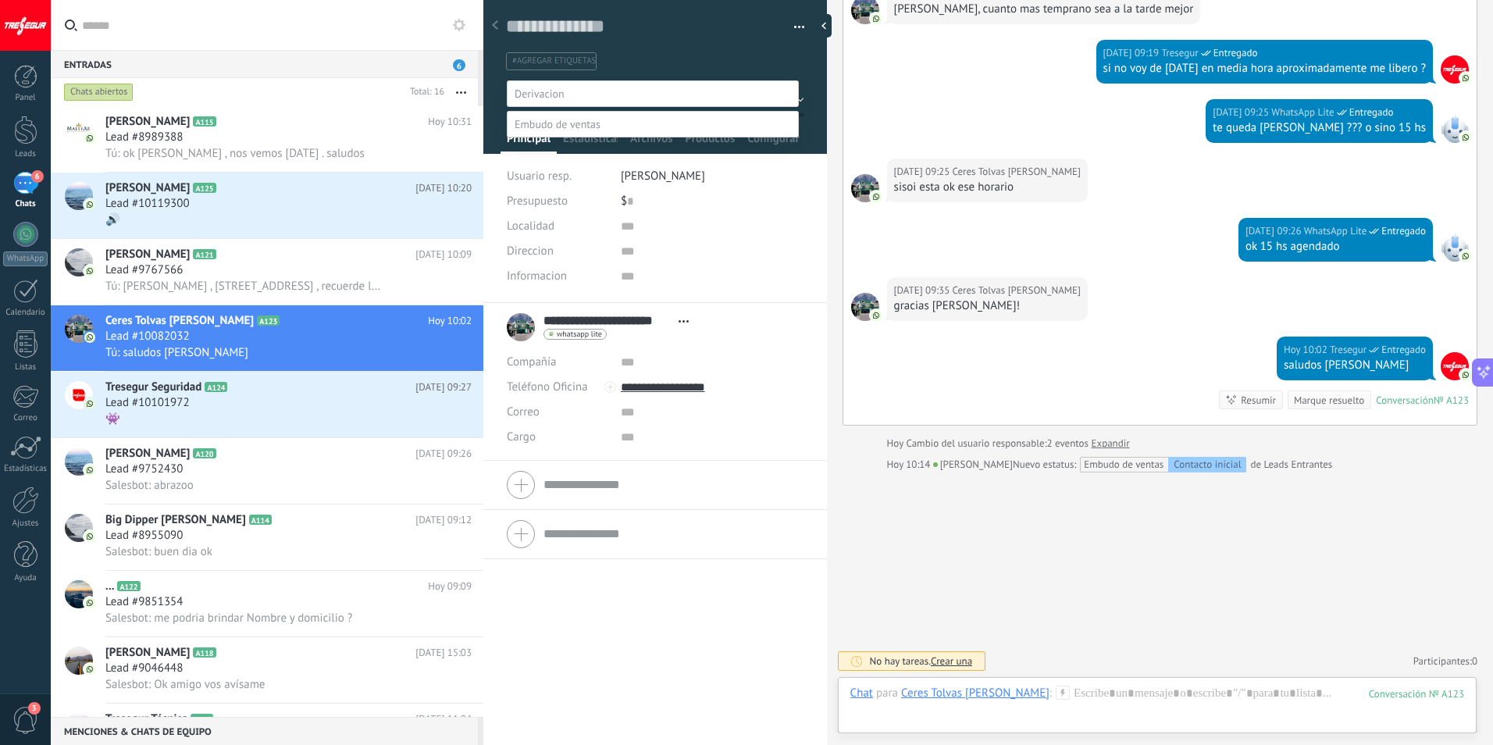
scroll to position [30, 0]
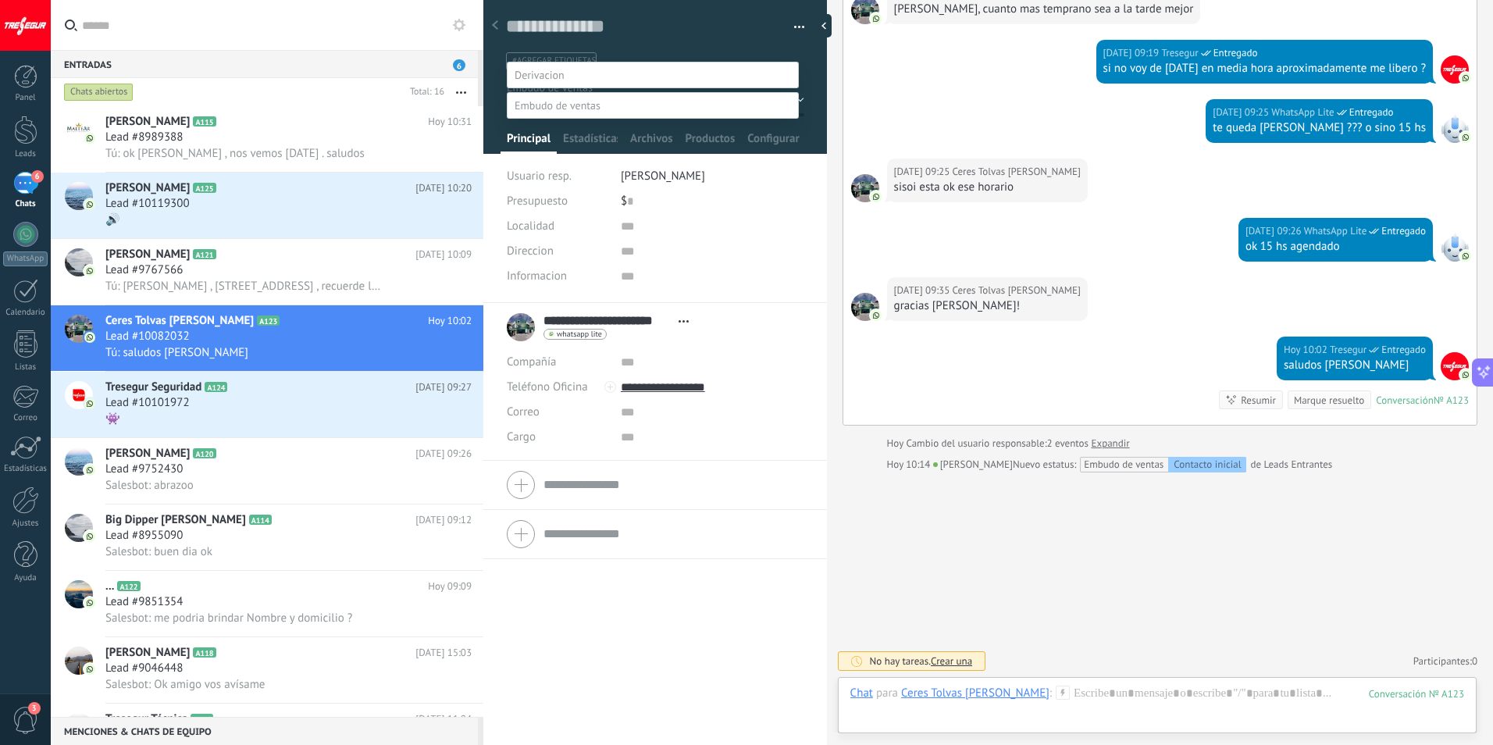
click at [0, 0] on label "Visita" at bounding box center [0, 0] width 0 height 0
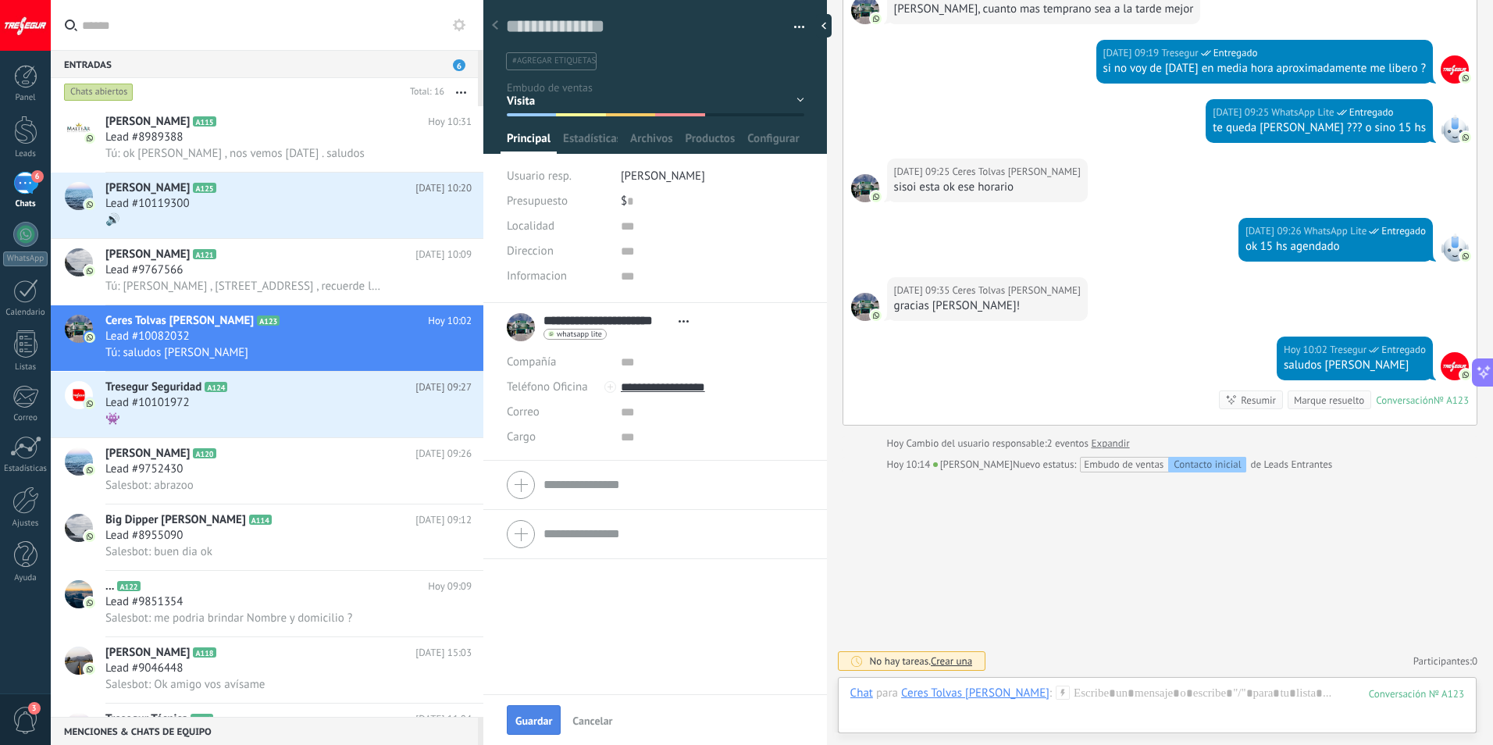
click at [537, 714] on button "Guardar" at bounding box center [534, 720] width 54 height 30
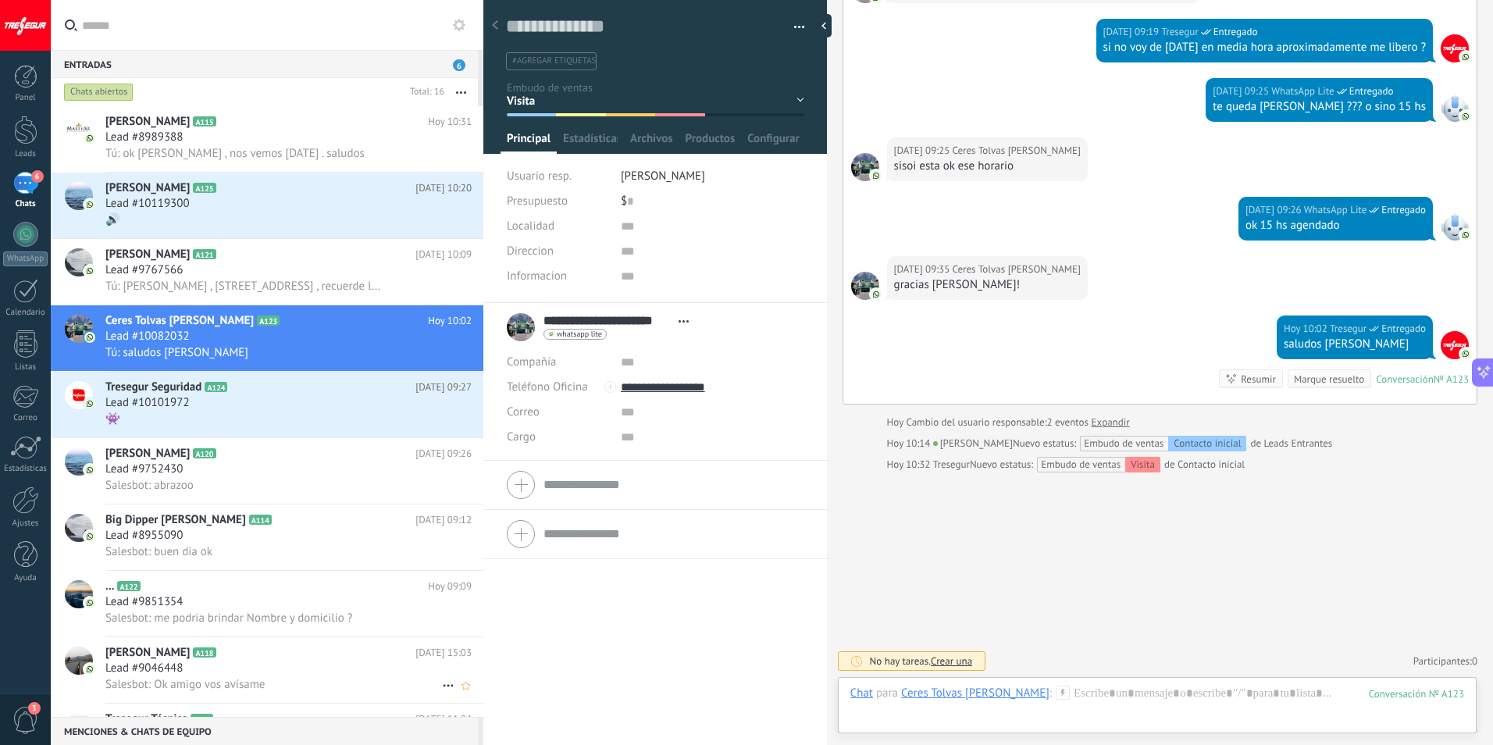
click at [251, 687] on span "Salesbot: Ok amigo vos avísame" at bounding box center [184, 684] width 159 height 15
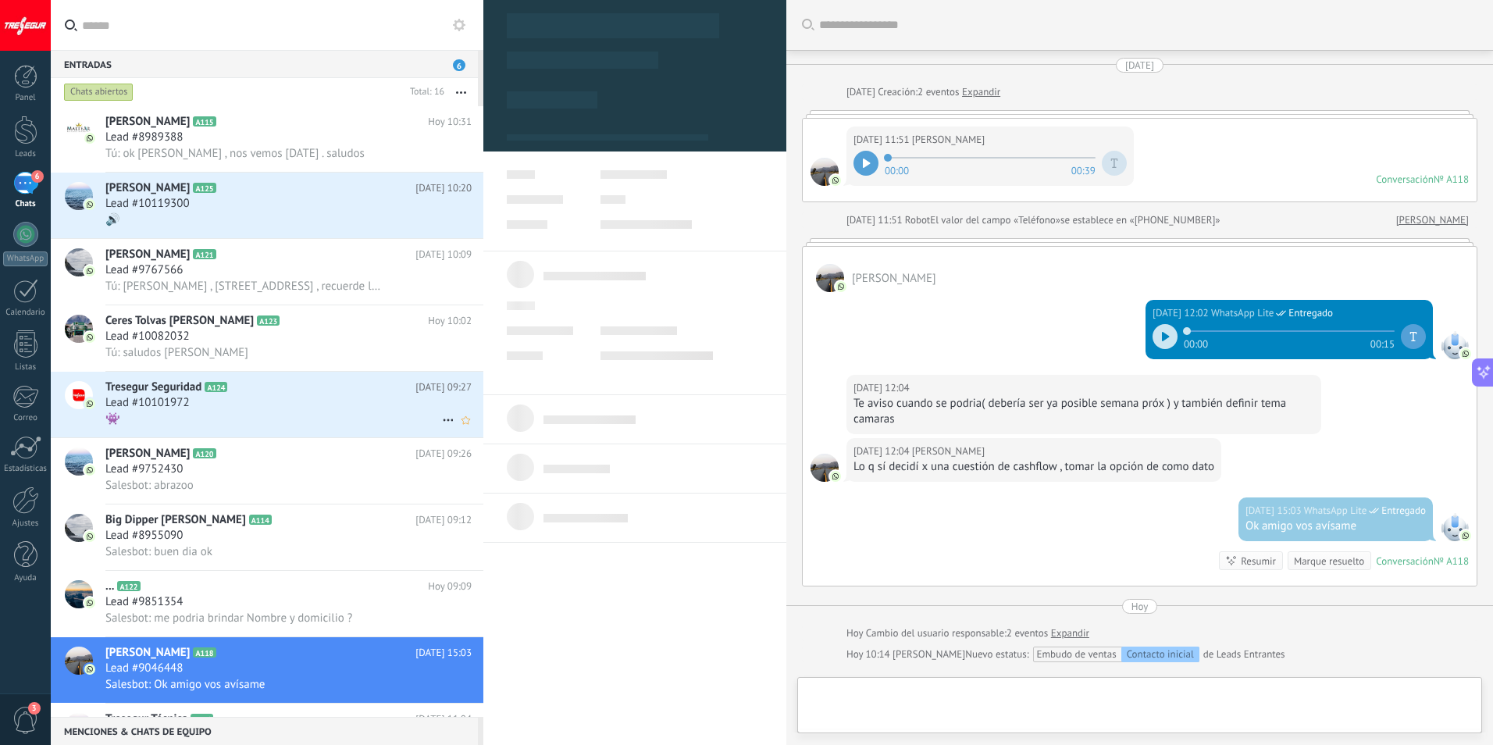
scroll to position [190, 0]
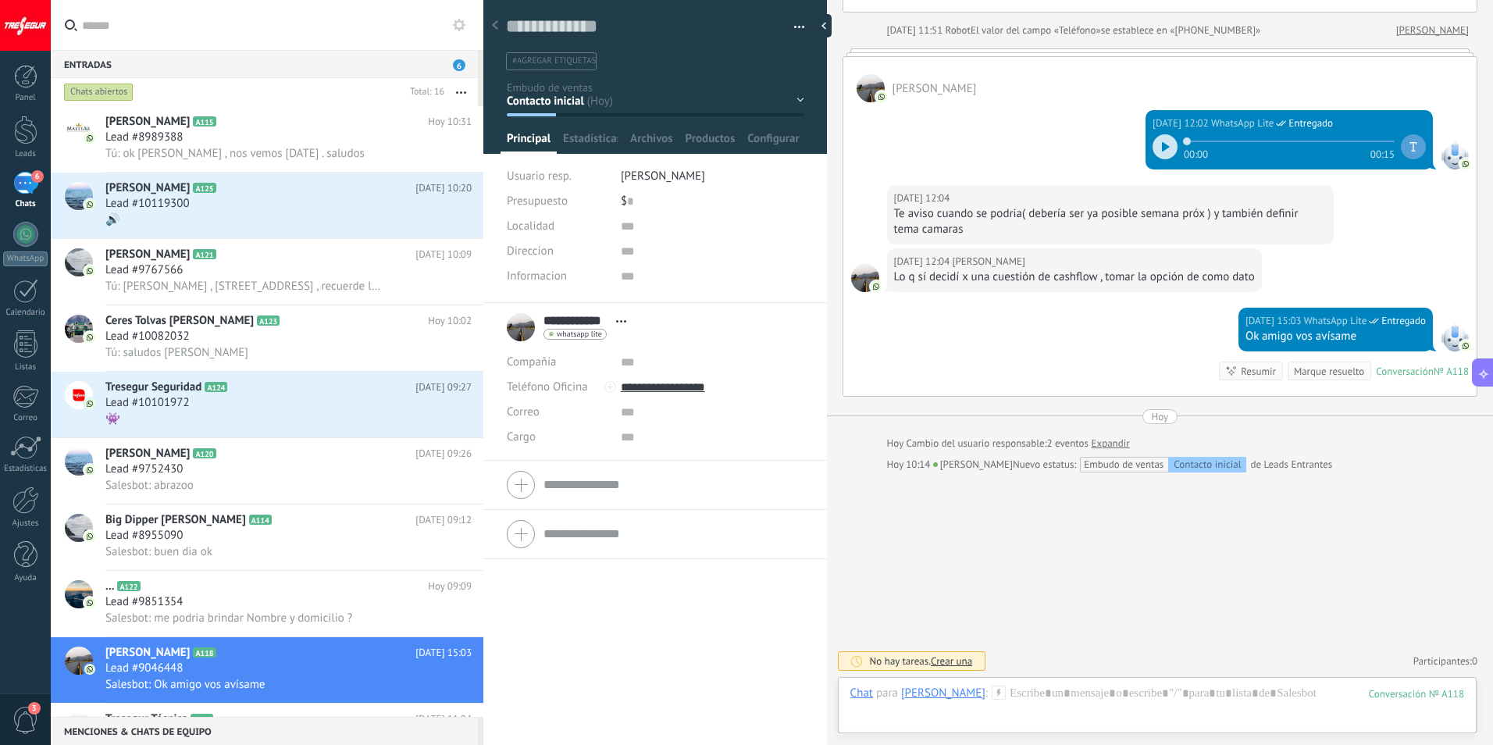
click at [0, 0] on div "Contacto inicial Seguimiento Presupuesto Visita Venta Logrado con éxito Ventas …" at bounding box center [0, 0] width 0 height 0
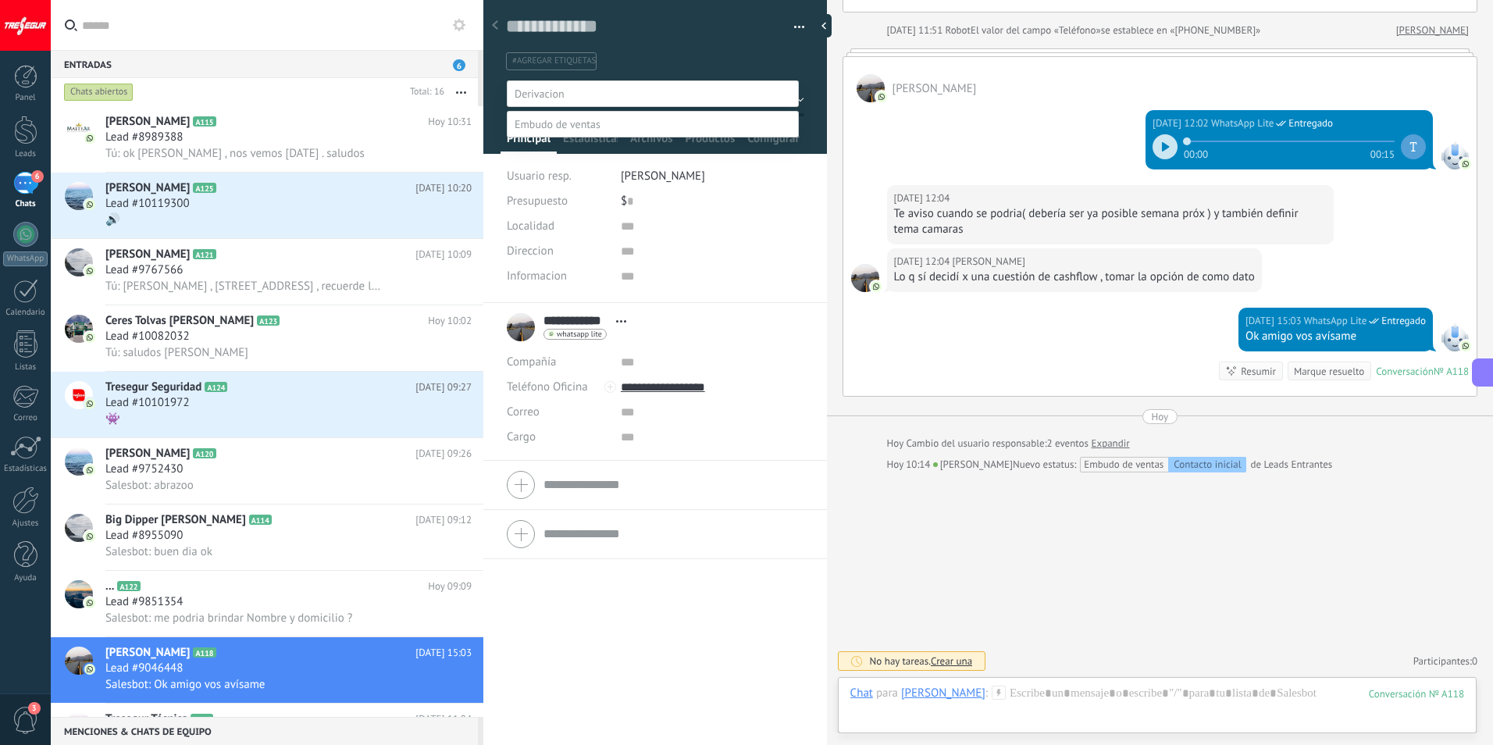
scroll to position [30, 0]
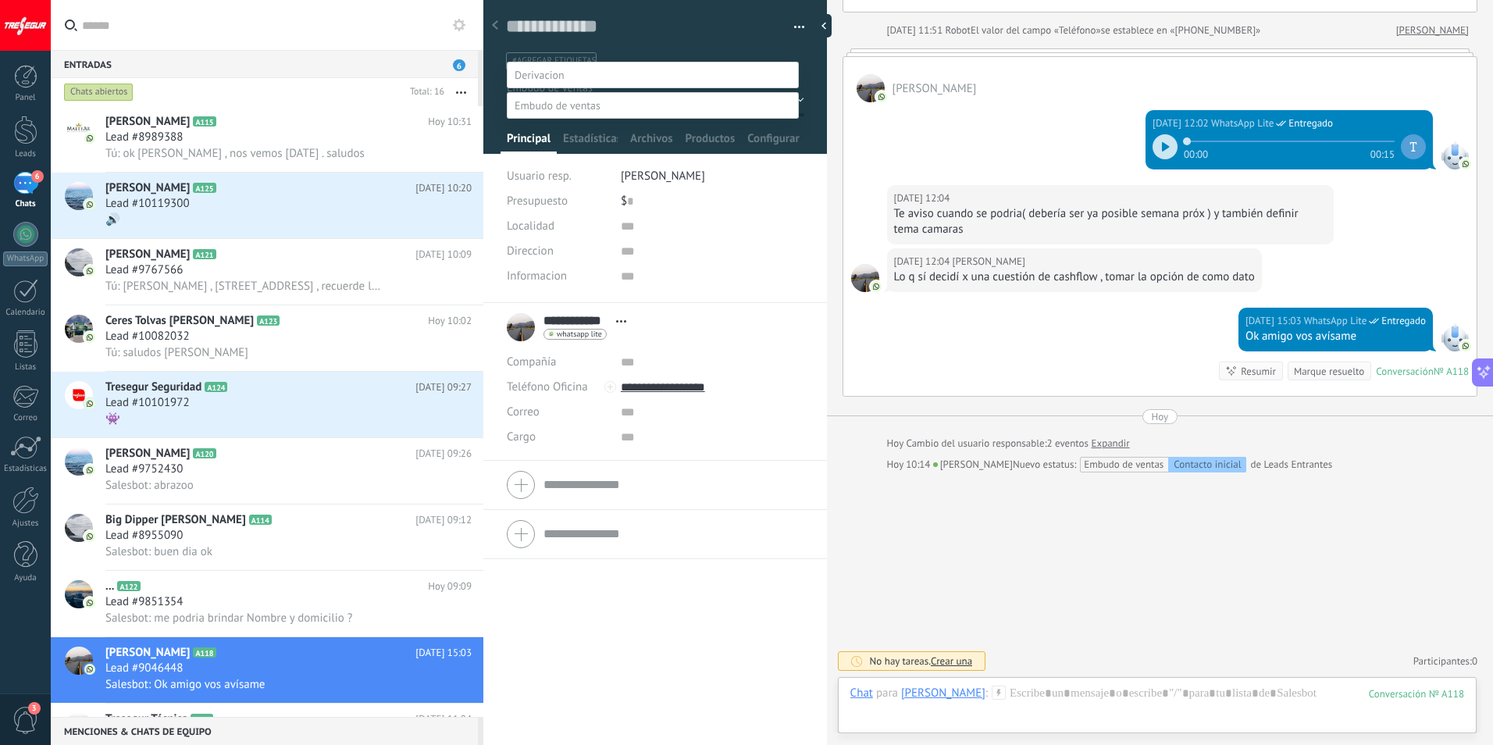
click at [0, 0] on label "Venta" at bounding box center [0, 0] width 0 height 0
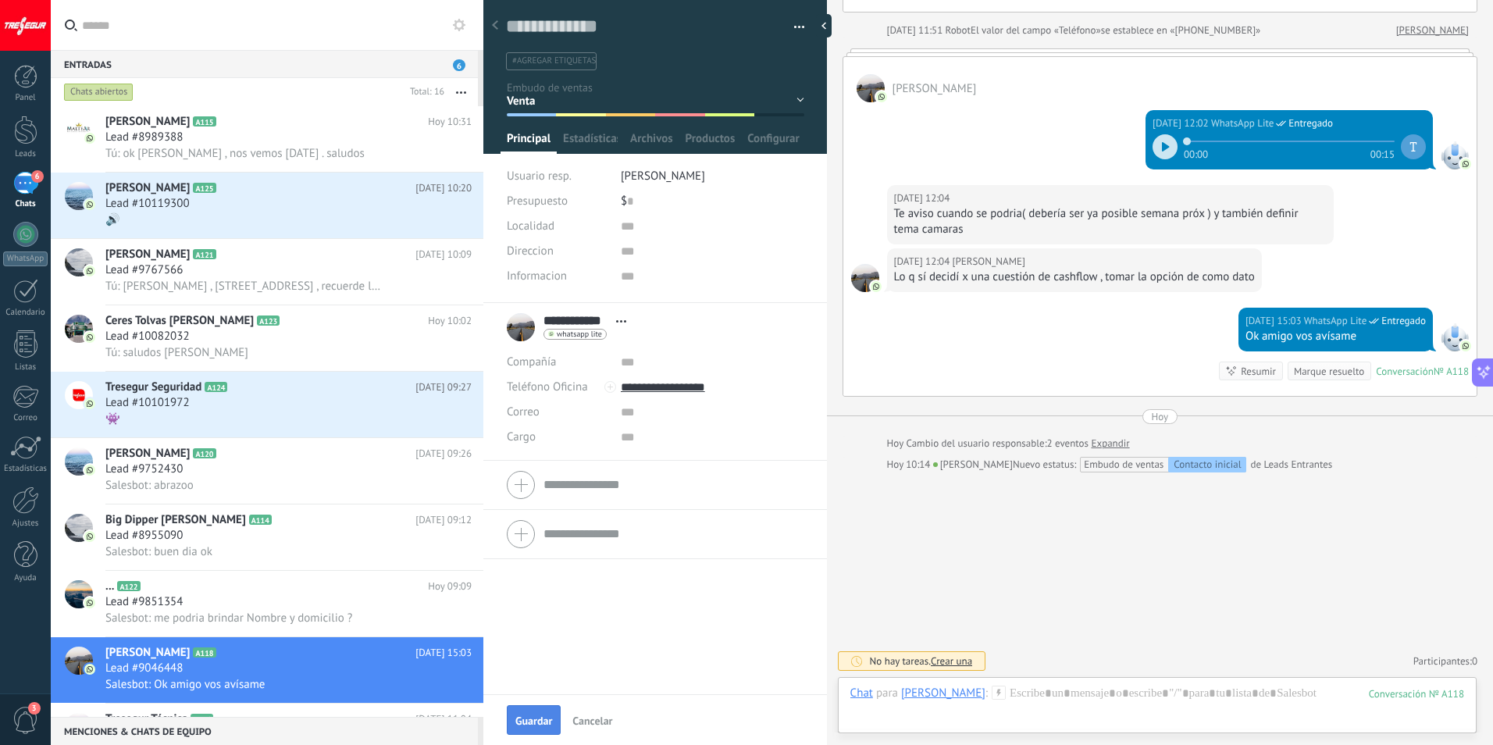
click at [518, 722] on span "Guardar" at bounding box center [533, 720] width 37 height 11
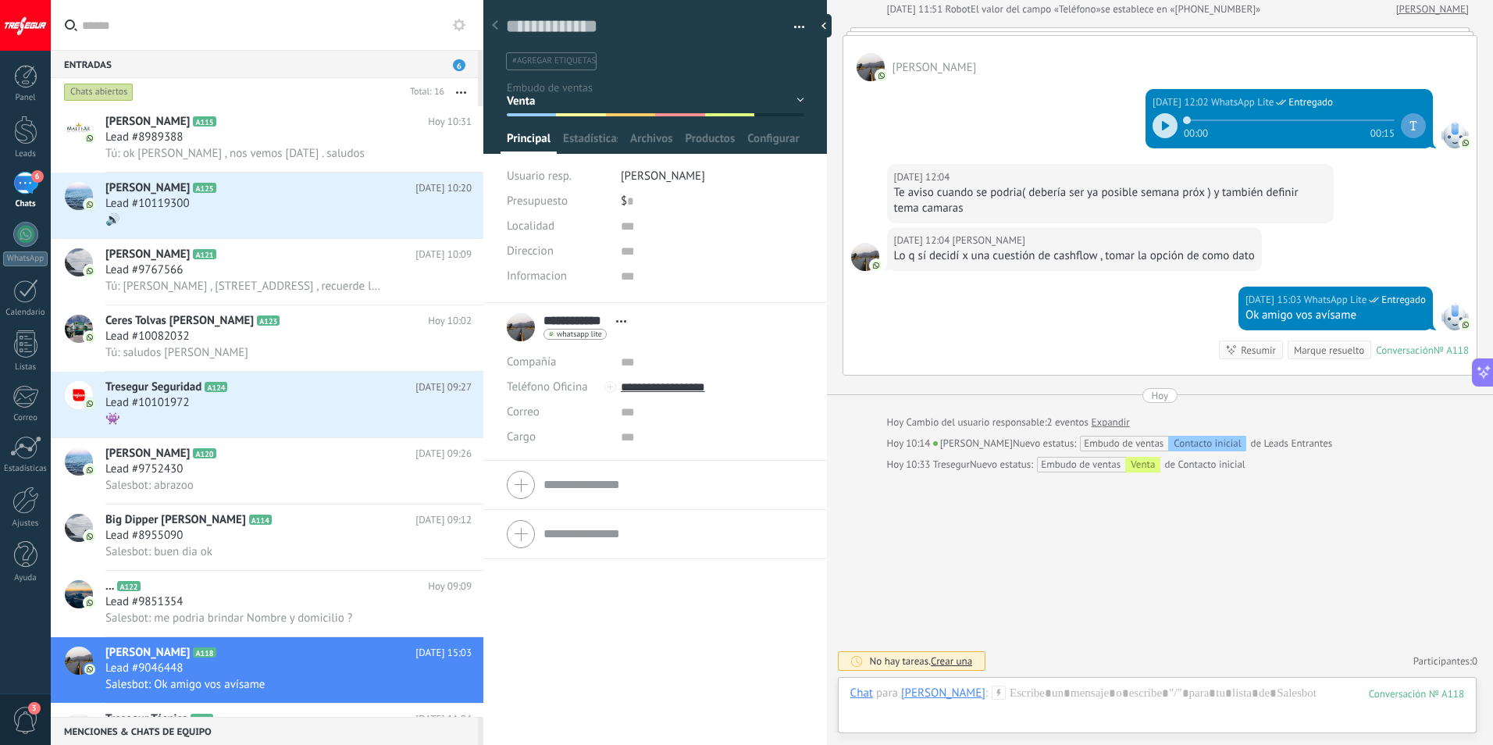
click at [494, 27] on use at bounding box center [495, 24] width 6 height 9
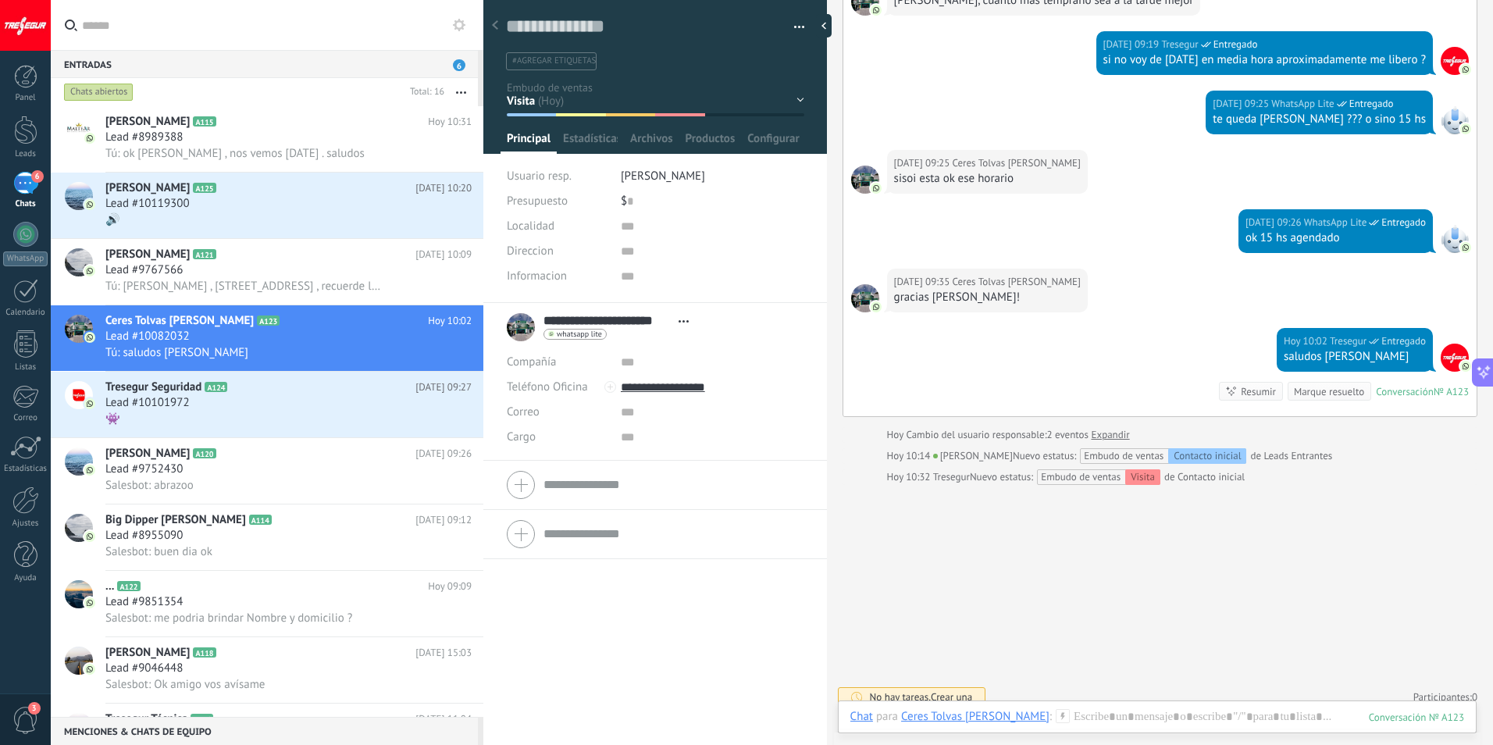
click at [171, 62] on div "Entradas 6" at bounding box center [264, 64] width 427 height 28
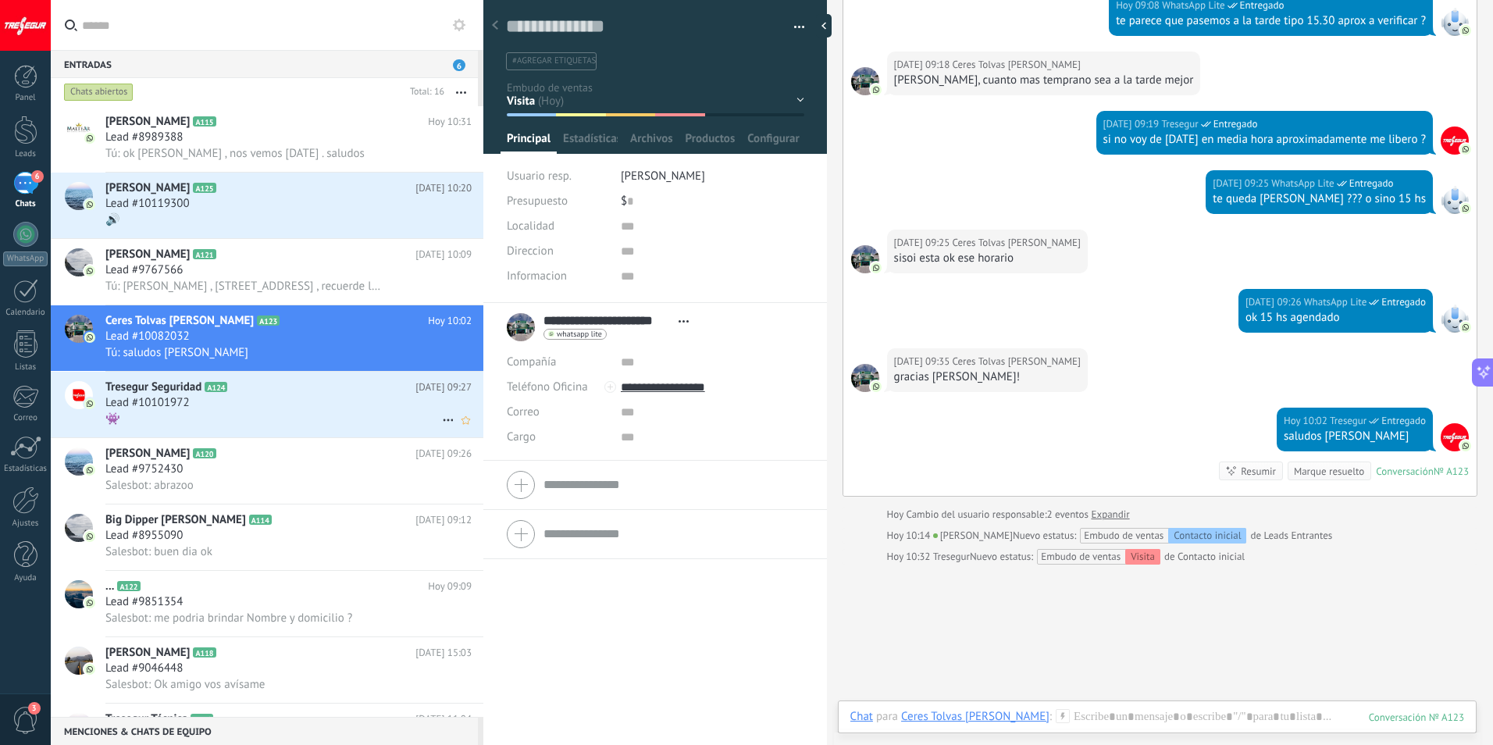
click at [226, 414] on div "👾" at bounding box center [288, 419] width 366 height 16
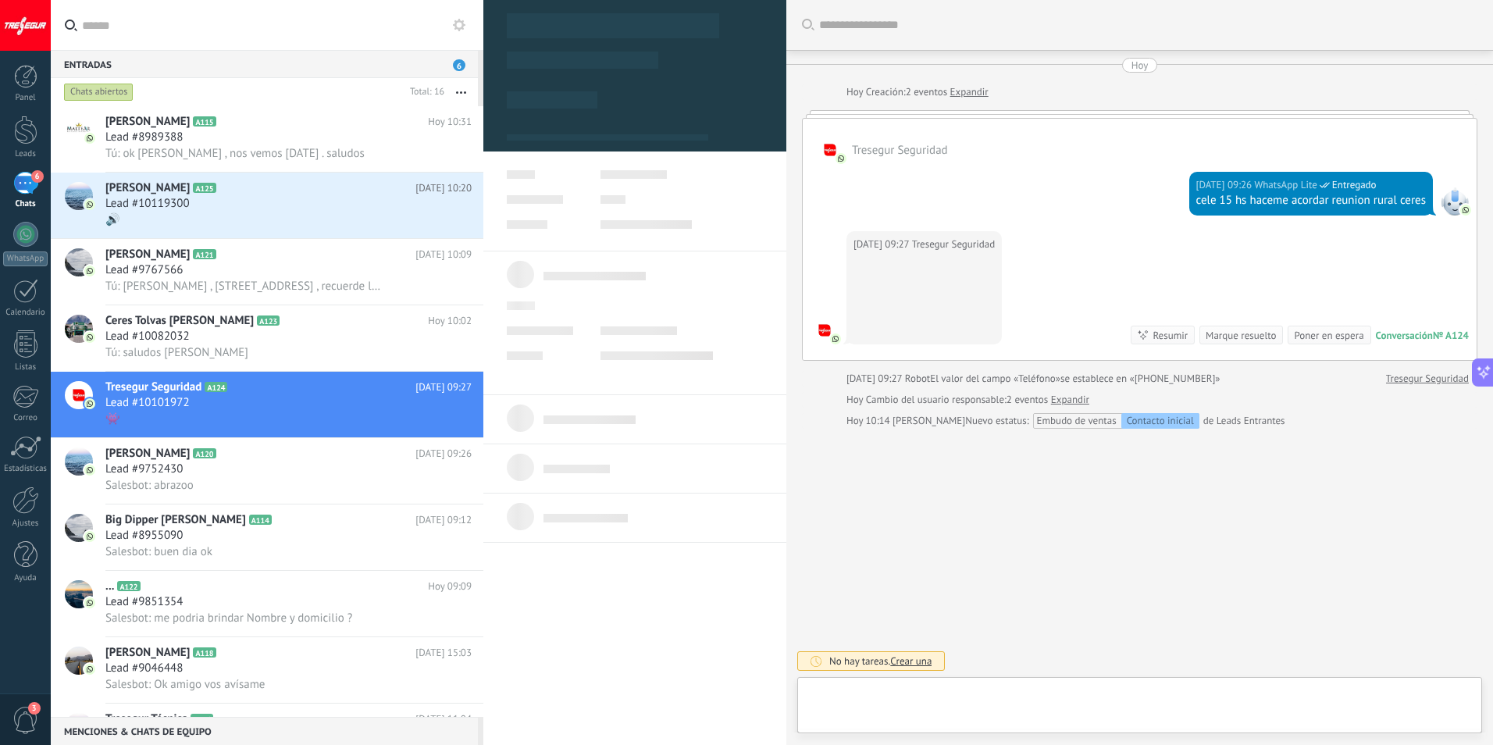
type textarea "**********"
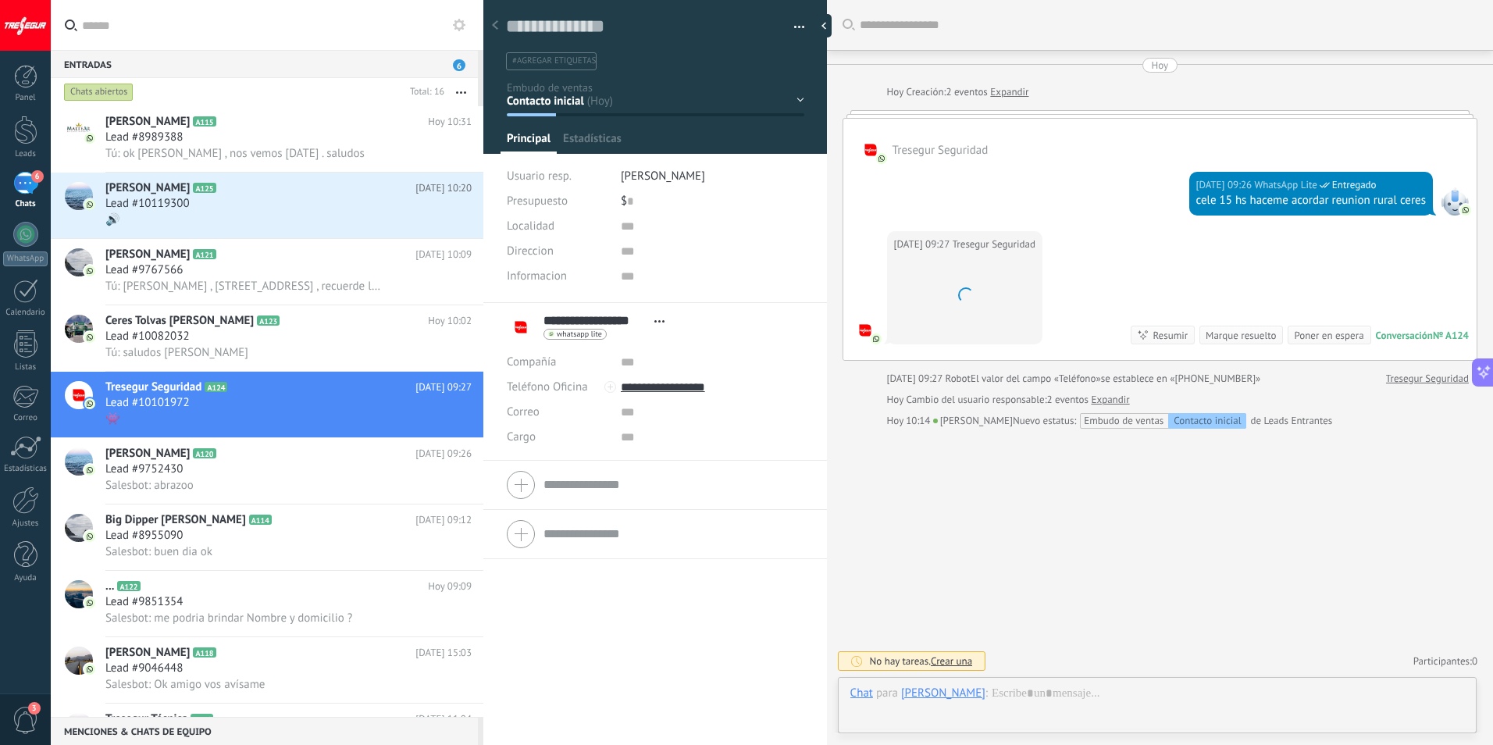
scroll to position [23, 0]
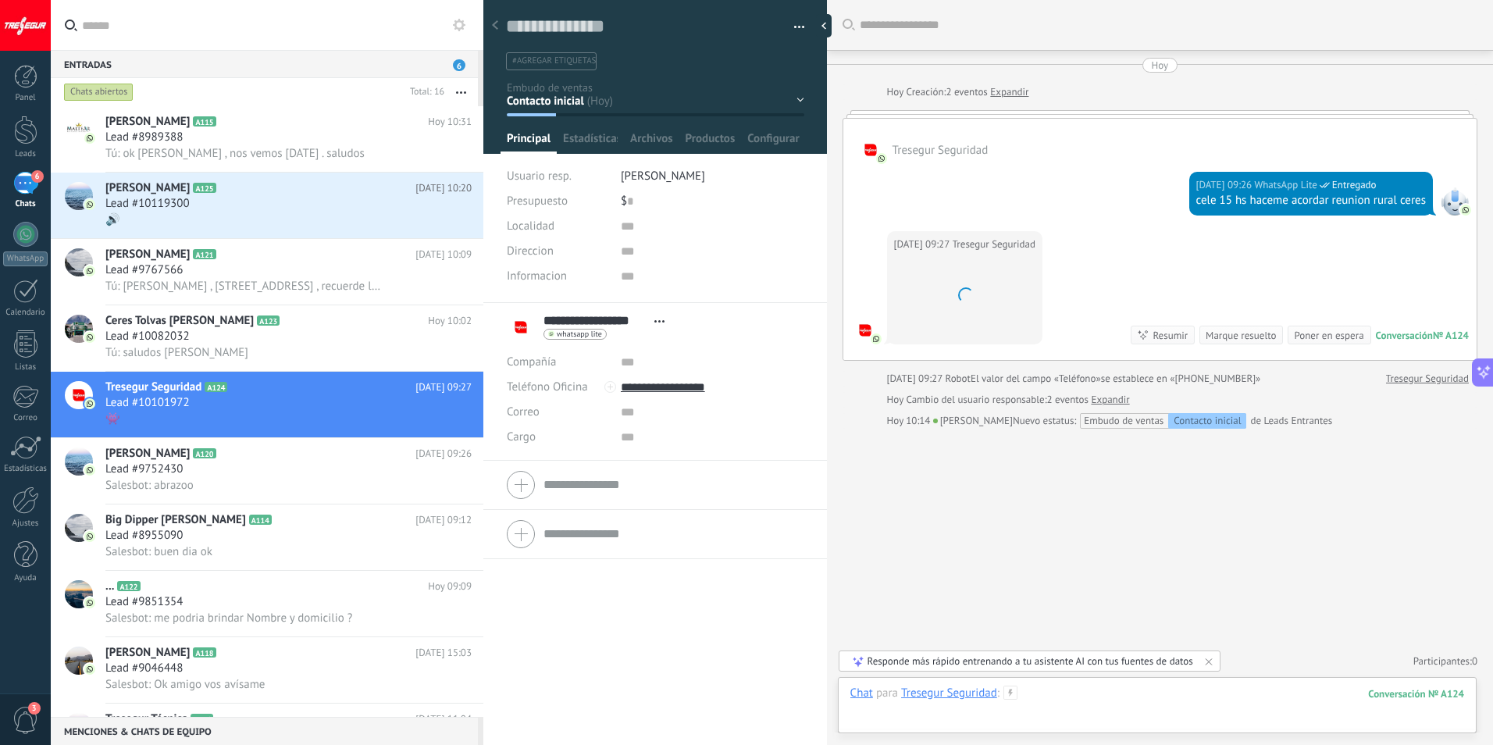
click at [1050, 697] on div at bounding box center [1157, 709] width 614 height 47
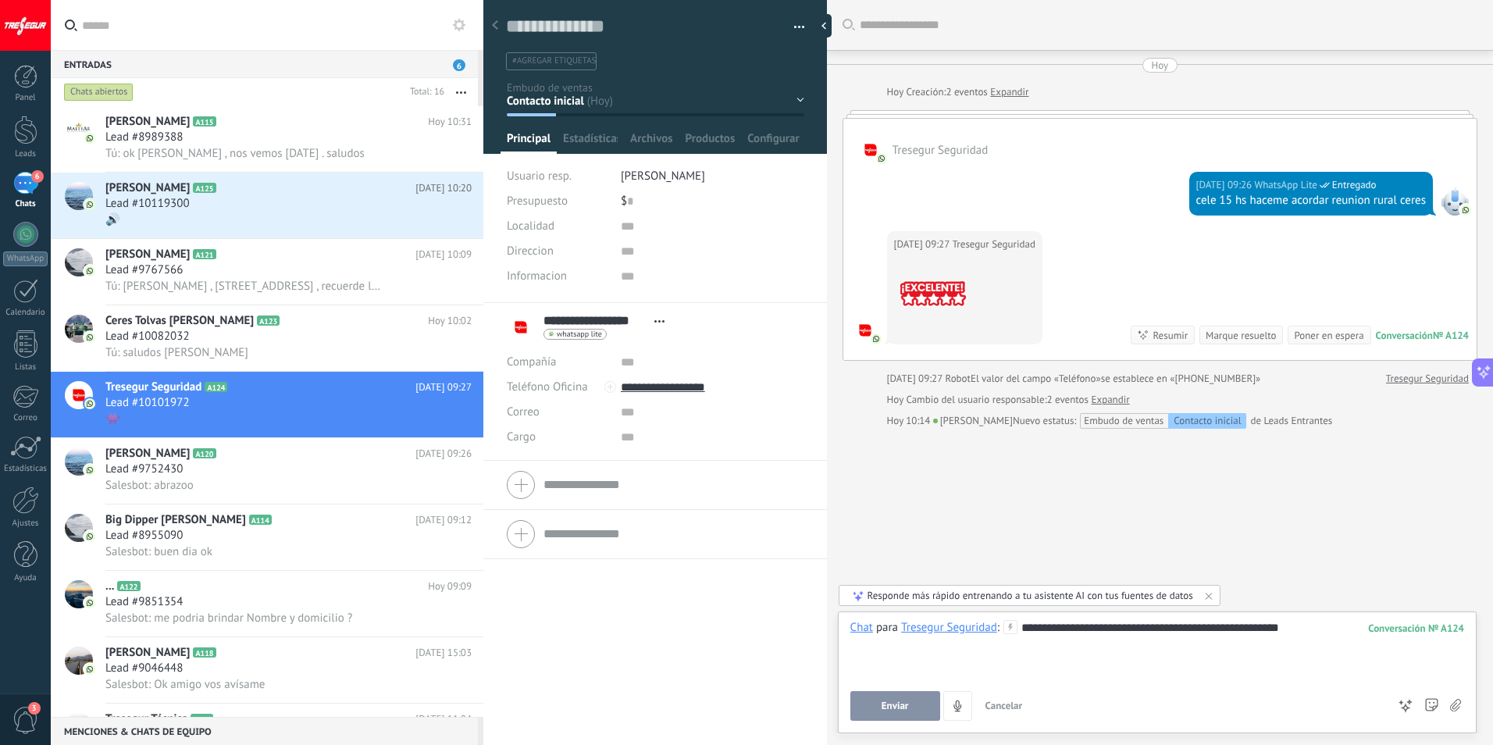
click at [903, 705] on span "Enviar" at bounding box center [895, 705] width 27 height 11
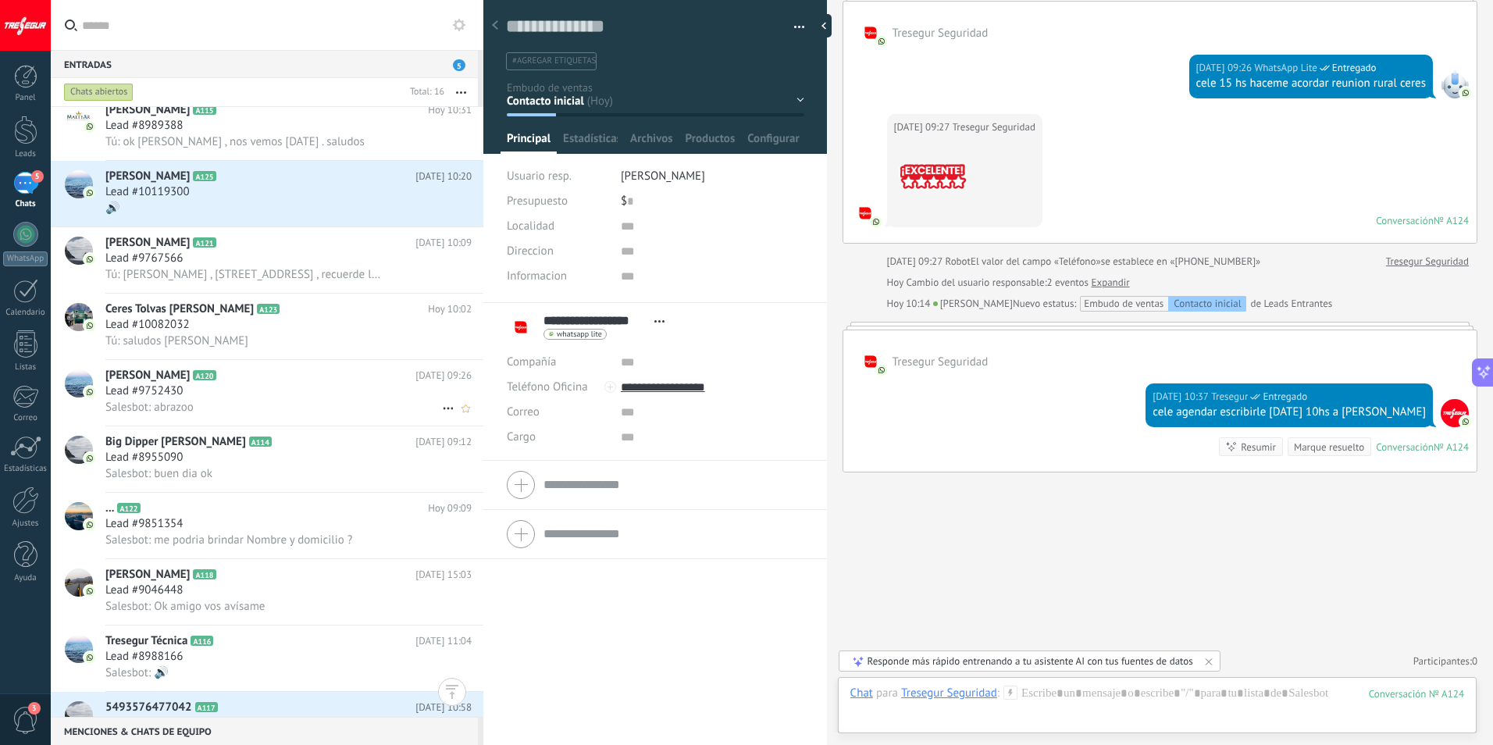
scroll to position [0, 0]
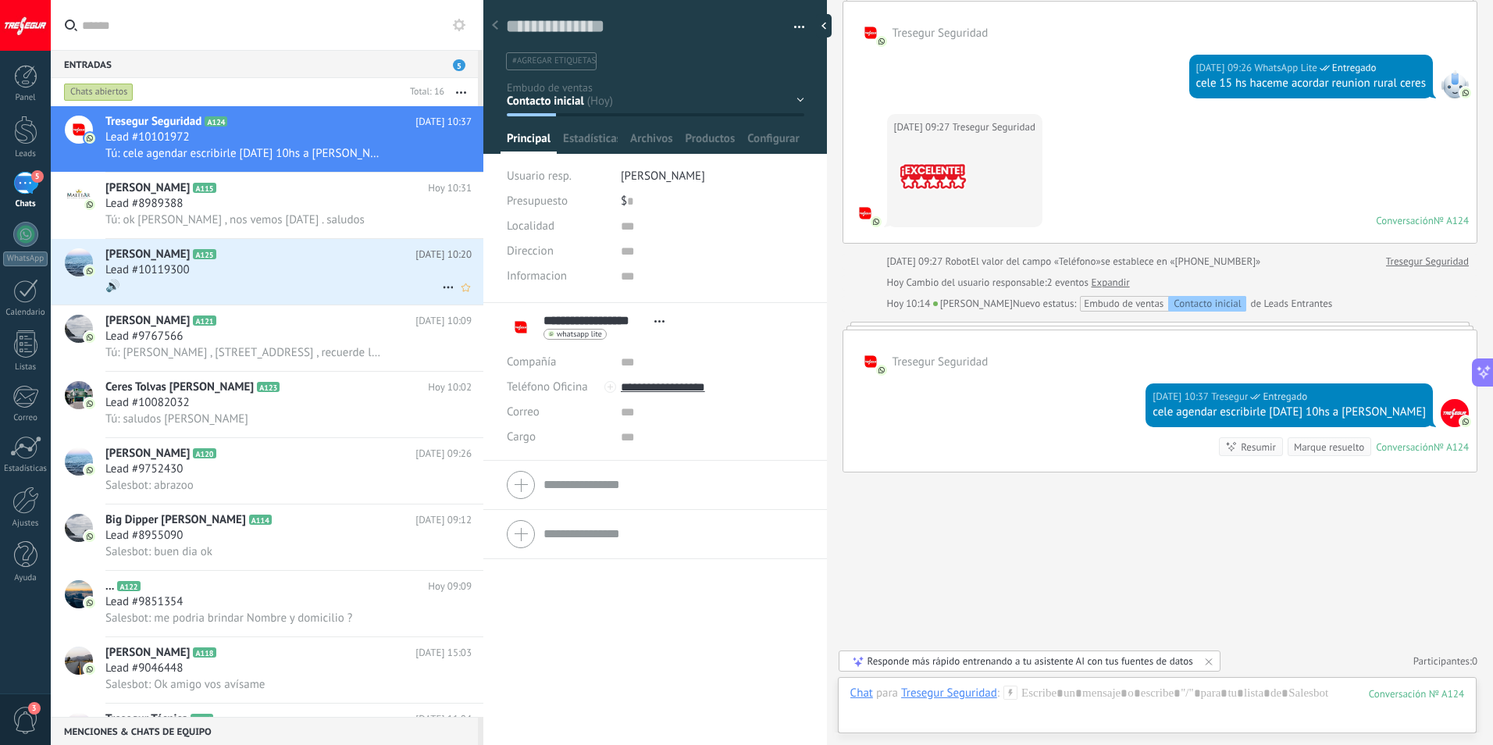
click at [231, 253] on h2 "Marcos Difonso A125" at bounding box center [260, 255] width 310 height 16
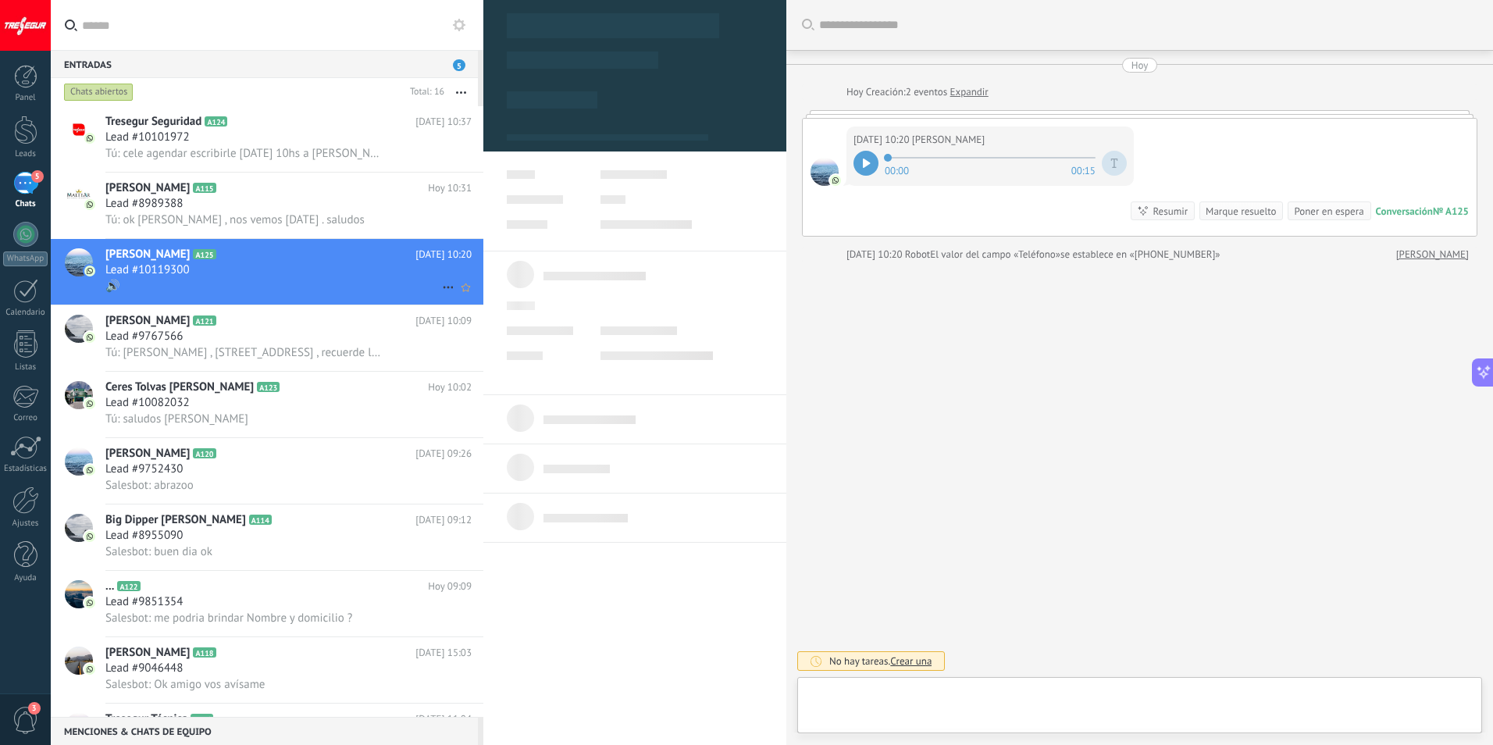
type textarea "**********"
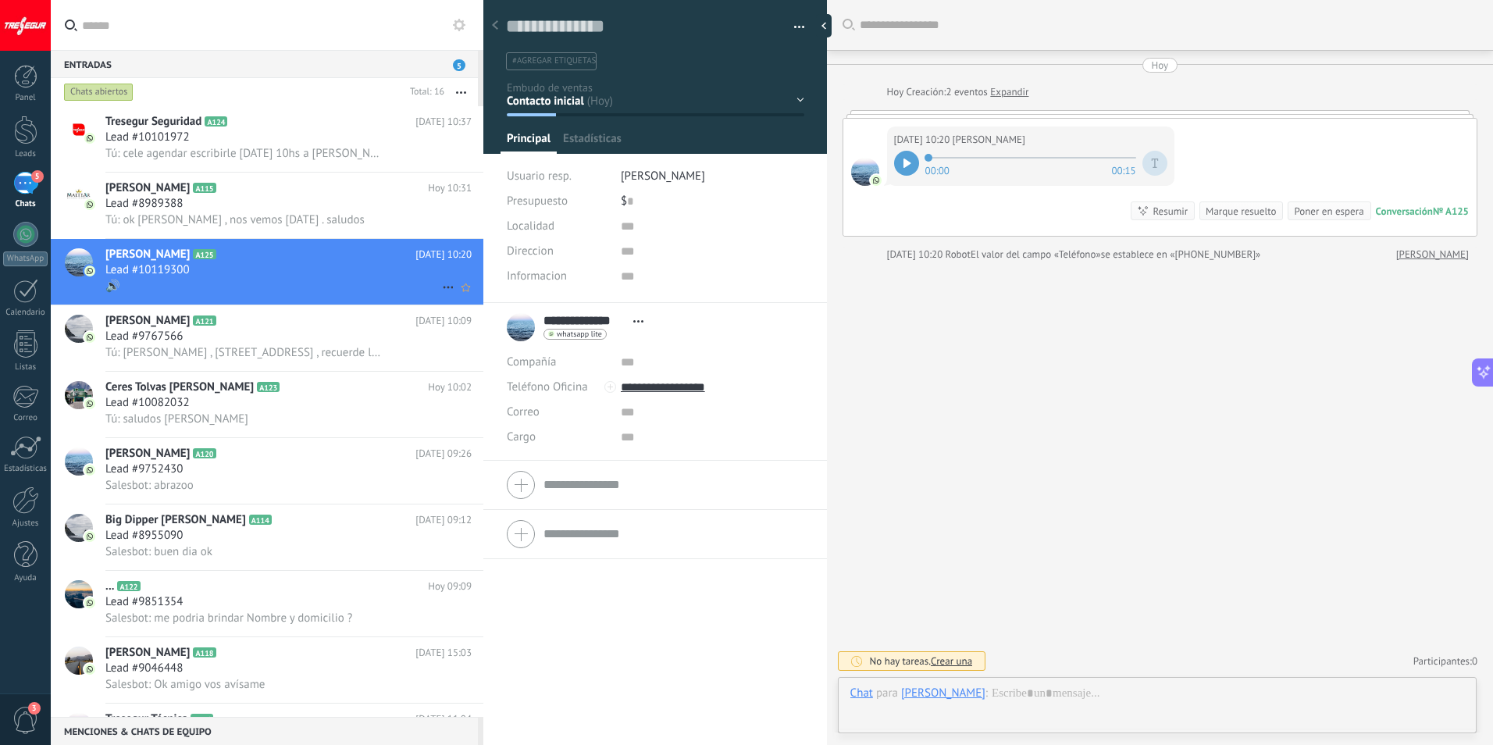
scroll to position [23, 0]
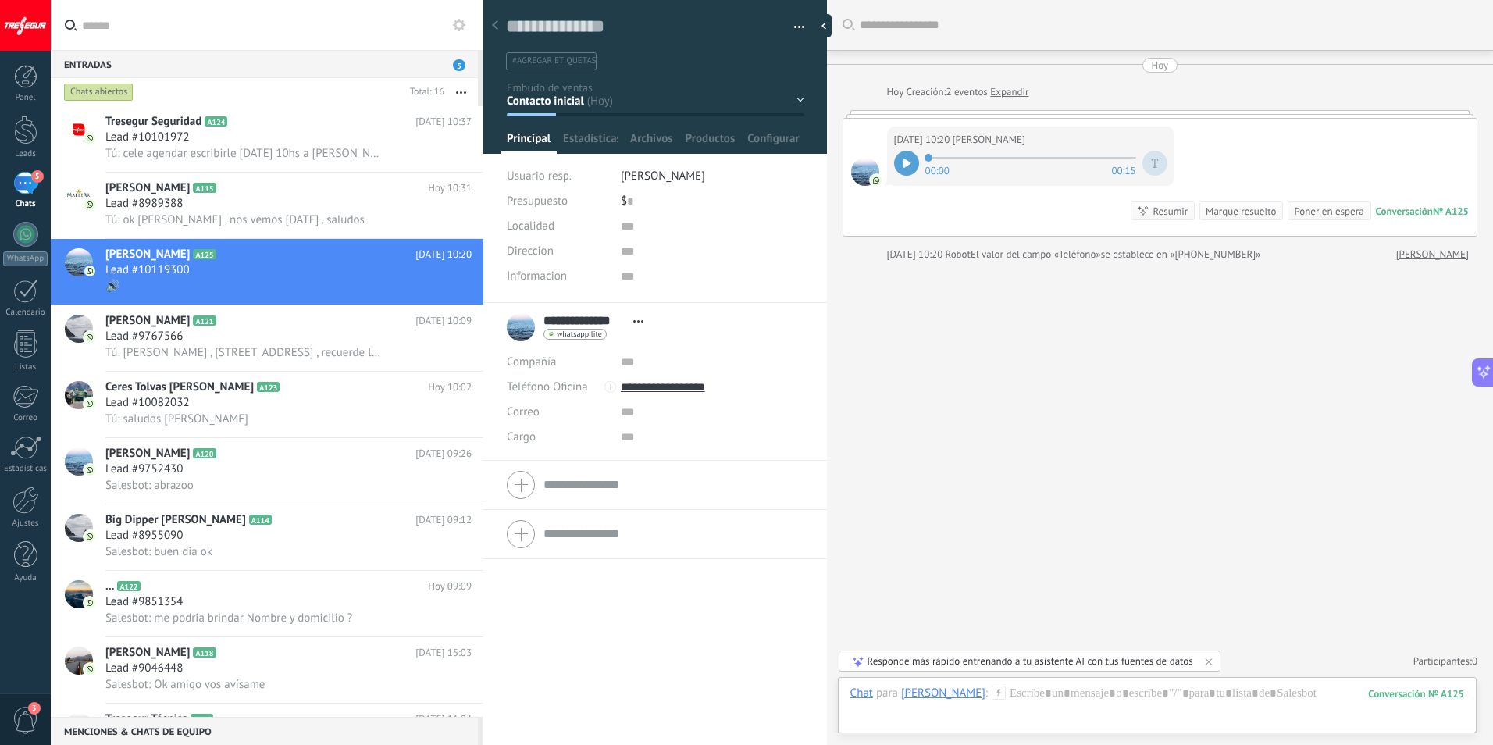
click at [897, 172] on div at bounding box center [906, 163] width 25 height 25
click at [1038, 695] on div at bounding box center [1157, 709] width 614 height 47
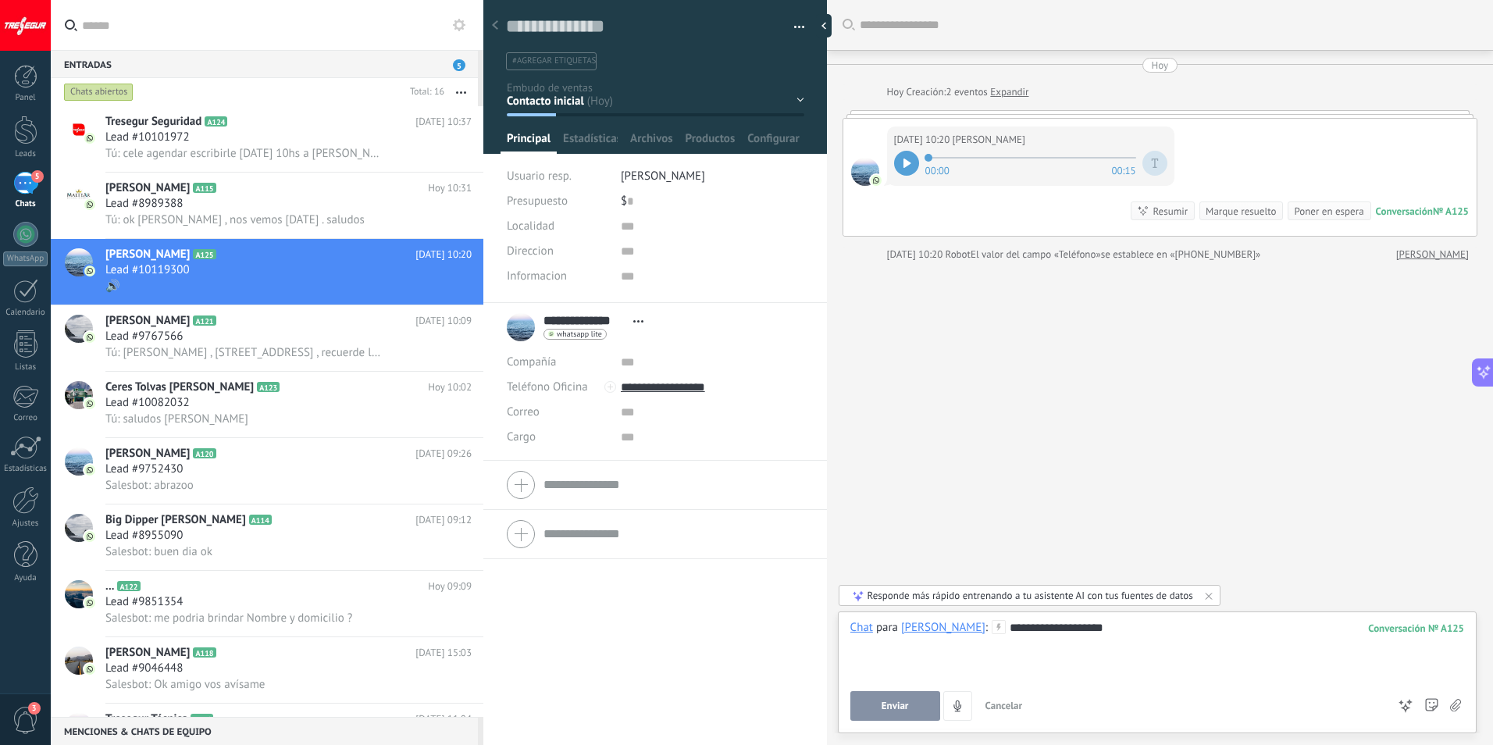
click at [1134, 633] on div "**********" at bounding box center [1157, 649] width 614 height 59
click at [906, 707] on span "Enviar" at bounding box center [895, 705] width 27 height 11
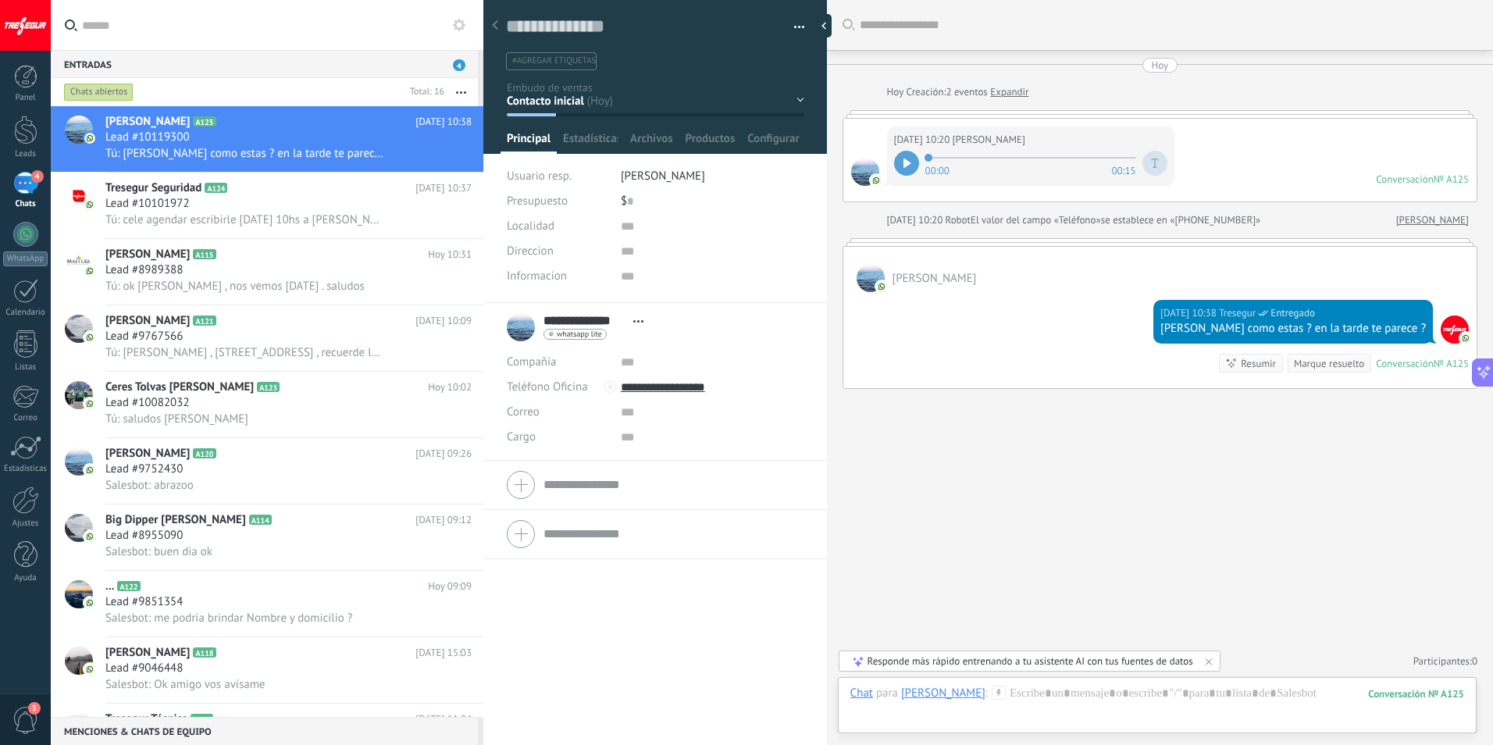
click at [666, 179] on li "Fernando" at bounding box center [713, 176] width 184 height 25
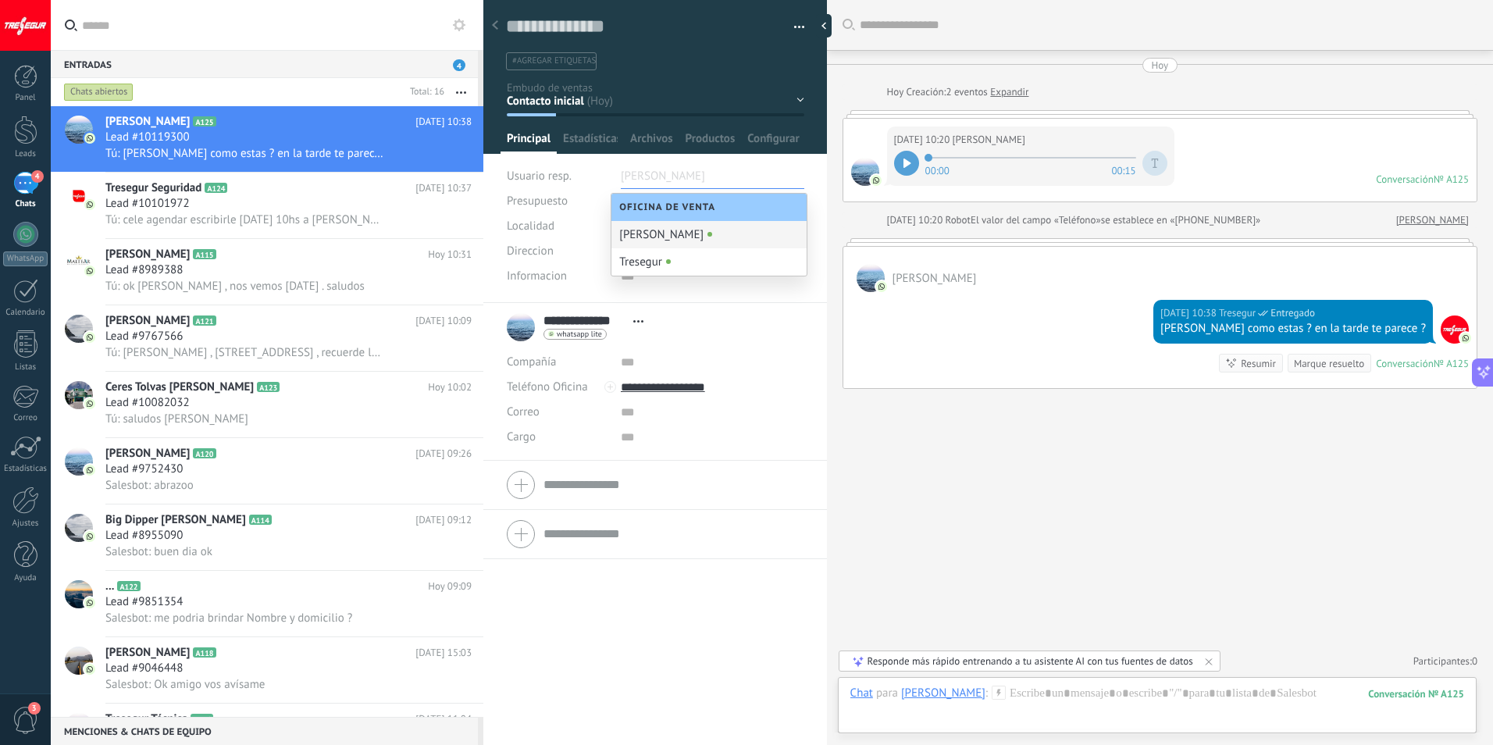
click at [1040, 558] on div "Buscar Carga más Hoy Hoy Creación: 2 eventos Expandir Hoy 10:20 Marcos Difonso …" at bounding box center [1160, 372] width 666 height 745
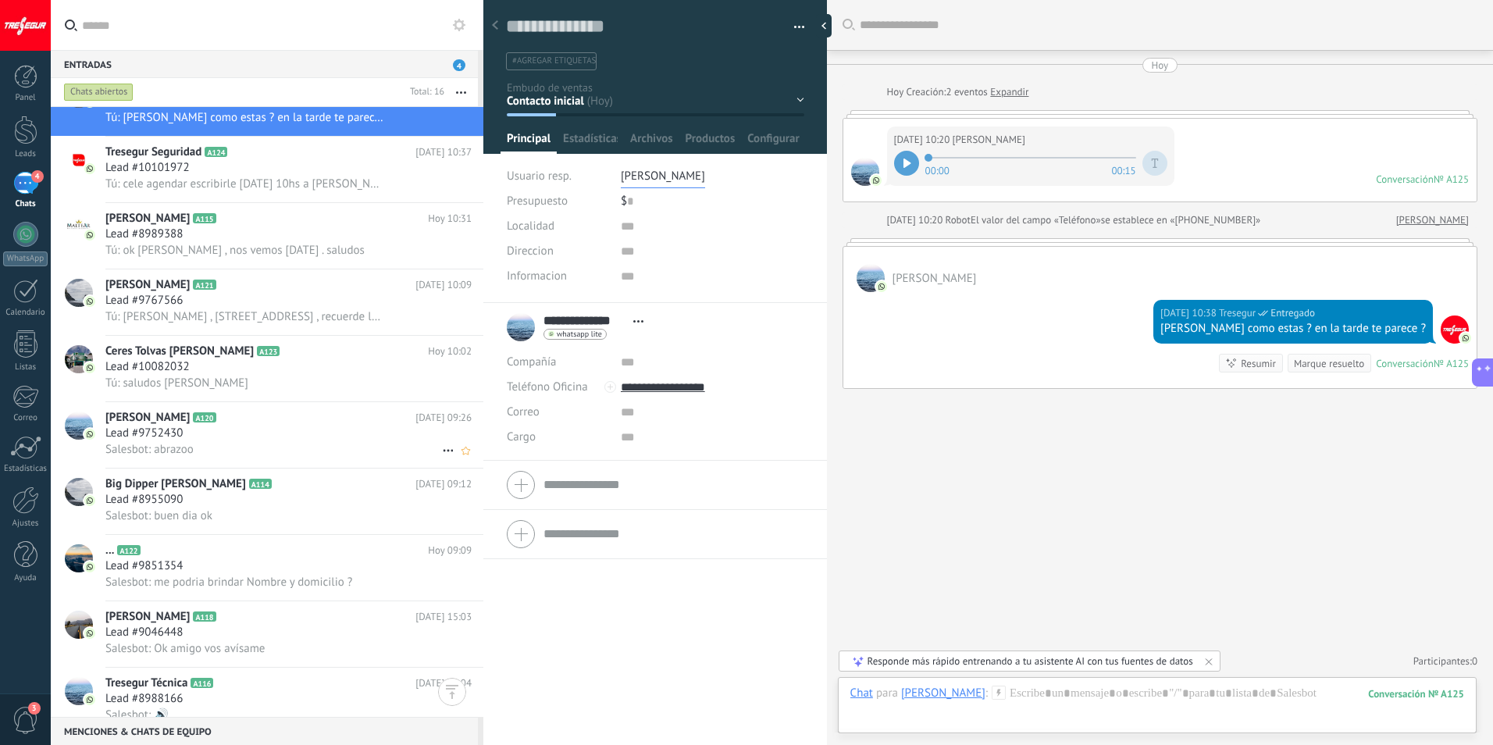
scroll to position [0, 0]
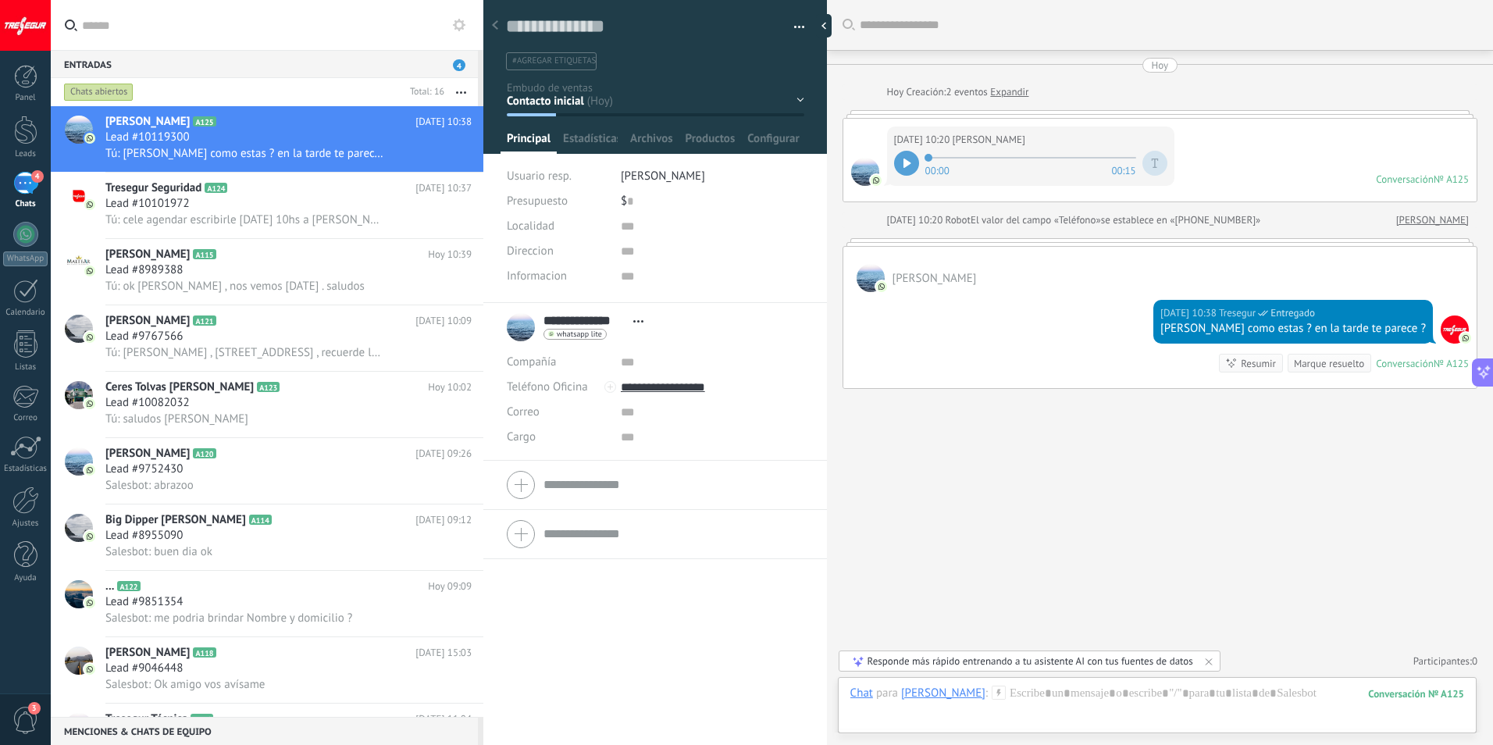
click at [494, 30] on div at bounding box center [495, 26] width 22 height 30
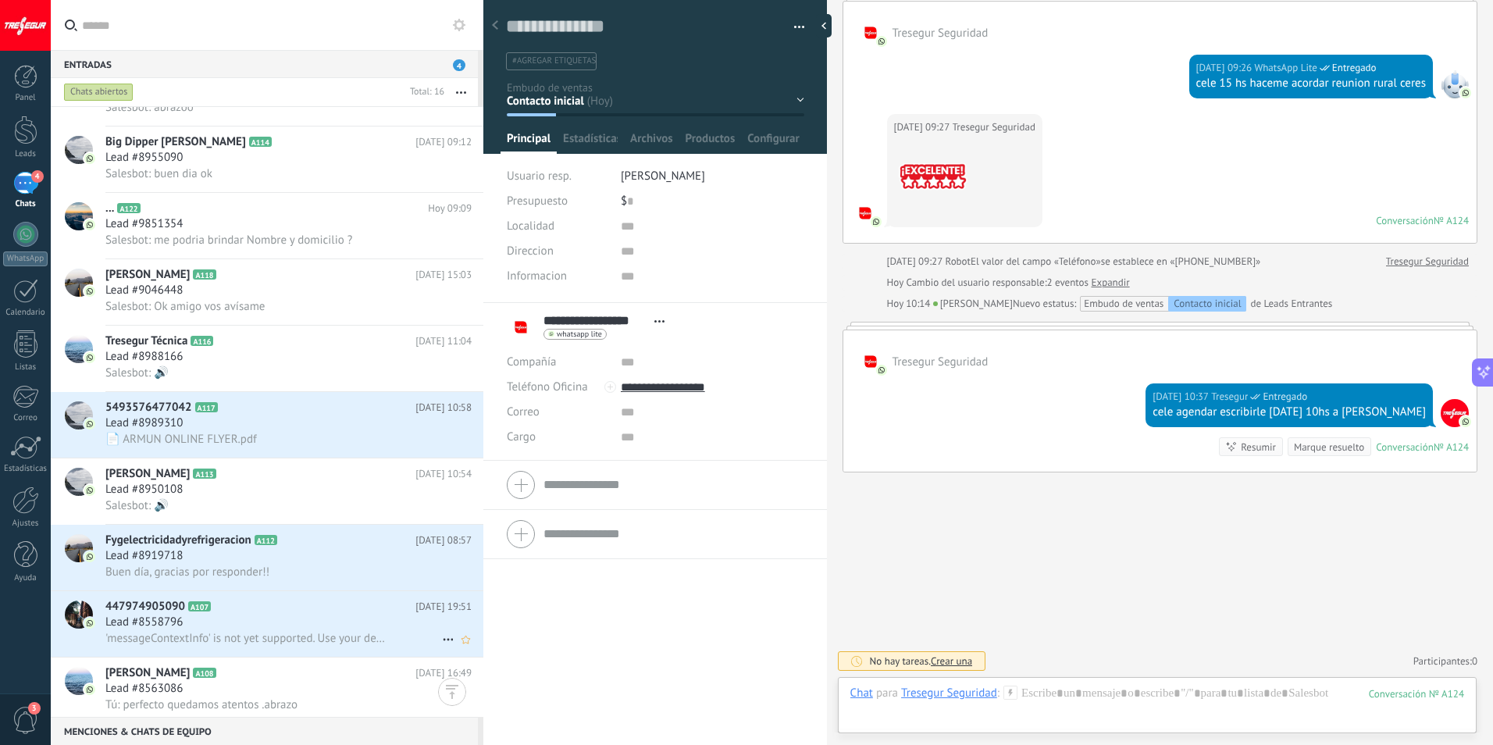
scroll to position [452, 0]
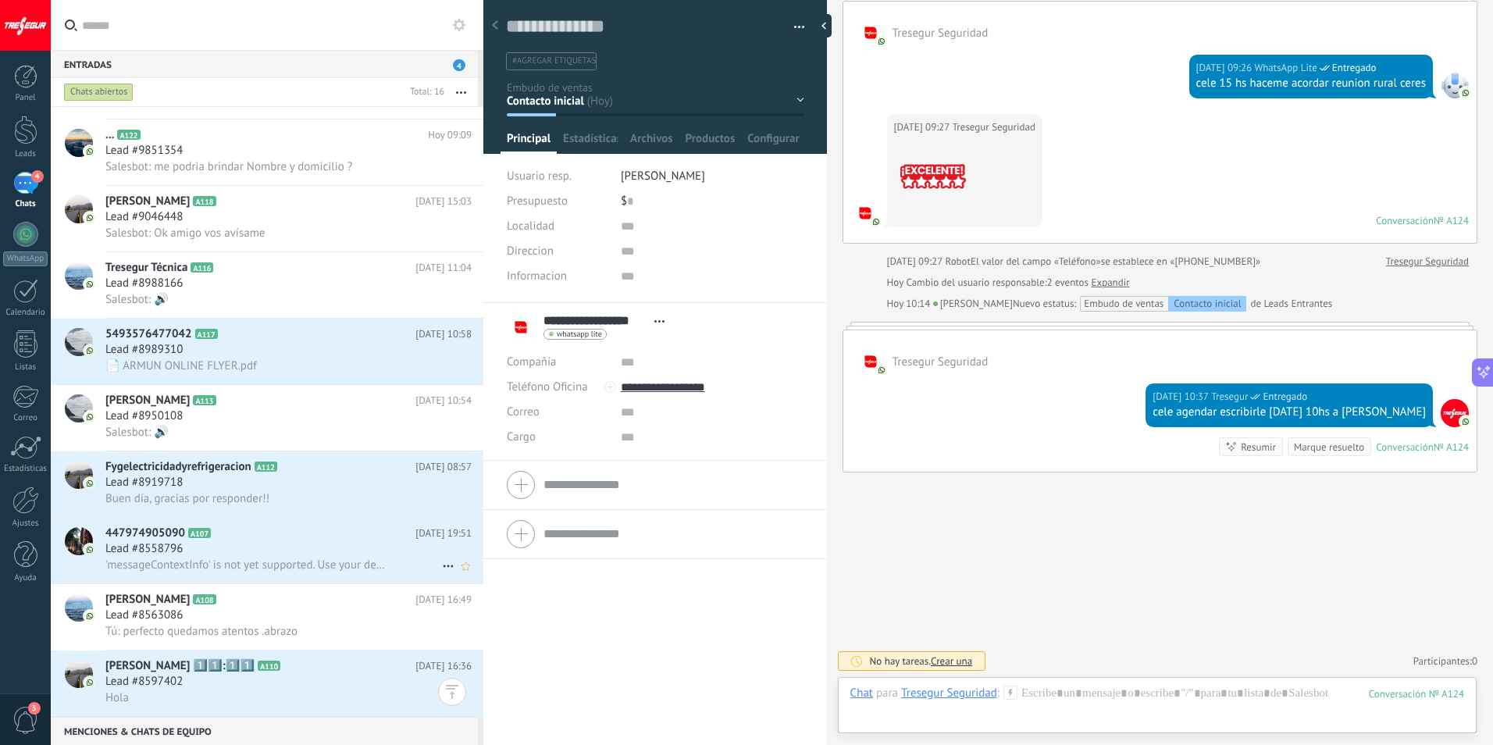
click at [265, 551] on div "Lead #8558796" at bounding box center [288, 549] width 366 height 16
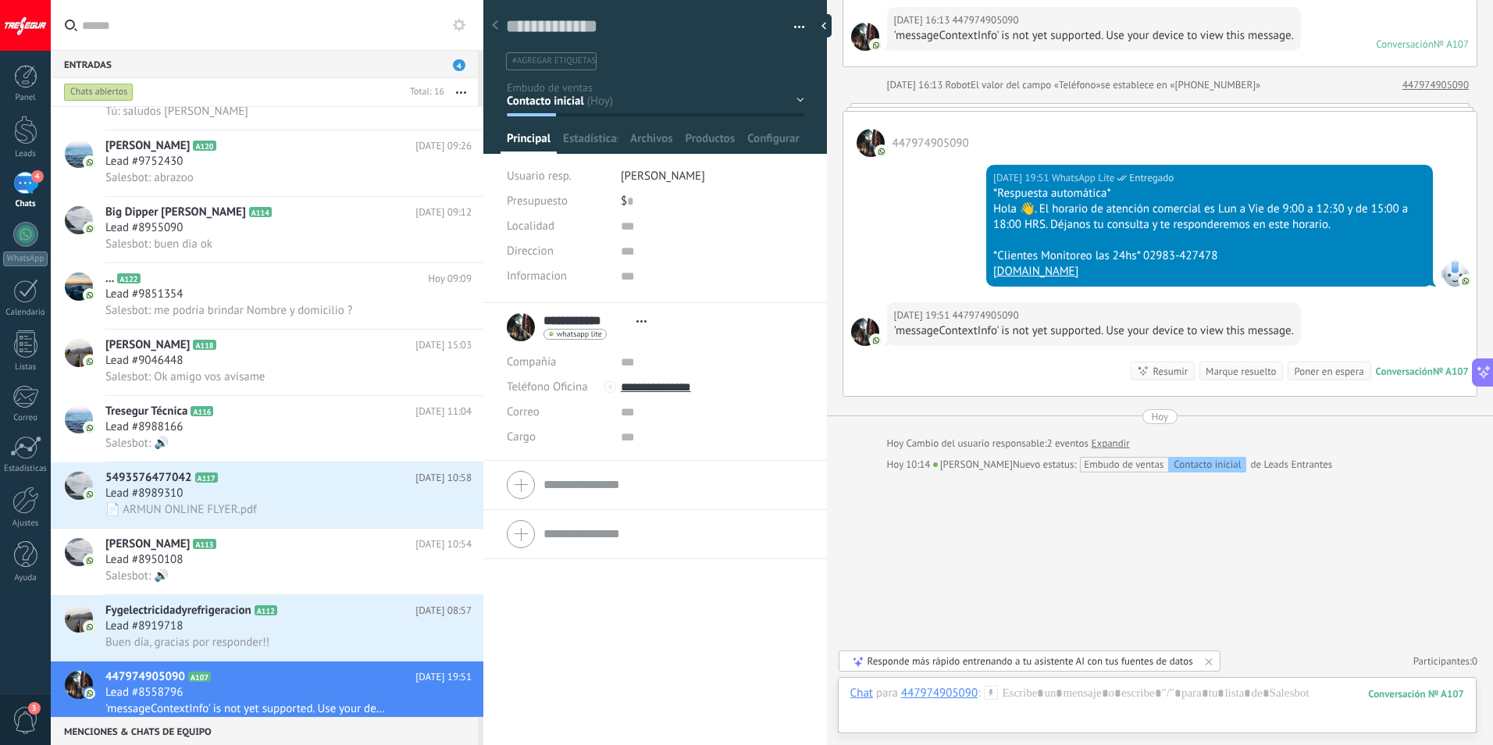
scroll to position [218, 0]
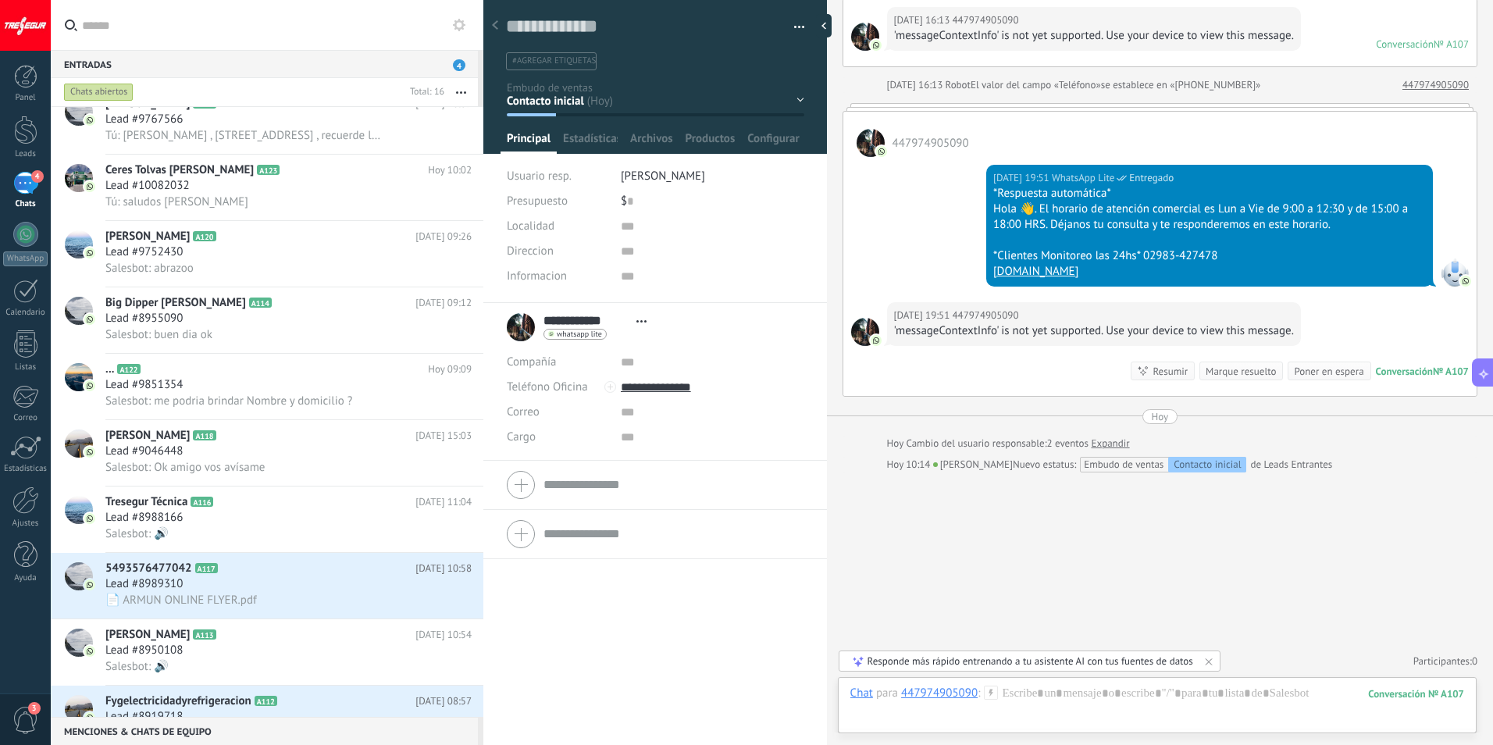
click at [177, 64] on div "Entradas 4" at bounding box center [264, 64] width 427 height 28
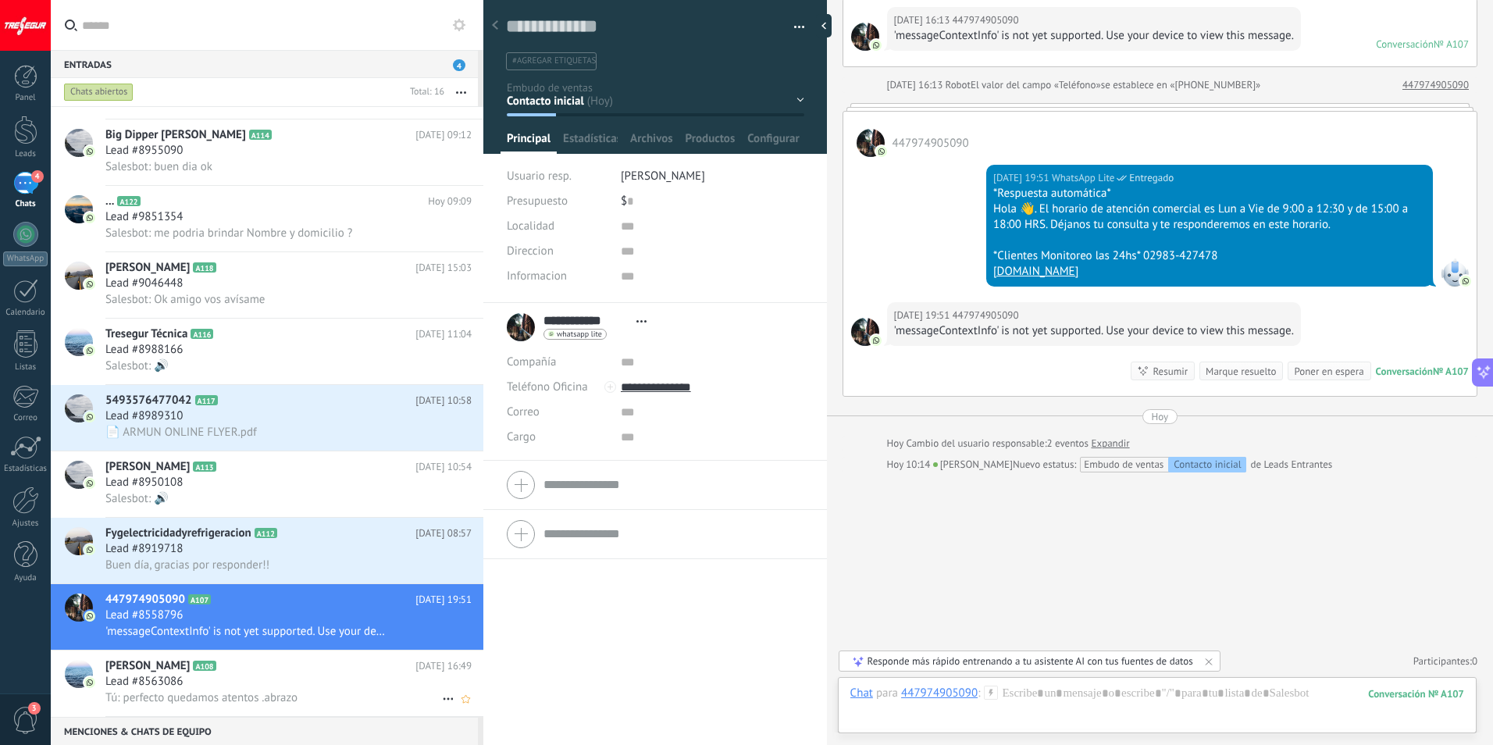
scroll to position [452, 0]
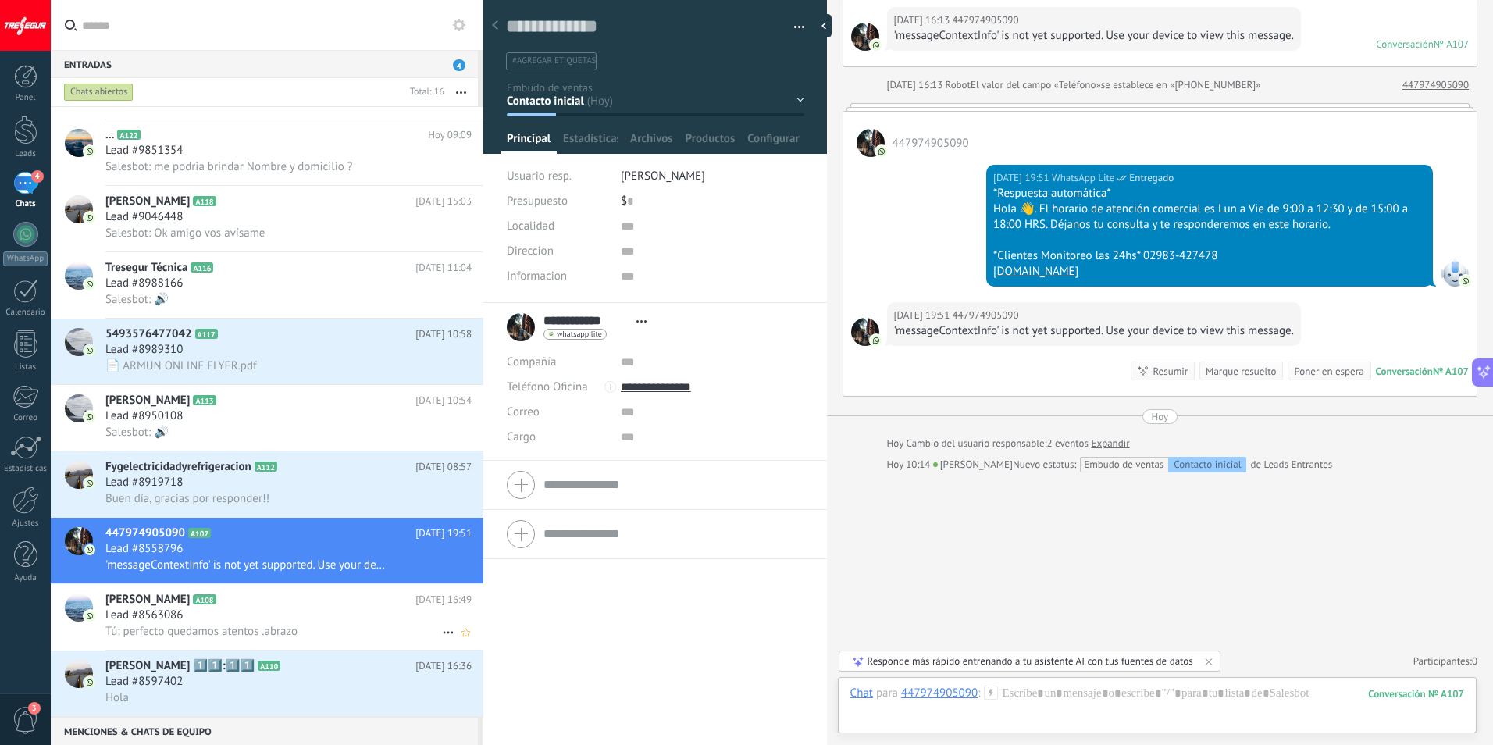
click at [167, 636] on span "Tú: perfecto quedamos atentos .abrazo" at bounding box center [201, 631] width 192 height 15
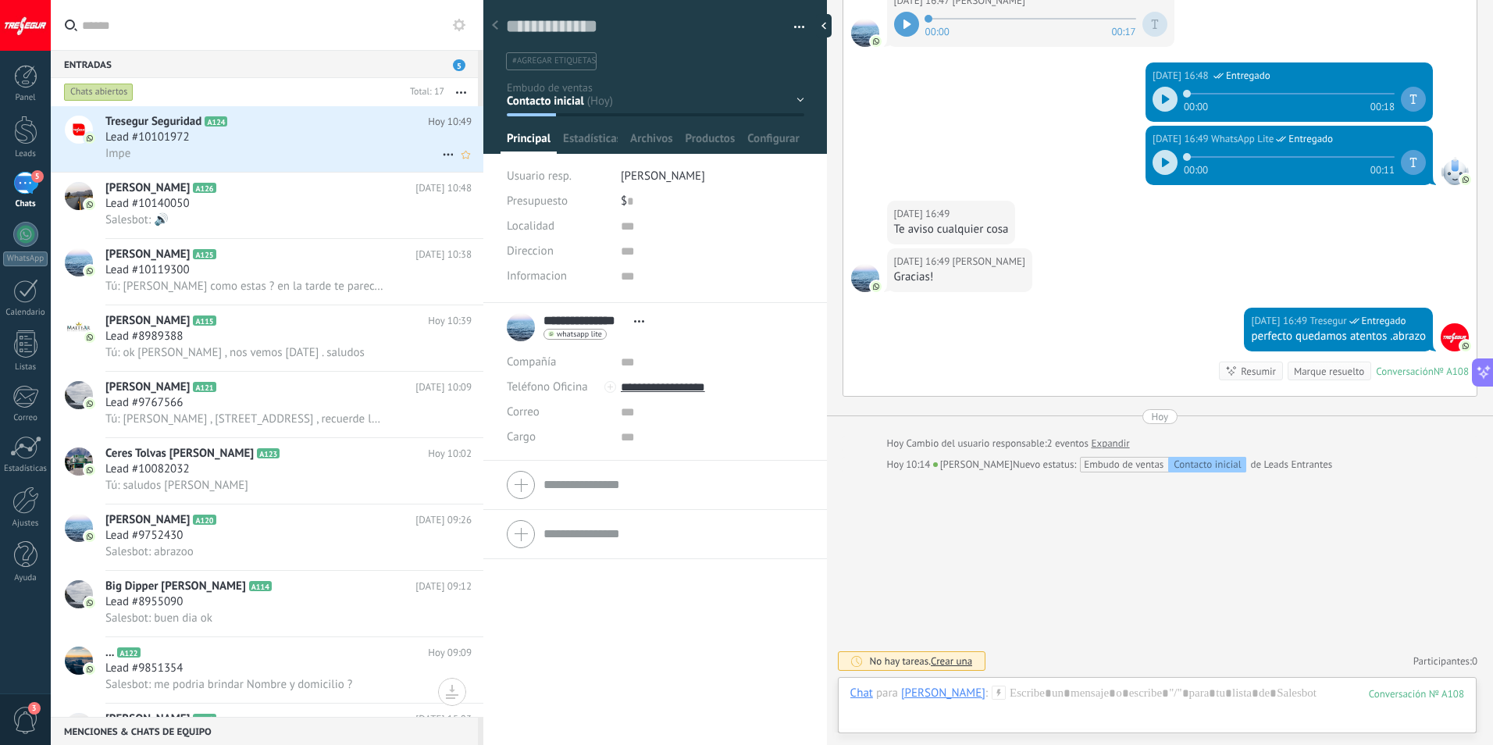
click at [210, 161] on div "Impe" at bounding box center [288, 153] width 366 height 16
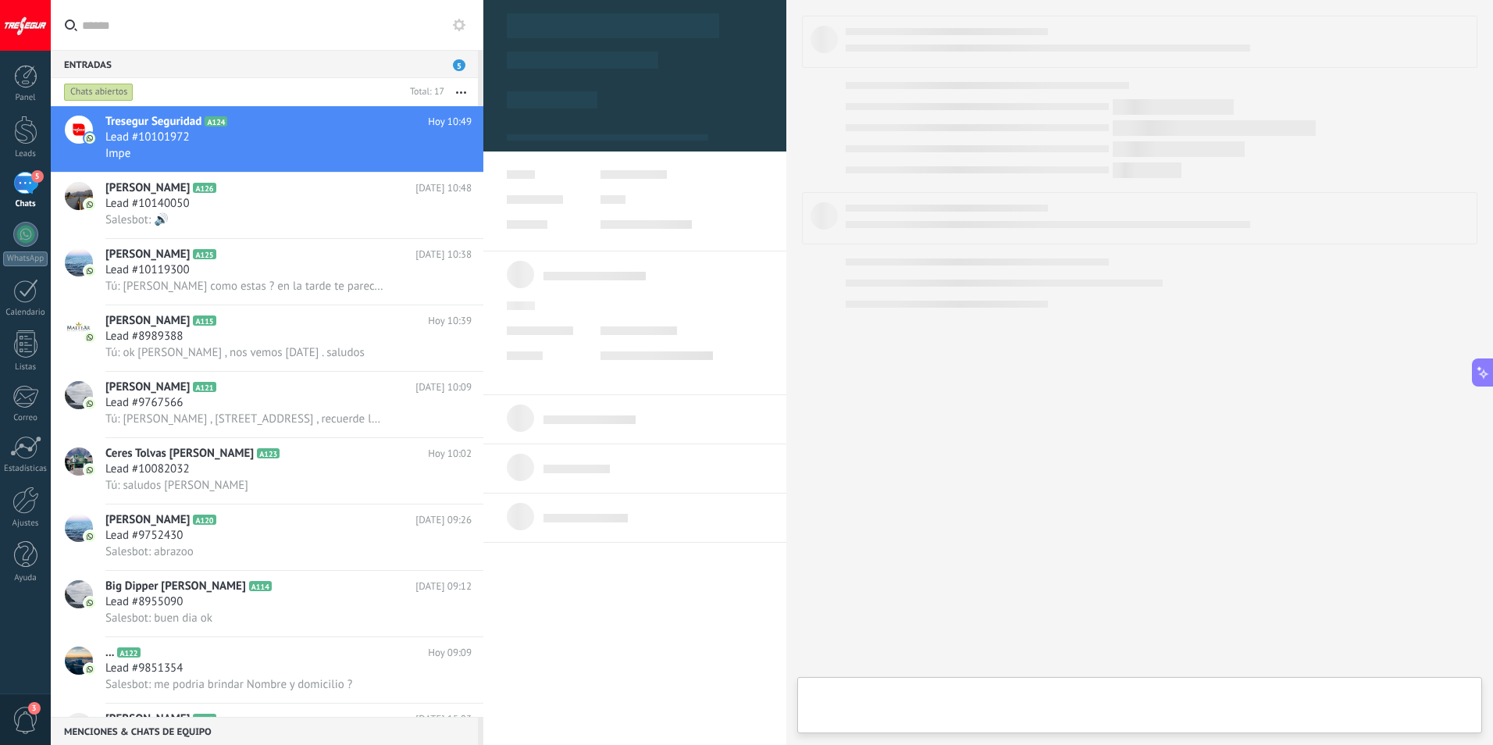
type textarea "**********"
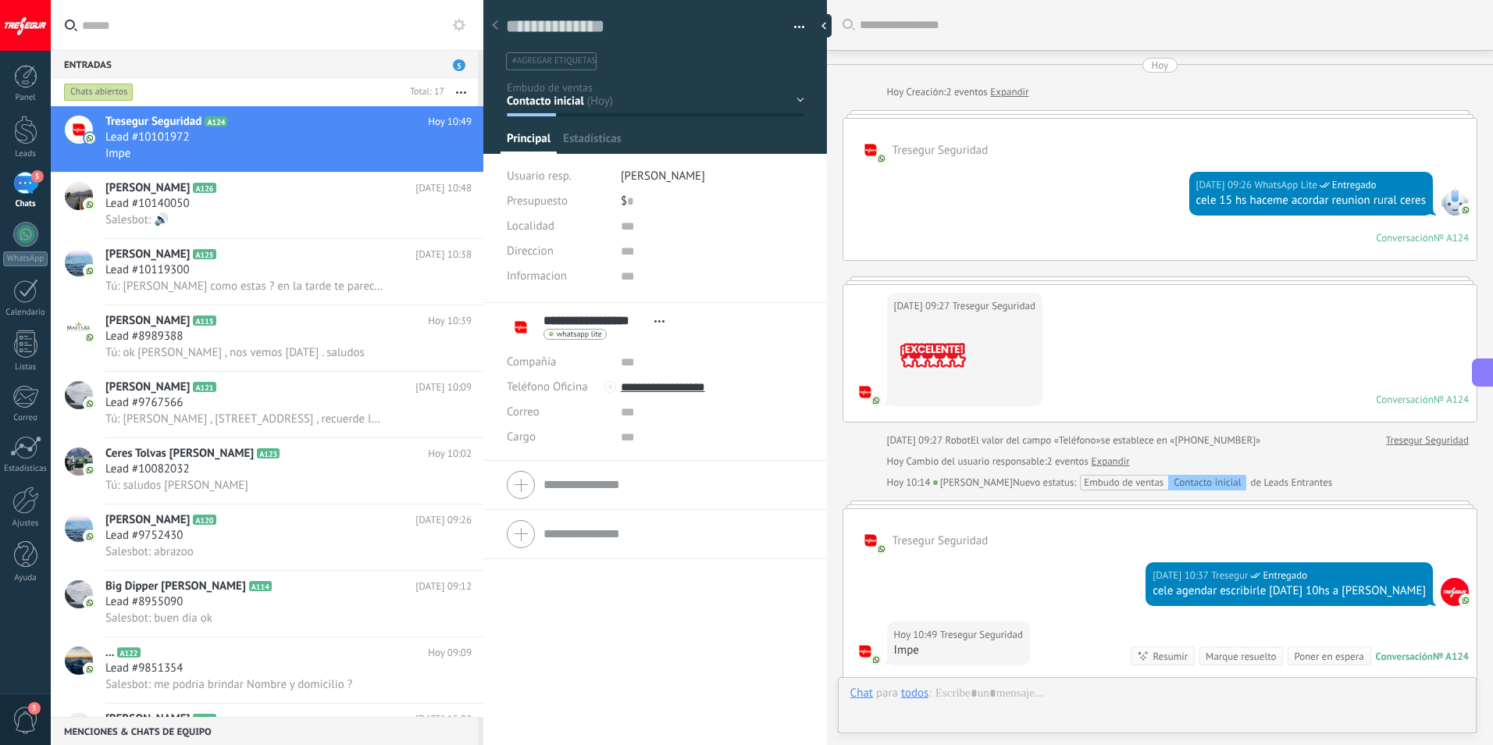
scroll to position [209, 0]
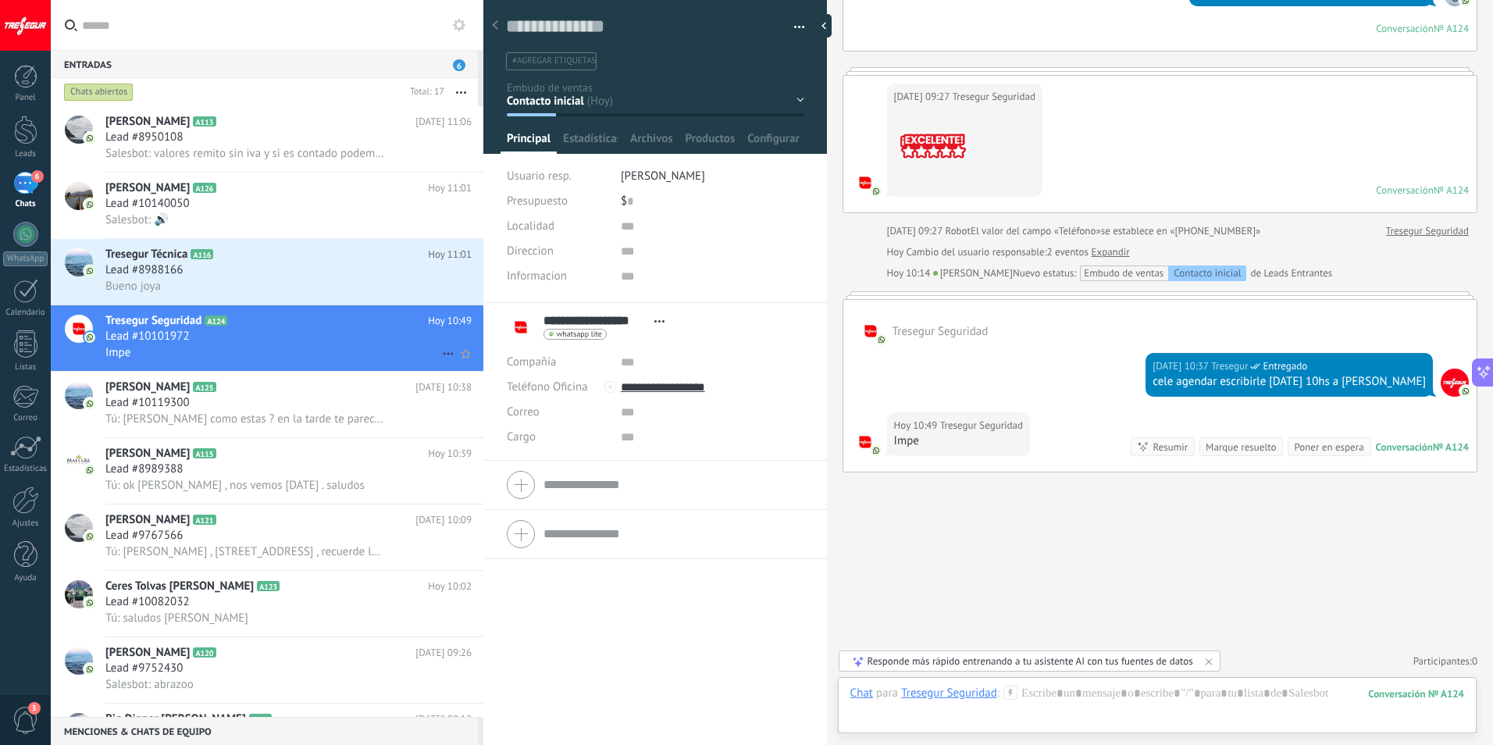
drag, startPoint x: 215, startPoint y: 347, endPoint x: 234, endPoint y: 348, distance: 19.5
click at [215, 347] on div "Impe" at bounding box center [288, 352] width 366 height 16
click at [1081, 701] on div at bounding box center [1157, 709] width 614 height 47
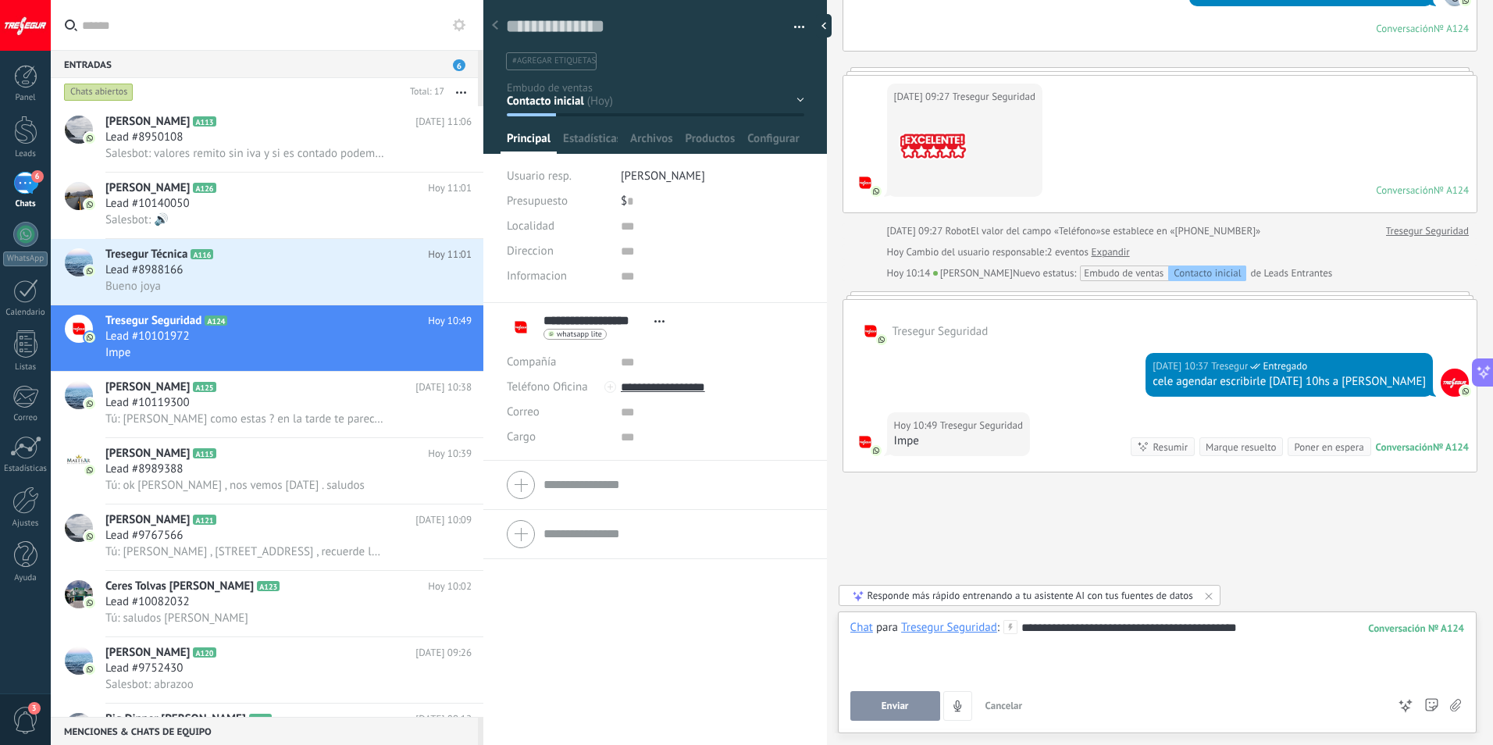
click at [1166, 626] on div "**********" at bounding box center [1157, 649] width 614 height 59
click at [875, 710] on button "Enviar" at bounding box center [895, 706] width 90 height 30
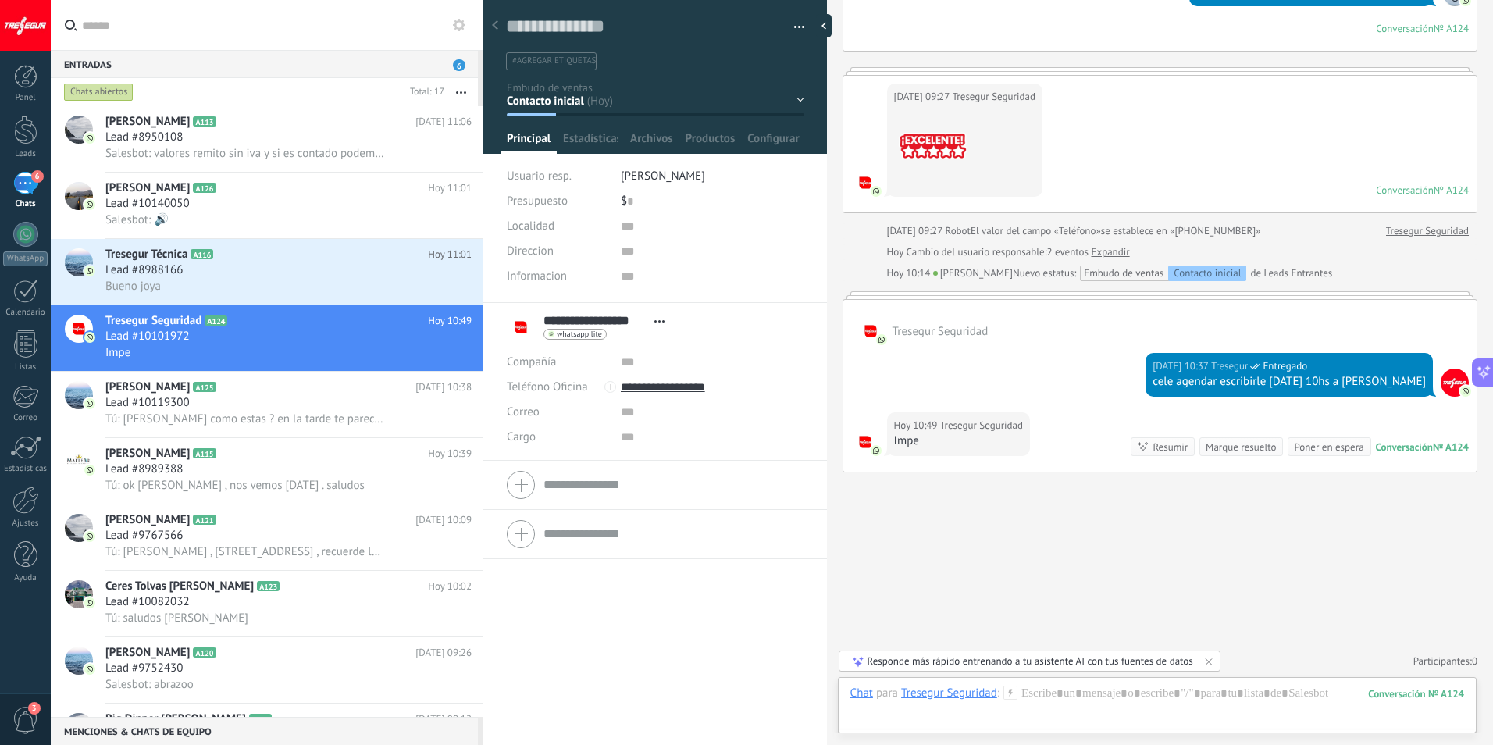
scroll to position [298, 0]
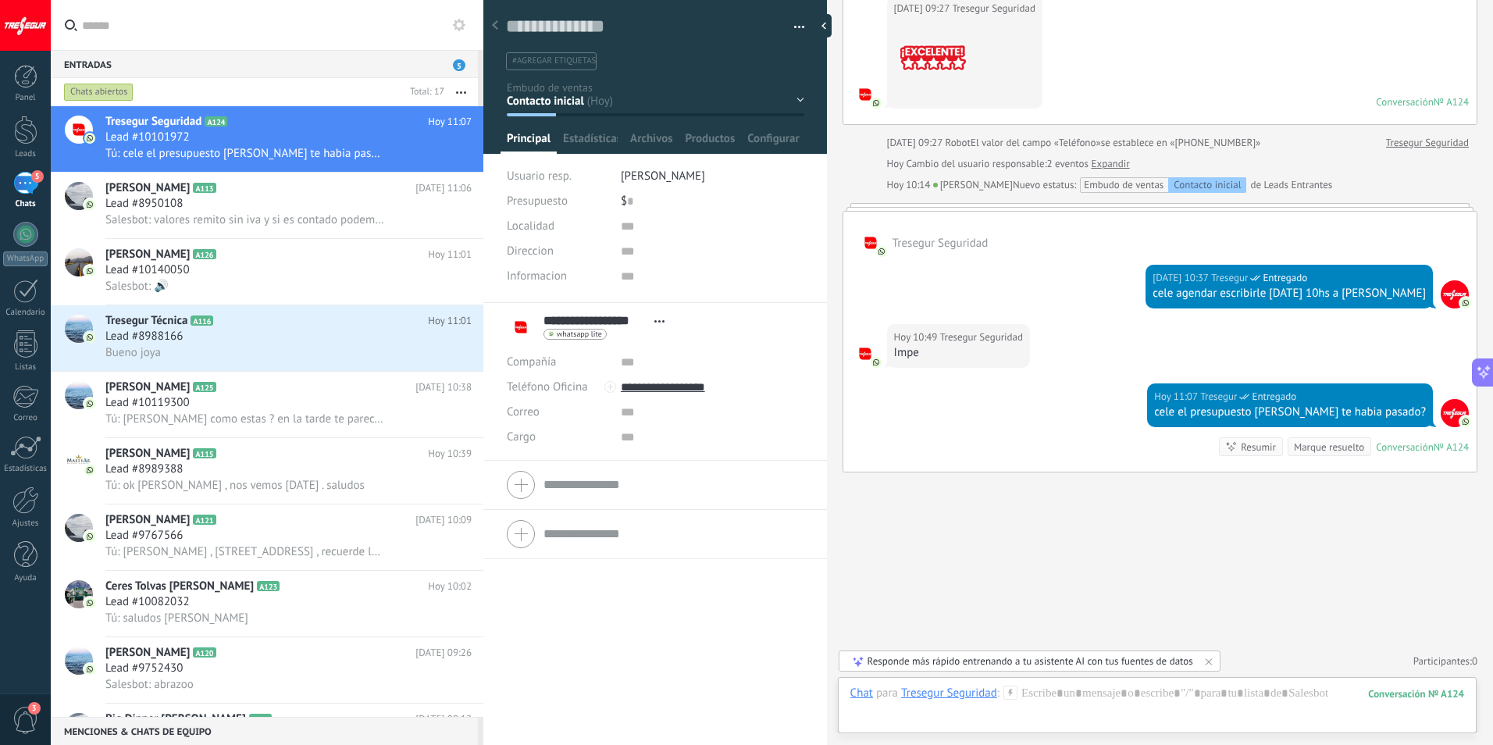
click at [1066, 571] on div "Buscar Carga más Hoy Hoy Creación: 2 eventos Expandir Tresegur Seguridad Hoy 09…" at bounding box center [1160, 223] width 666 height 1043
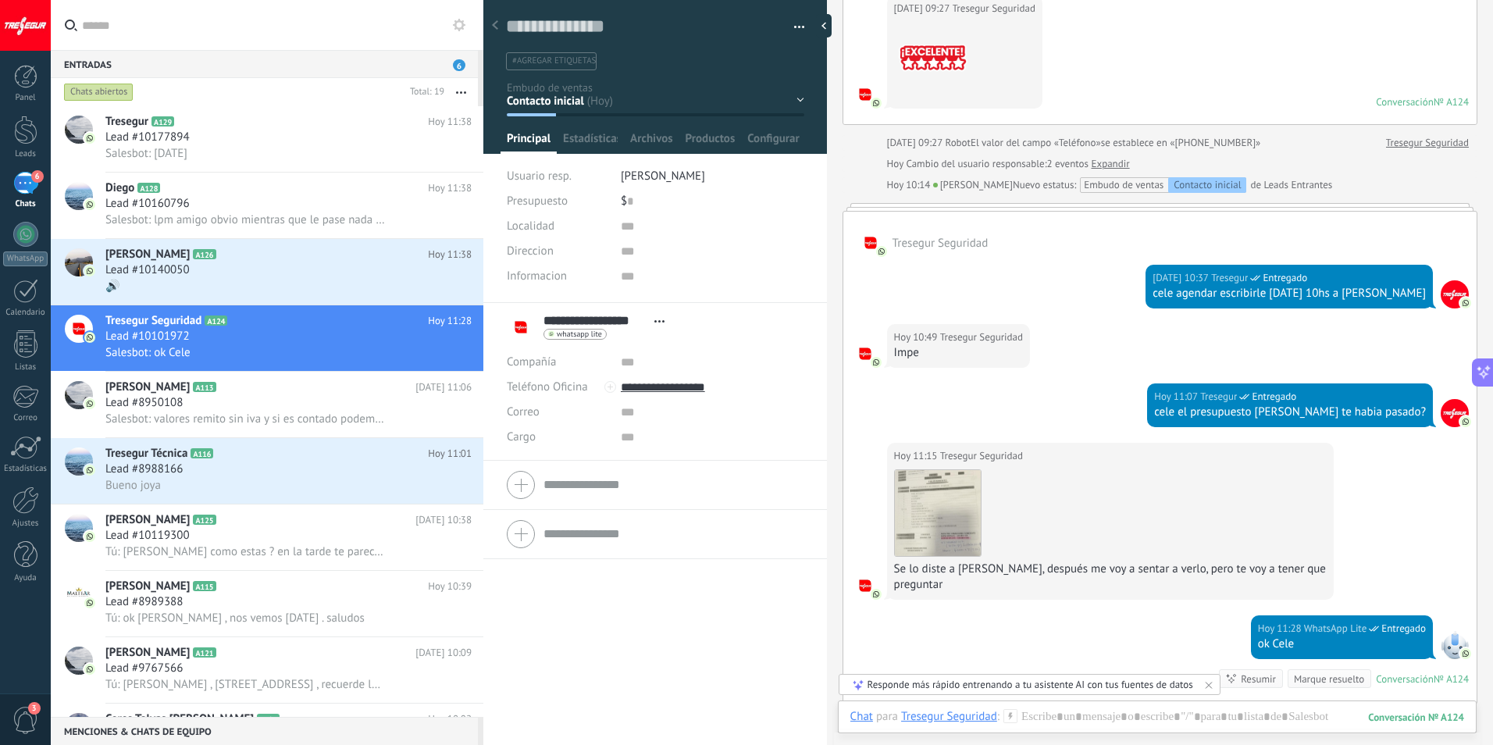
scroll to position [514, 0]
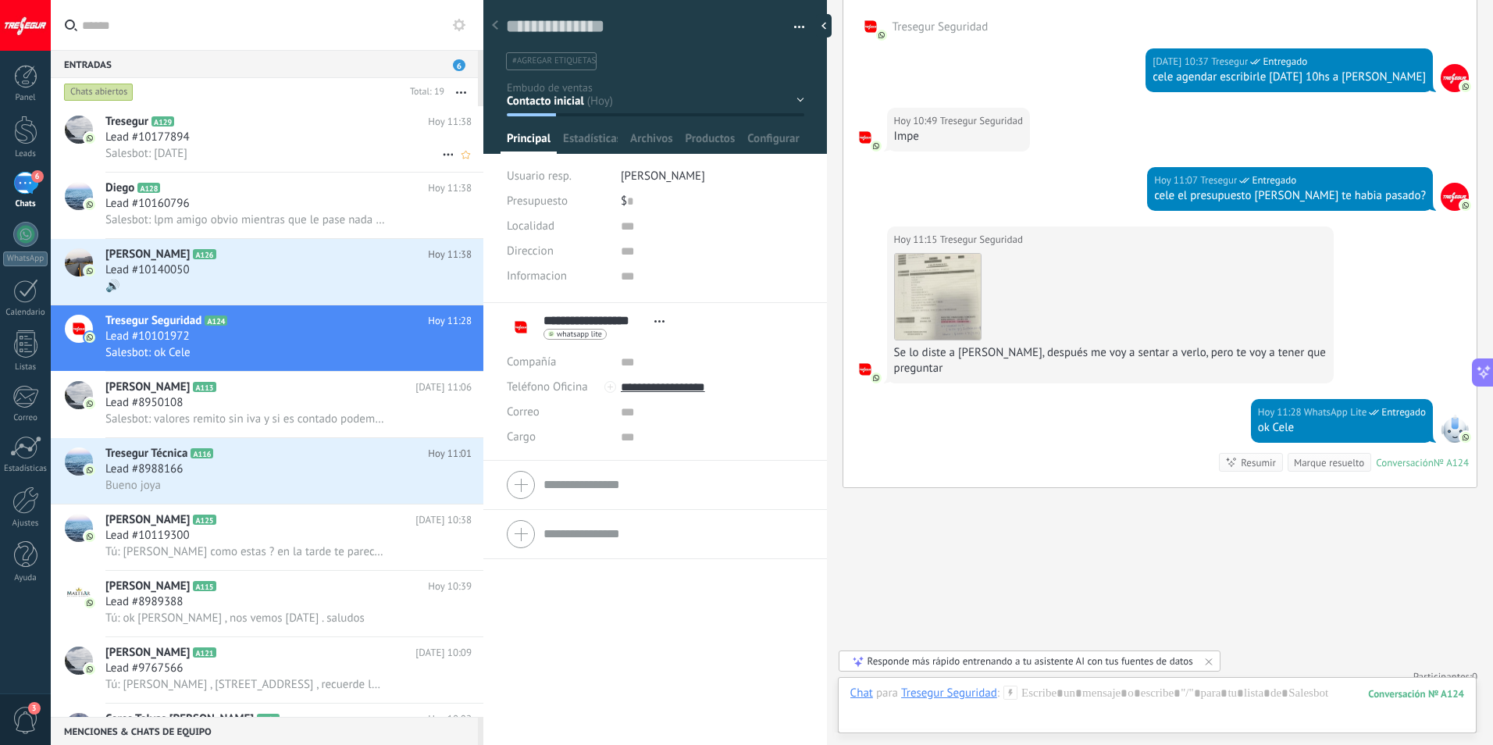
click at [198, 152] on div "Salesbot: Martes" at bounding box center [288, 153] width 366 height 16
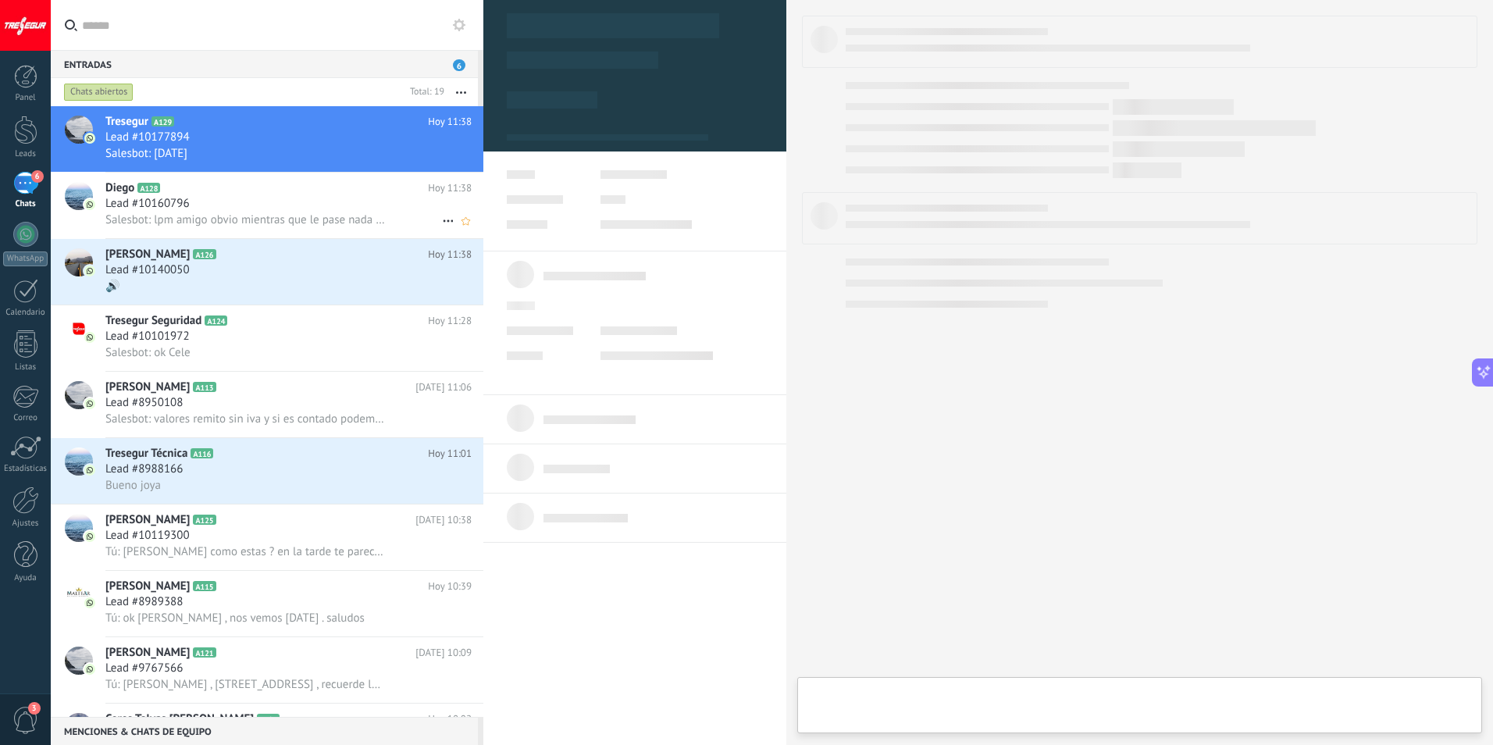
click at [190, 216] on span "Salesbot: lpm amigo obvio mientras que le pase nada a los chicos por ahi toca p…" at bounding box center [245, 219] width 280 height 15
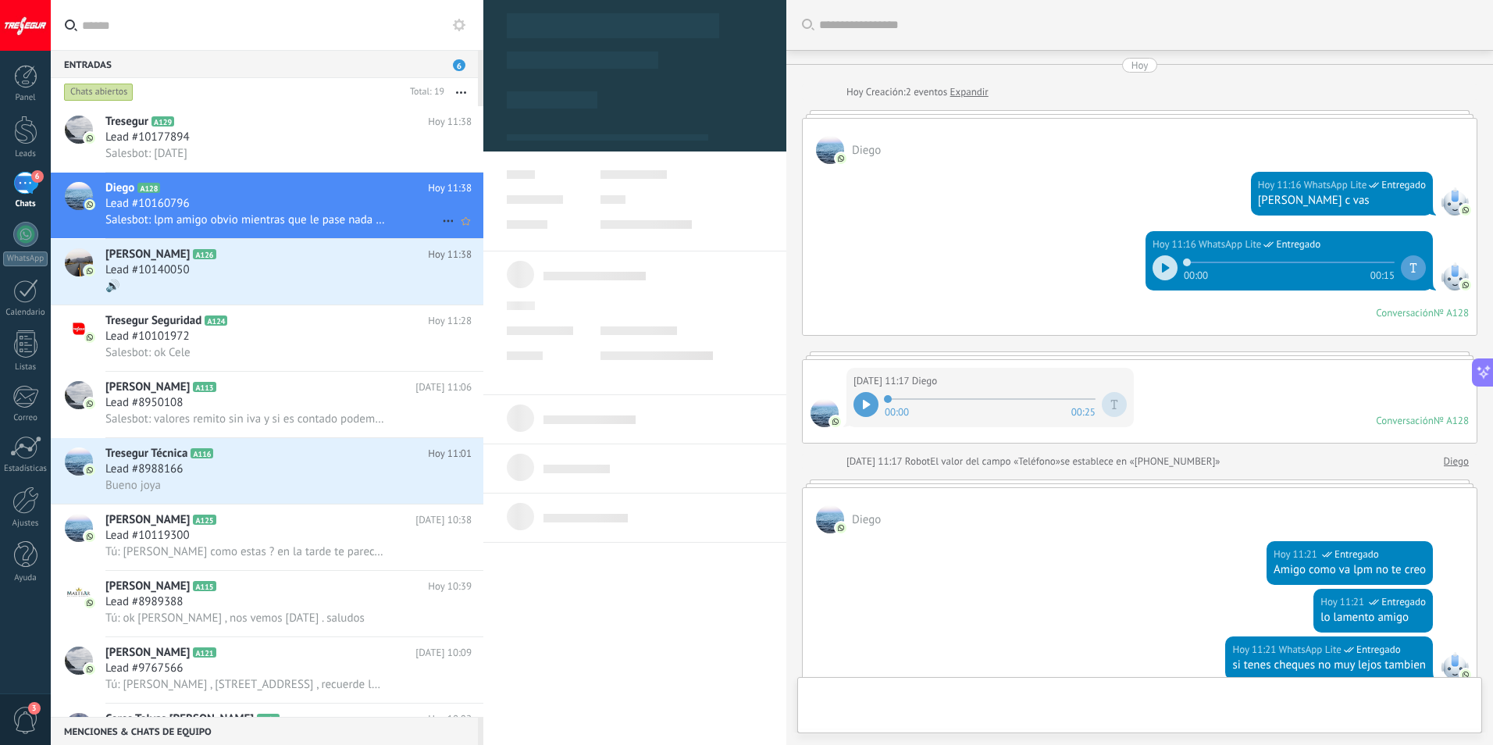
scroll to position [537, 0]
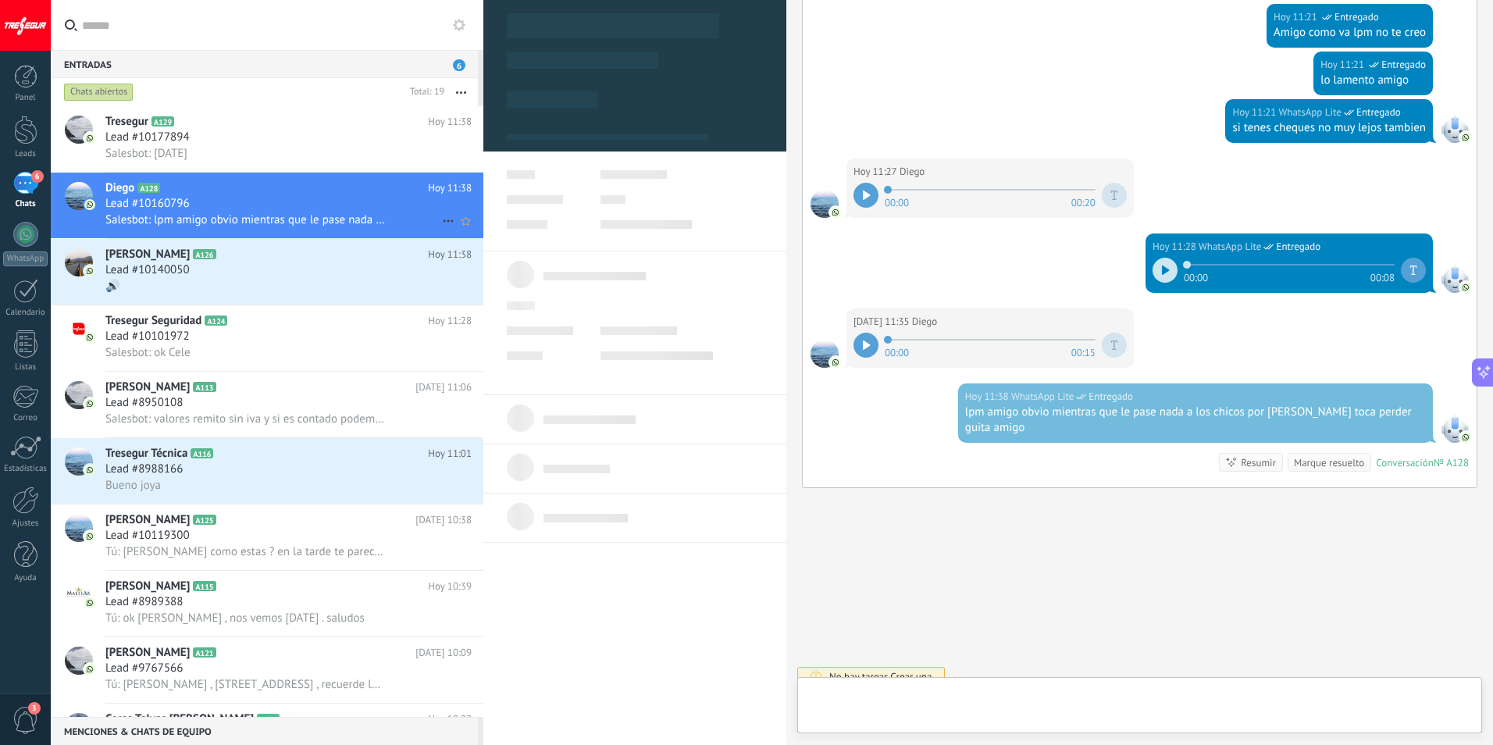
type textarea "**********"
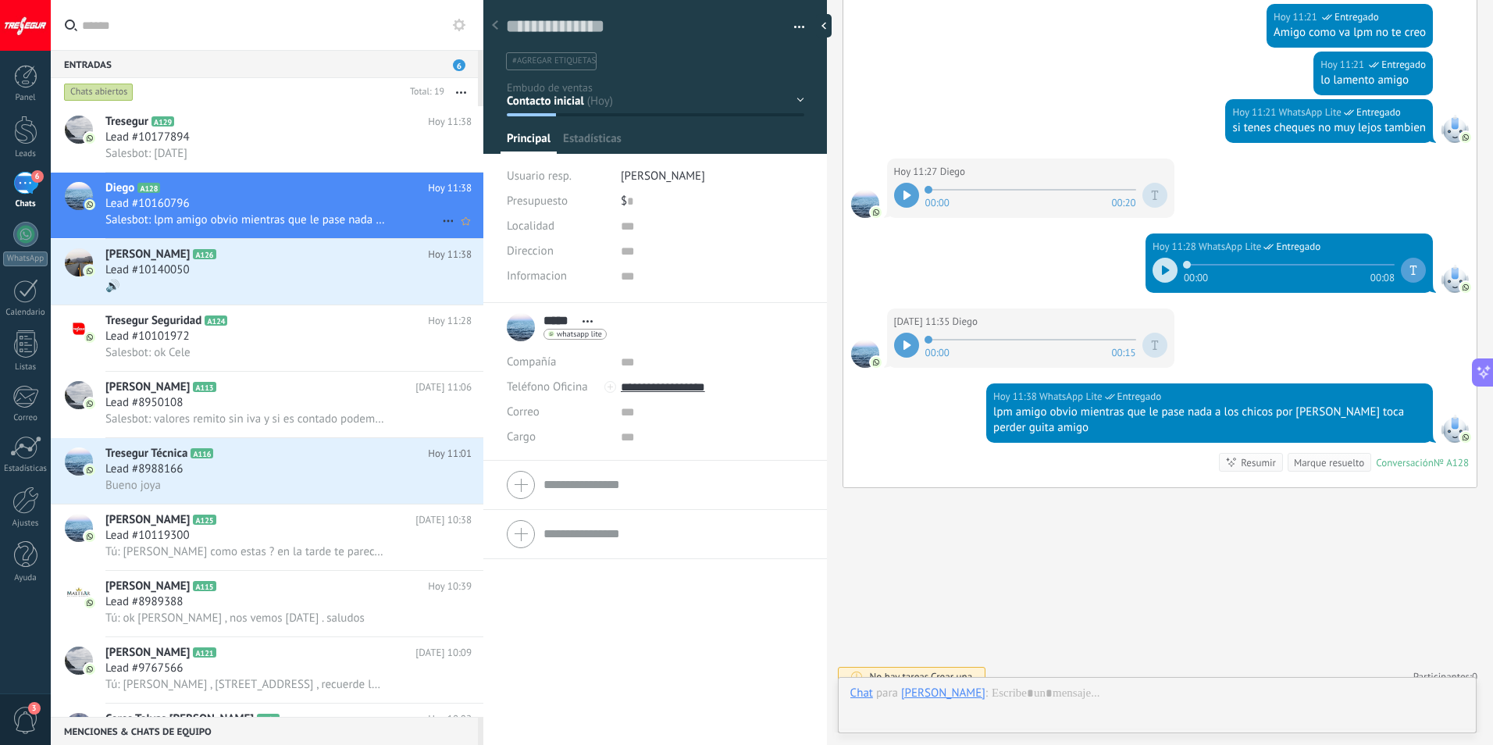
scroll to position [23, 0]
